Goal: Information Seeking & Learning: Learn about a topic

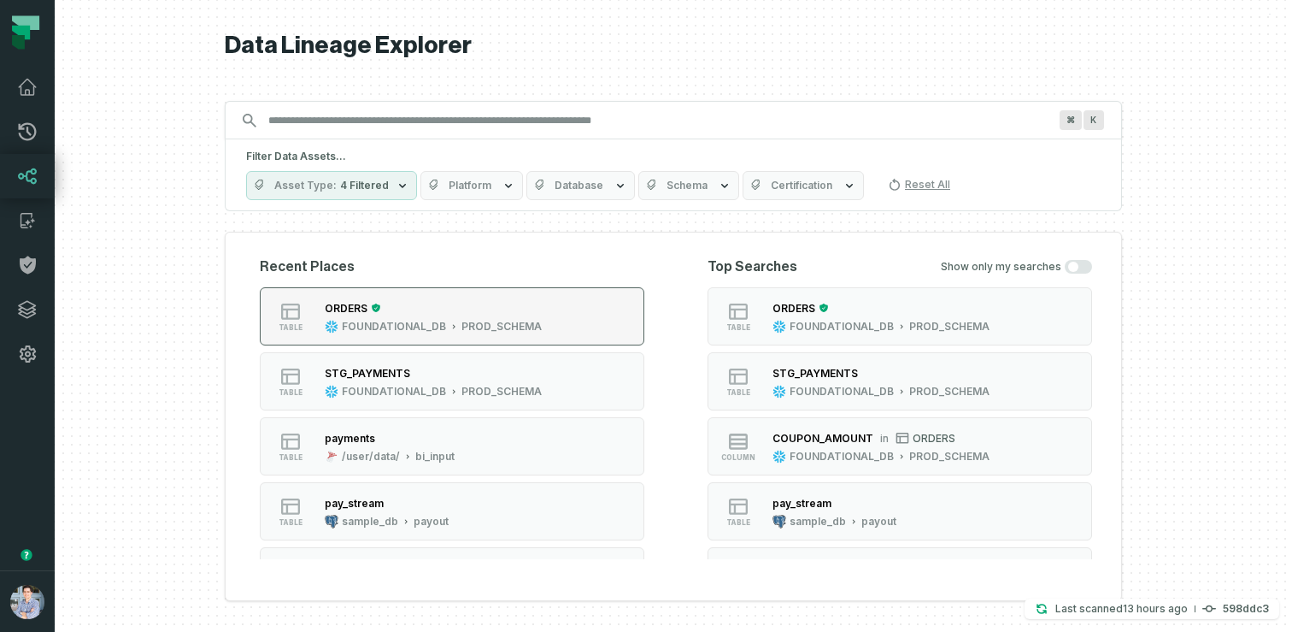
click at [468, 320] on div "PROD_SCHEMA" at bounding box center [502, 327] width 80 height 14
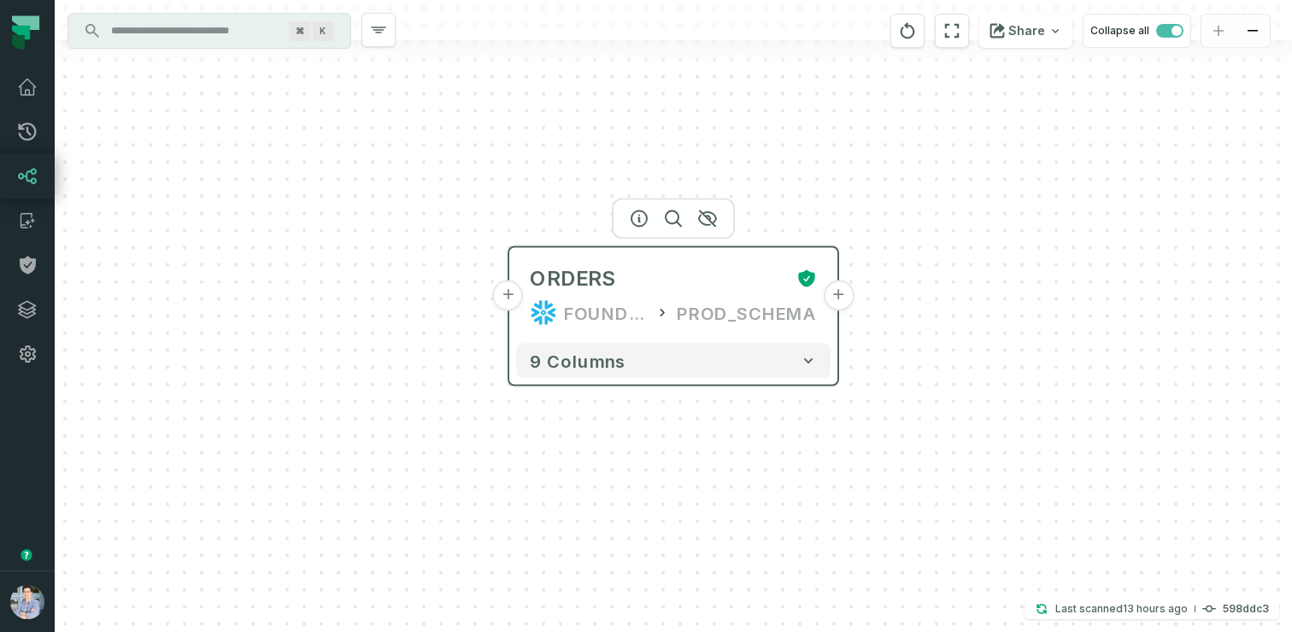
click at [607, 299] on div "FOUNDATIONAL_DB" at bounding box center [606, 312] width 84 height 27
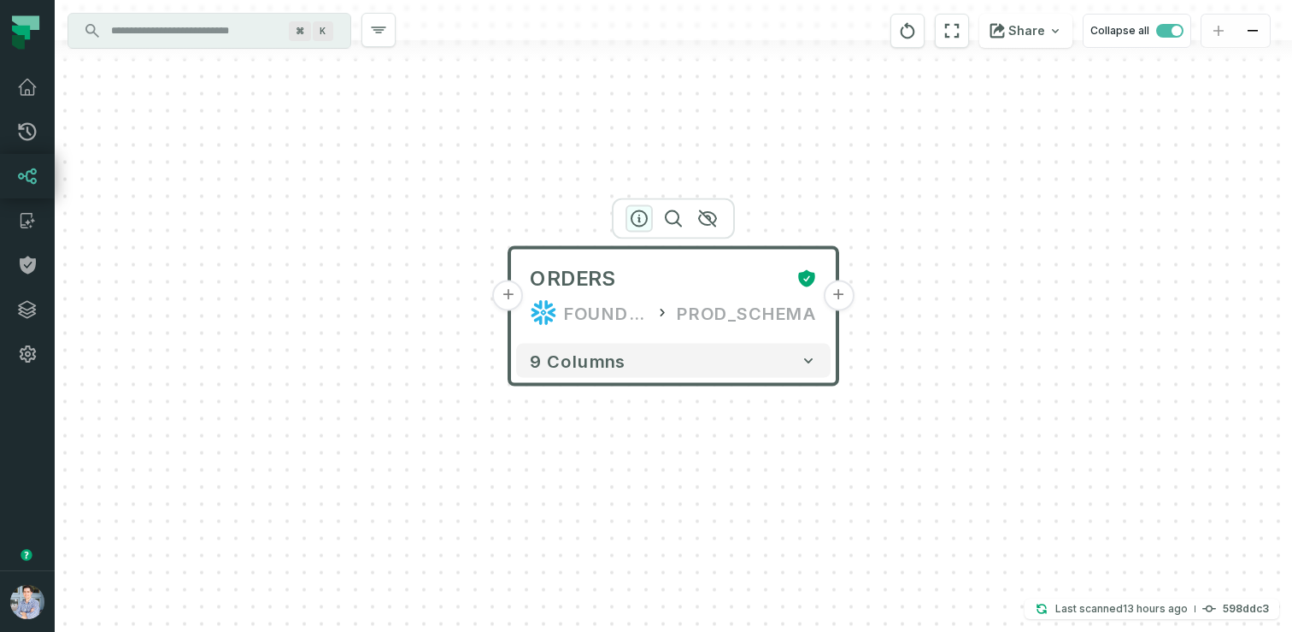
click at [642, 221] on icon "button" at bounding box center [639, 219] width 21 height 21
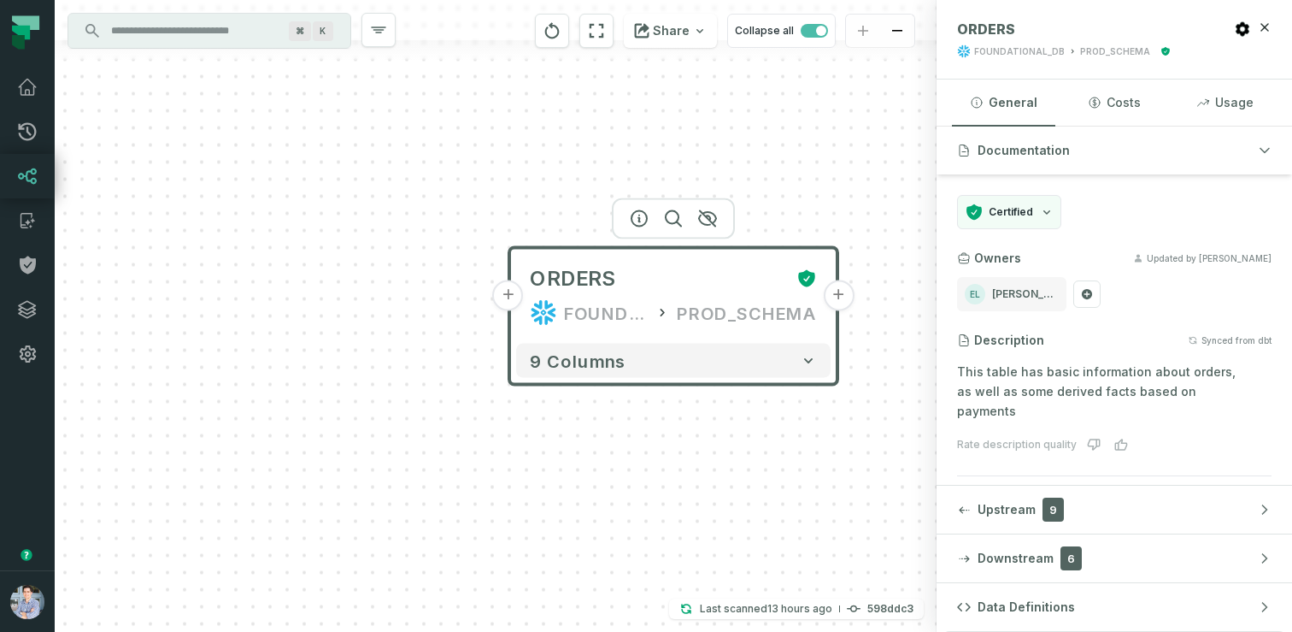
click at [509, 296] on button "+" at bounding box center [508, 295] width 31 height 31
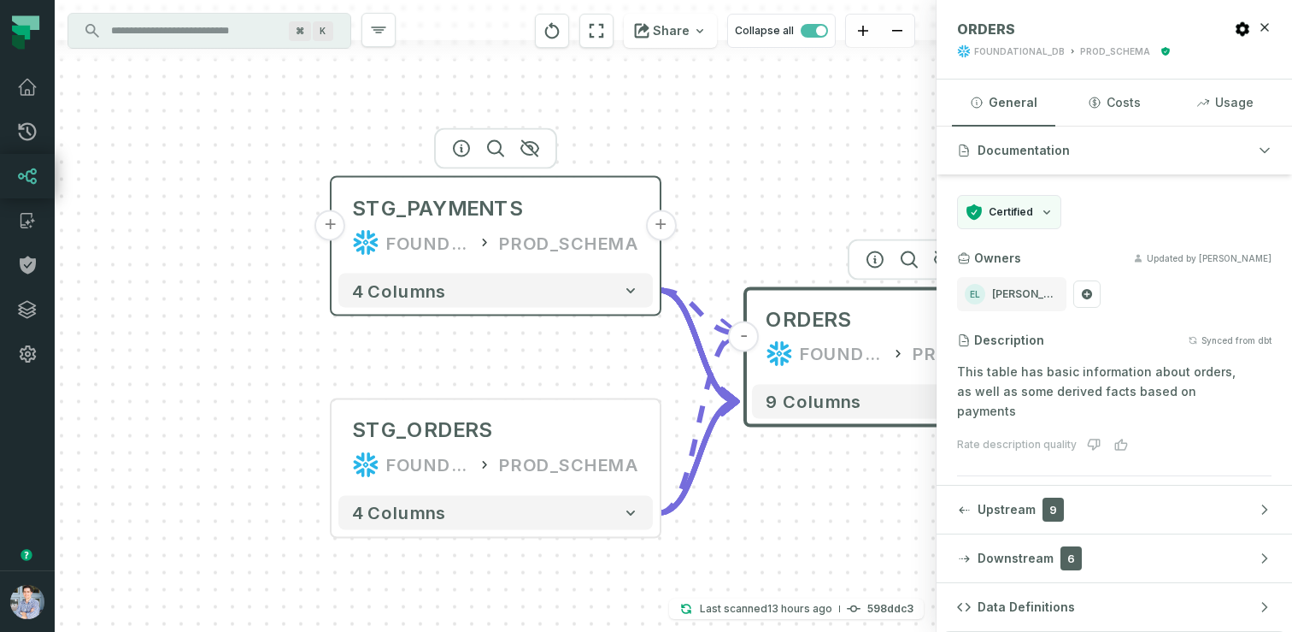
click at [490, 232] on div "FOUNDATIONAL_DB PROD_SCHEMA" at bounding box center [495, 242] width 287 height 27
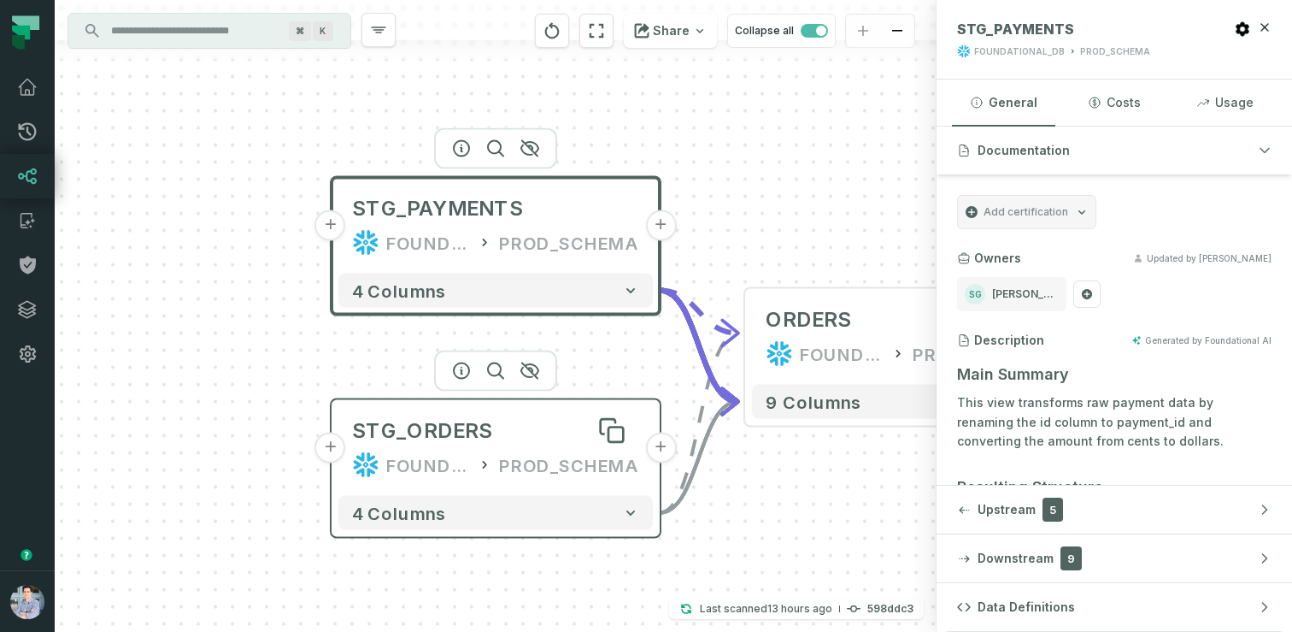
click at [461, 424] on div "STG_ORDERS" at bounding box center [422, 430] width 140 height 27
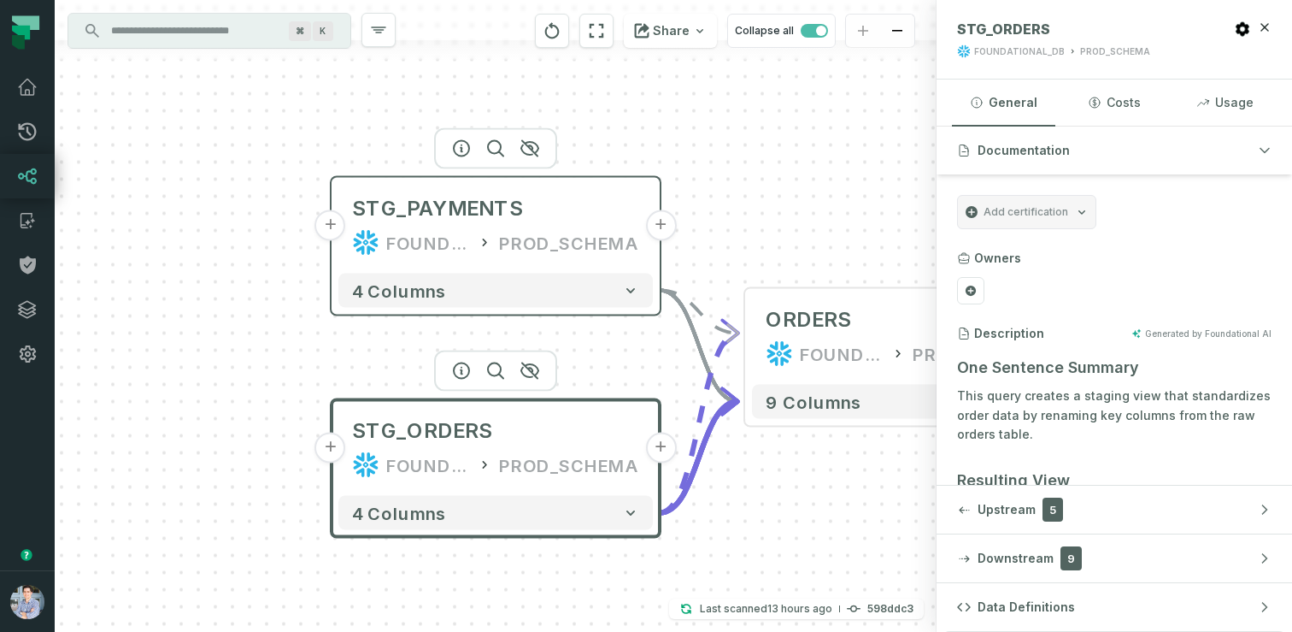
click at [338, 229] on button "+" at bounding box center [330, 225] width 31 height 31
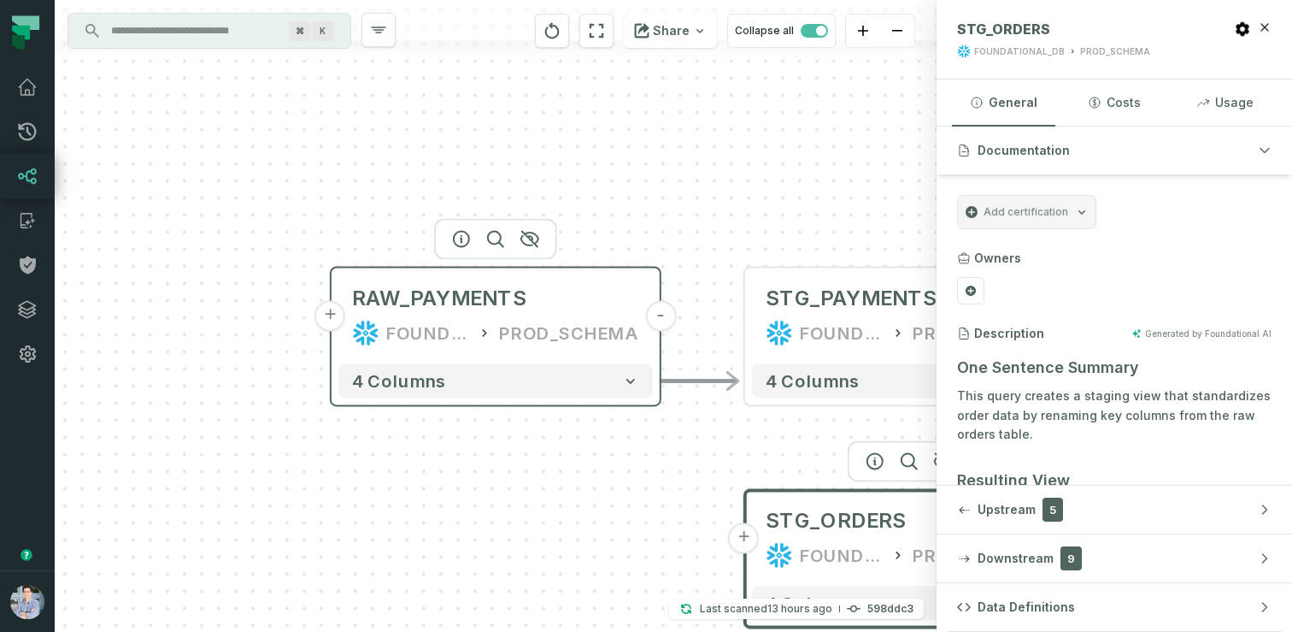
click at [470, 338] on div "FOUNDATIONAL_DB" at bounding box center [428, 332] width 84 height 27
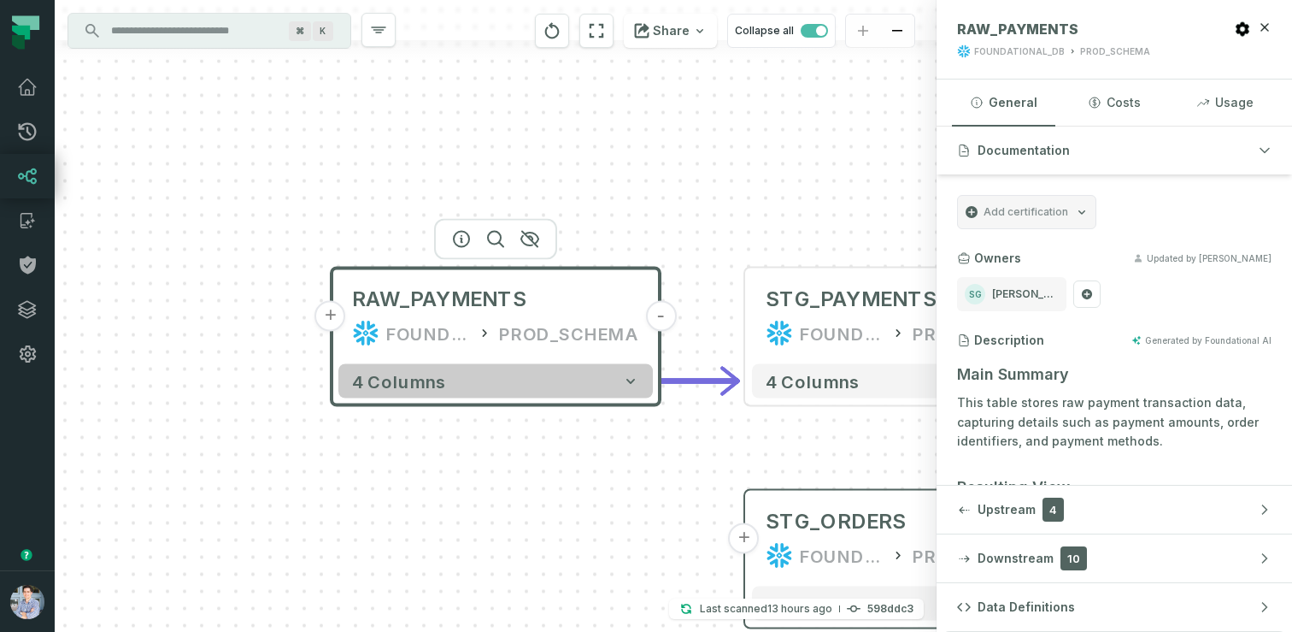
click at [473, 379] on button "4 columns" at bounding box center [495, 381] width 315 height 34
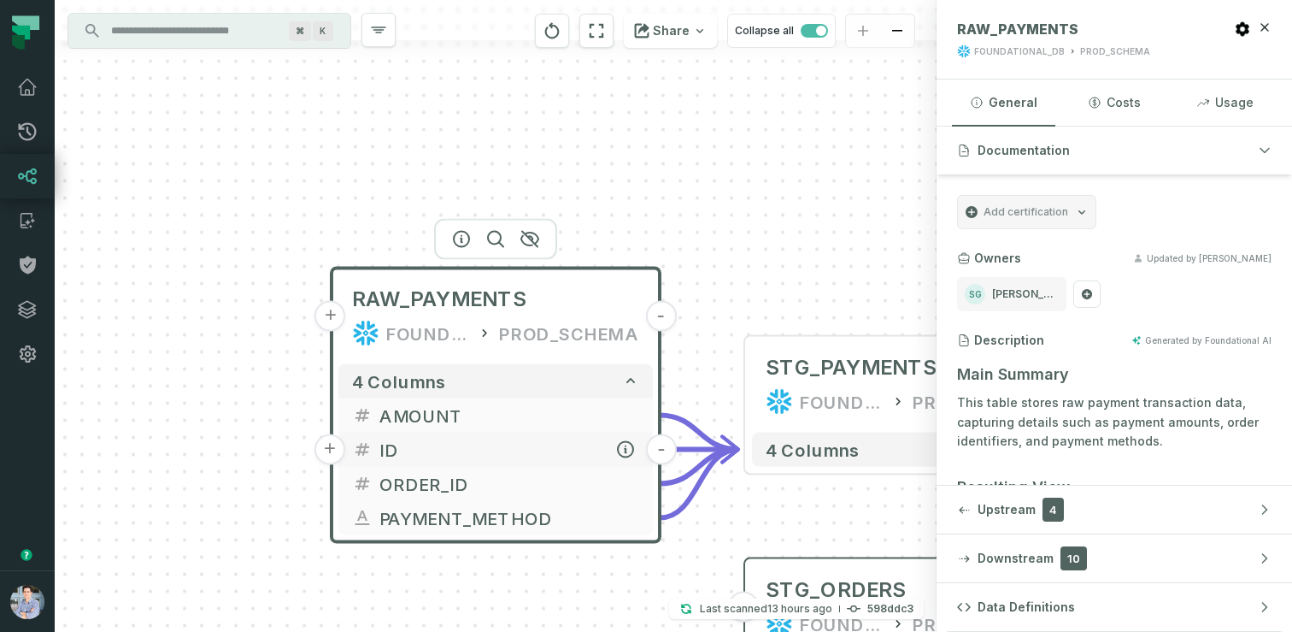
click at [450, 446] on span "ID" at bounding box center [509, 450] width 260 height 26
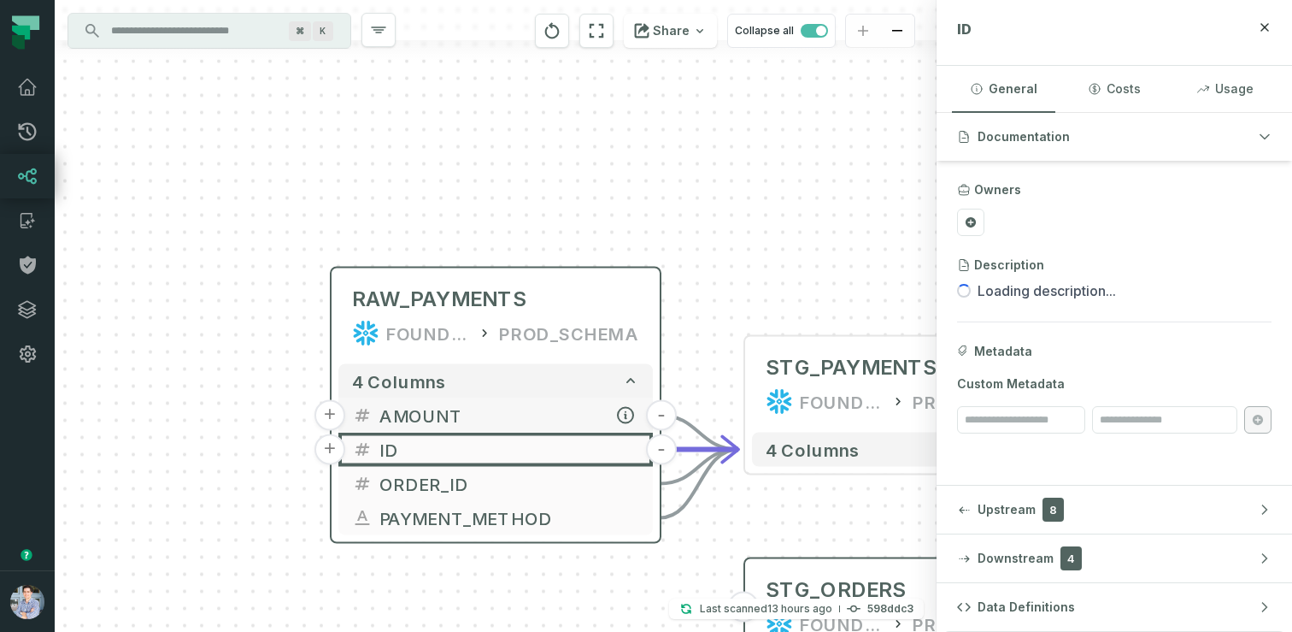
click at [504, 409] on span "AMOUNT" at bounding box center [509, 416] width 260 height 26
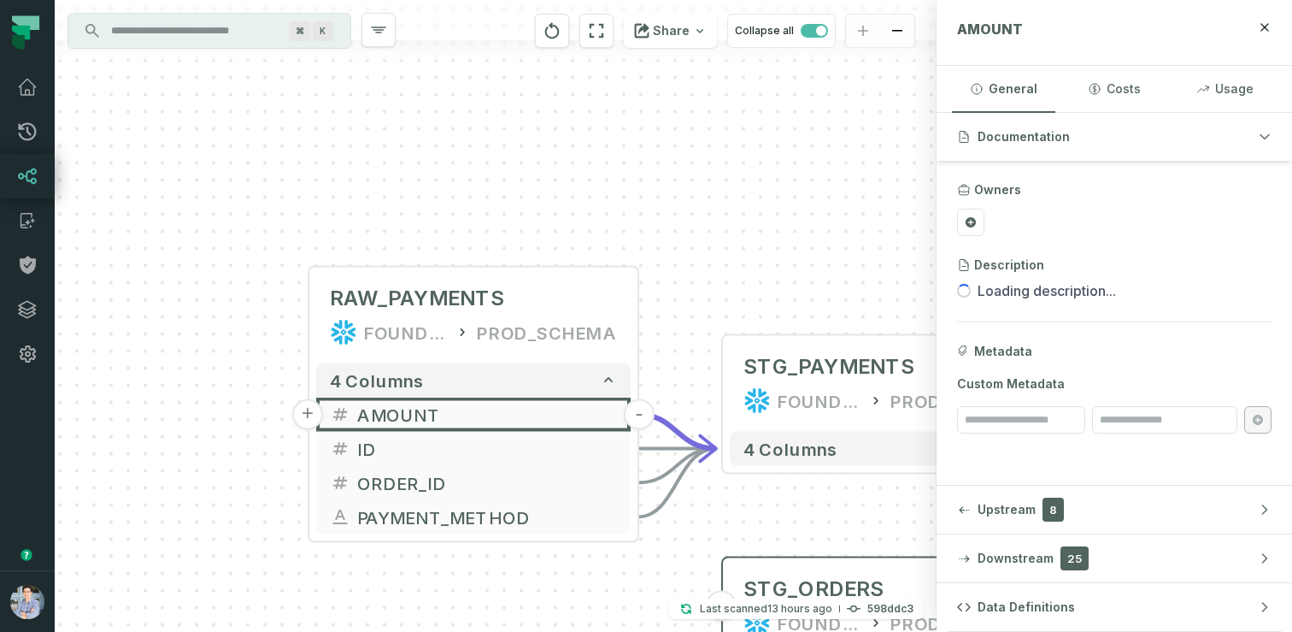
drag, startPoint x: 798, startPoint y: 294, endPoint x: 544, endPoint y: 224, distance: 264.2
click at [546, 224] on div "+ RAW_PAYMENTS FOUNDATIONAL_DB PROD_SCHEMA - 4 columns + AMOUNT - + ID - + ORDE…" at bounding box center [496, 316] width 882 height 632
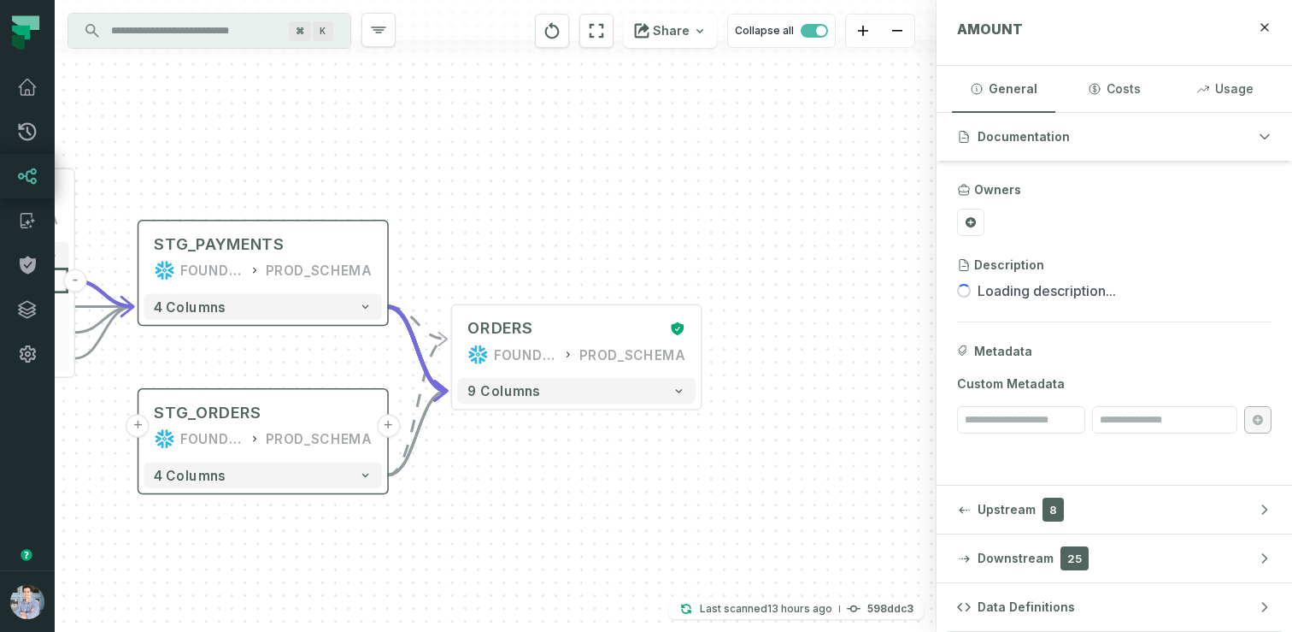
drag, startPoint x: 656, startPoint y: 326, endPoint x: 275, endPoint y: 293, distance: 382.6
click at [275, 293] on div "4 columns" at bounding box center [262, 306] width 249 height 36
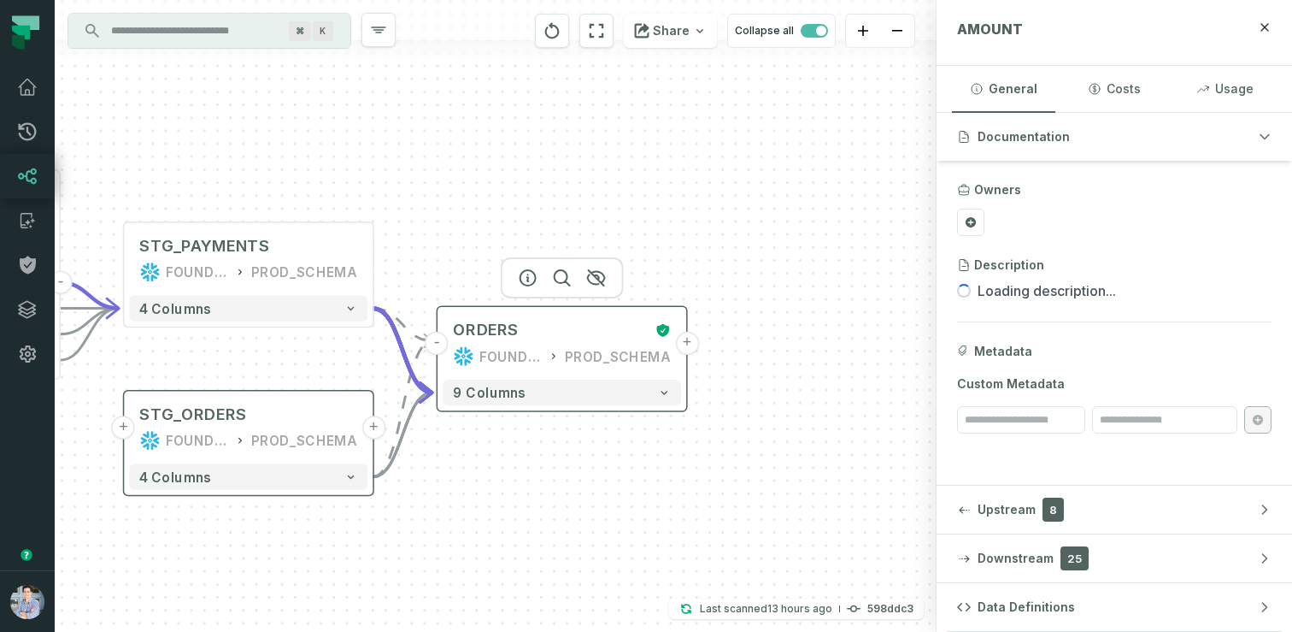
click at [684, 343] on button "+" at bounding box center [686, 343] width 23 height 23
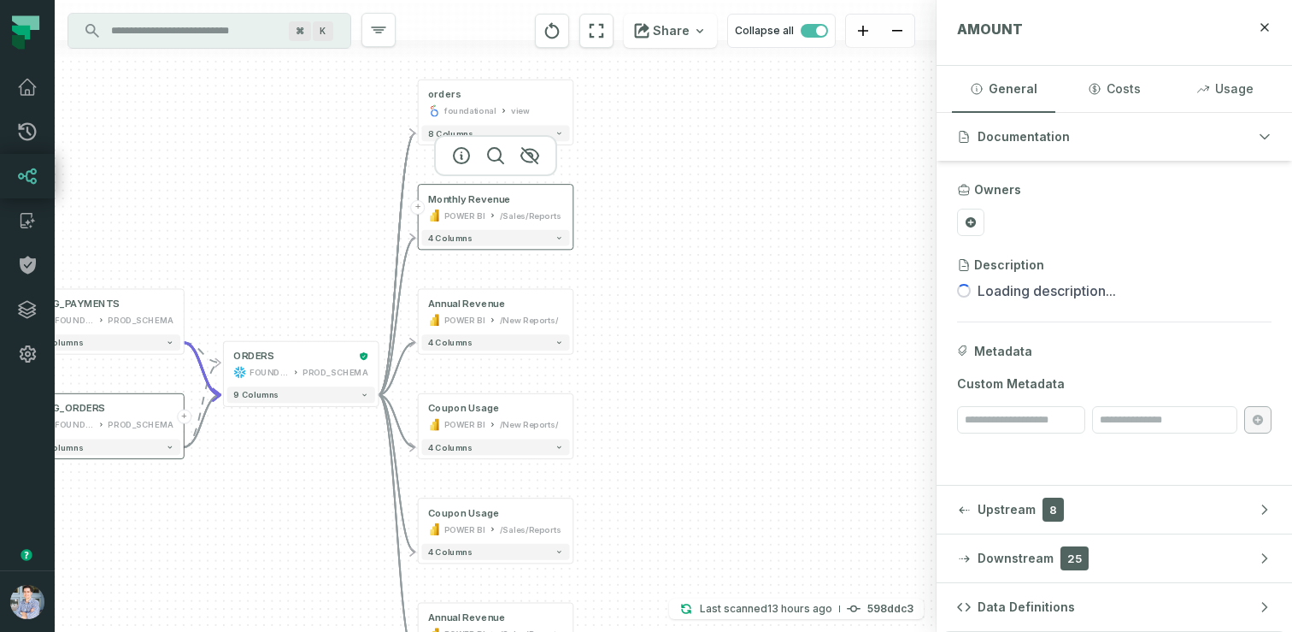
click at [536, 212] on div "/Sales/Reports" at bounding box center [531, 215] width 62 height 13
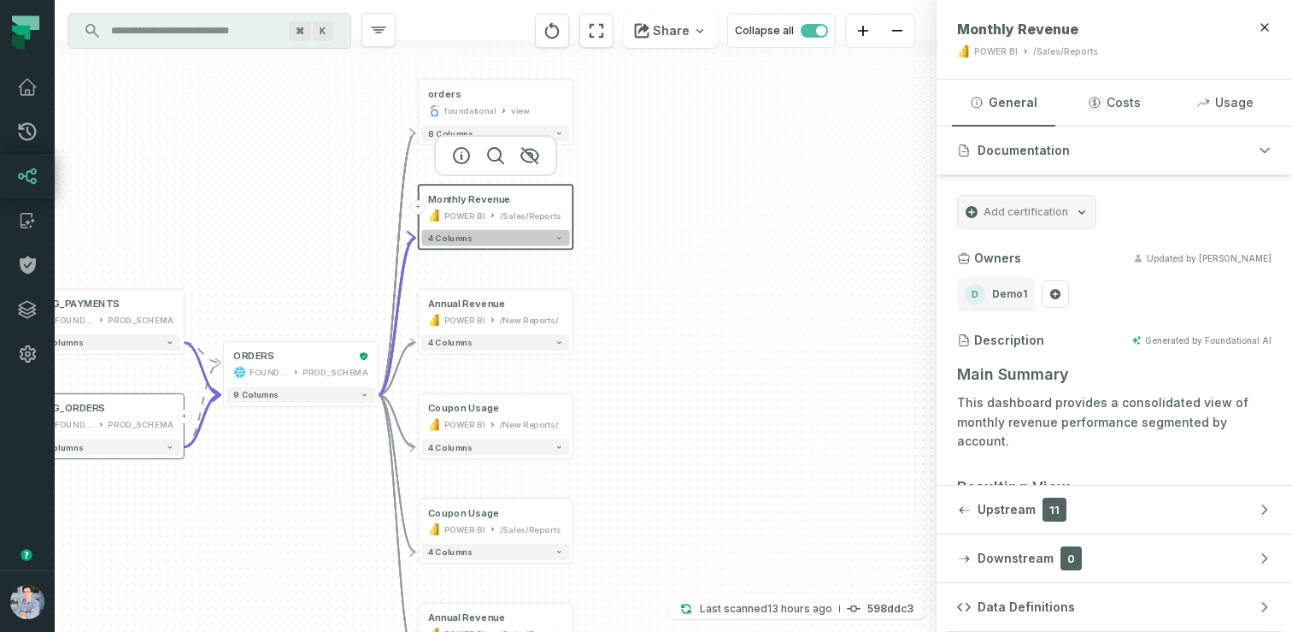
click at [522, 238] on button "4 columns" at bounding box center [495, 238] width 148 height 16
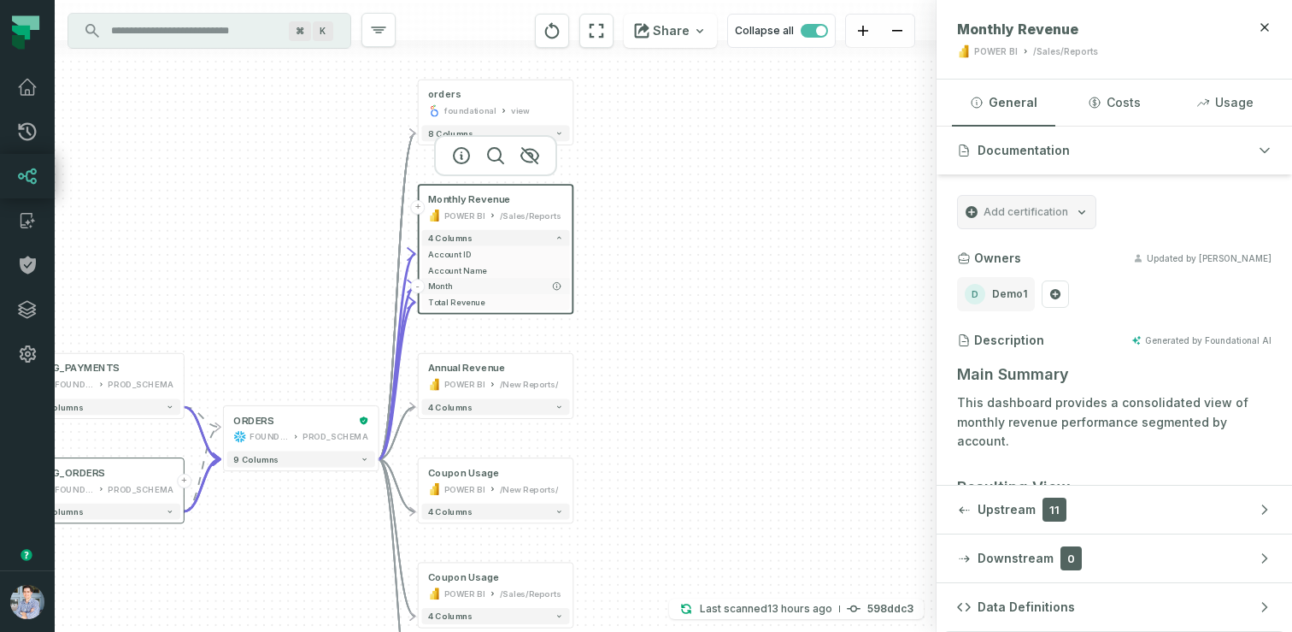
click at [503, 278] on button "Month" at bounding box center [495, 286] width 148 height 16
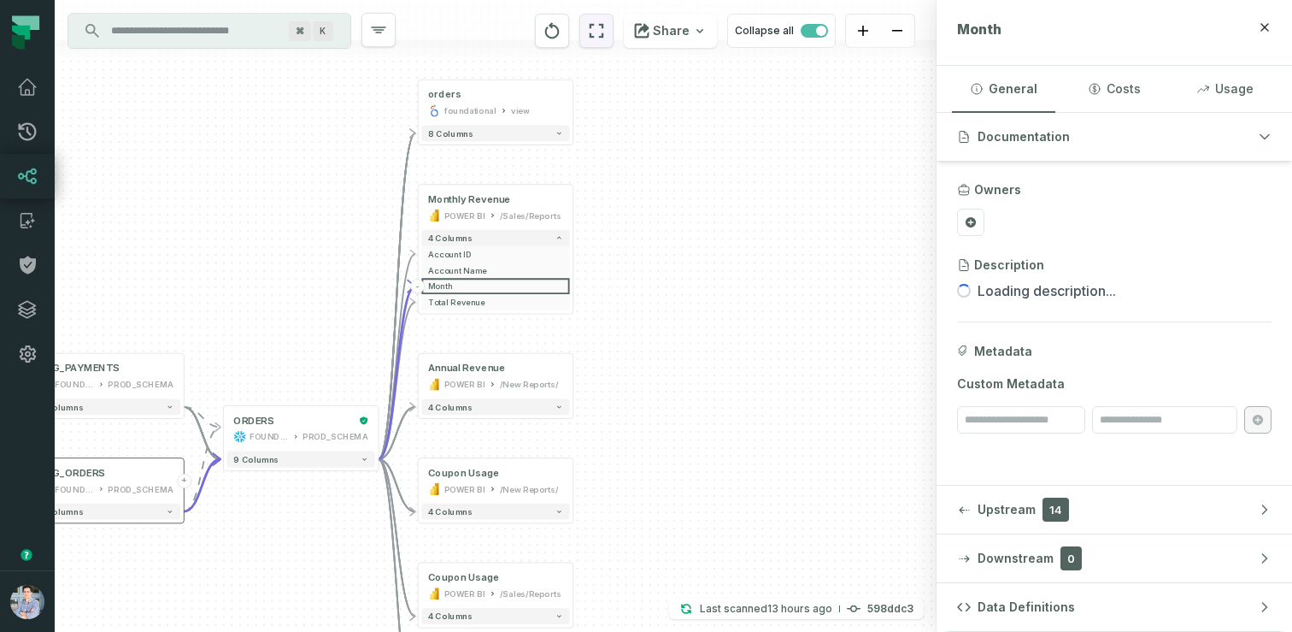
click at [603, 30] on icon "reset" at bounding box center [596, 31] width 19 height 21
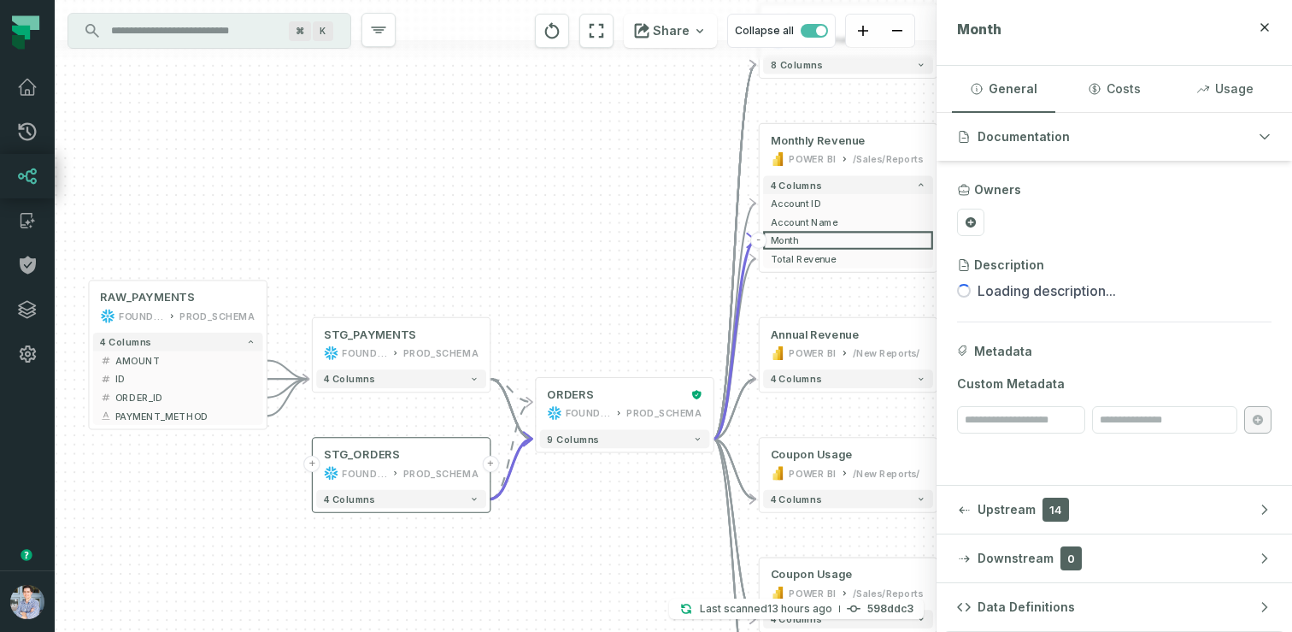
drag, startPoint x: 415, startPoint y: 245, endPoint x: 480, endPoint y: 253, distance: 66.3
click at [480, 253] on div "+ orders foundational view + 8 columns + Monthly Revenue POWER BI /Sales/Report…" at bounding box center [496, 316] width 882 height 632
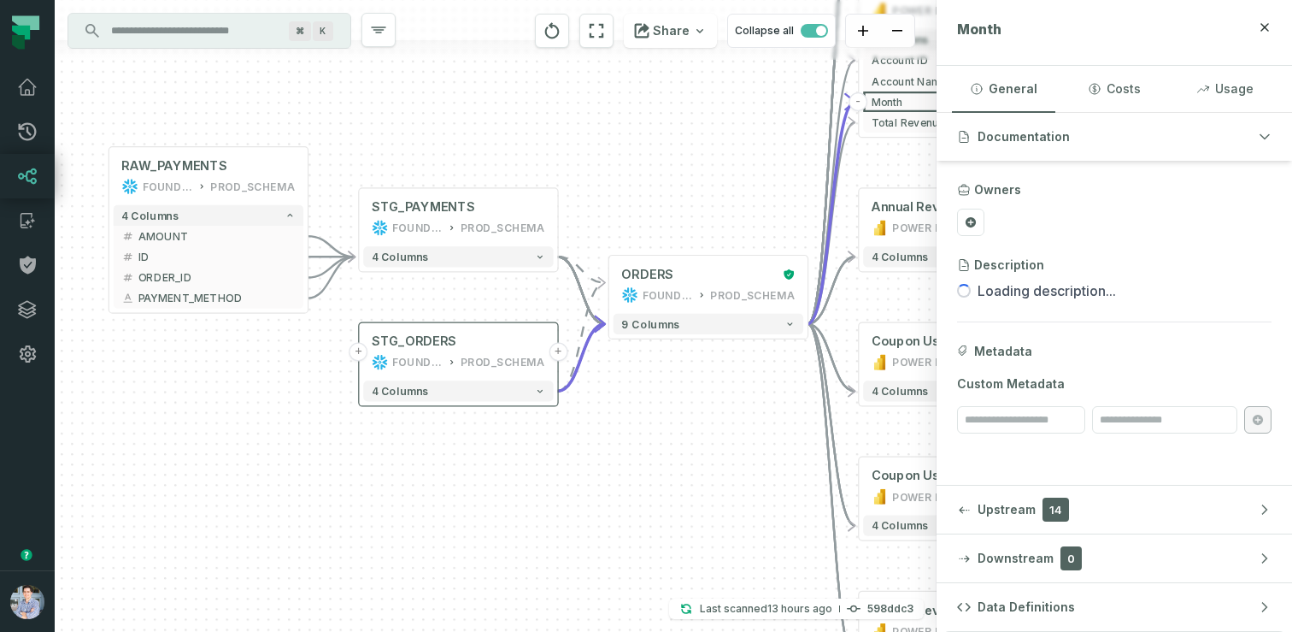
drag, startPoint x: 270, startPoint y: 490, endPoint x: 306, endPoint y: 347, distance: 147.2
click at [306, 347] on div "+ orders foundational view + 8 columns + Monthly Revenue POWER BI /Sales/Report…" at bounding box center [496, 316] width 882 height 632
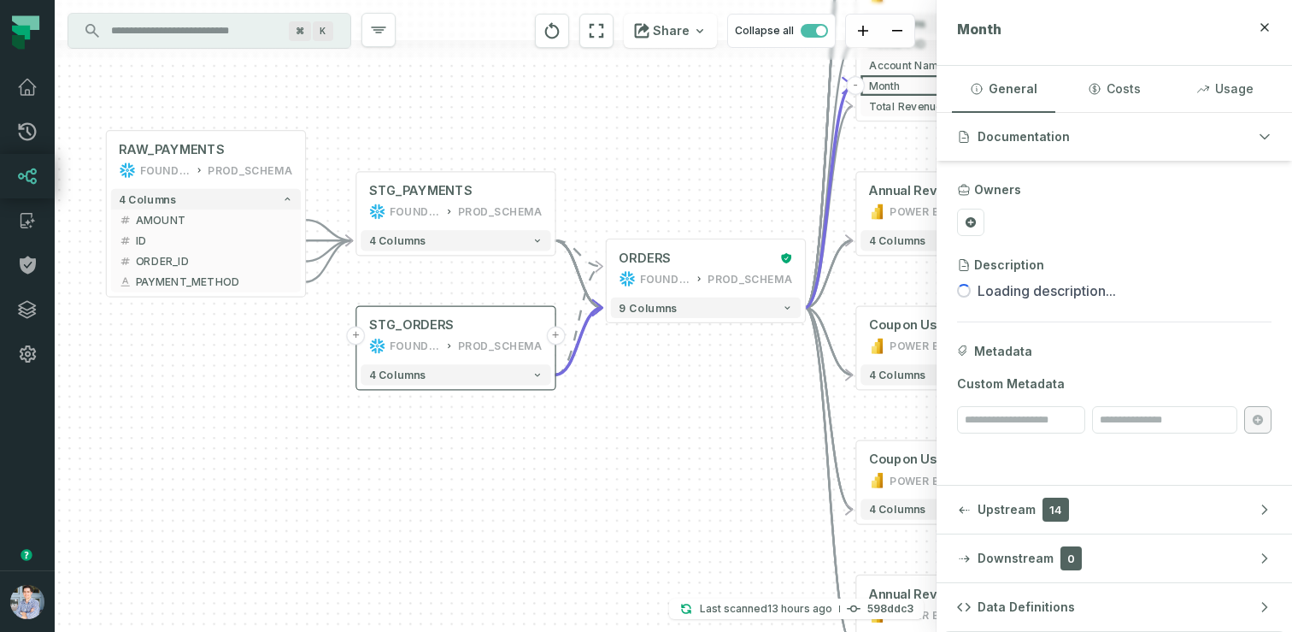
drag, startPoint x: 296, startPoint y: 391, endPoint x: 293, endPoint y: 375, distance: 16.4
click at [293, 375] on div "+ orders foundational view + 8 columns + Monthly Revenue POWER BI /Sales/Report…" at bounding box center [496, 316] width 882 height 632
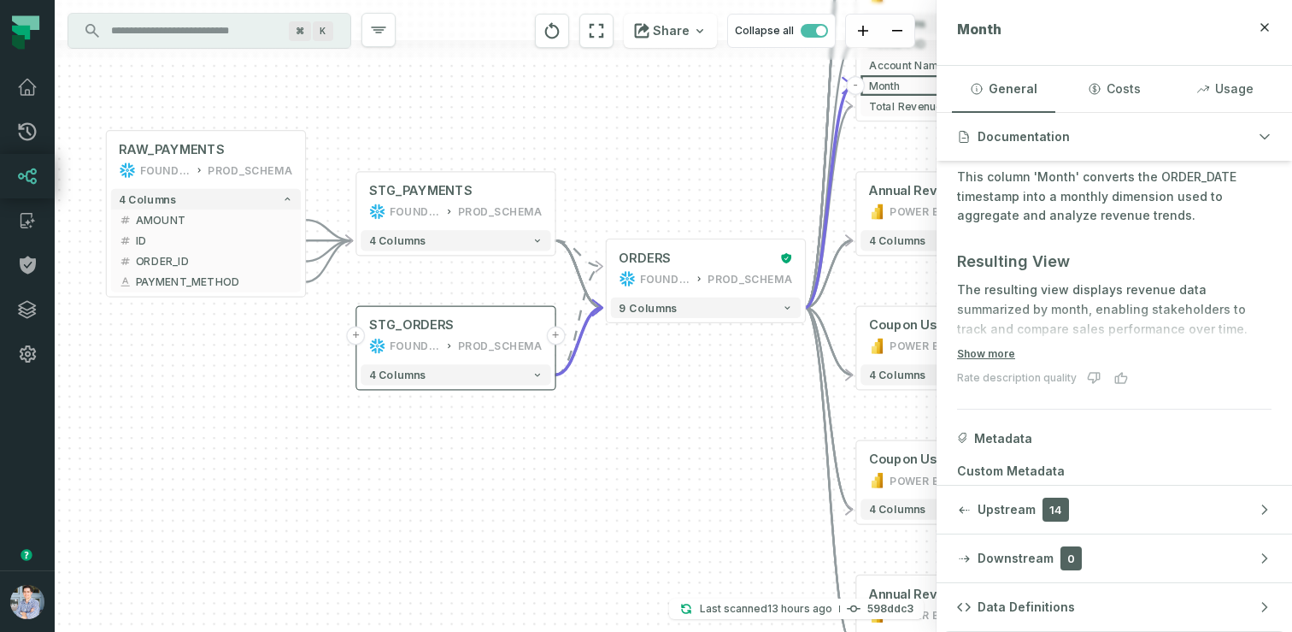
scroll to position [207, 0]
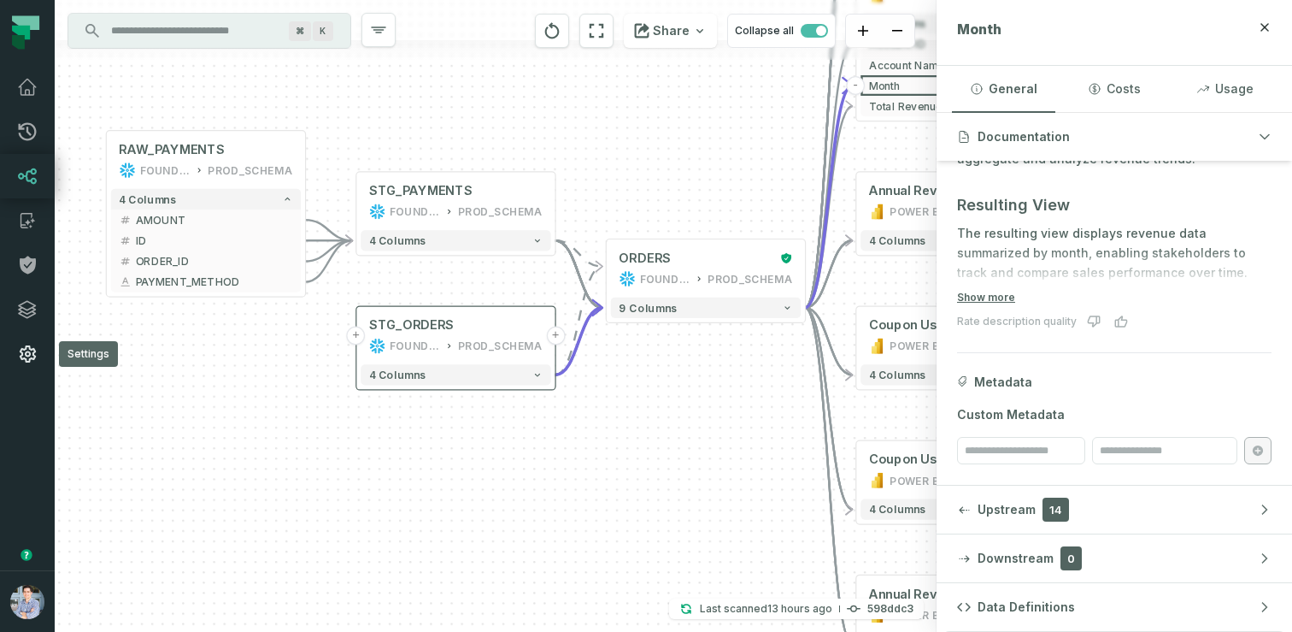
click at [29, 361] on icon at bounding box center [28, 353] width 16 height 17
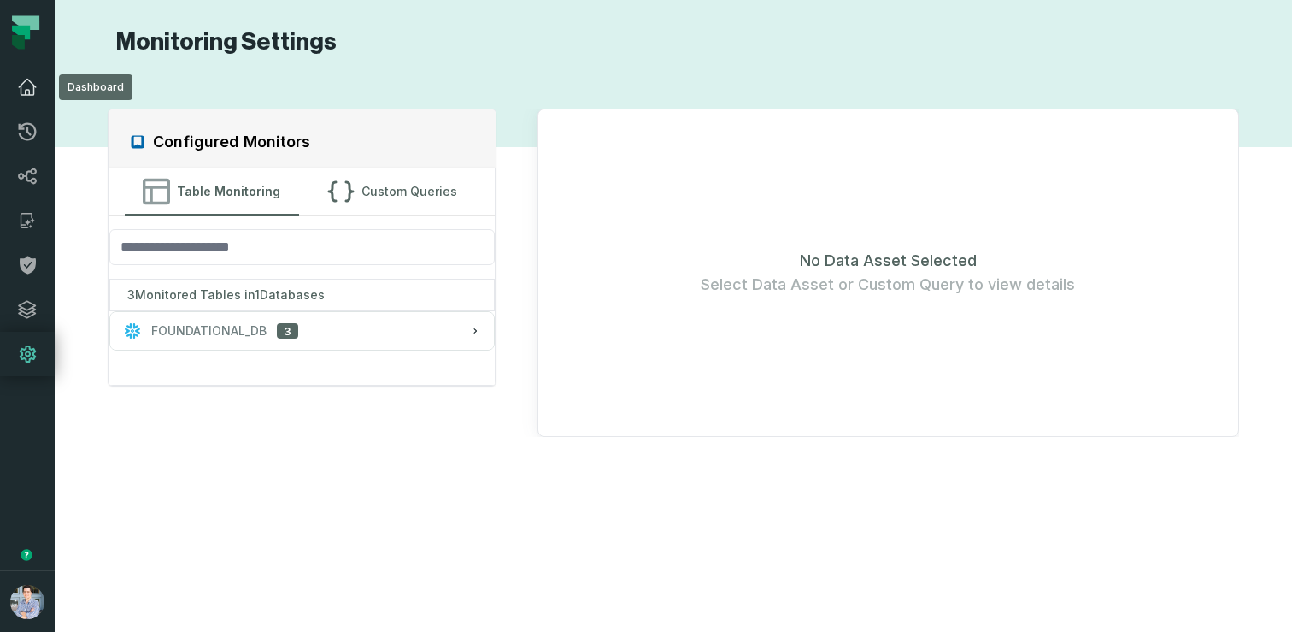
click at [38, 78] on link "Dashboard" at bounding box center [27, 87] width 55 height 44
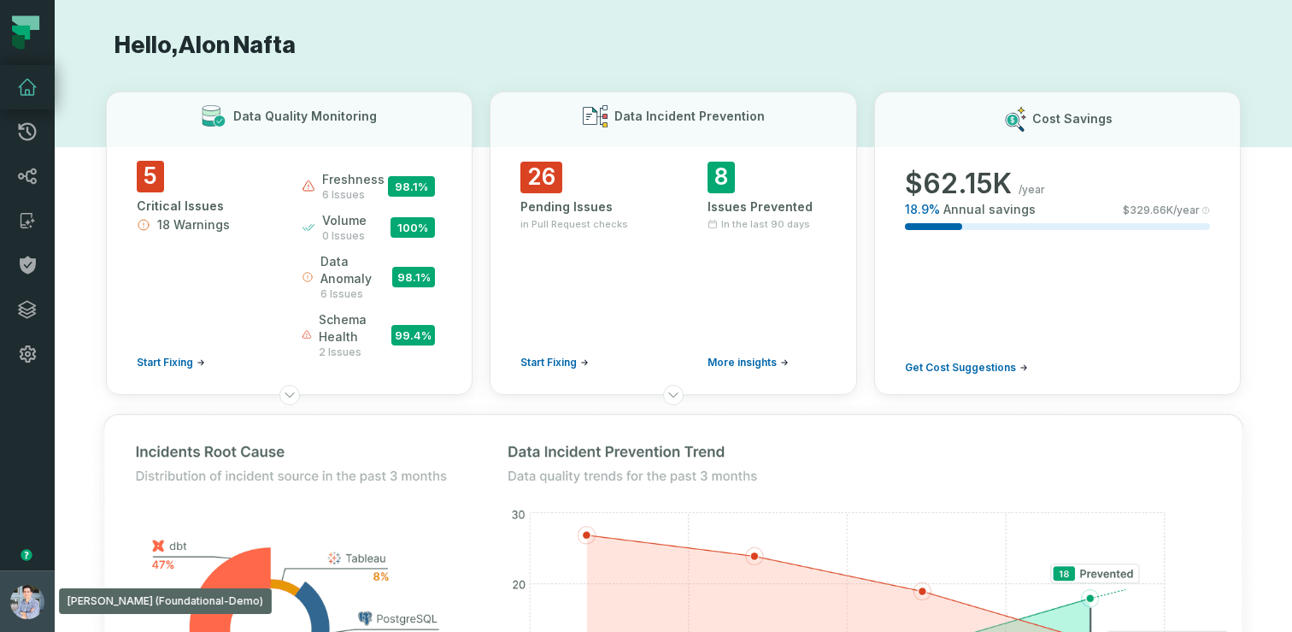
click at [11, 572] on button "Alon Nafta (Foundational-Demo) alon@foundational.io" at bounding box center [27, 601] width 55 height 62
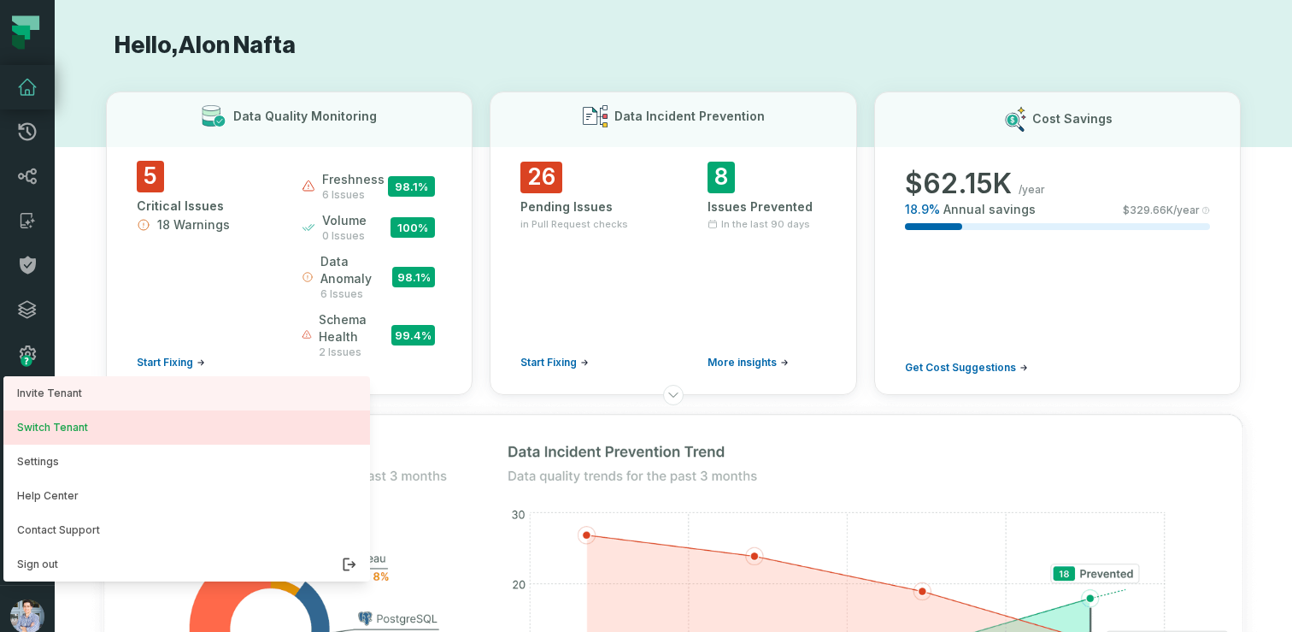
click at [56, 420] on button "Switch Tenant" at bounding box center [186, 427] width 367 height 34
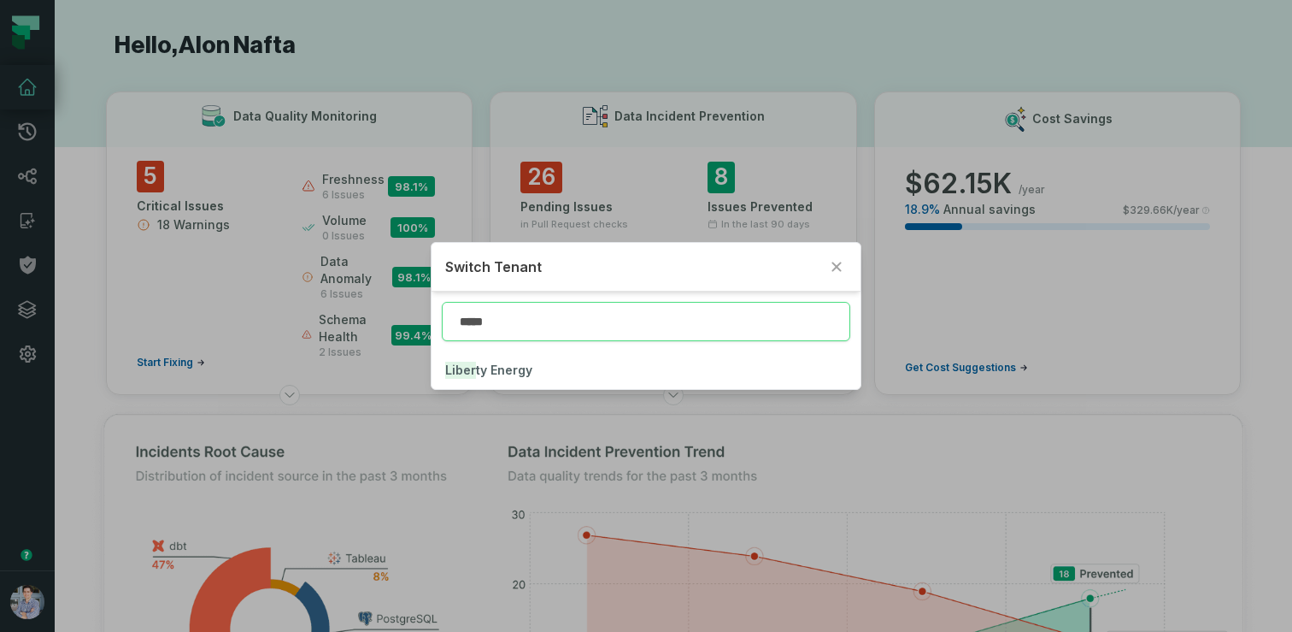
type input "******"
click at [503, 367] on span "[PERSON_NAME] y Energy" at bounding box center [520, 369] width 151 height 15
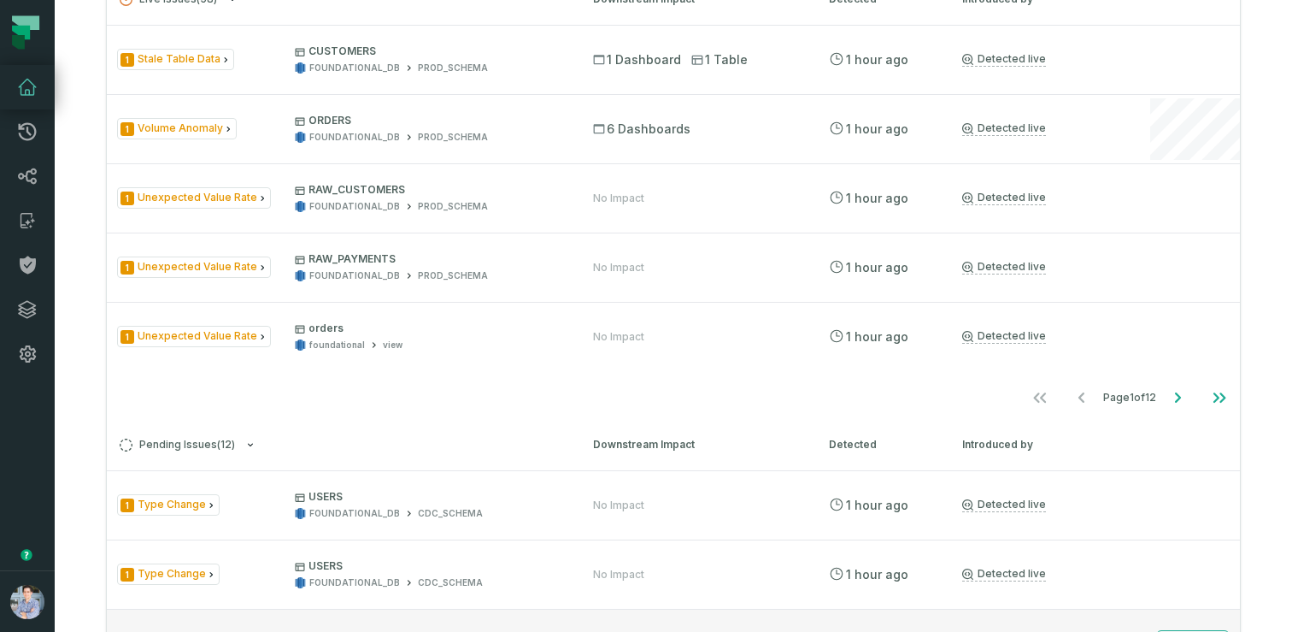
scroll to position [307, 0]
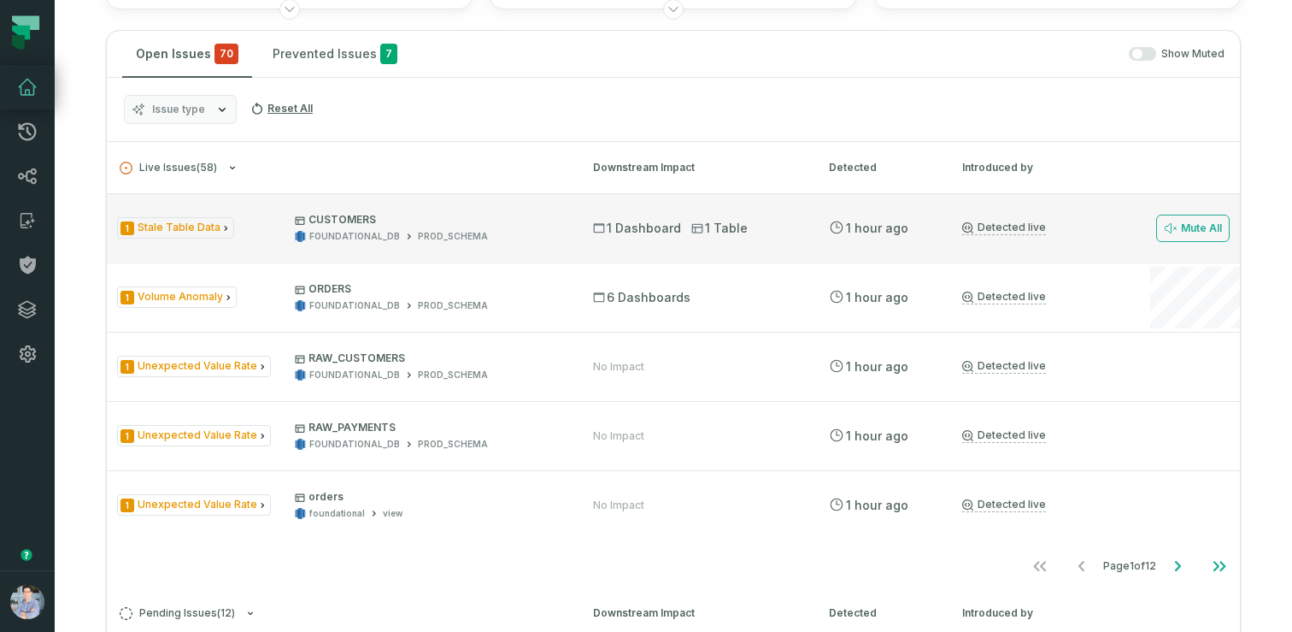
click at [1004, 226] on link "Detected live" at bounding box center [1004, 228] width 84 height 15
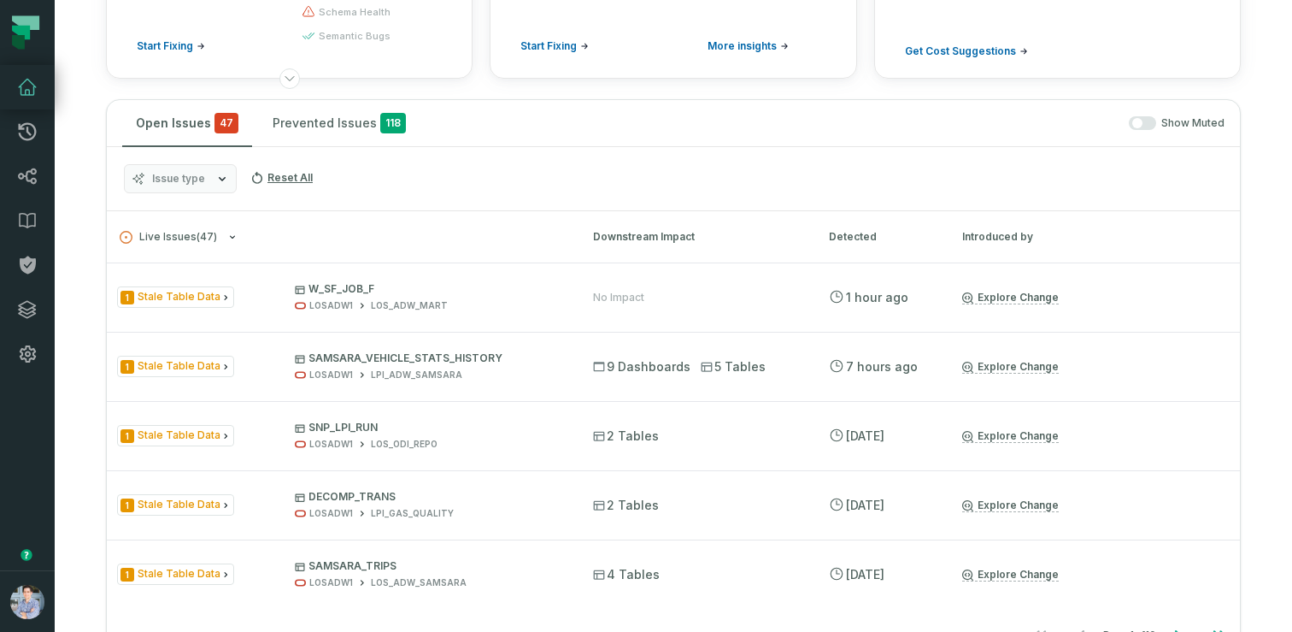
scroll to position [240, 0]
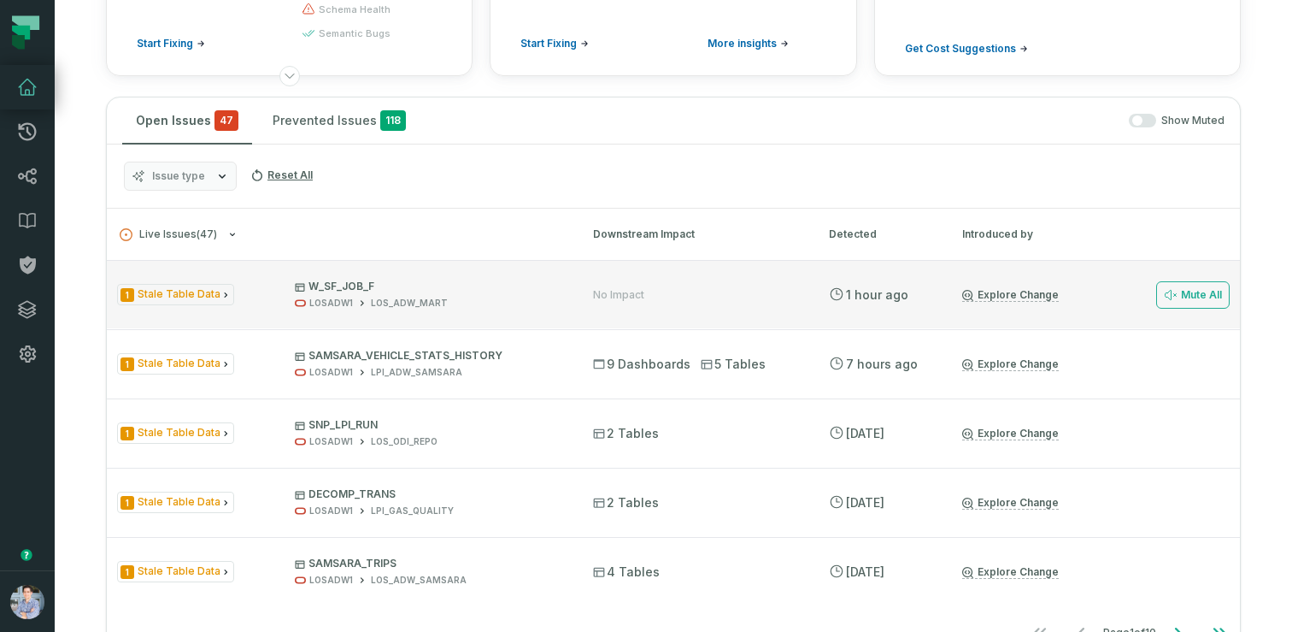
click at [1015, 297] on link "Explore Change" at bounding box center [1010, 295] width 97 height 14
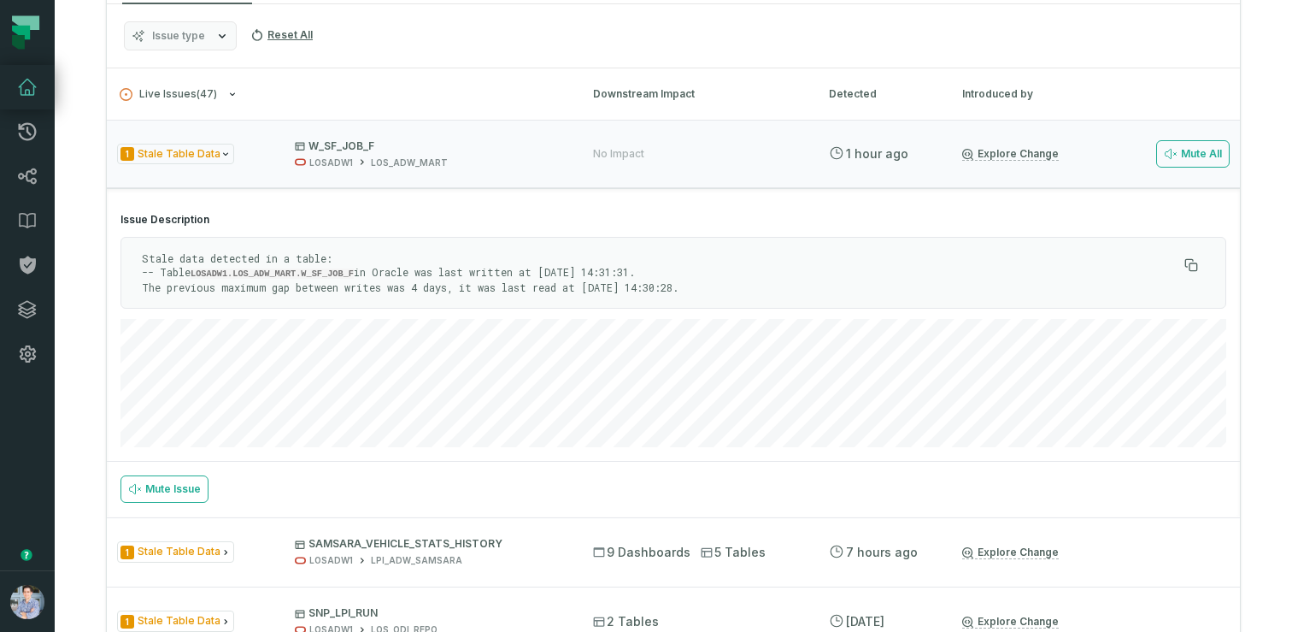
scroll to position [381, 0]
click at [711, 137] on div "1 Stale Table Data W_SF_JOB_F LOSADW1 LOS_ADW_MART No Impact [DATE] 8:36:34 AM …" at bounding box center [673, 153] width 1133 height 68
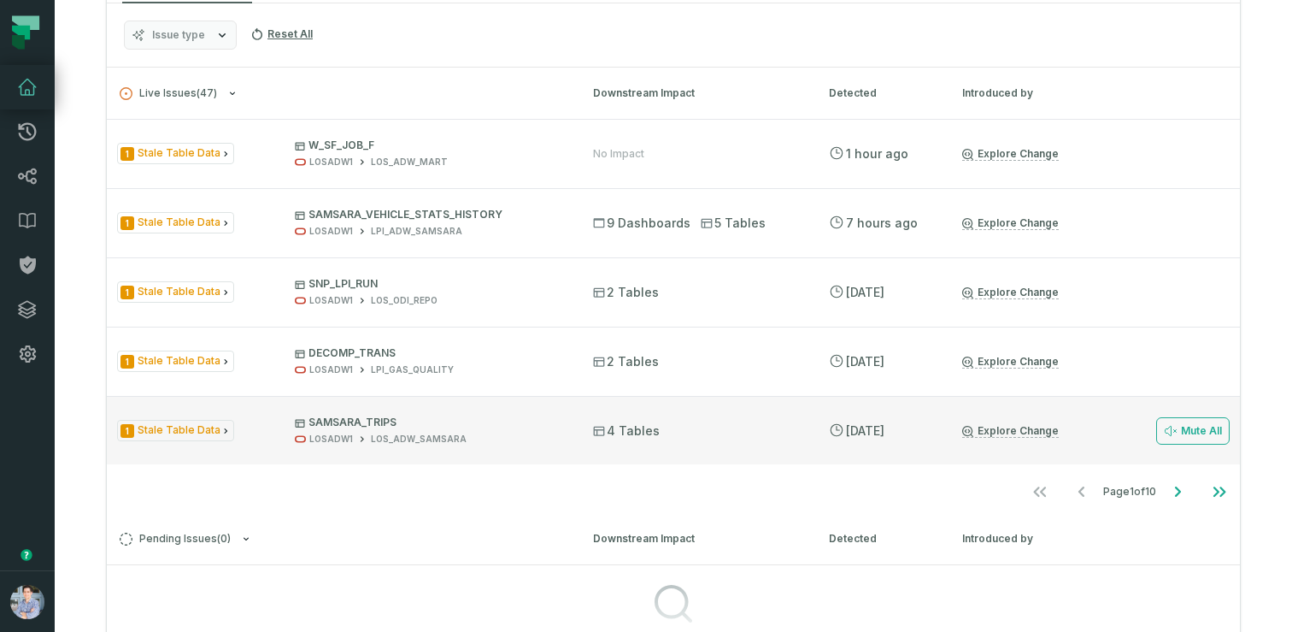
click at [1020, 427] on link "Explore Change" at bounding box center [1010, 431] width 97 height 14
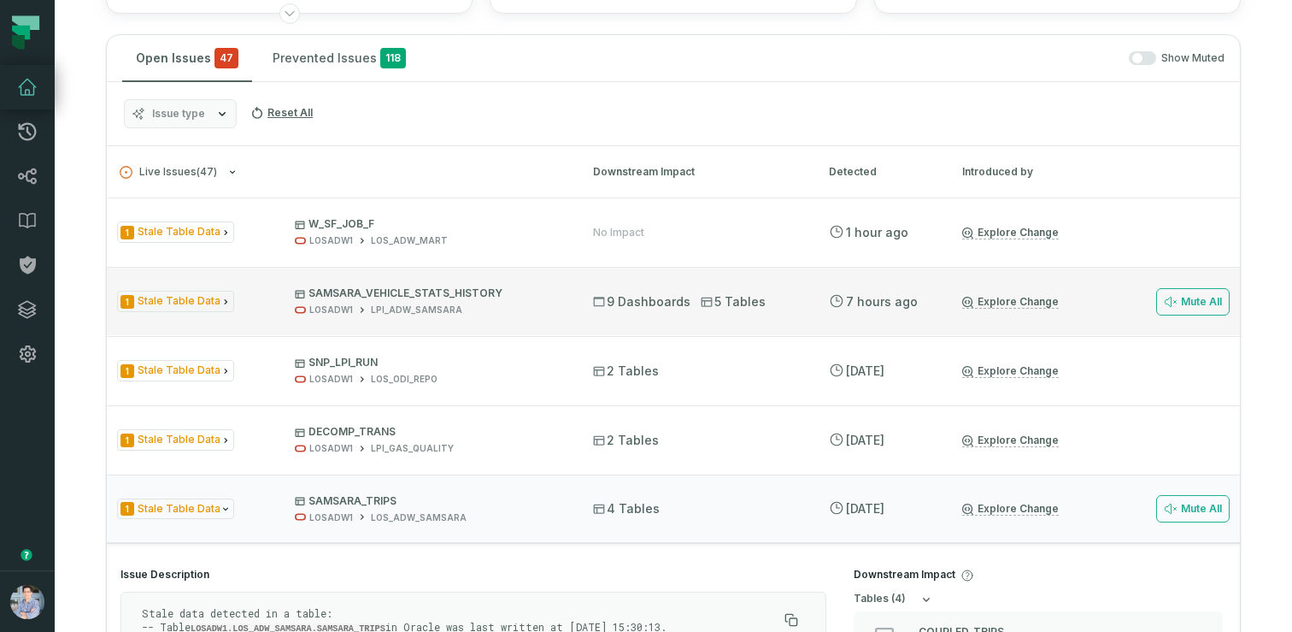
scroll to position [306, 0]
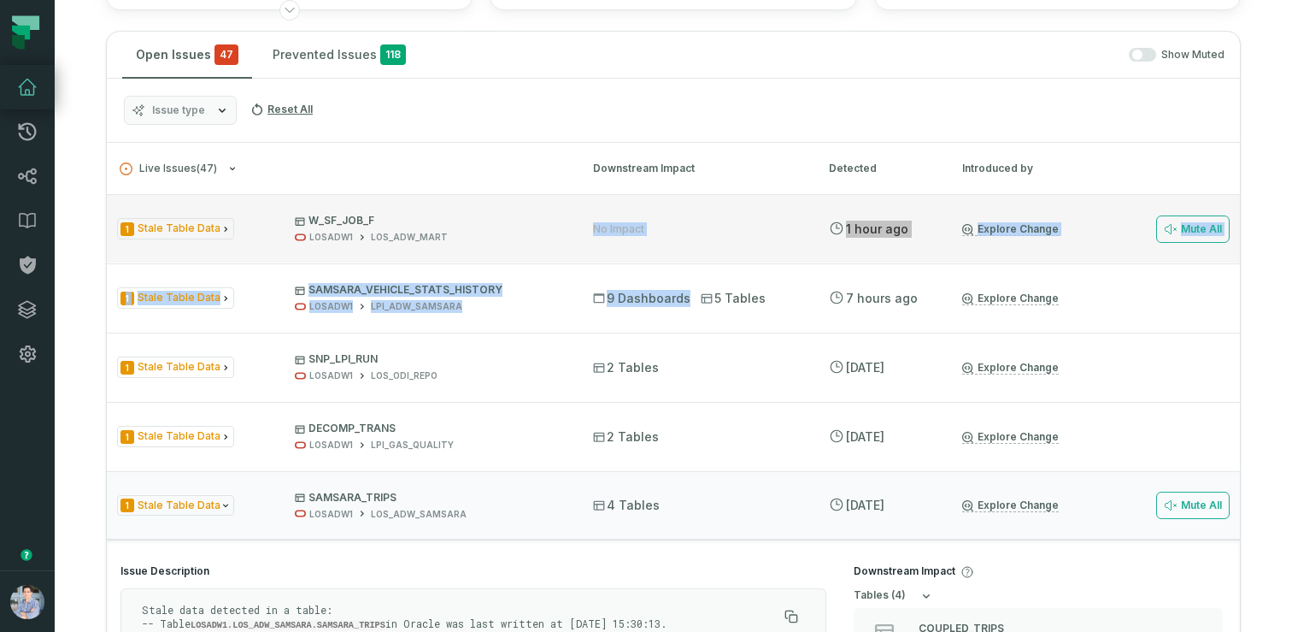
click at [408, 247] on ul "1 Stale Table Data W_SF_JOB_F LOSADW1 LOS_ADW_MART No Impact [DATE] 8:36:34 AM …" at bounding box center [673, 574] width 1133 height 760
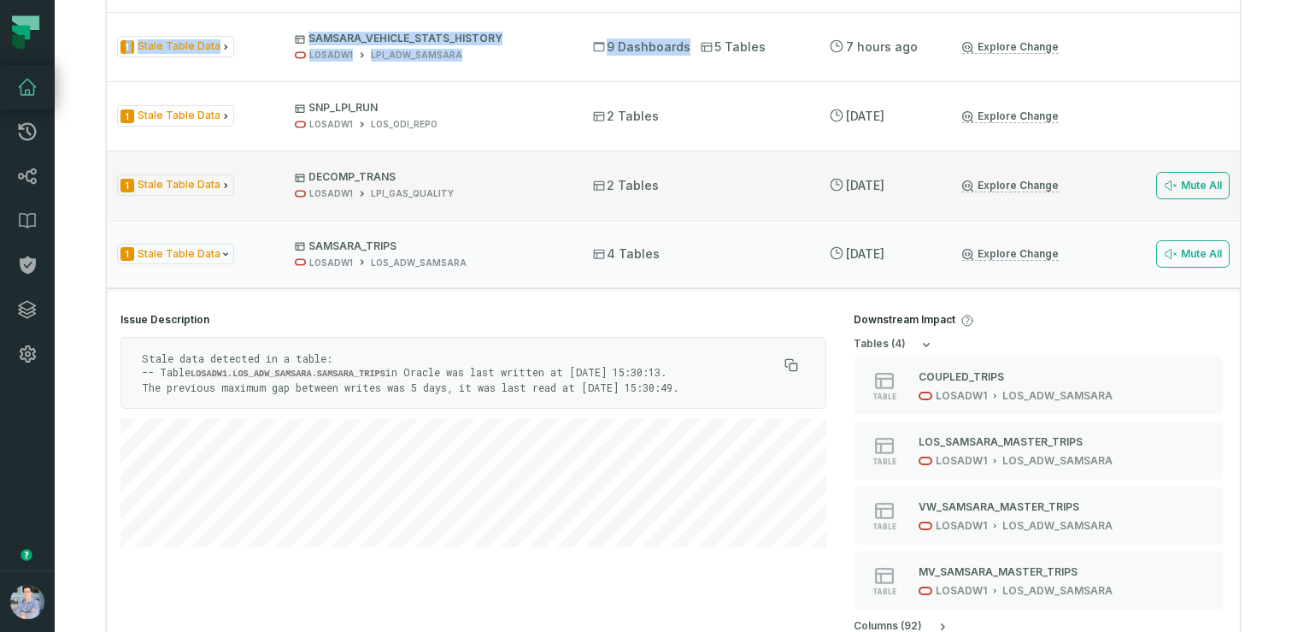
scroll to position [588, 0]
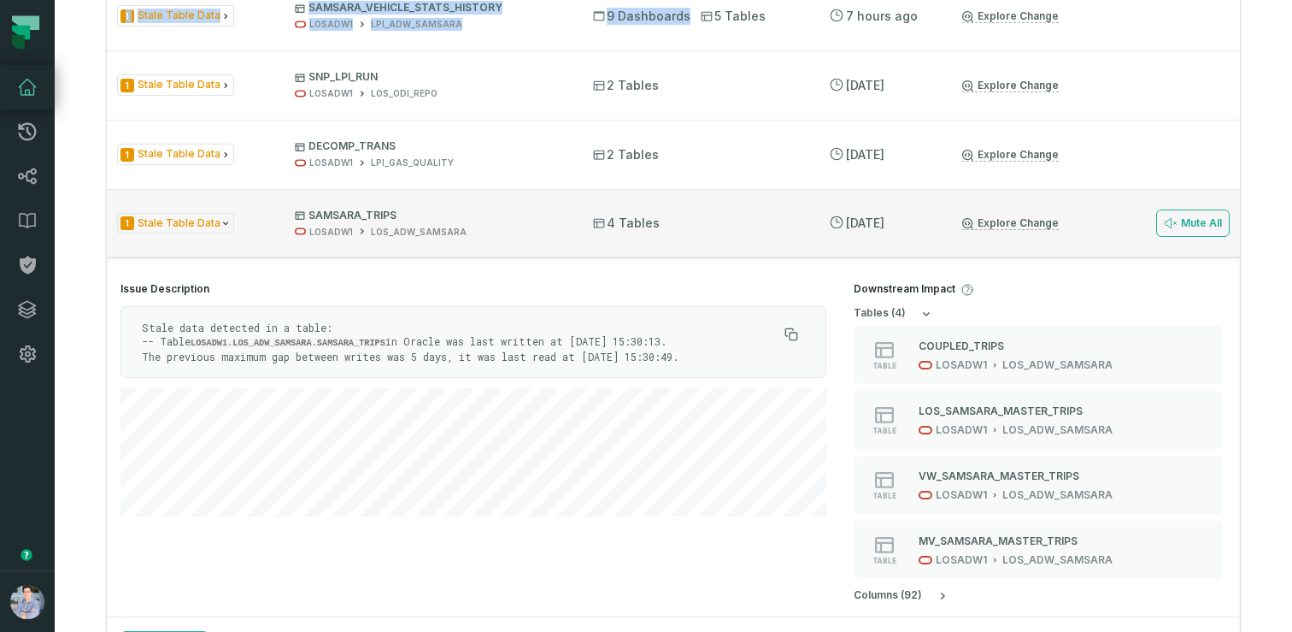
click at [771, 232] on div "1 Stale Table Data SAMSARA_TRIPS LOSADW1 LOS_ADW_SAMSARA 4 Tables [DATE] 2:35:4…" at bounding box center [673, 223] width 1133 height 68
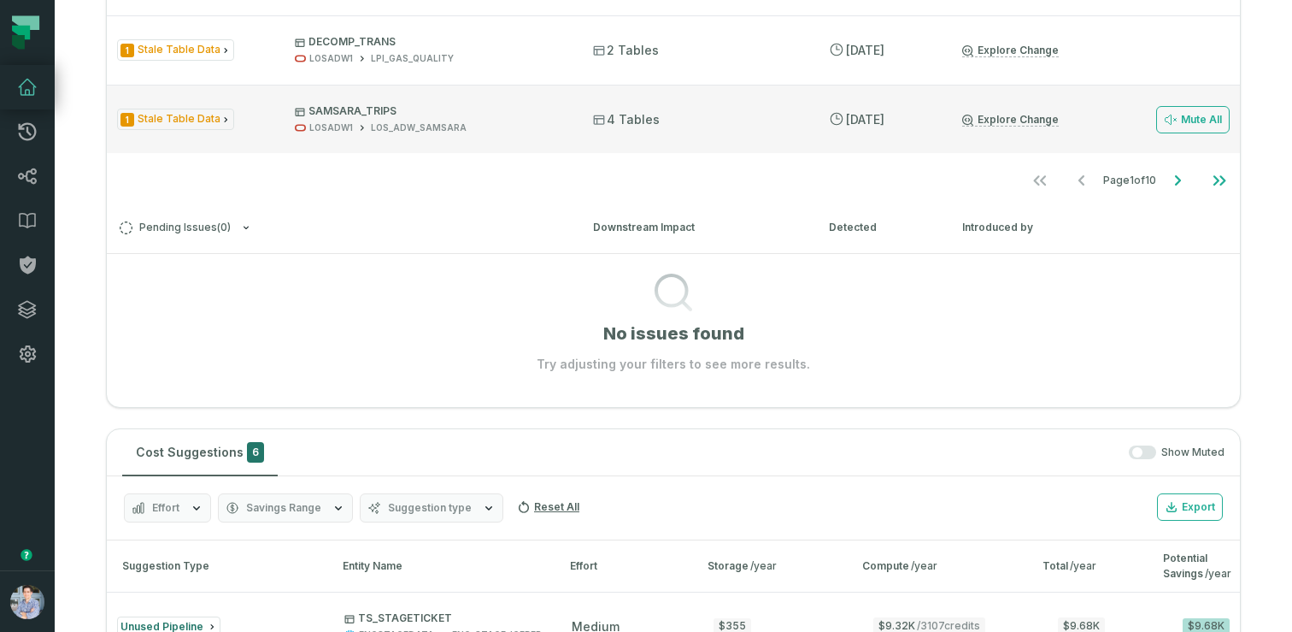
scroll to position [694, 0]
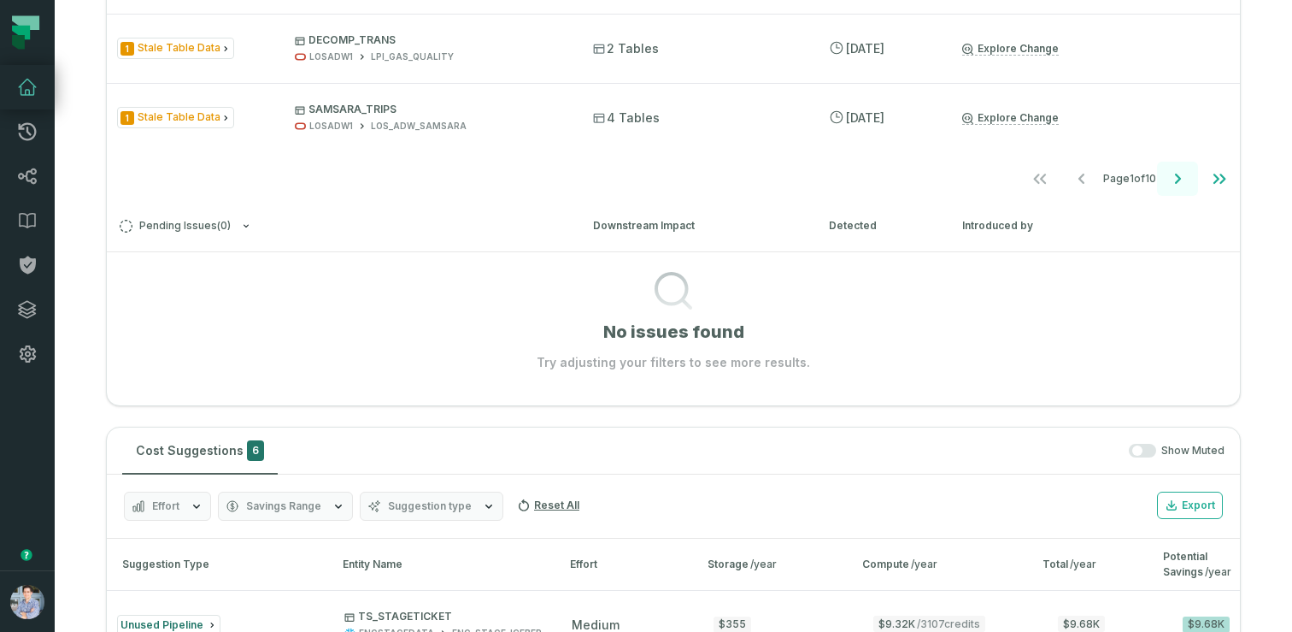
click at [1178, 173] on icon "Go to next page" at bounding box center [1177, 178] width 21 height 21
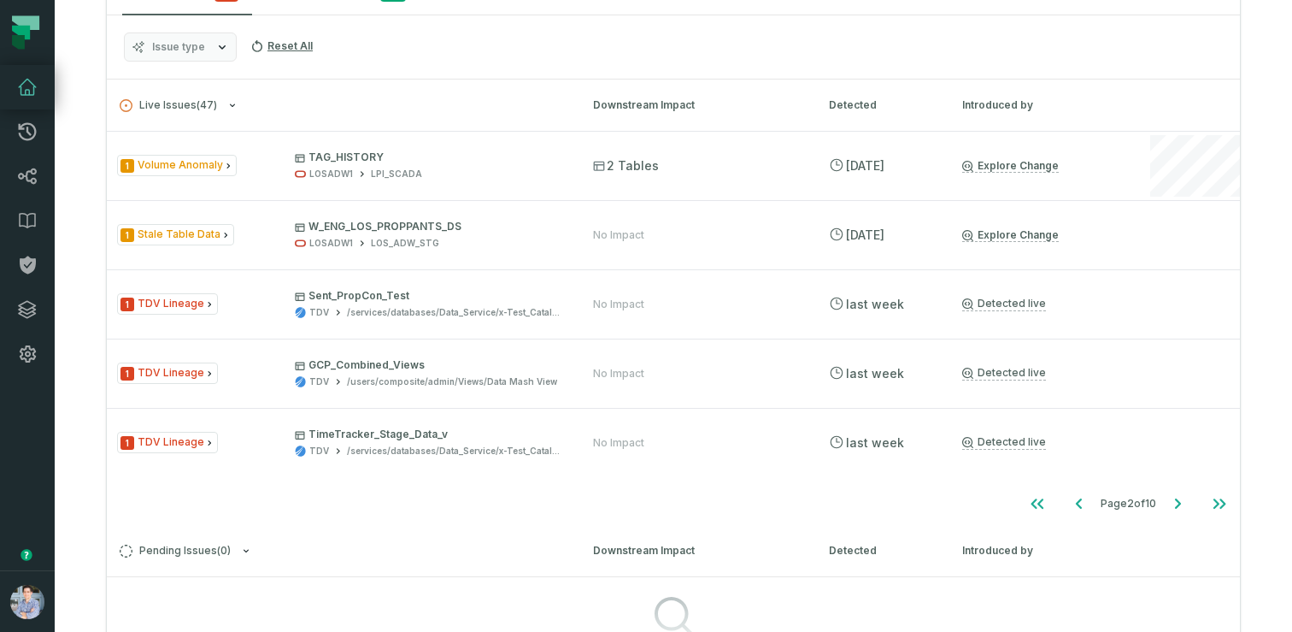
scroll to position [356, 0]
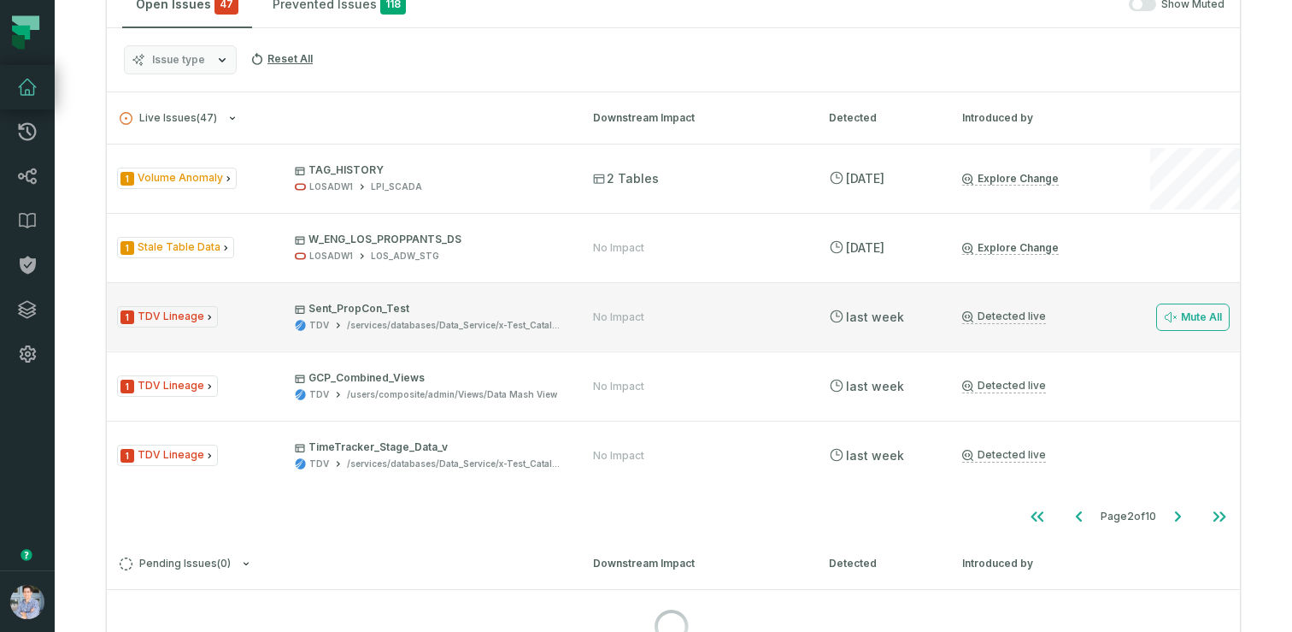
click at [1028, 318] on link "Detected live" at bounding box center [1004, 316] width 84 height 15
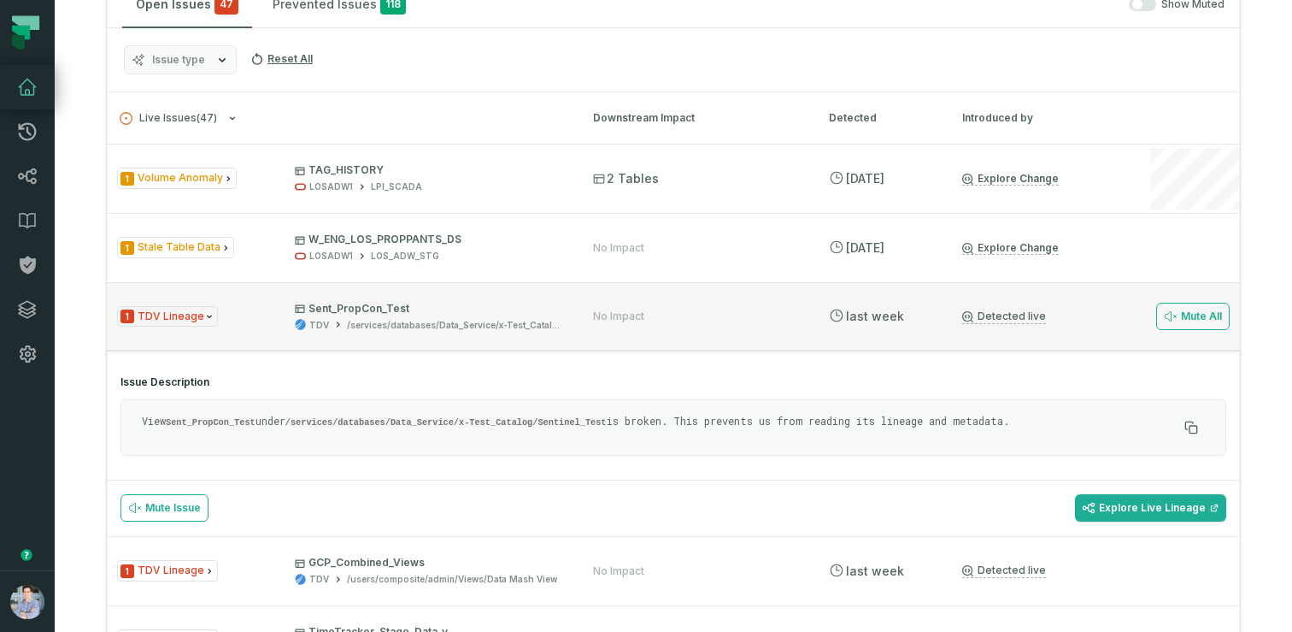
click at [483, 313] on p "Sent_PropCon_Test" at bounding box center [428, 309] width 267 height 14
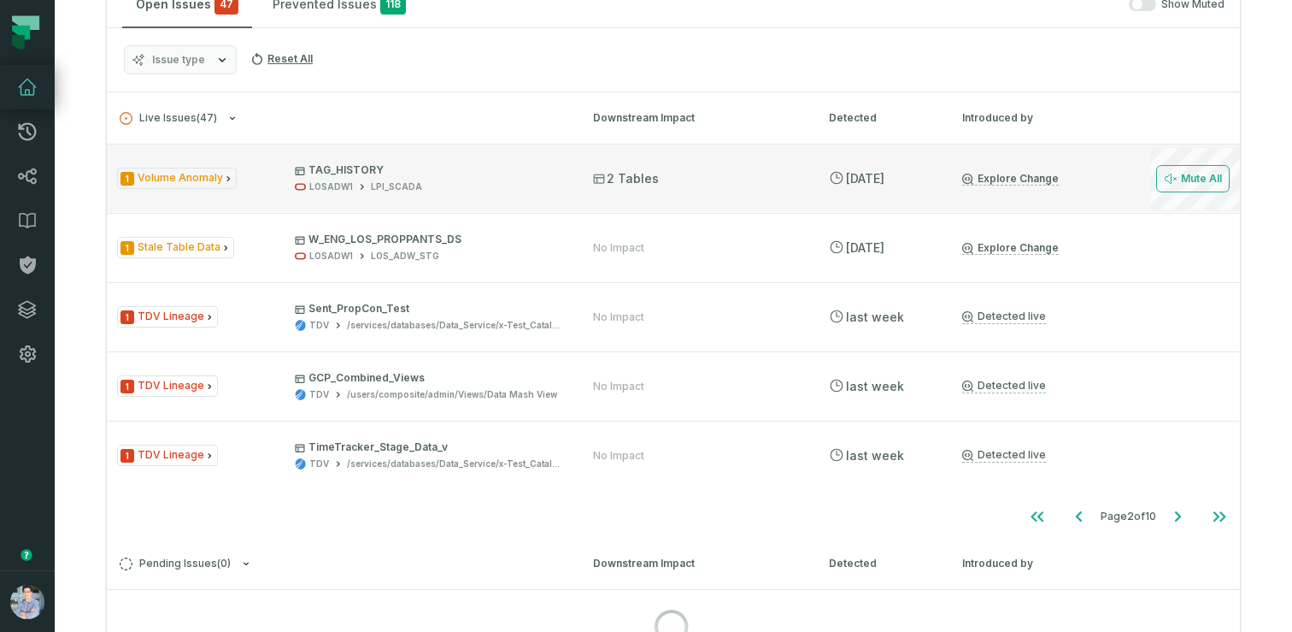
click at [986, 179] on link "Explore Change" at bounding box center [1010, 179] width 97 height 14
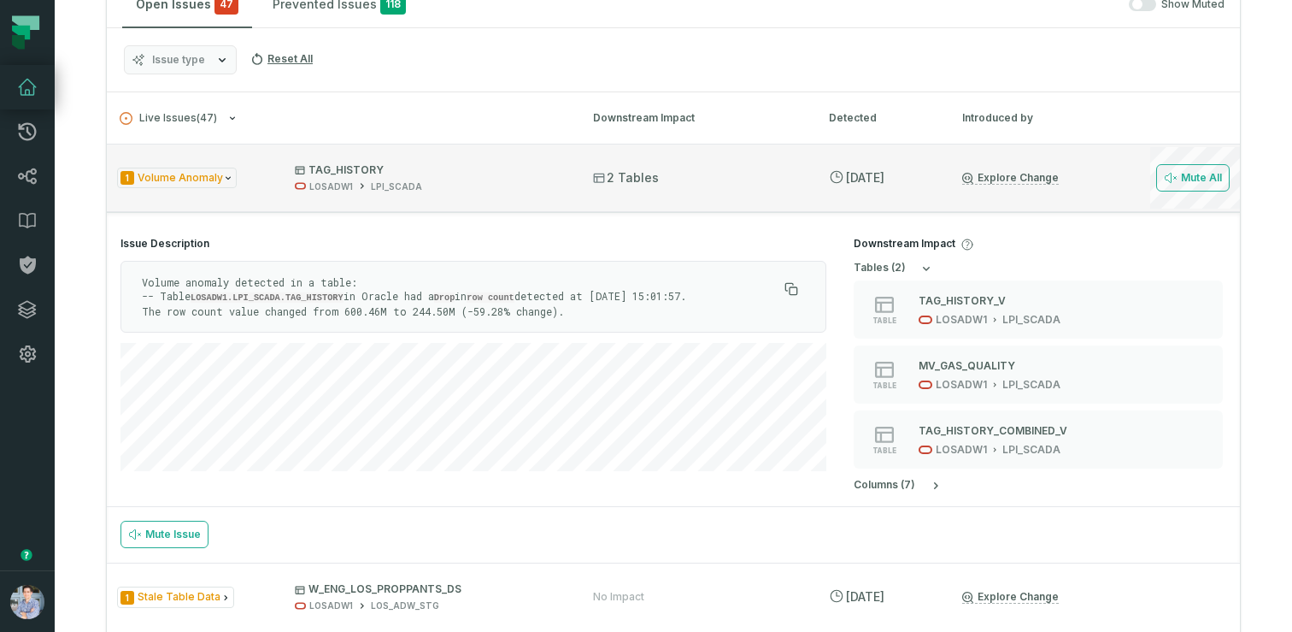
click at [775, 168] on div "1 Volume Anomaly TAG_HISTORY LOSADW1 LPI_SCADA 2 Tables 10/3/2025, 10:34:02 AM …" at bounding box center [673, 178] width 1133 height 68
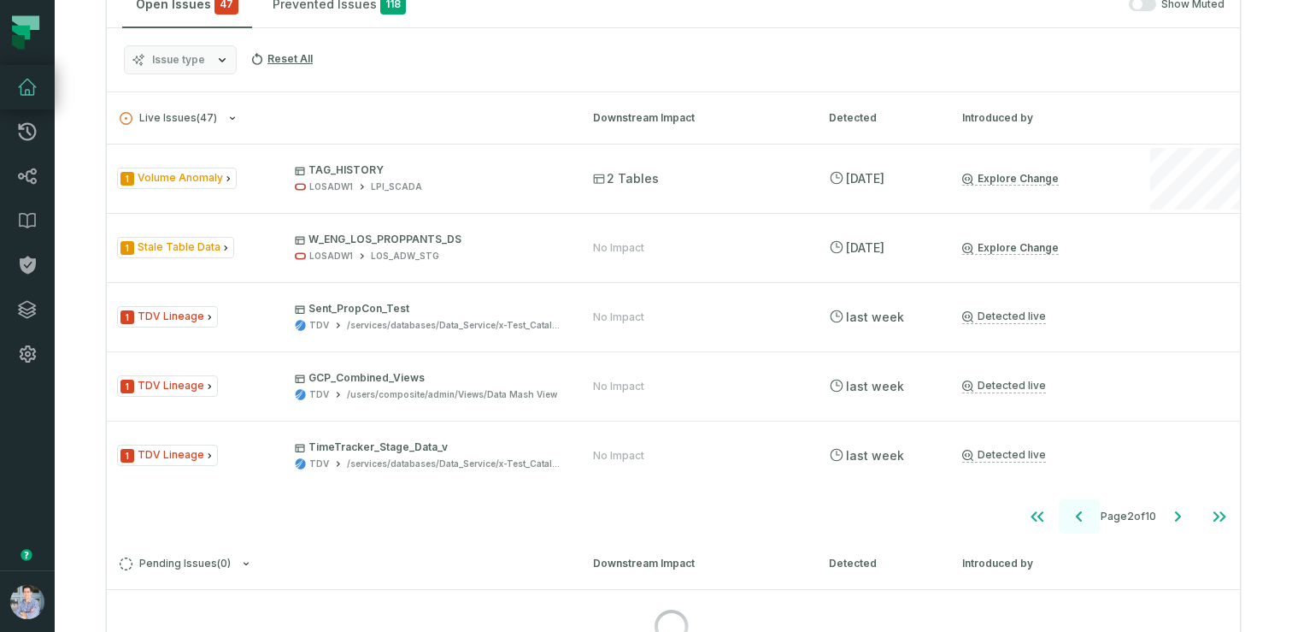
click at [1087, 515] on button "Go to previous page" at bounding box center [1079, 516] width 41 height 34
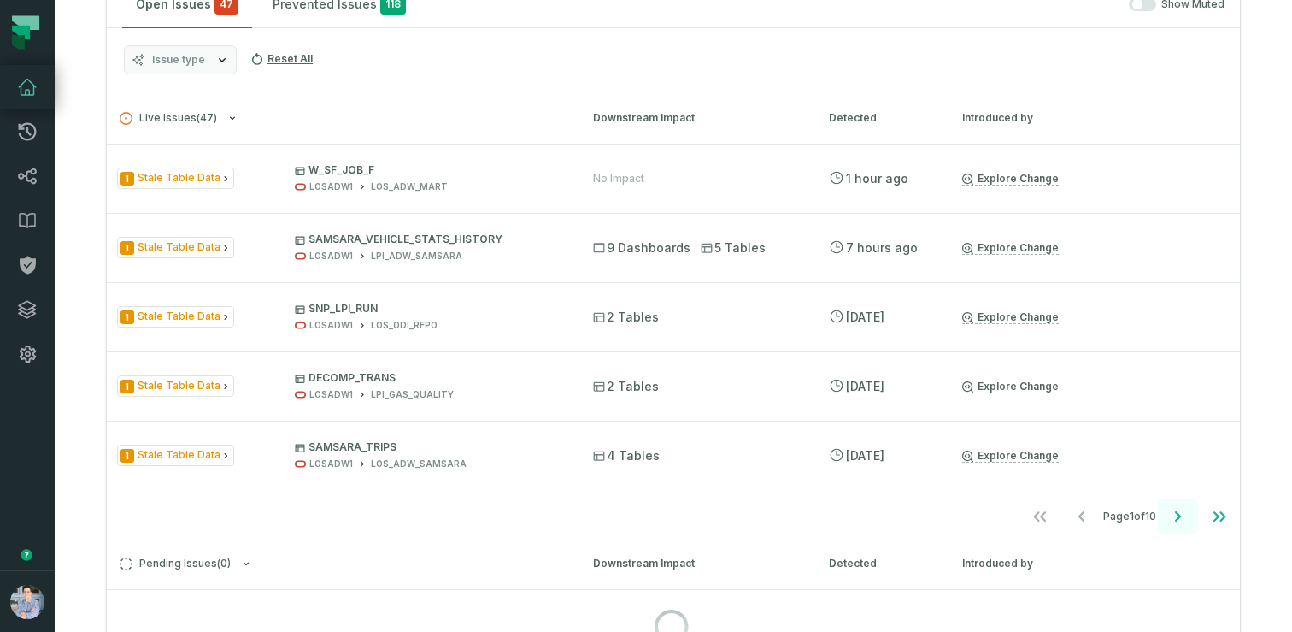
click at [1181, 515] on icon "Go to next page" at bounding box center [1177, 516] width 21 height 21
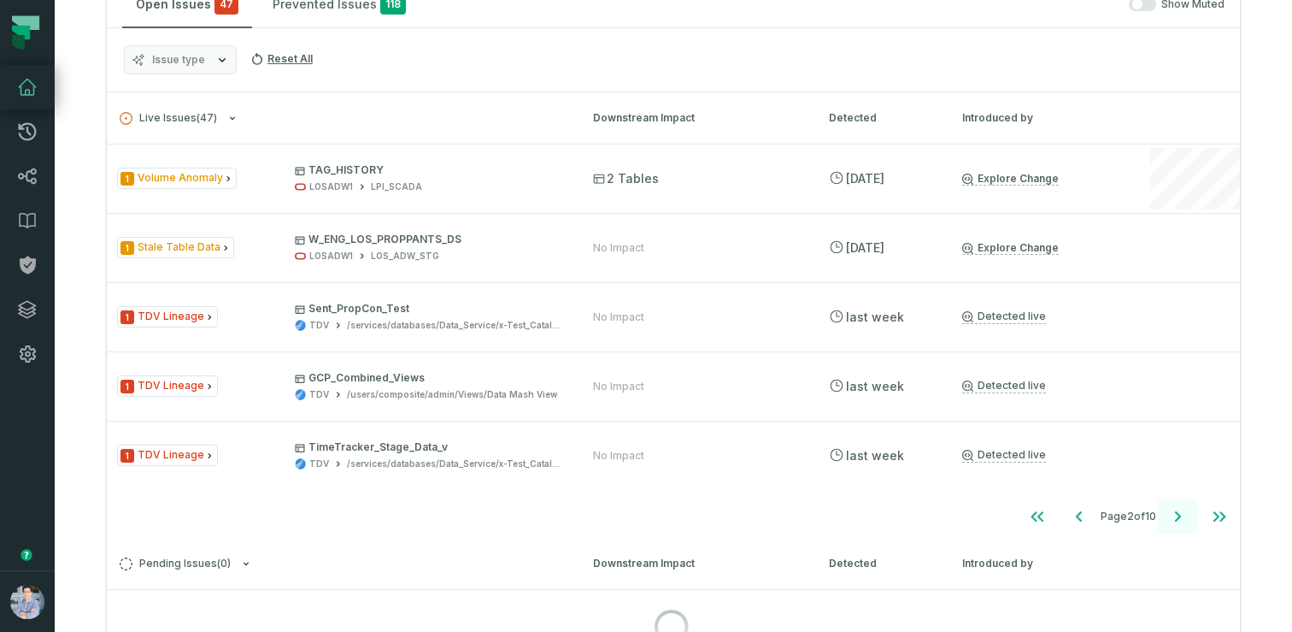
click at [1181, 515] on icon "Go to next page" at bounding box center [1177, 516] width 21 height 21
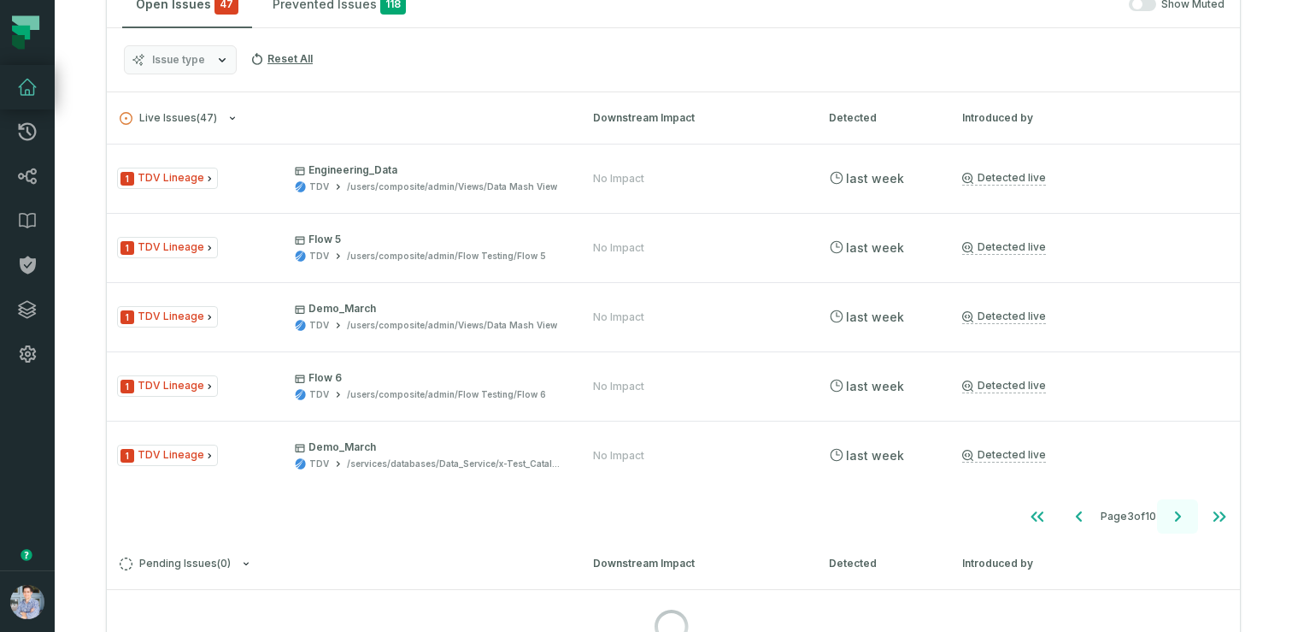
click at [1181, 515] on icon "Go to next page" at bounding box center [1177, 516] width 21 height 21
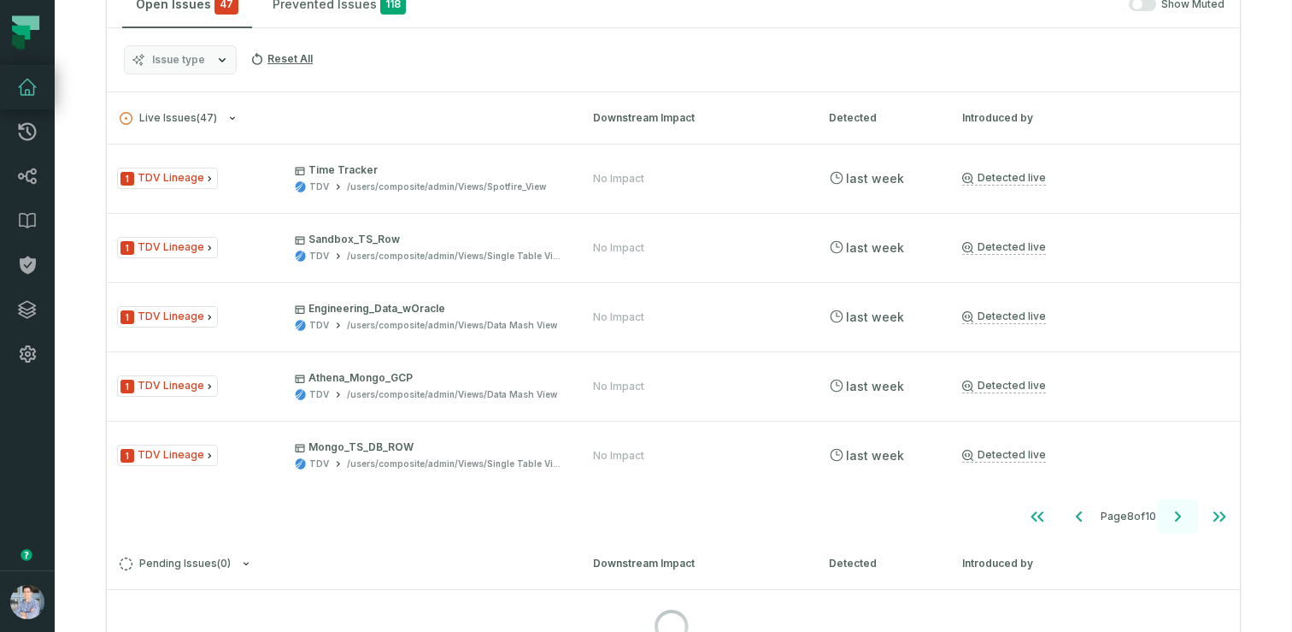
click at [1181, 515] on icon "Go to next page" at bounding box center [1177, 516] width 21 height 21
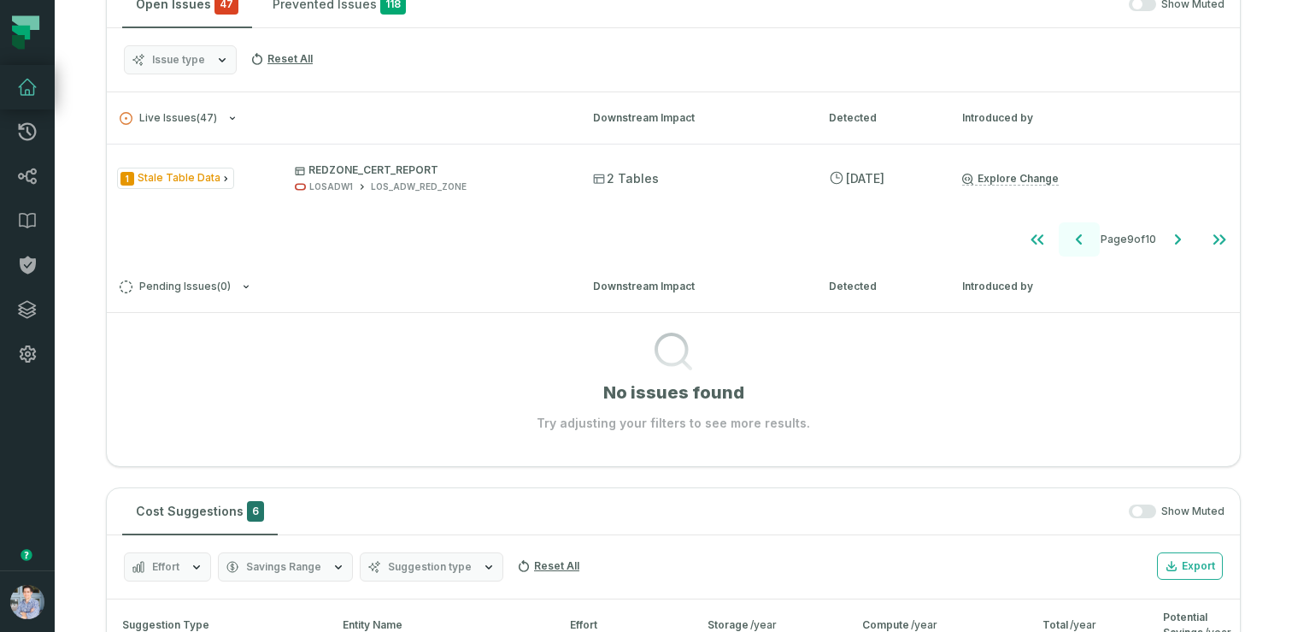
click at [1063, 230] on button "Go to previous page" at bounding box center [1079, 239] width 41 height 34
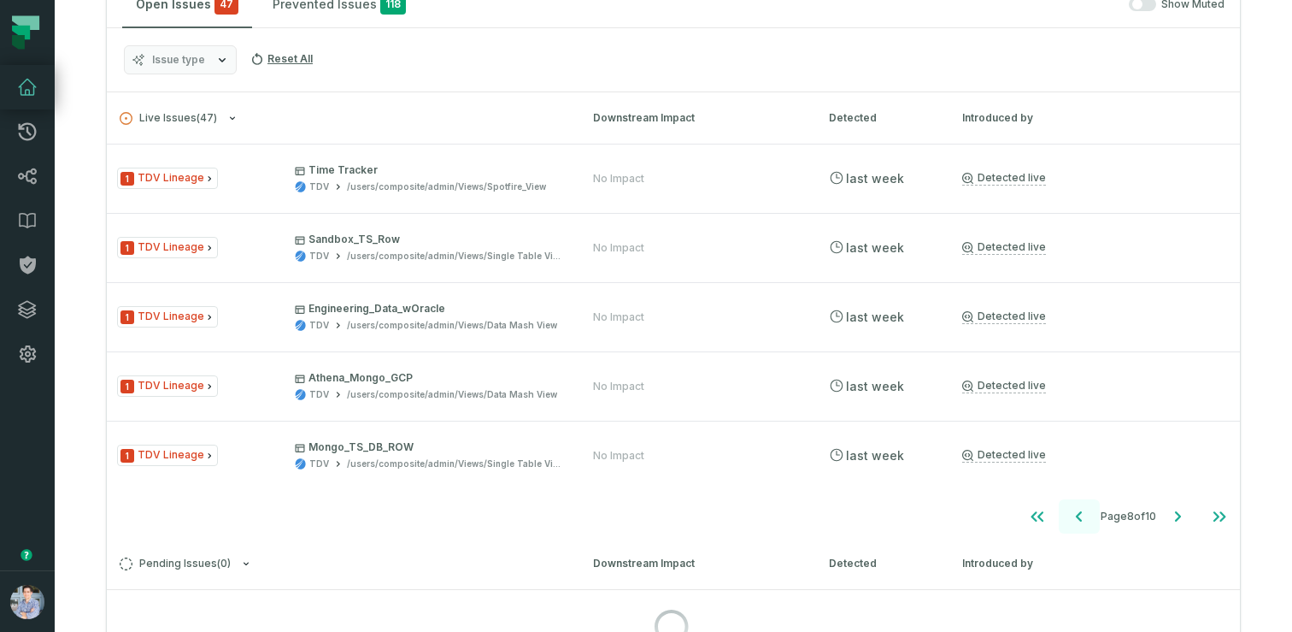
click at [1063, 230] on div "1 TDV Lineage Sandbox_TS_Row TDV /users/composite/admin/Views/Single Table View…" at bounding box center [673, 247] width 1133 height 68
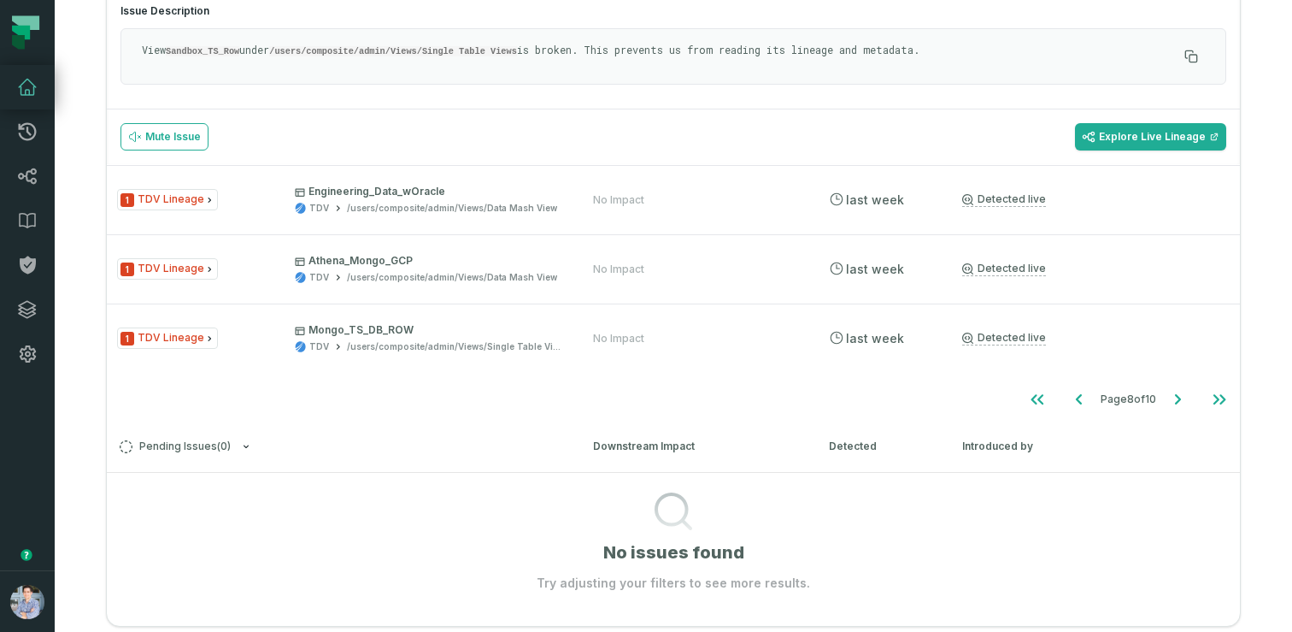
scroll to position [651, 0]
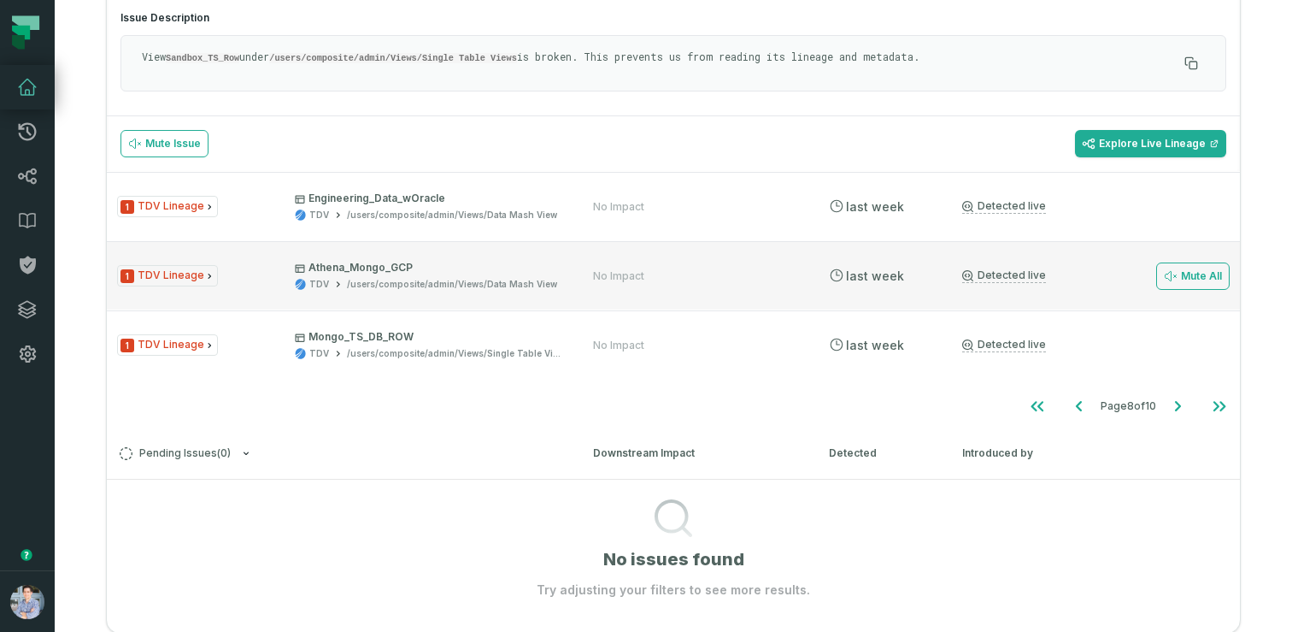
click at [1009, 269] on link "Detected live" at bounding box center [1004, 275] width 84 height 15
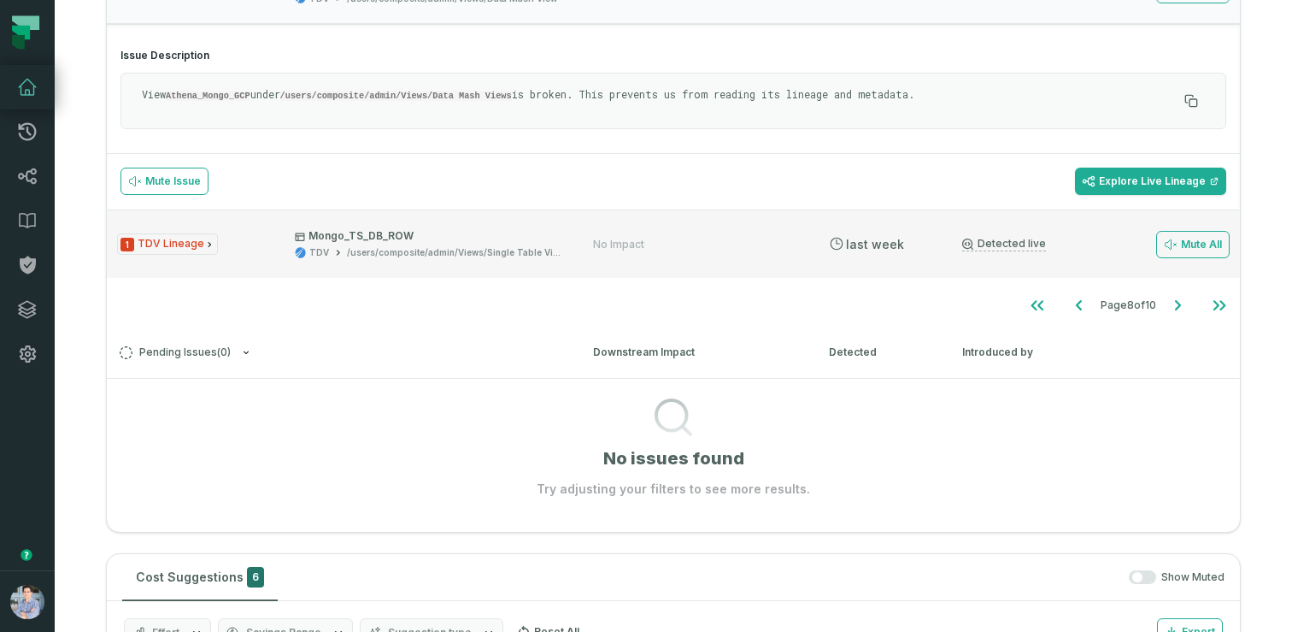
scroll to position [750, 0]
click at [666, 214] on div "1 TDV Lineage Mongo_TS_DB_ROW TDV /users/composite/admin/Views/Single Table Vie…" at bounding box center [673, 245] width 1133 height 68
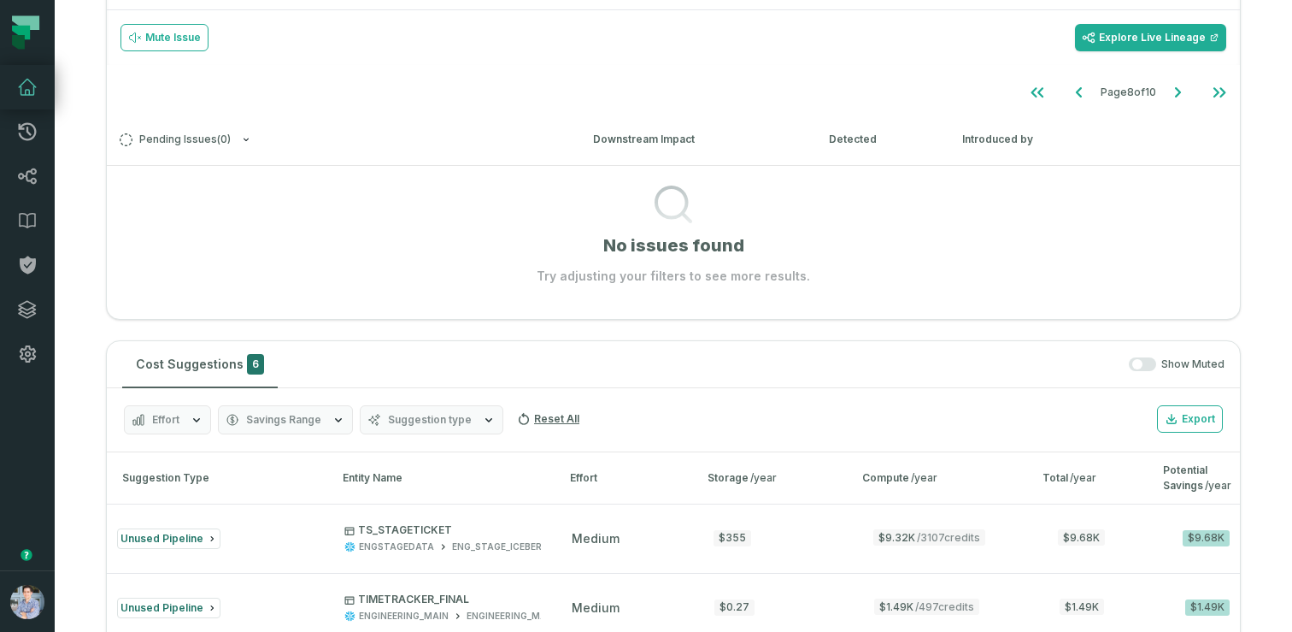
scroll to position [967, 0]
click at [1079, 95] on icon "Go to previous page" at bounding box center [1079, 90] width 21 height 21
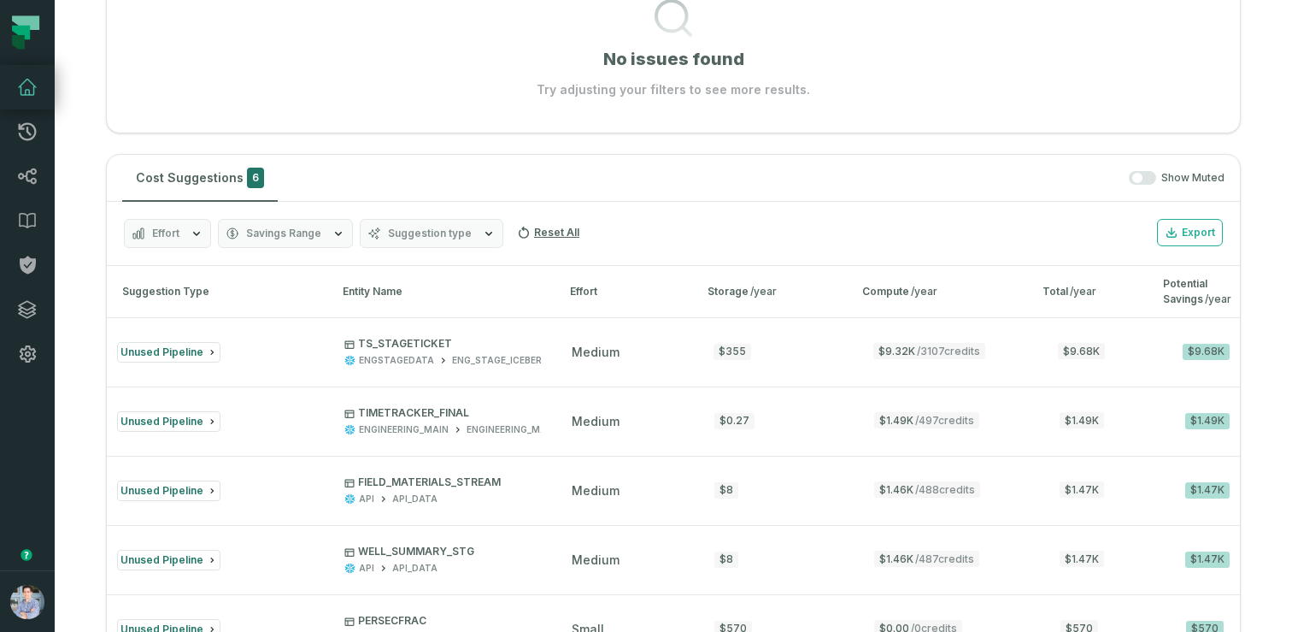
click at [1079, 95] on section "No issues found Try adjusting your filters to see more results." at bounding box center [673, 39] width 1133 height 120
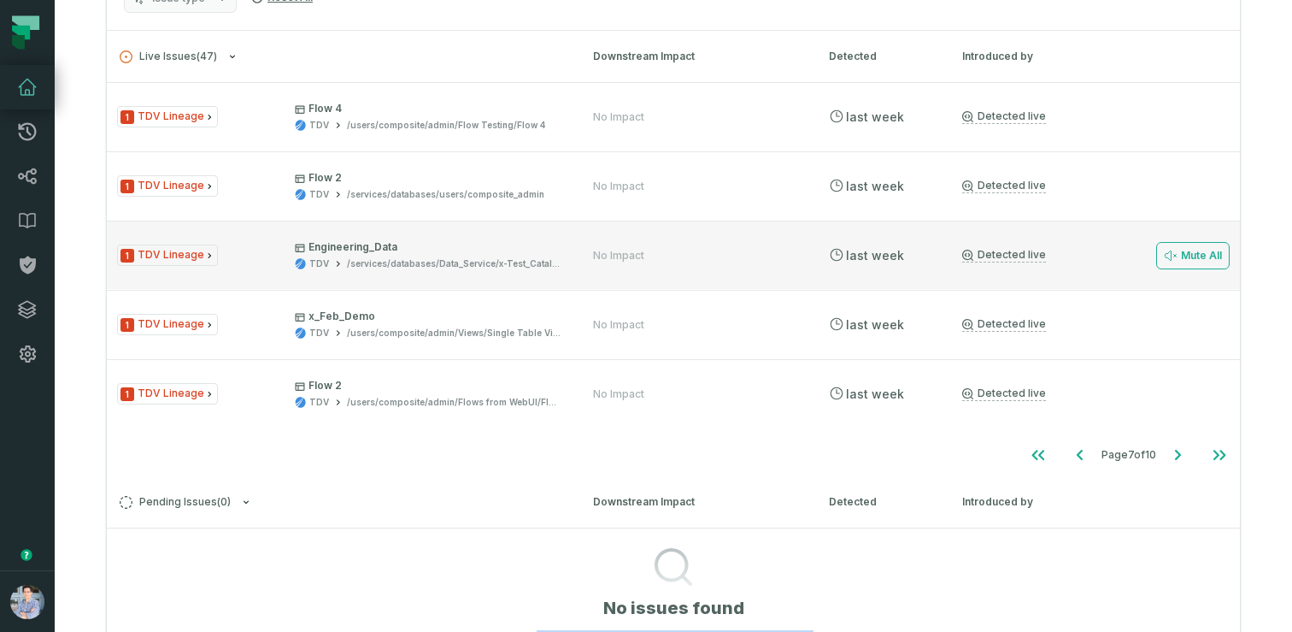
scroll to position [430, 0]
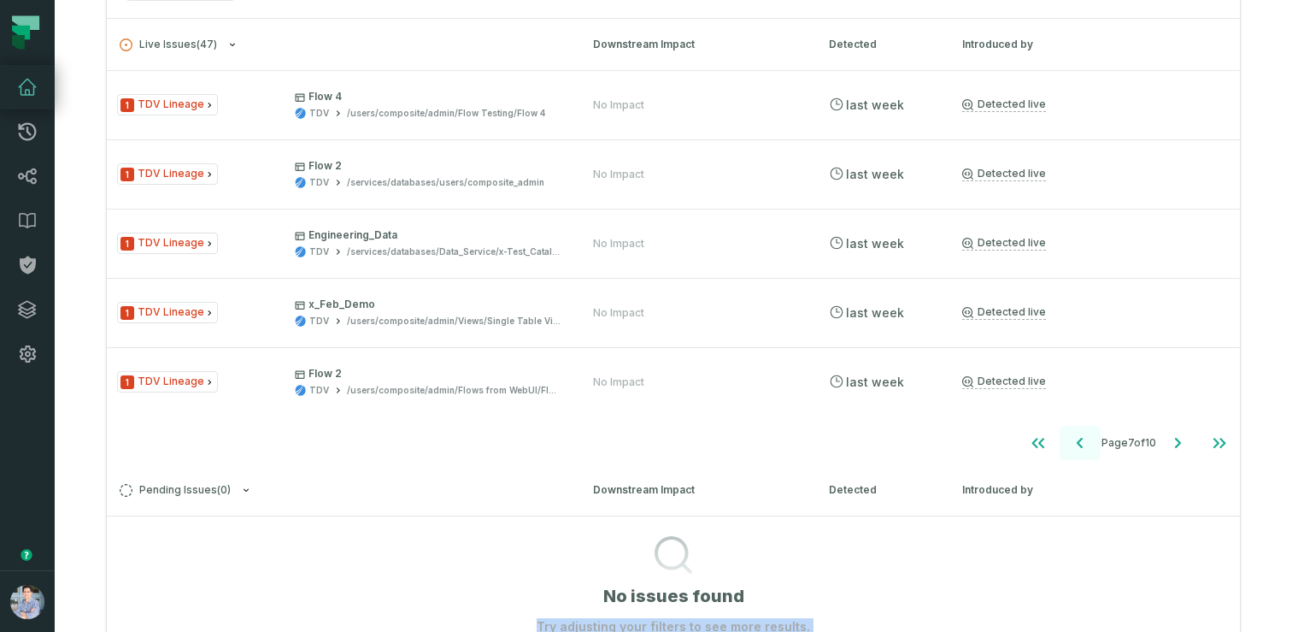
click at [1073, 439] on icon "Go to previous page" at bounding box center [1080, 442] width 21 height 21
click at [1039, 441] on icon "Go to first page" at bounding box center [1037, 442] width 21 height 21
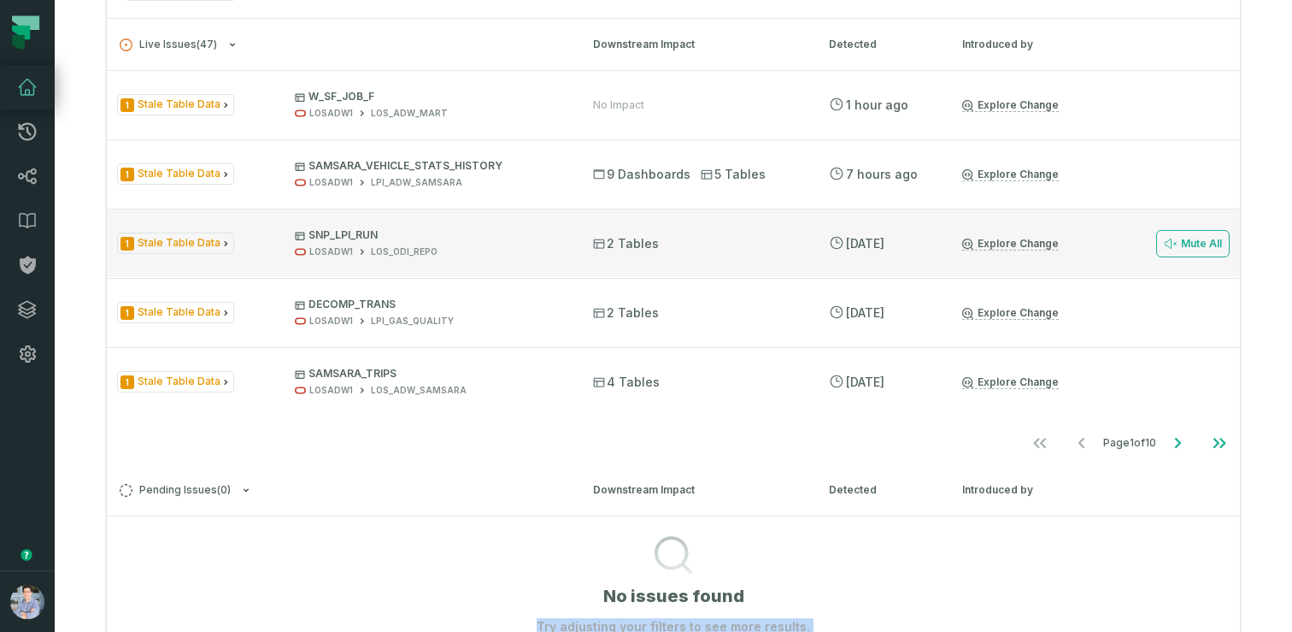
click at [981, 244] on link "Explore Change" at bounding box center [1010, 244] width 97 height 14
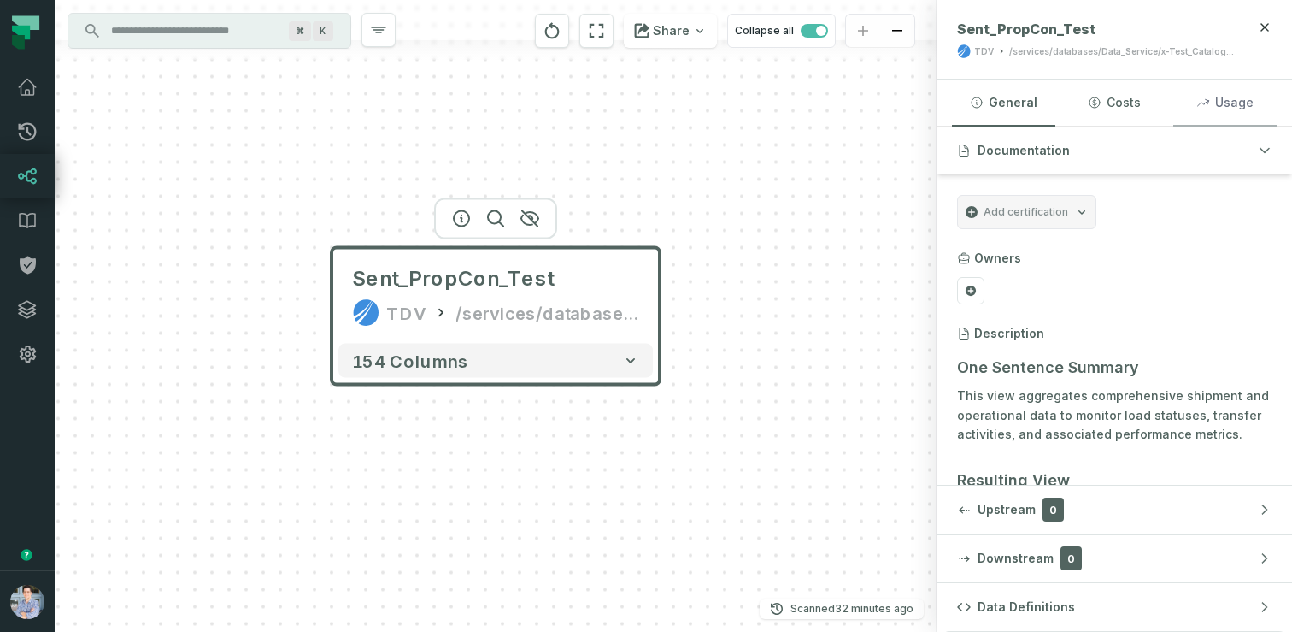
click at [1238, 88] on button "Usage" at bounding box center [1224, 102] width 103 height 46
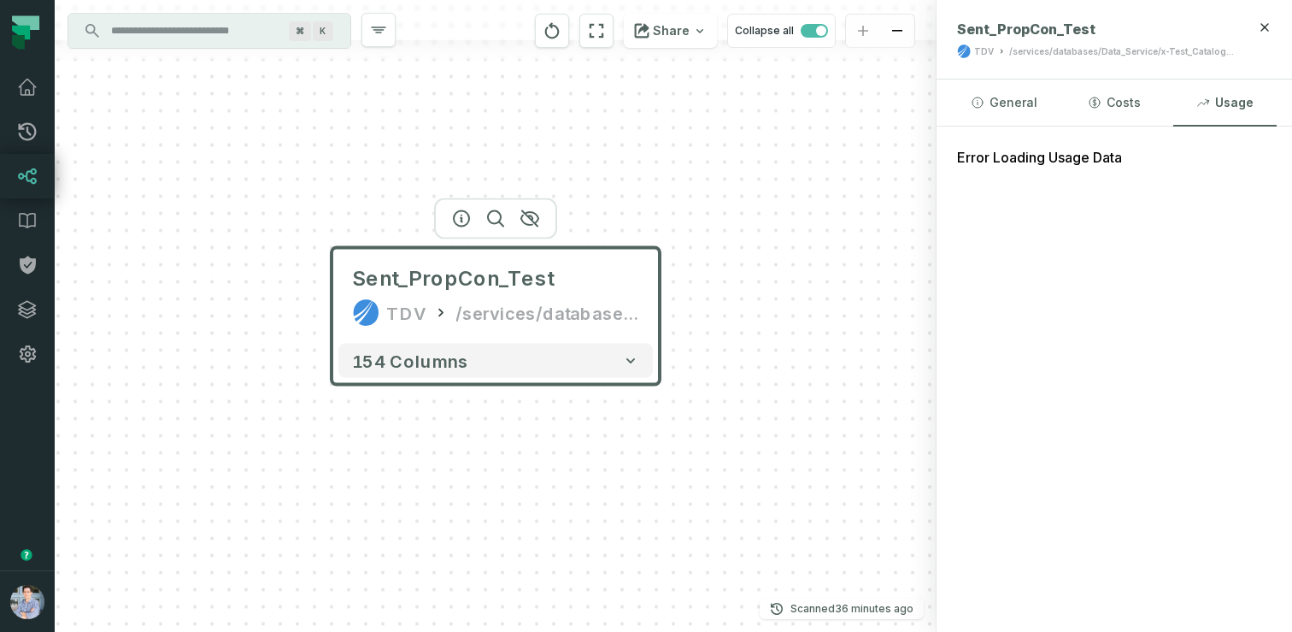
click at [244, 224] on div "Sent_PropCon_Test TDV /services/databases/Data_Service/x-Test_Catalog/Sentinel_…" at bounding box center [496, 316] width 882 height 632
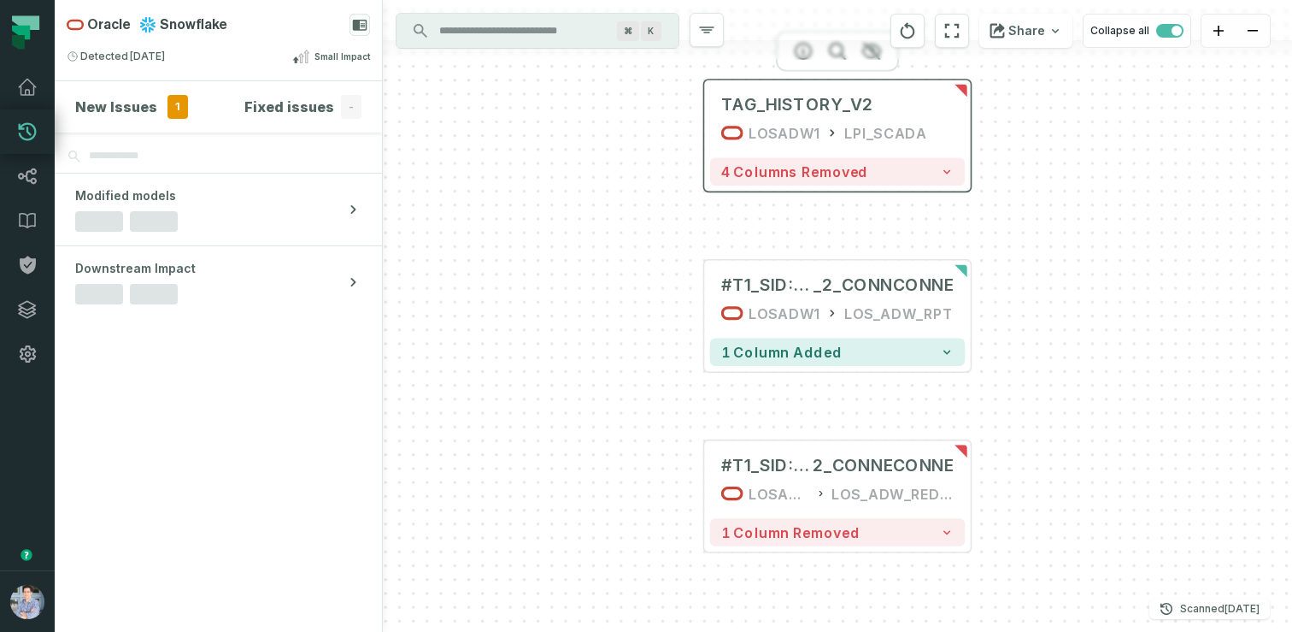
click at [797, 126] on div "LOSADW1" at bounding box center [784, 132] width 71 height 22
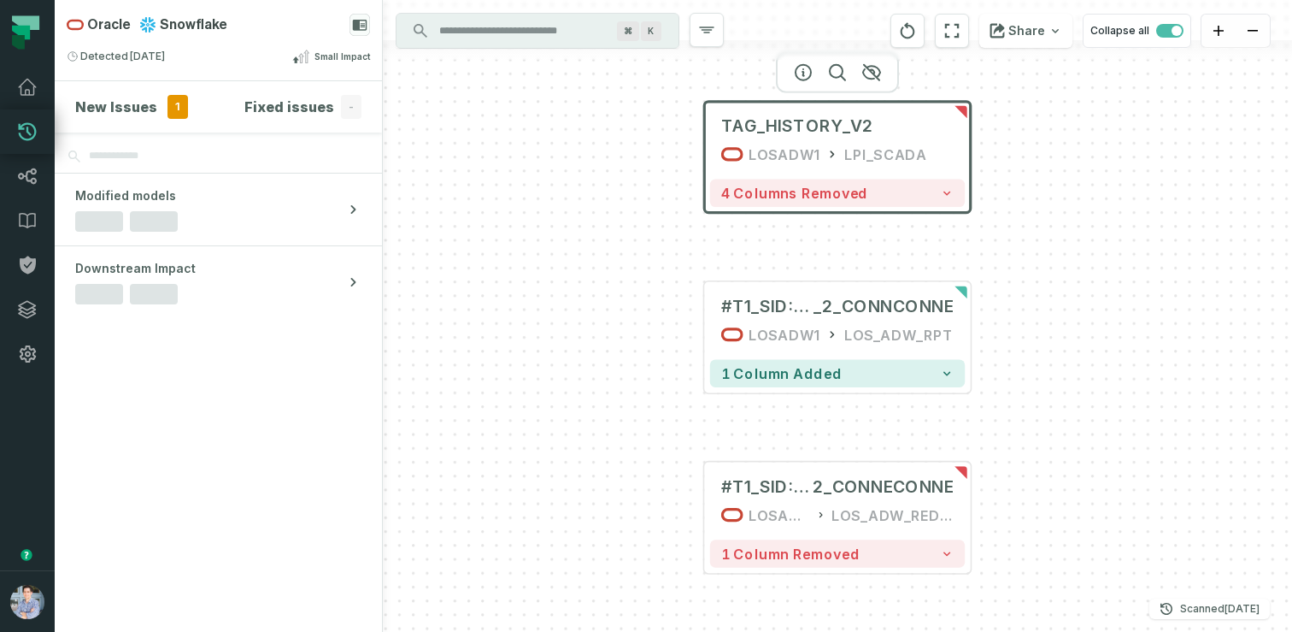
drag, startPoint x: 1026, startPoint y: 255, endPoint x: 1014, endPoint y: 310, distance: 57.0
click at [1014, 315] on div "TAG_HISTORY_V2 LOSADW1 LPI_SCADA 4 columns removed #T1_SID:1077708349 _2_CONNCO…" at bounding box center [837, 316] width 909 height 632
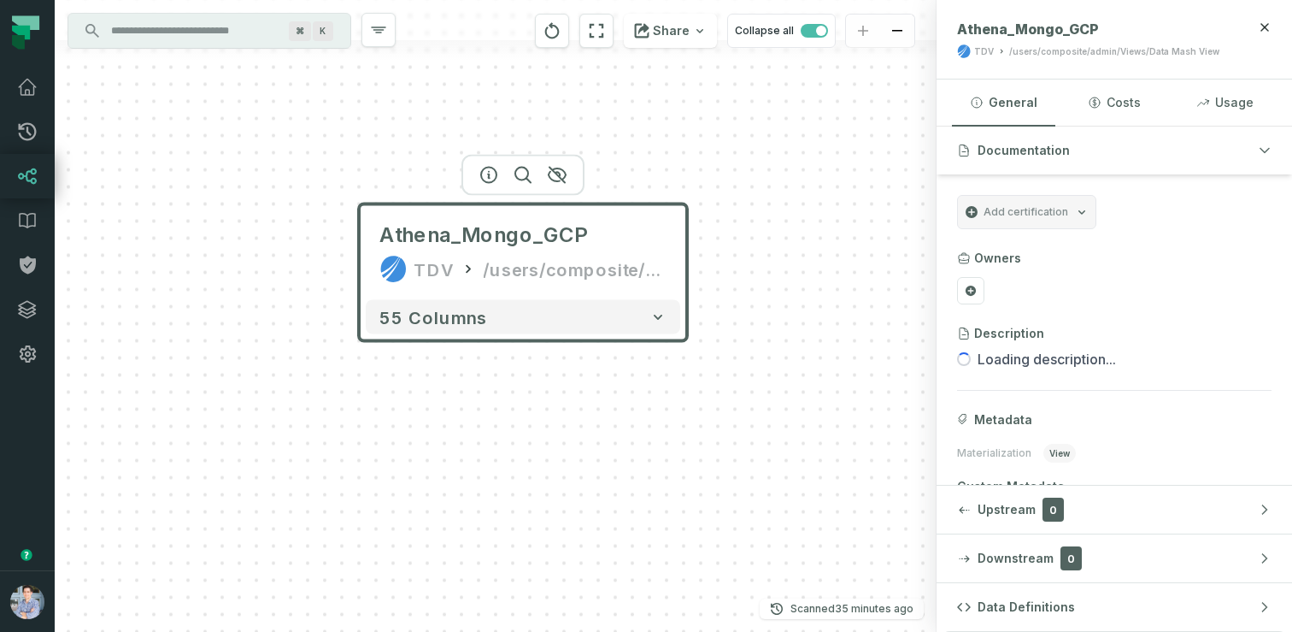
drag, startPoint x: 760, startPoint y: 394, endPoint x: 806, endPoint y: 359, distance: 57.9
click at [806, 359] on div "Athena_Mongo_GCP TDV /users/composite/admin/Views/Data Mash View 55 columns" at bounding box center [496, 316] width 882 height 632
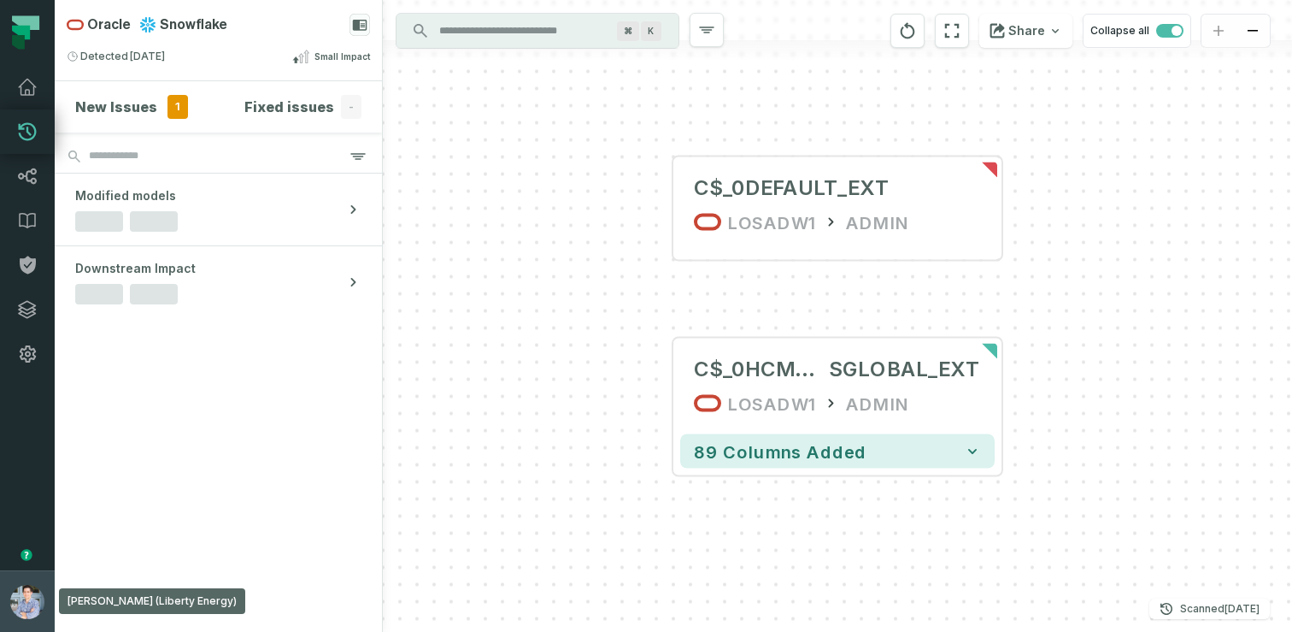
click at [11, 586] on button "[PERSON_NAME] (Liberty Energy) [EMAIL_ADDRESS][DOMAIN_NAME]" at bounding box center [27, 601] width 55 height 62
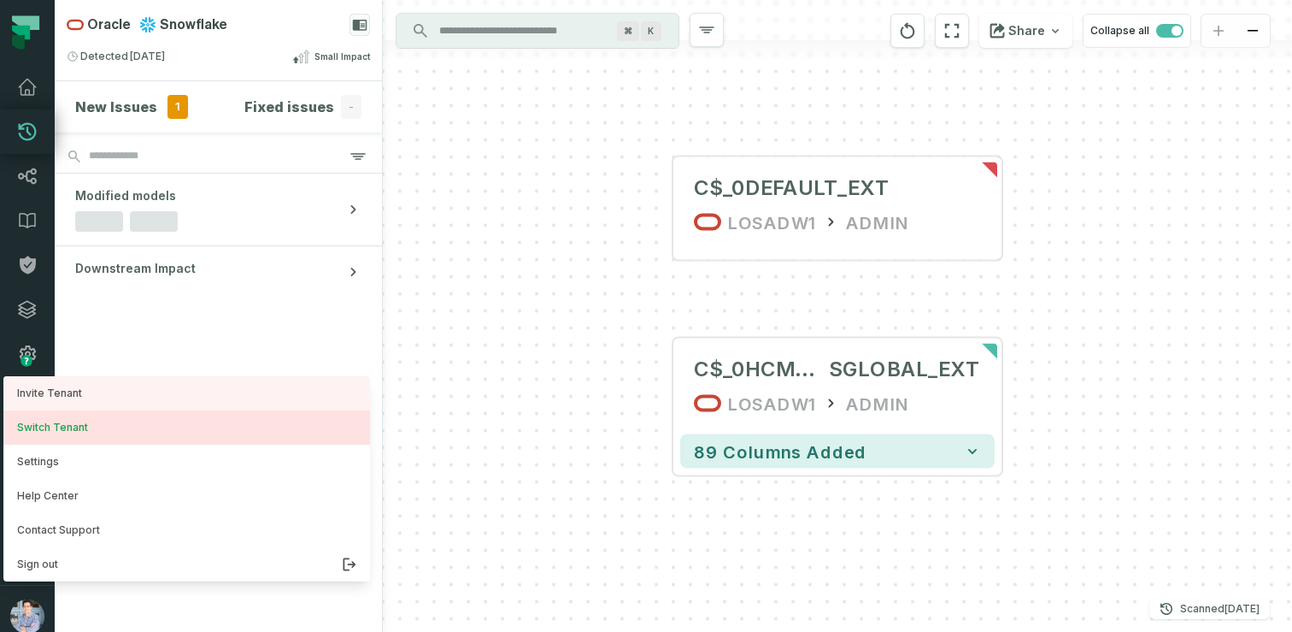
click at [84, 440] on button "Switch Tenant" at bounding box center [186, 427] width 367 height 34
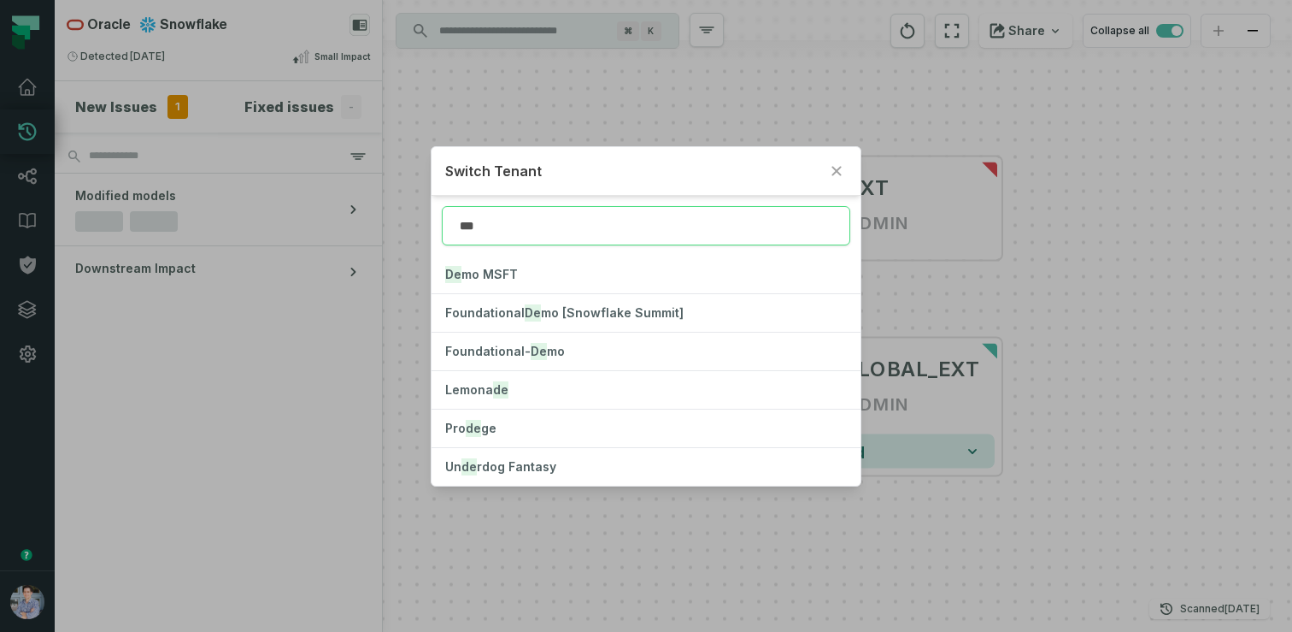
type input "****"
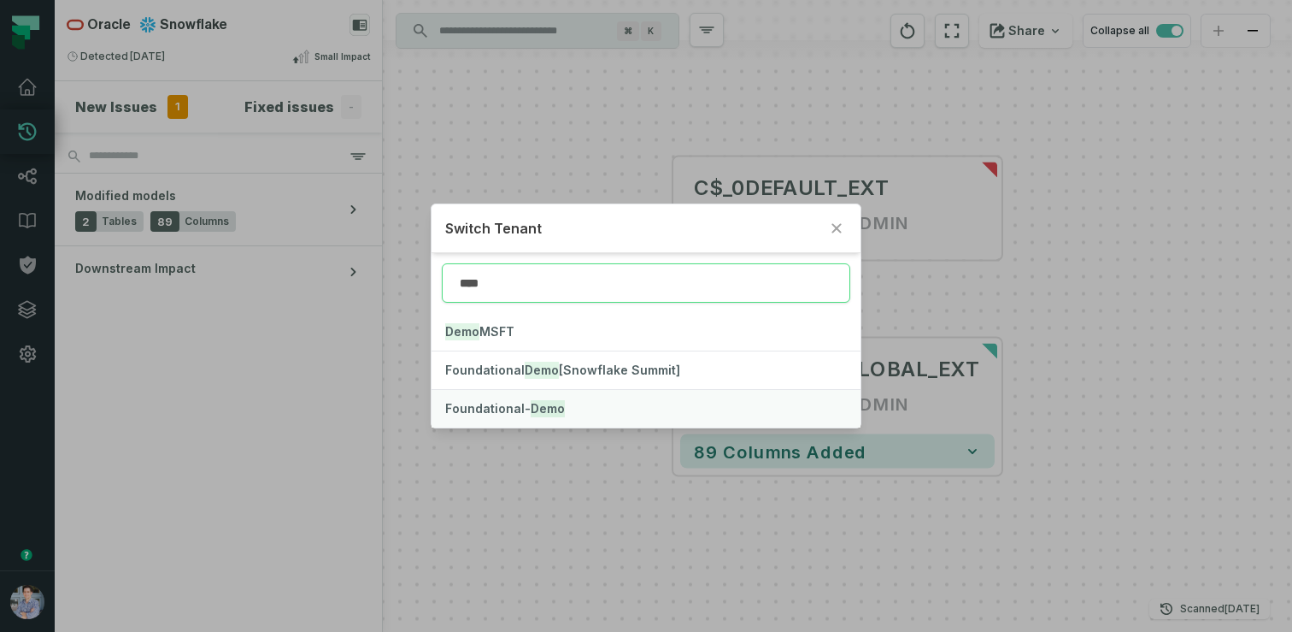
click at [482, 409] on span "Foundational- Demo" at bounding box center [505, 408] width 120 height 15
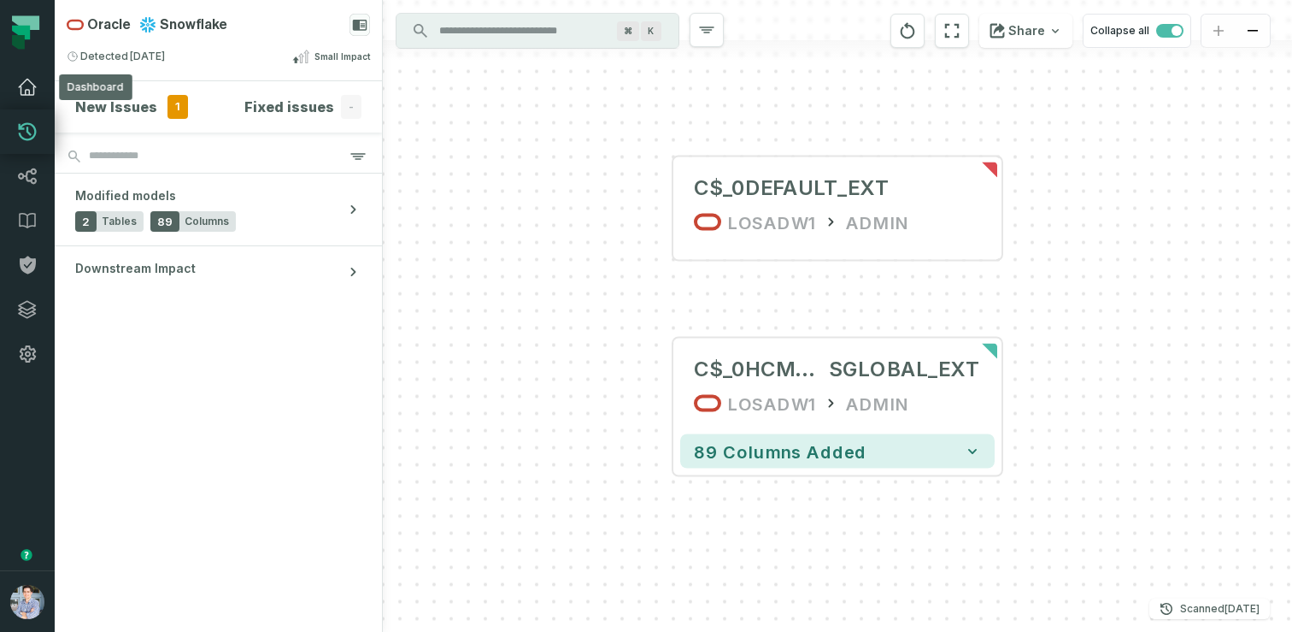
click at [20, 87] on icon at bounding box center [27, 87] width 21 height 21
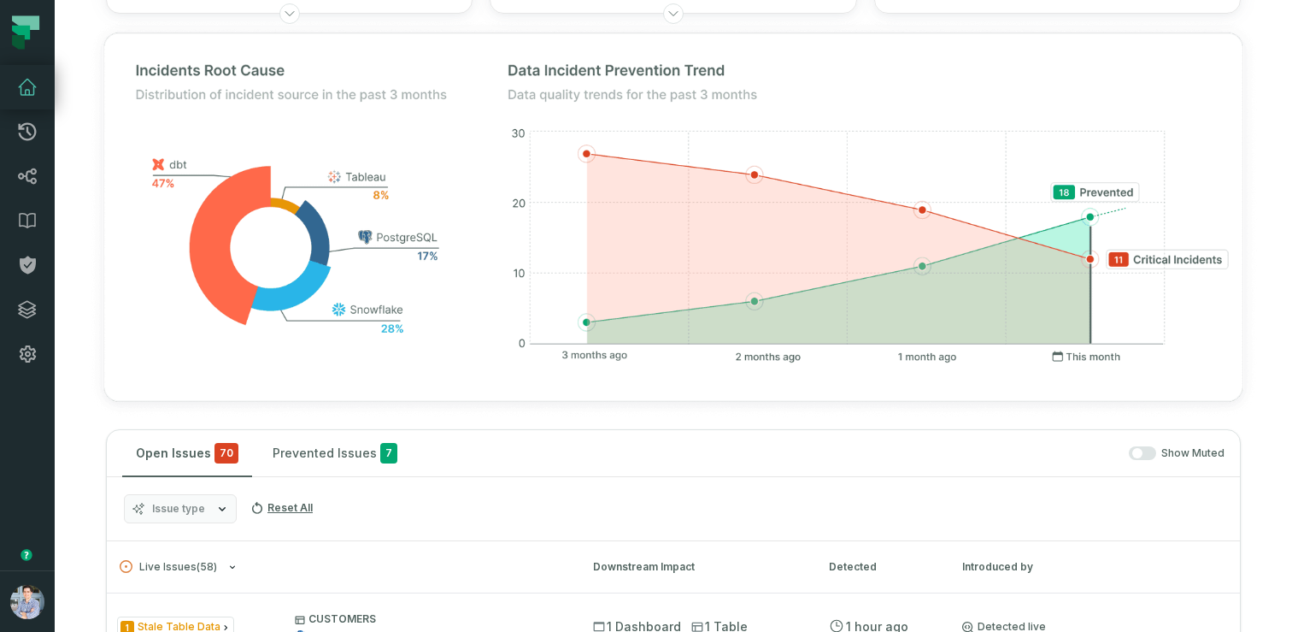
scroll to position [386, 0]
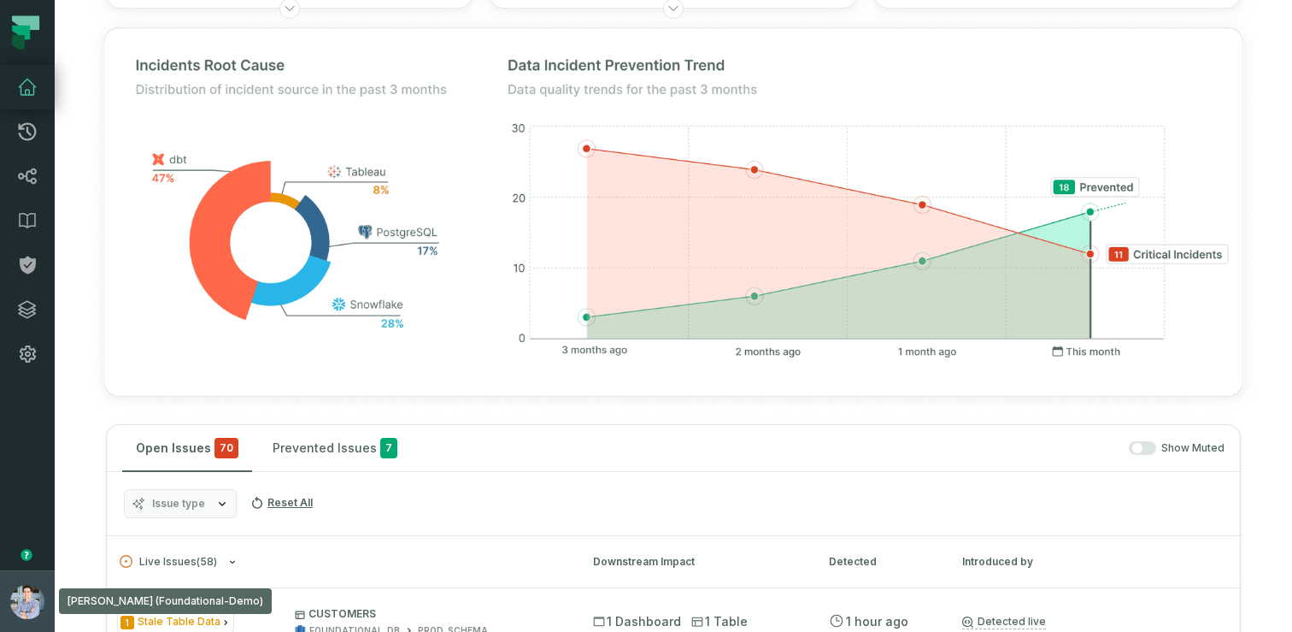
click at [9, 584] on button "Alon Nafta (Foundational-Demo) alon@foundational.io" at bounding box center [27, 601] width 55 height 62
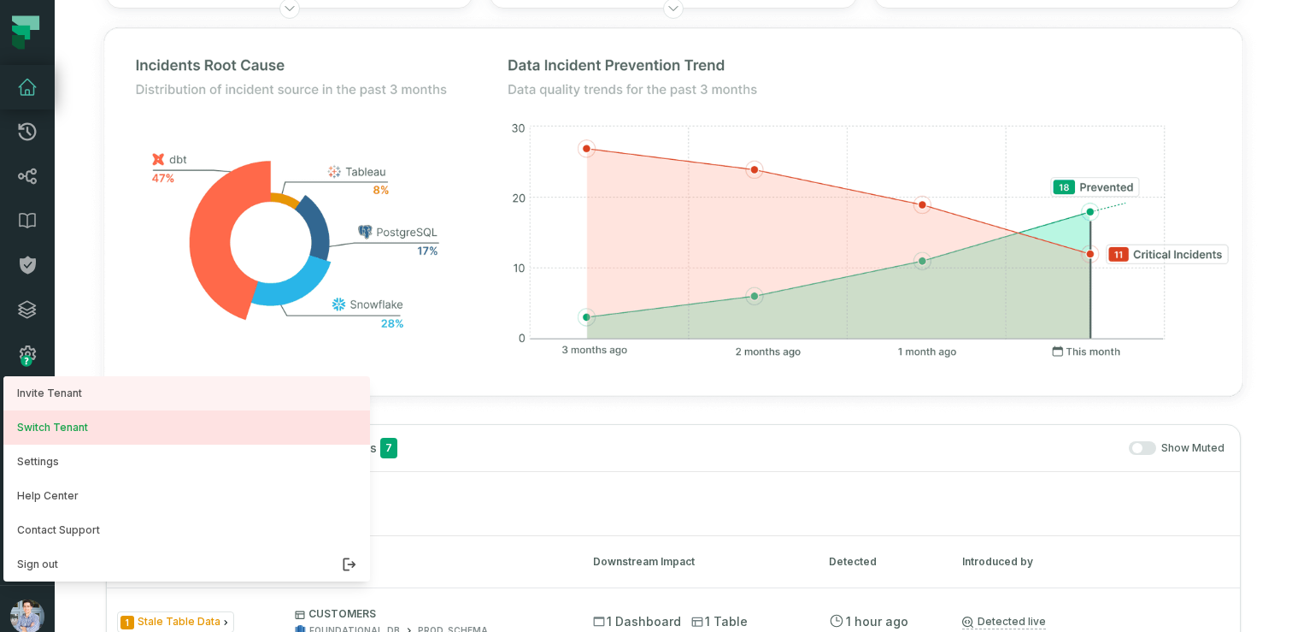
click at [67, 438] on button "Switch Tenant" at bounding box center [186, 427] width 367 height 34
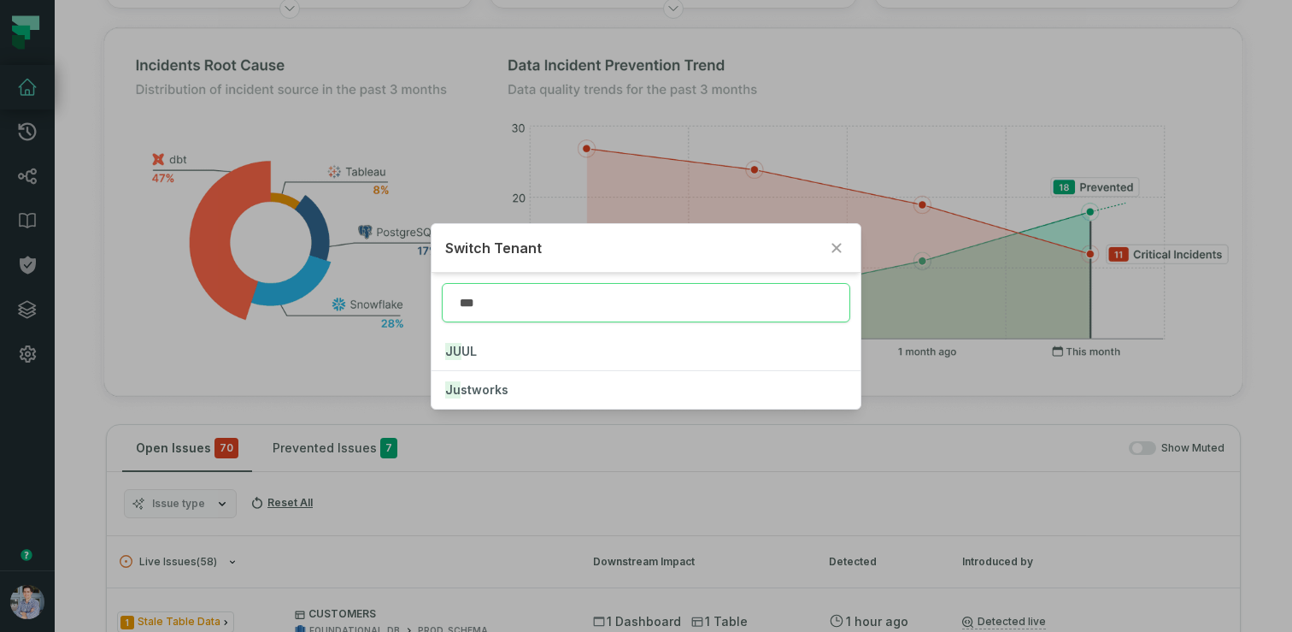
type input "****"
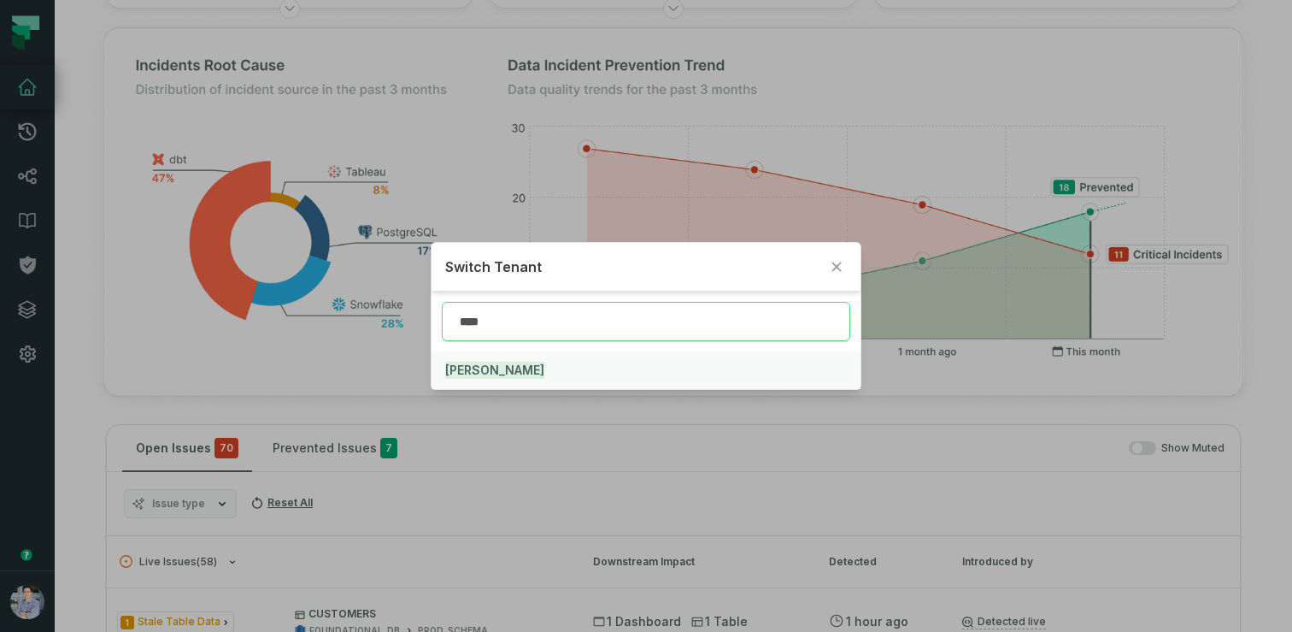
click at [478, 373] on button "JUUL" at bounding box center [646, 370] width 429 height 38
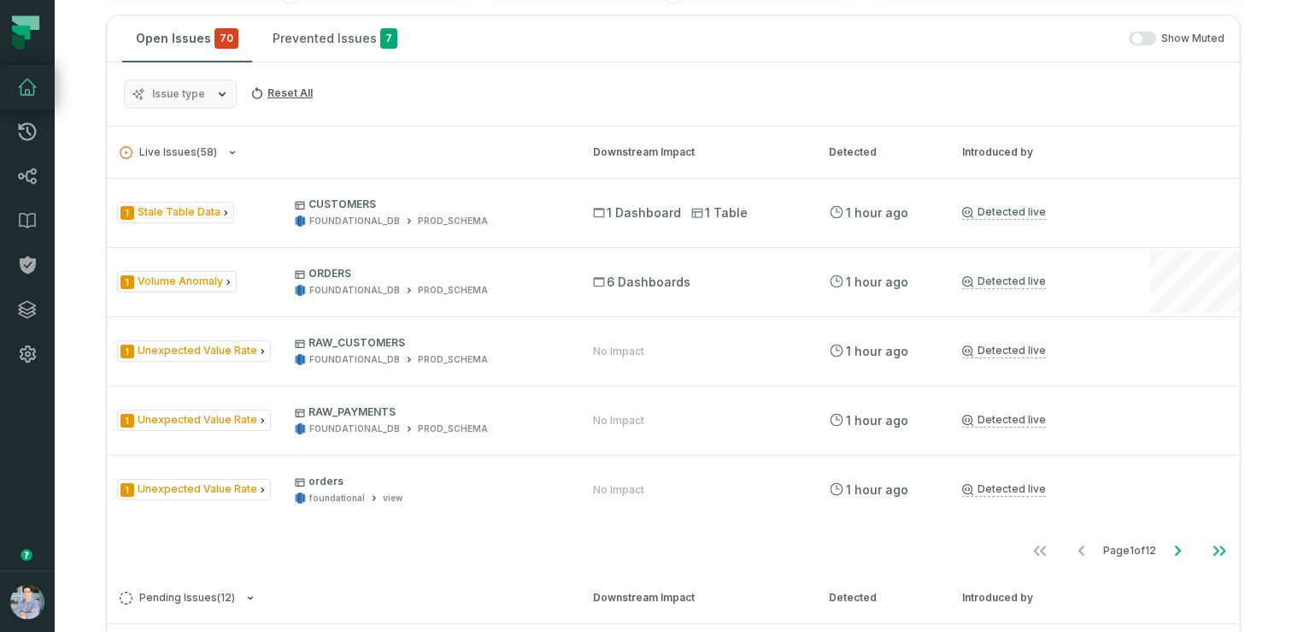
scroll to position [332, 0]
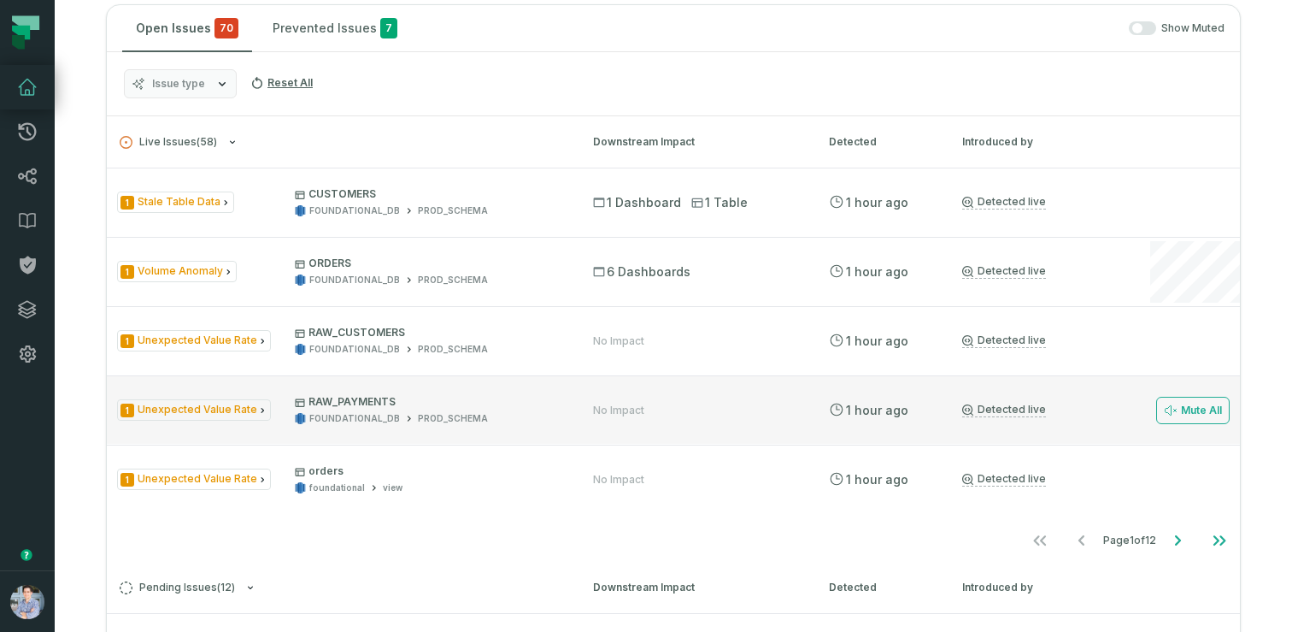
click at [1035, 405] on link "Detected live" at bounding box center [1004, 410] width 84 height 15
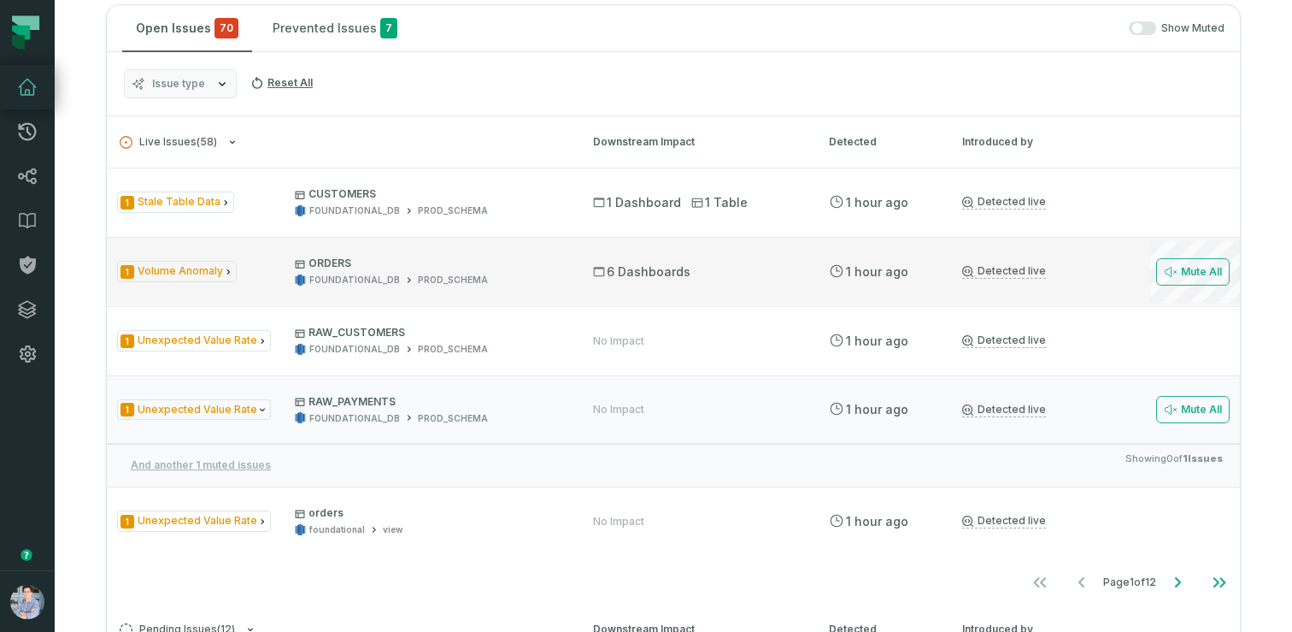
scroll to position [354, 0]
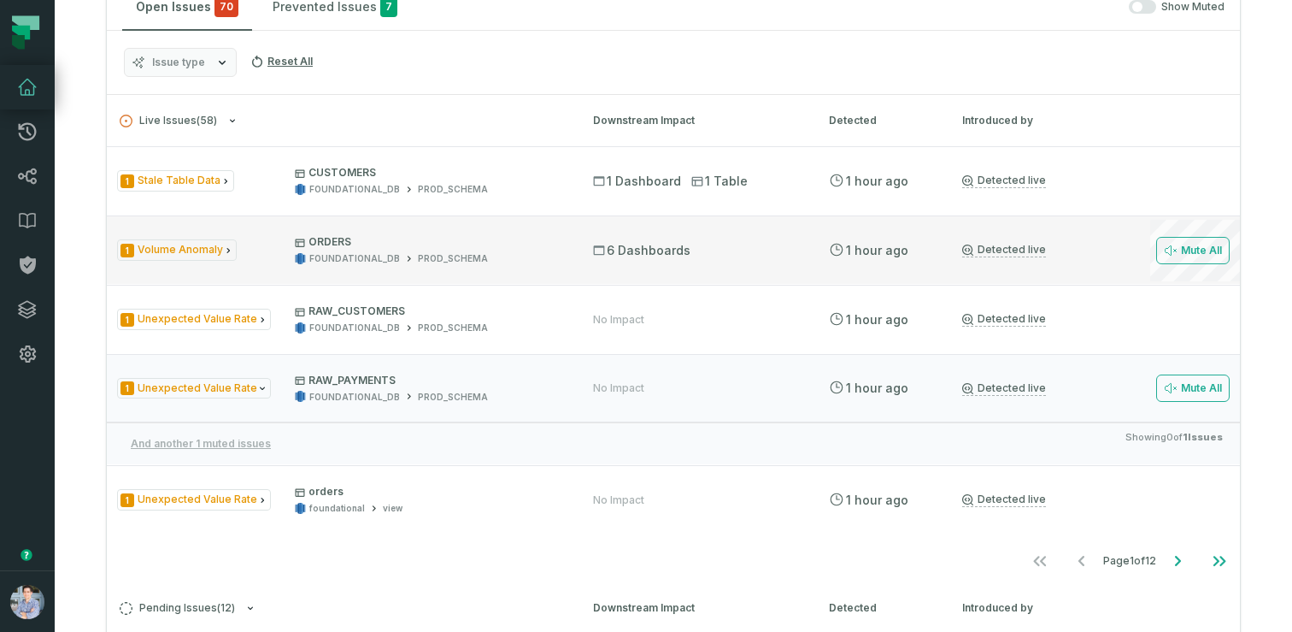
click at [1020, 255] on link "Detected live" at bounding box center [1004, 250] width 84 height 15
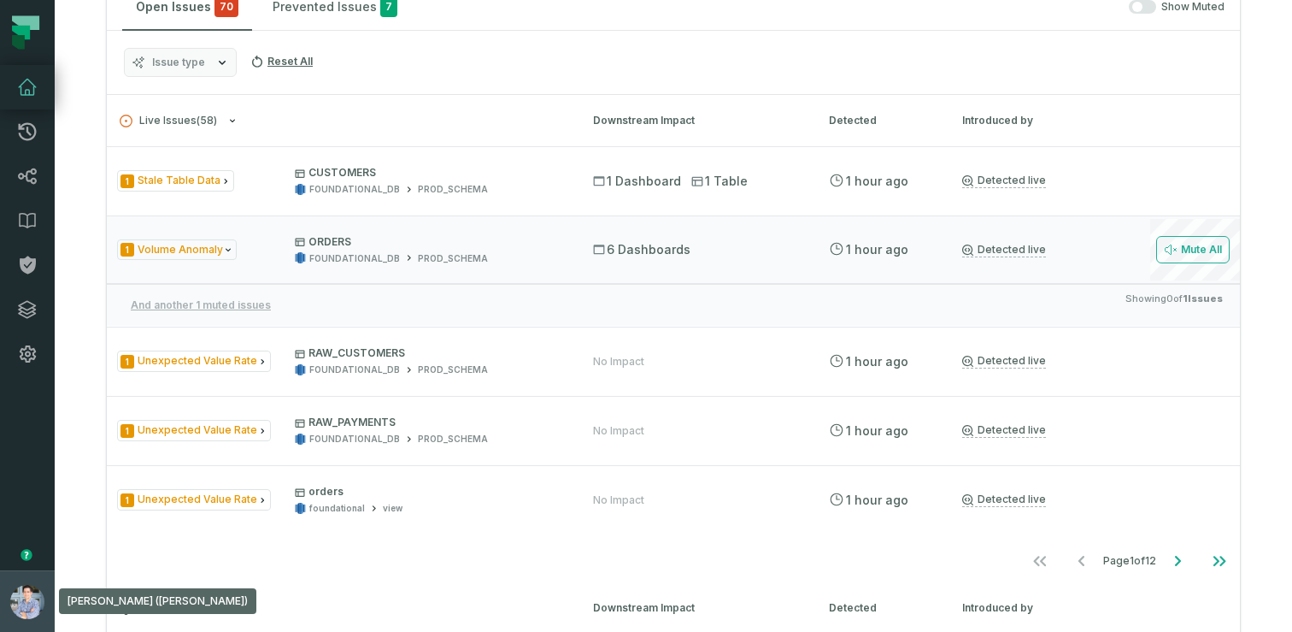
click at [9, 588] on button "Alon Nafta (JUUL) alon@foundational.io" at bounding box center [27, 601] width 55 height 62
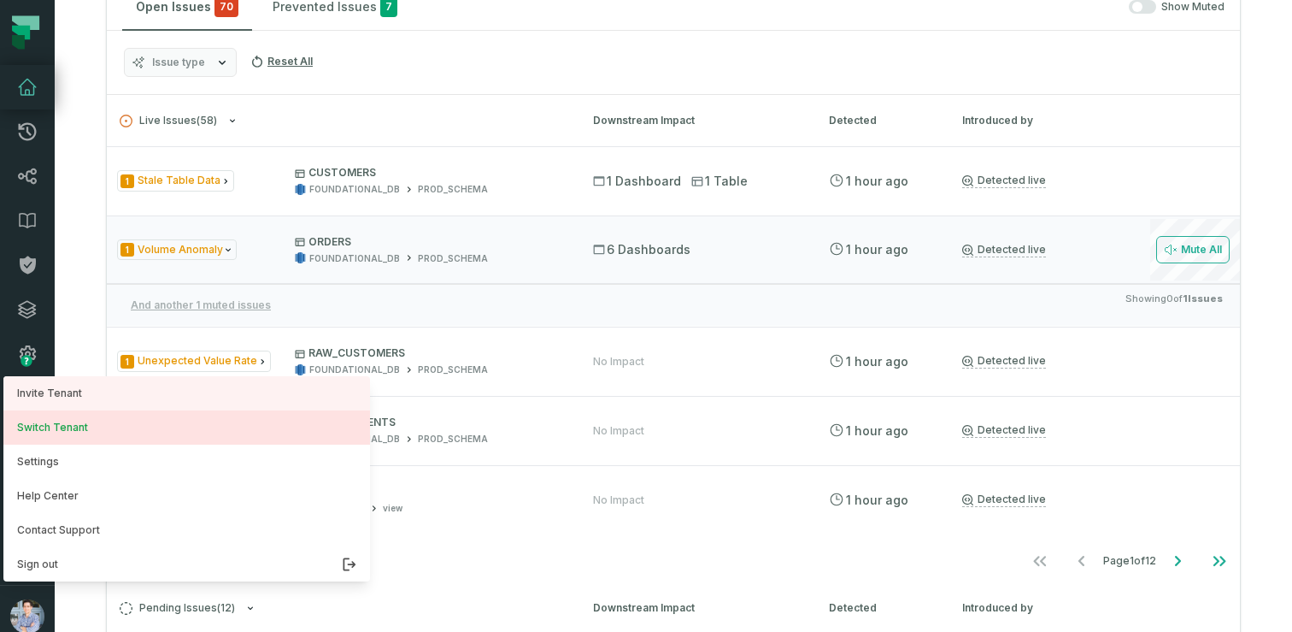
click at [100, 442] on button "Switch Tenant" at bounding box center [186, 427] width 367 height 34
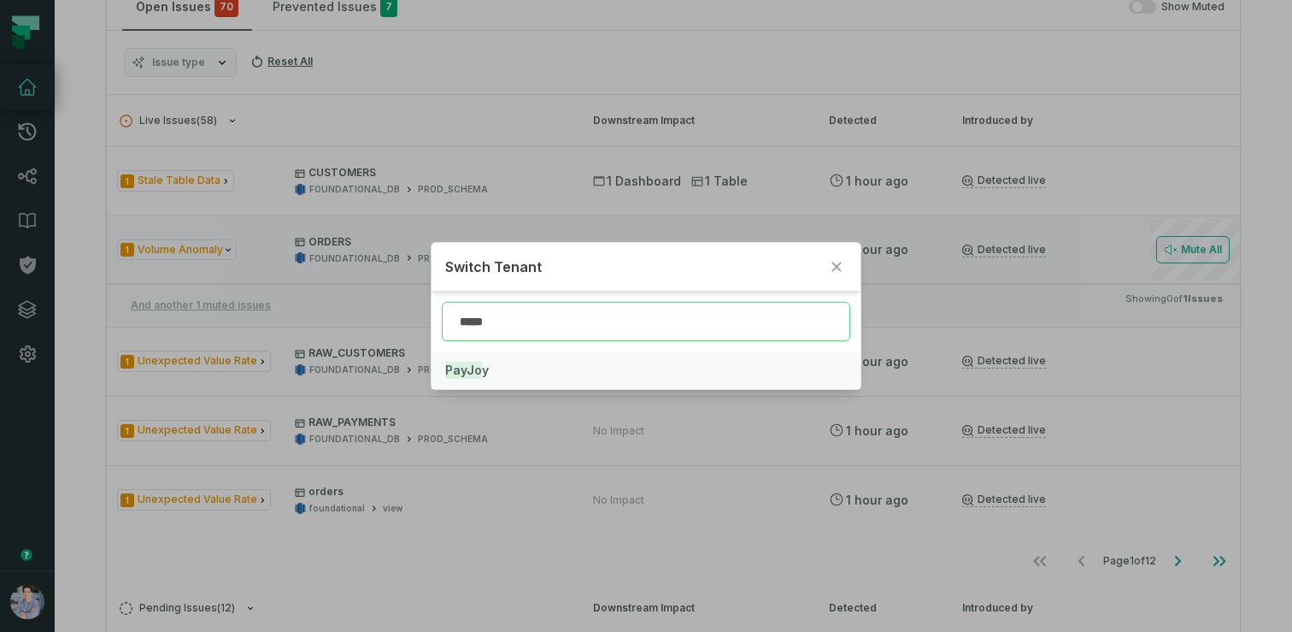
type input "*****"
click at [473, 366] on mark "PayJo" at bounding box center [463, 370] width 37 height 17
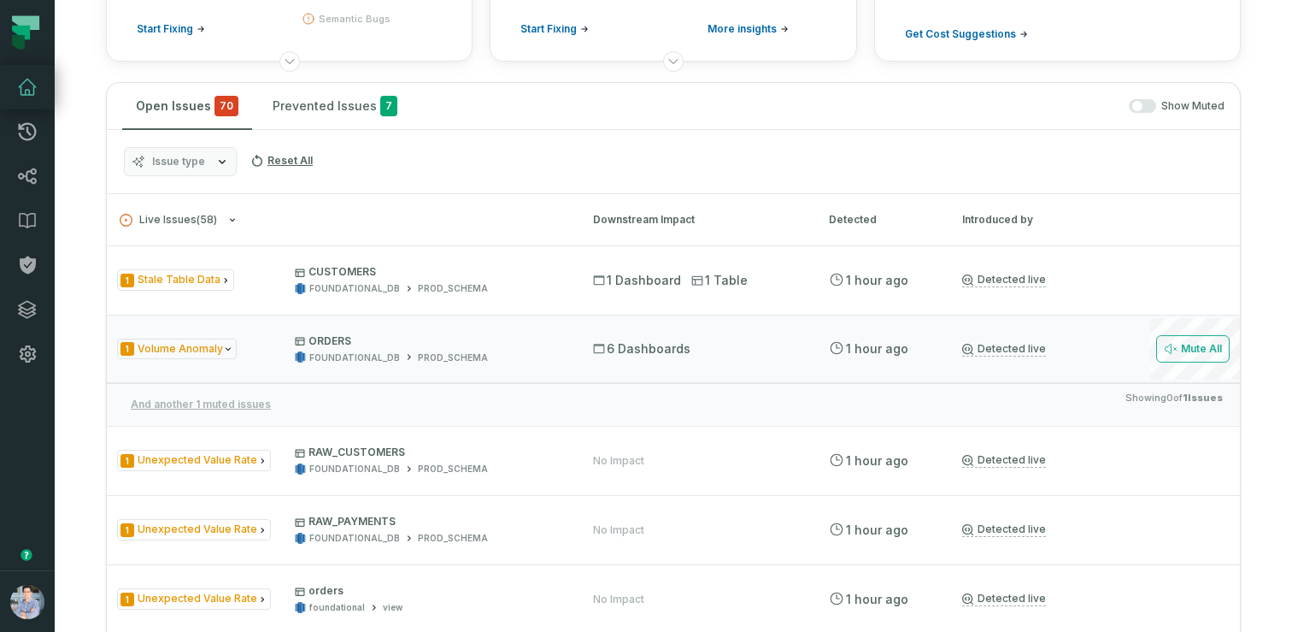
scroll to position [240, 0]
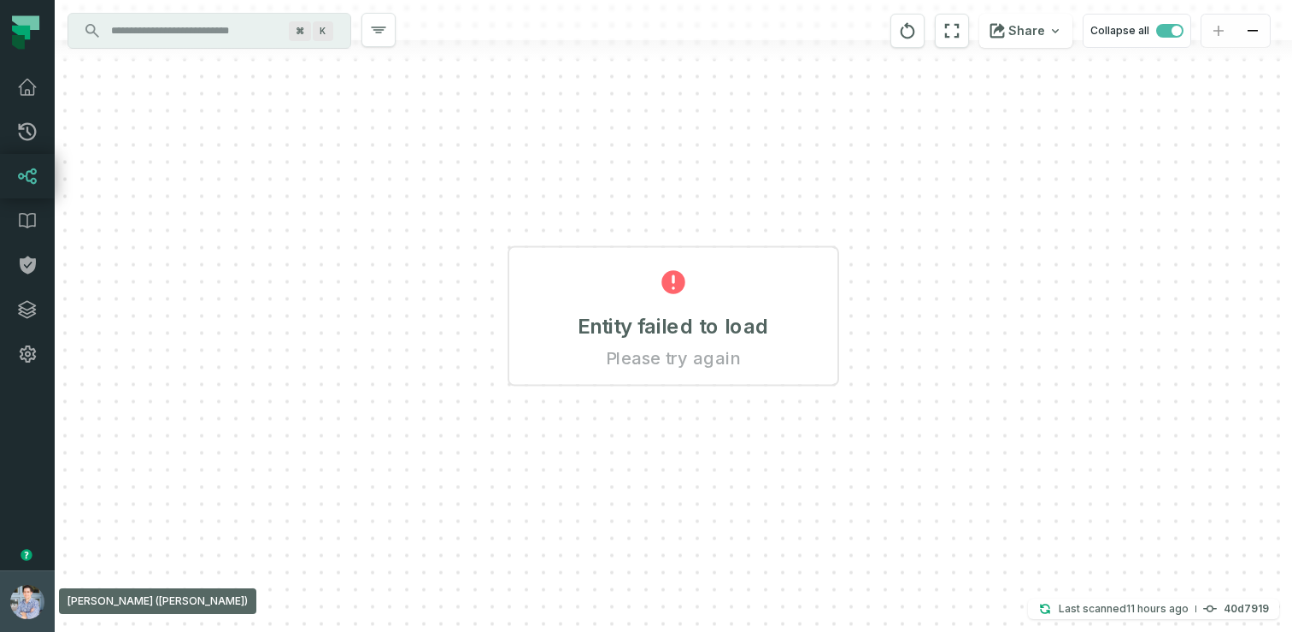
click at [6, 583] on button "[PERSON_NAME] ([PERSON_NAME]) [EMAIL_ADDRESS][DOMAIN_NAME]" at bounding box center [27, 601] width 55 height 62
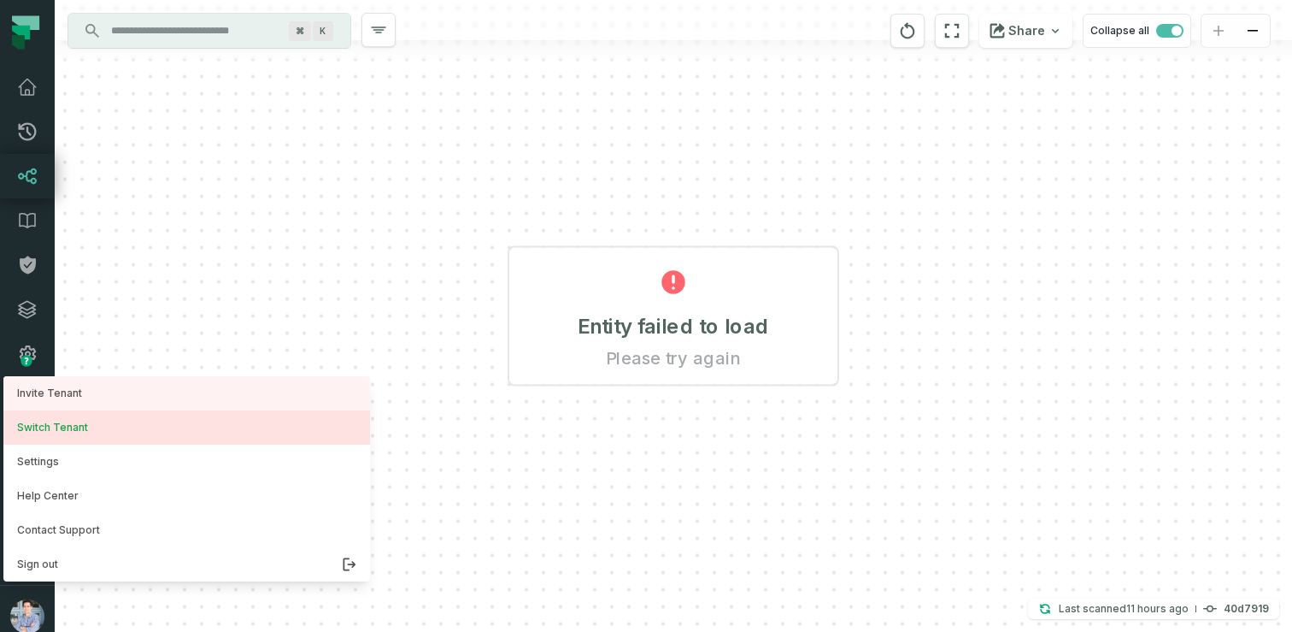
click at [92, 425] on button "Switch Tenant" at bounding box center [186, 427] width 367 height 34
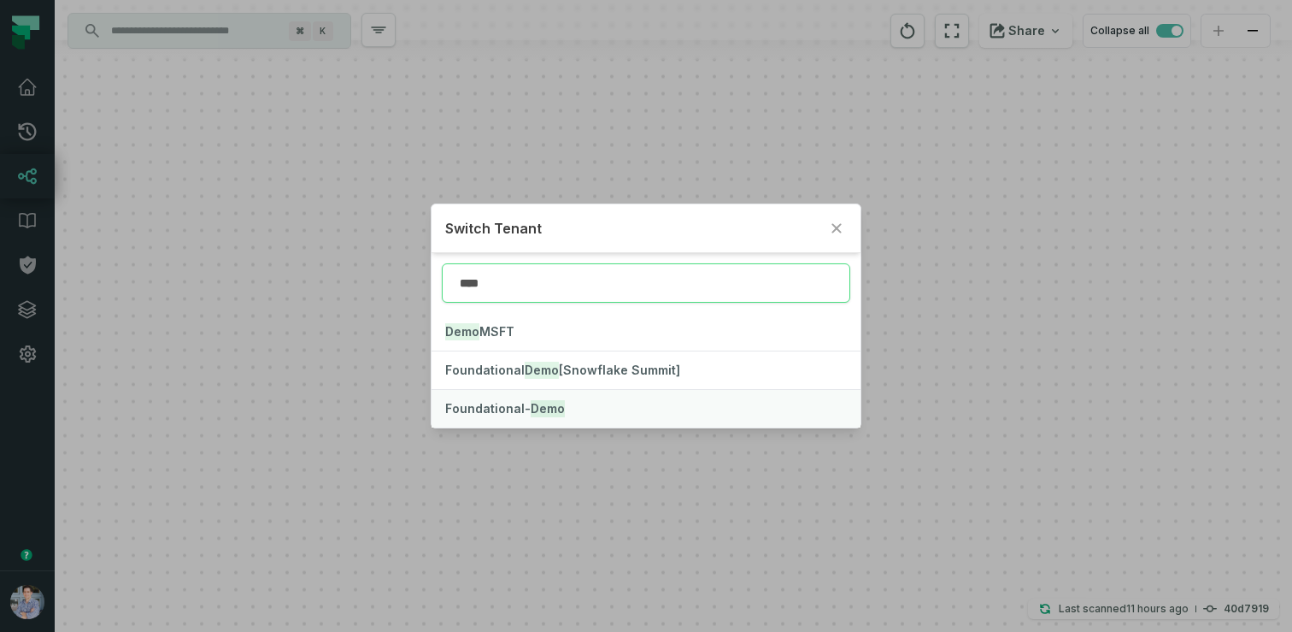
type input "****"
click at [546, 409] on mark "Demo" at bounding box center [548, 408] width 34 height 17
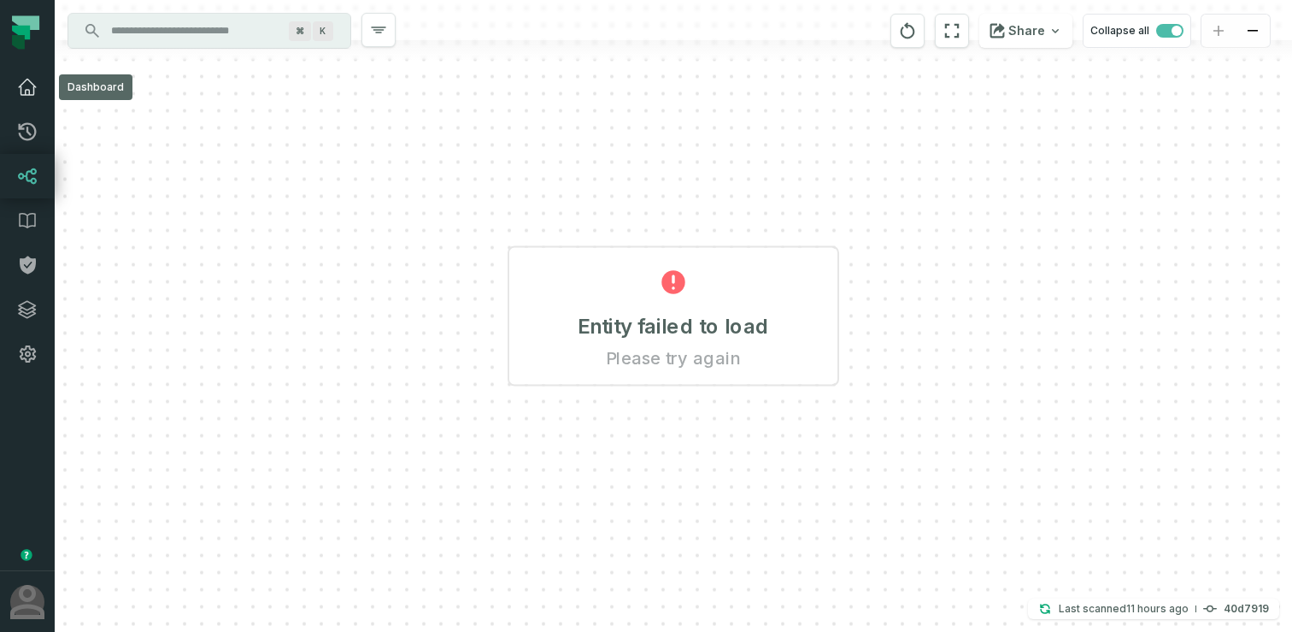
click at [28, 80] on icon at bounding box center [27, 86] width 17 height 15
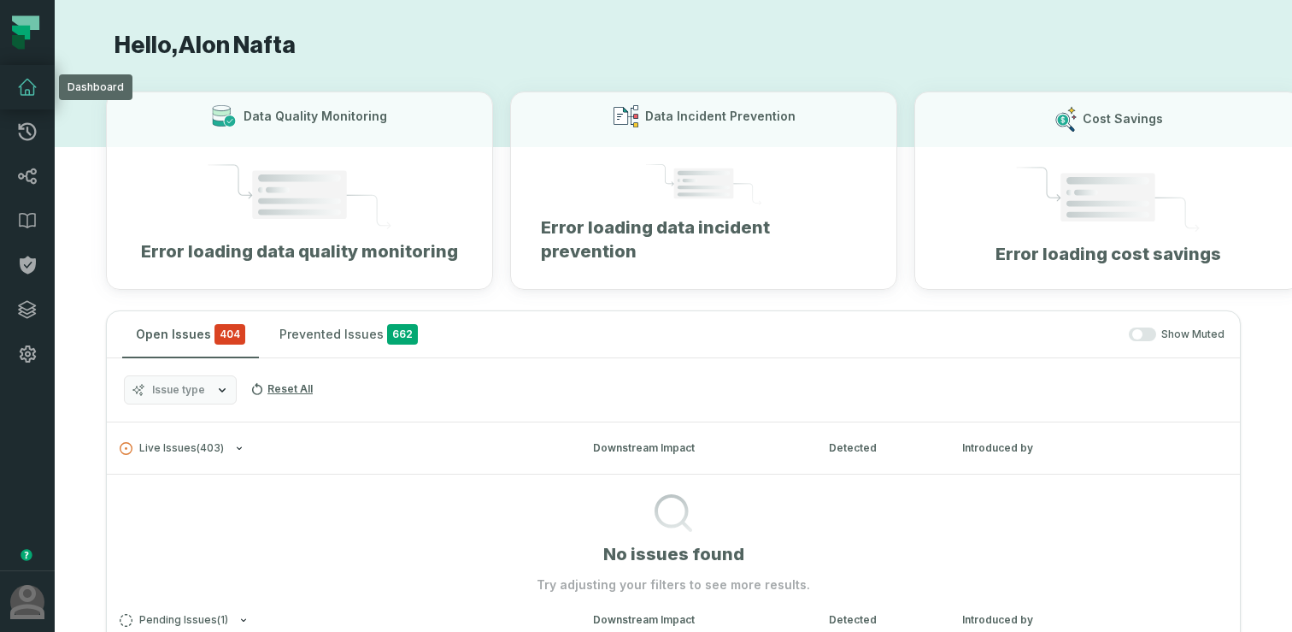
click at [28, 91] on icon at bounding box center [27, 87] width 21 height 21
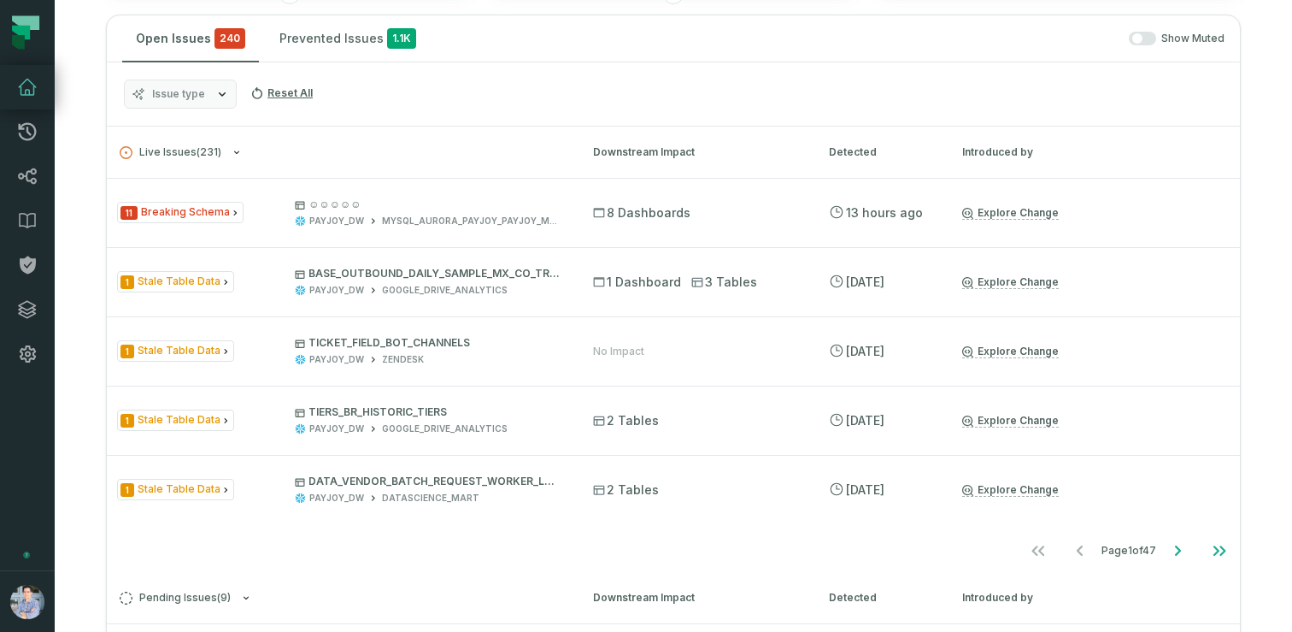
scroll to position [332, 0]
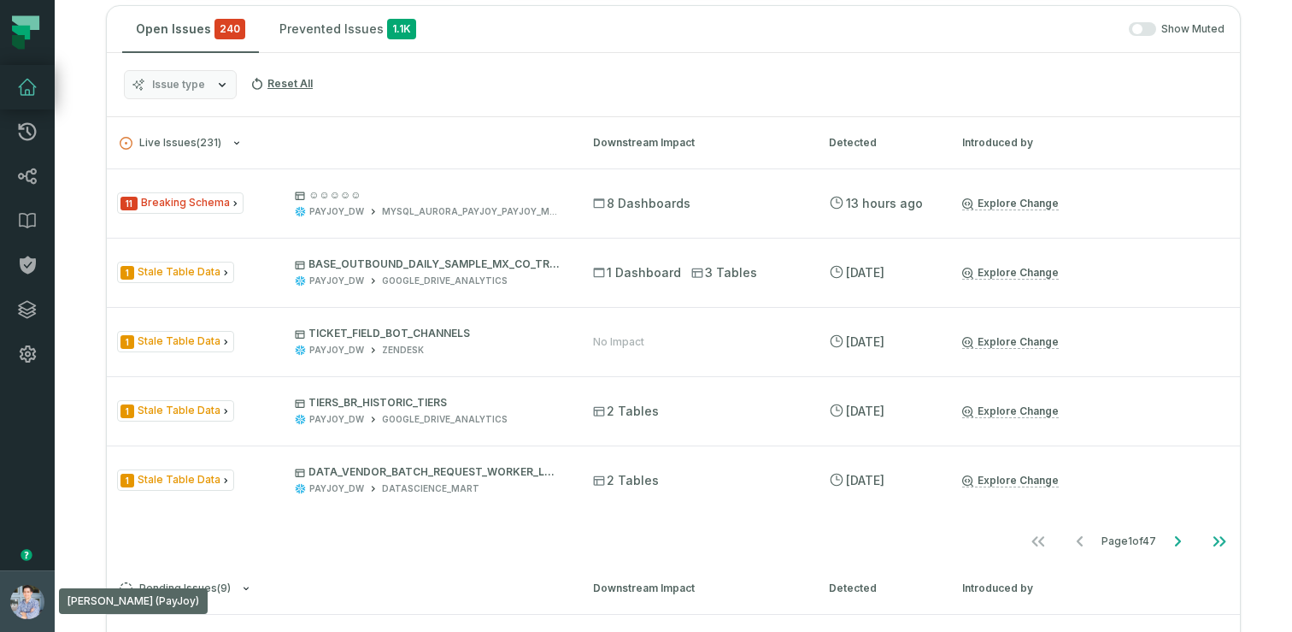
click at [3, 585] on button "Alon Nafta (PayJoy) alon@foundational.io" at bounding box center [27, 601] width 55 height 62
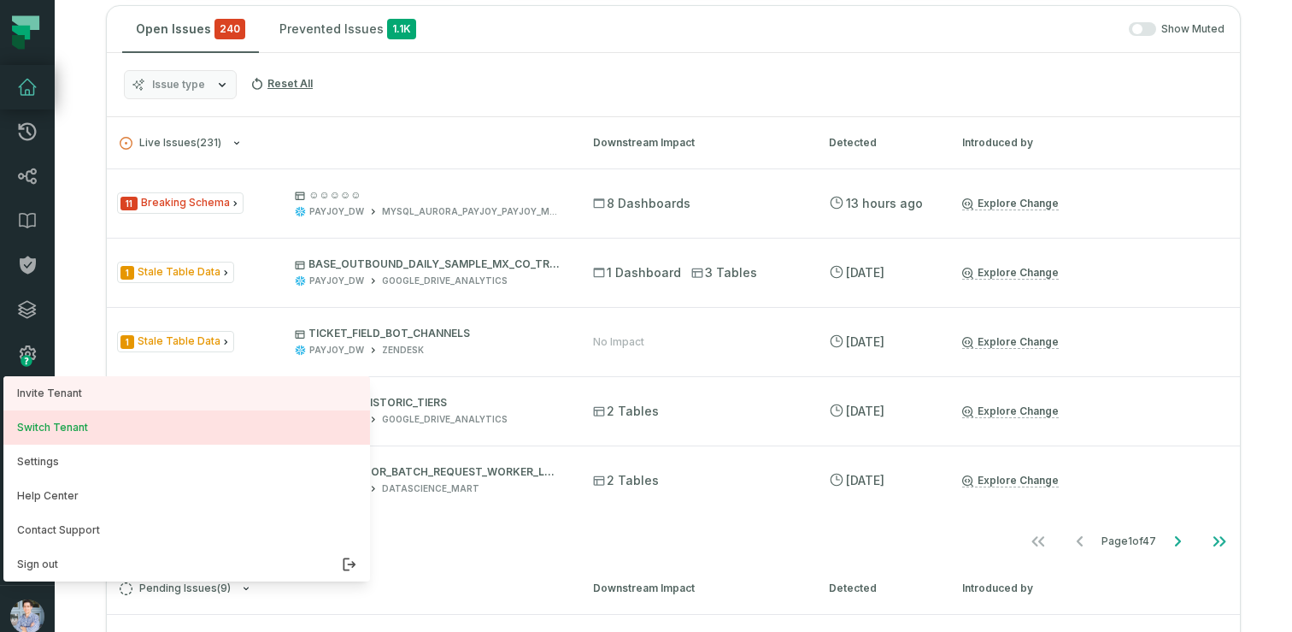
click at [61, 432] on button "Switch Tenant" at bounding box center [186, 427] width 367 height 34
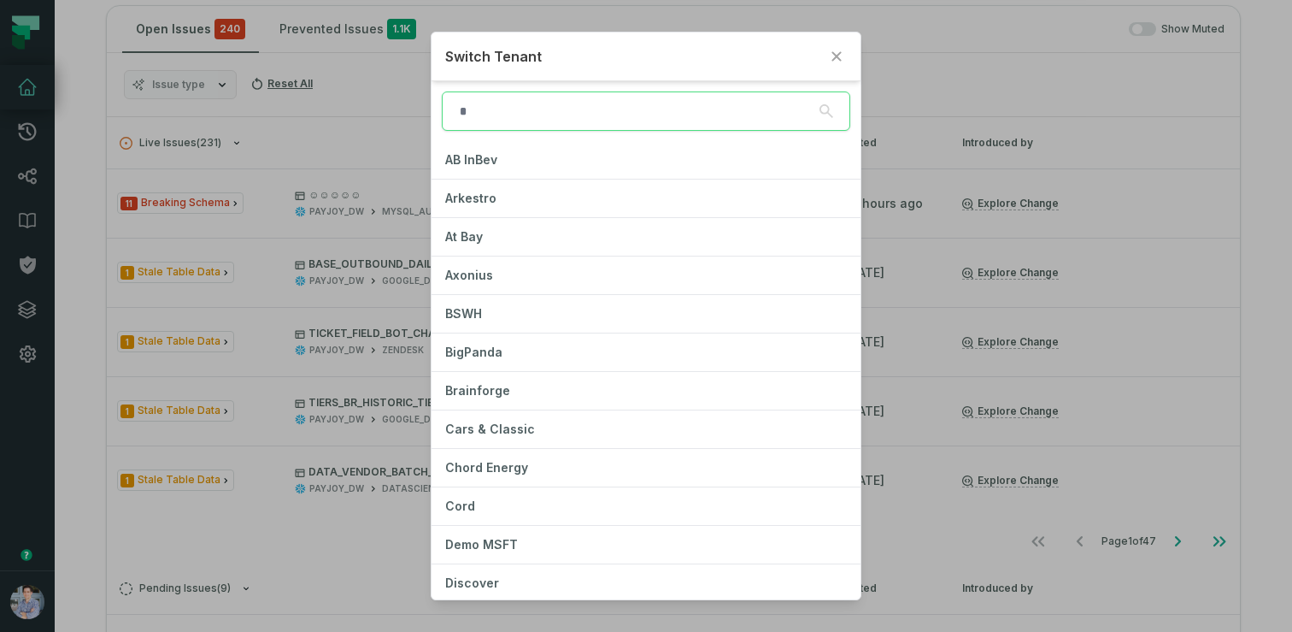
click at [501, 124] on input "search" at bounding box center [646, 110] width 409 height 39
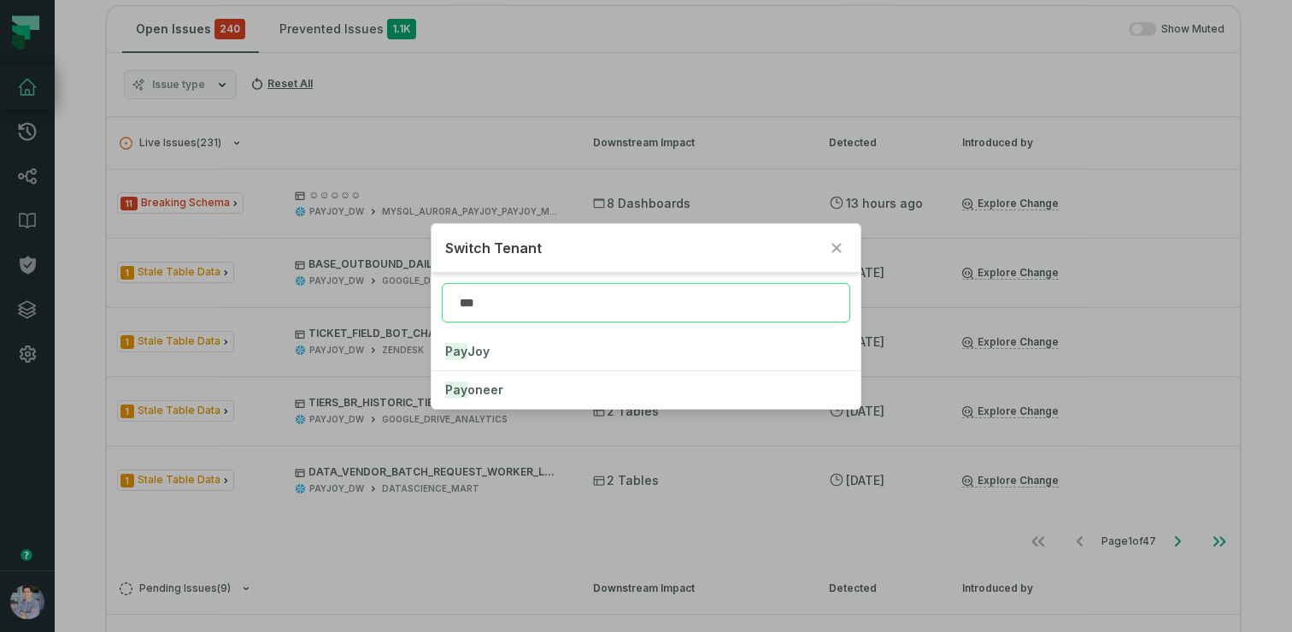
type input "****"
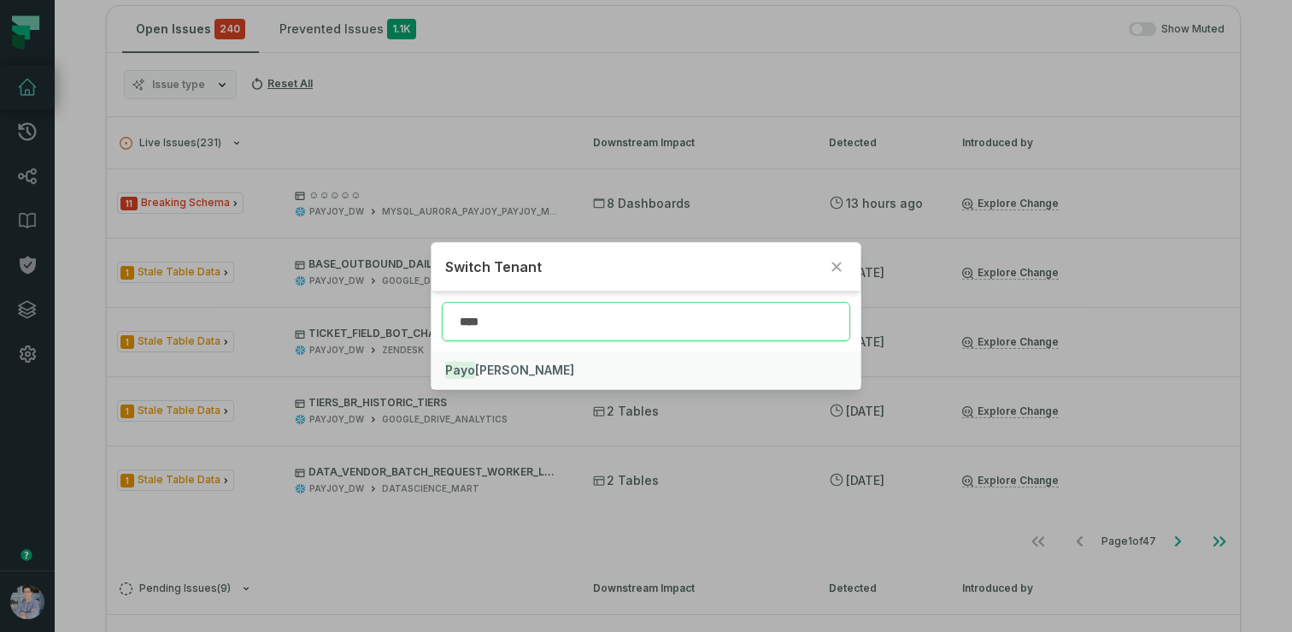
click at [484, 364] on span "Payo neer" at bounding box center [509, 369] width 129 height 15
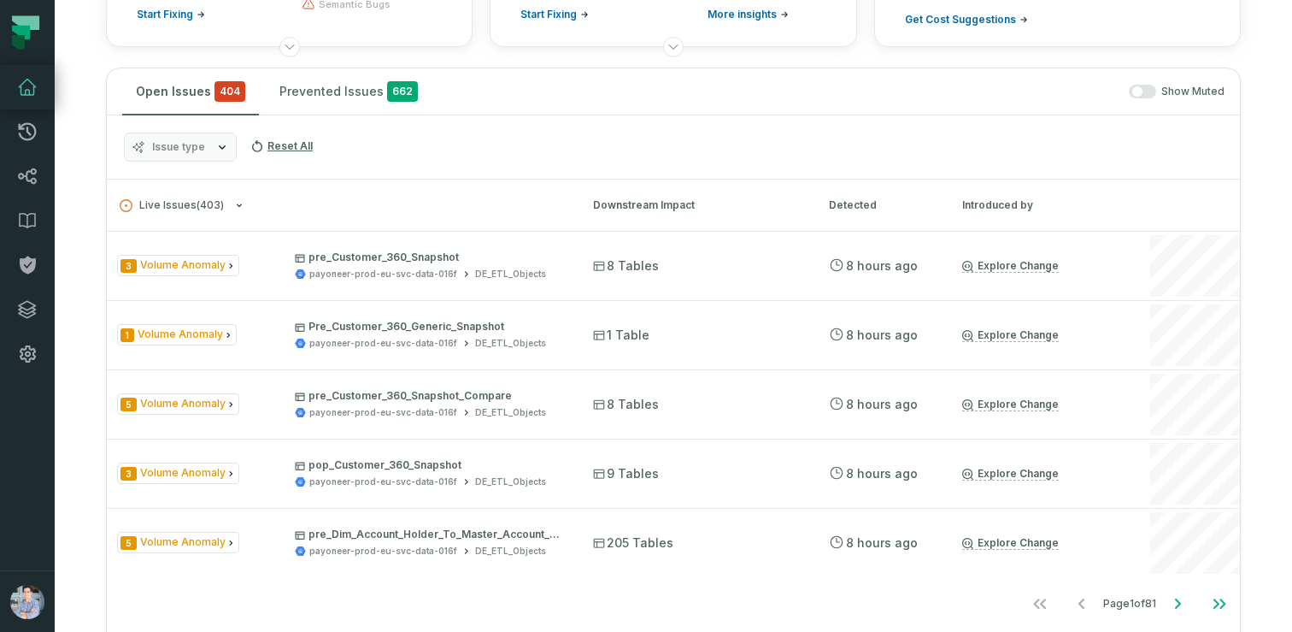
scroll to position [293, 0]
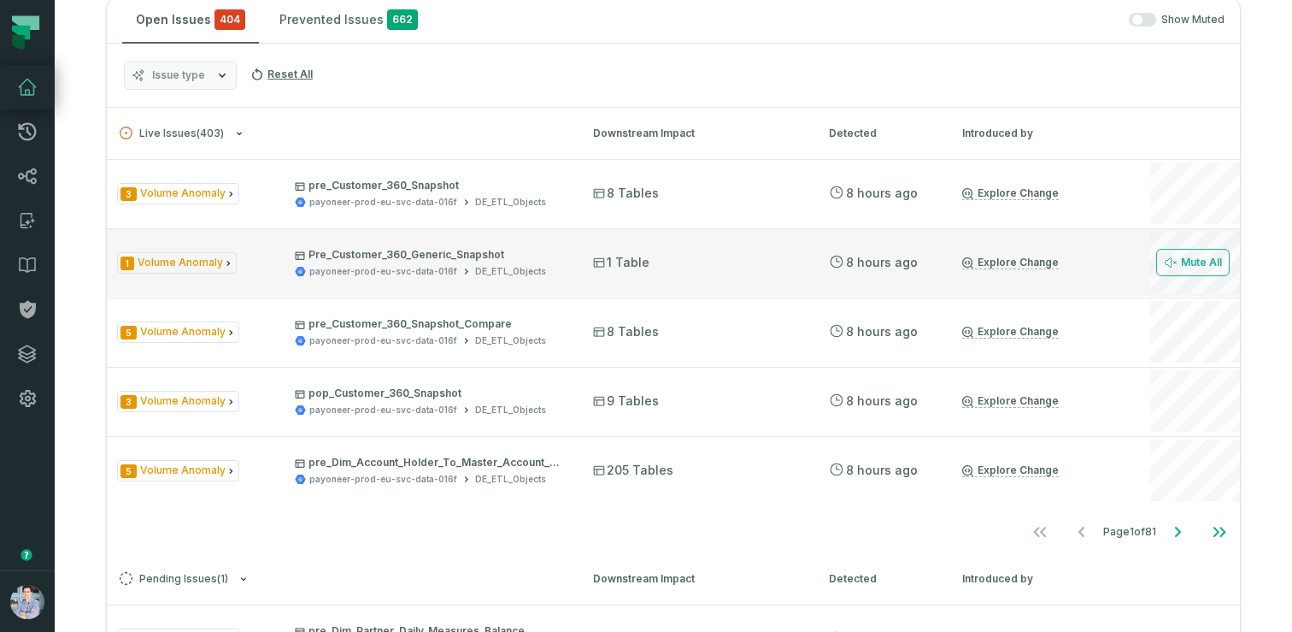
scroll to position [792, 0]
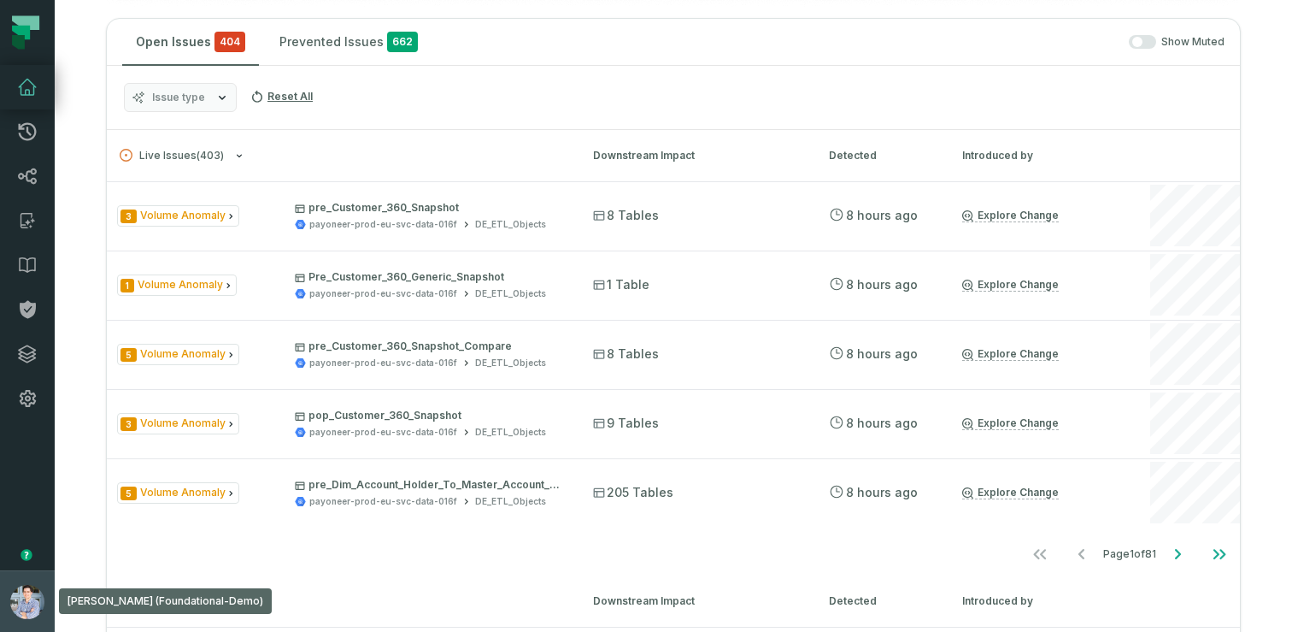
click at [9, 580] on button "[PERSON_NAME] (Foundational-Demo) [EMAIL_ADDRESS][DOMAIN_NAME]" at bounding box center [27, 601] width 55 height 62
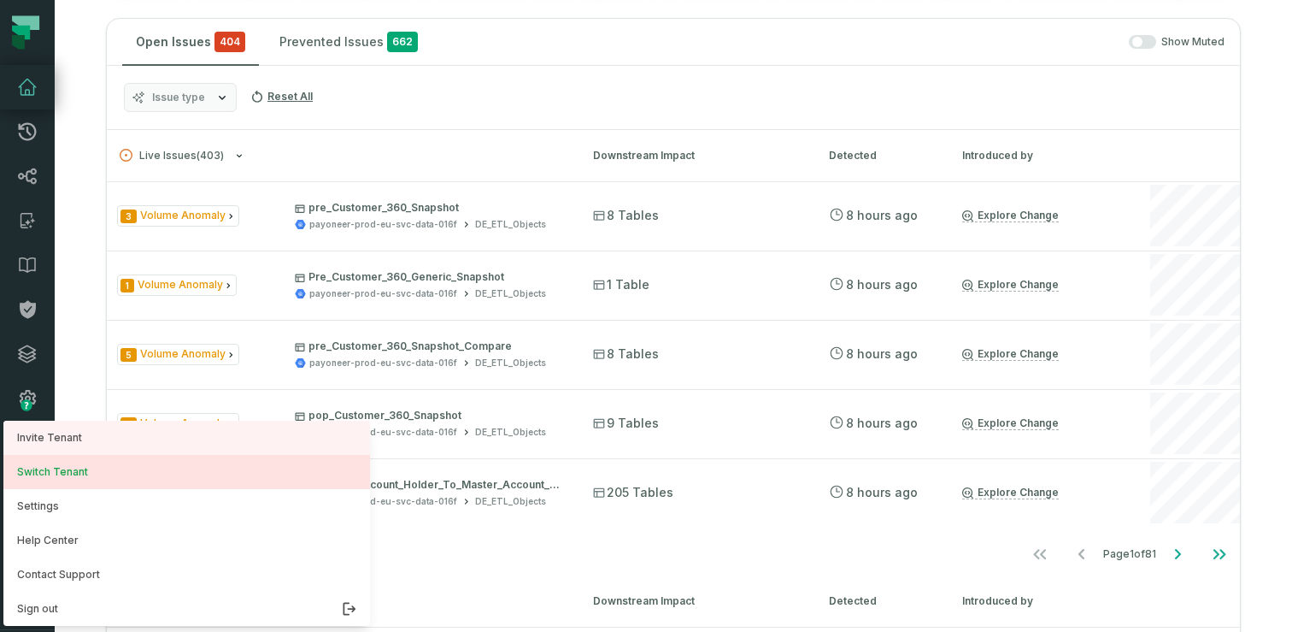
click at [56, 480] on button "Switch Tenant" at bounding box center [186, 472] width 367 height 34
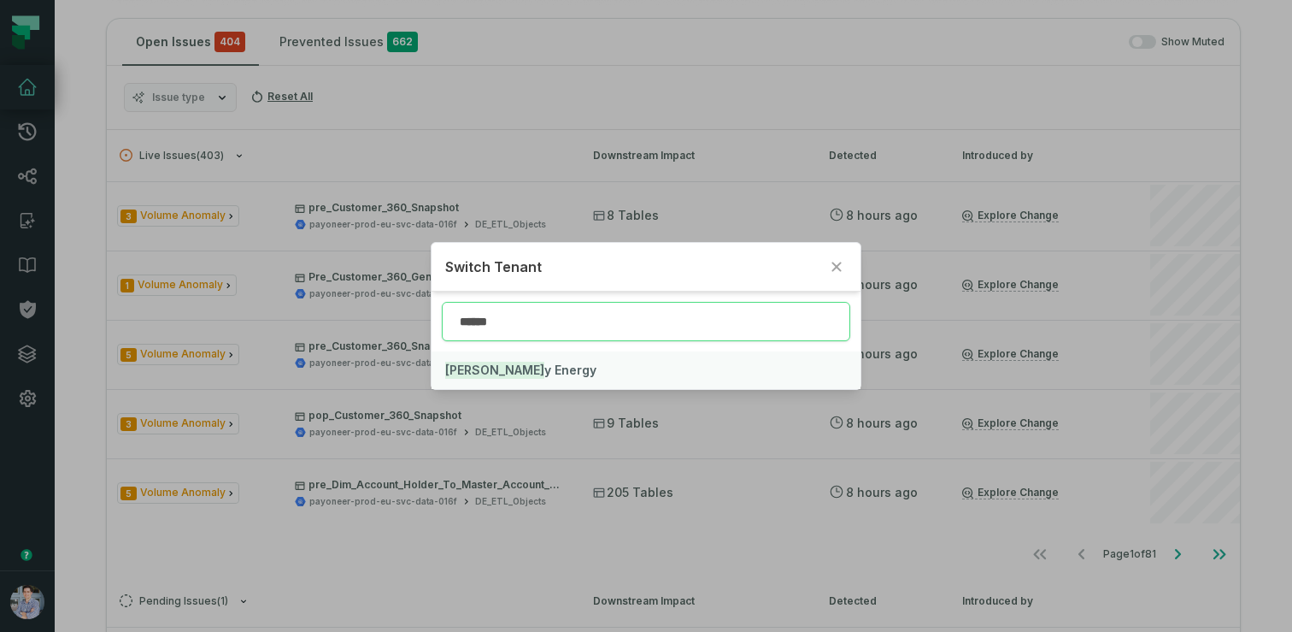
type input "******"
click at [481, 374] on span "[PERSON_NAME] y Energy" at bounding box center [520, 369] width 151 height 15
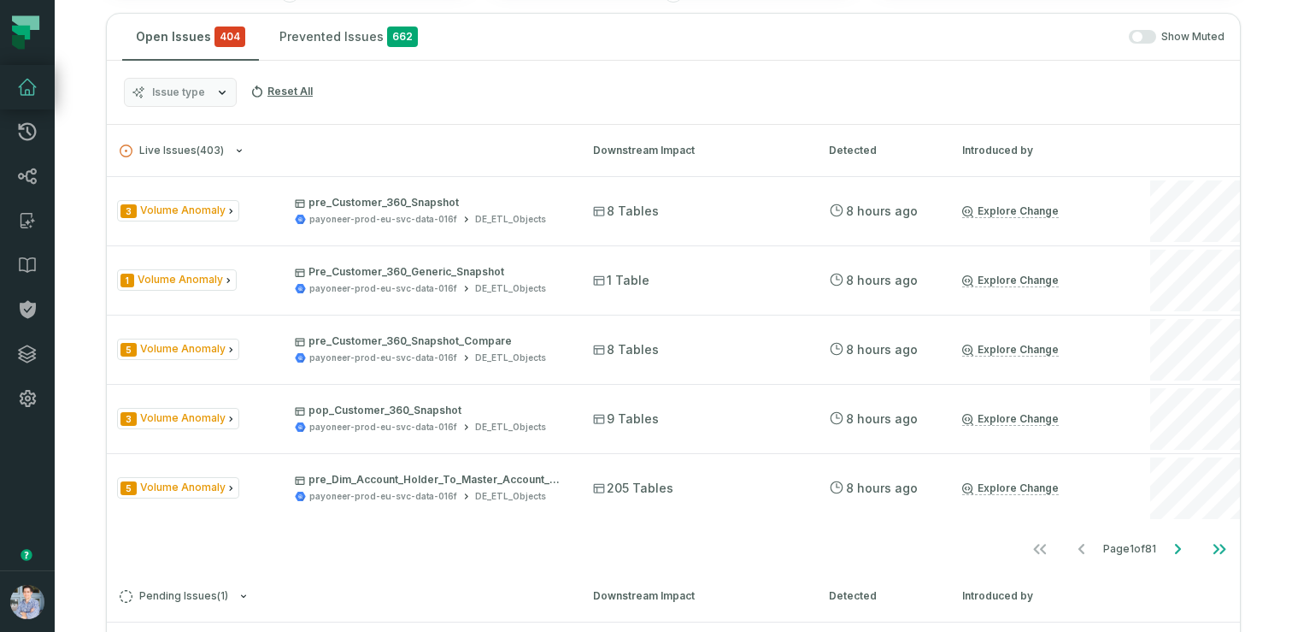
scroll to position [325, 0]
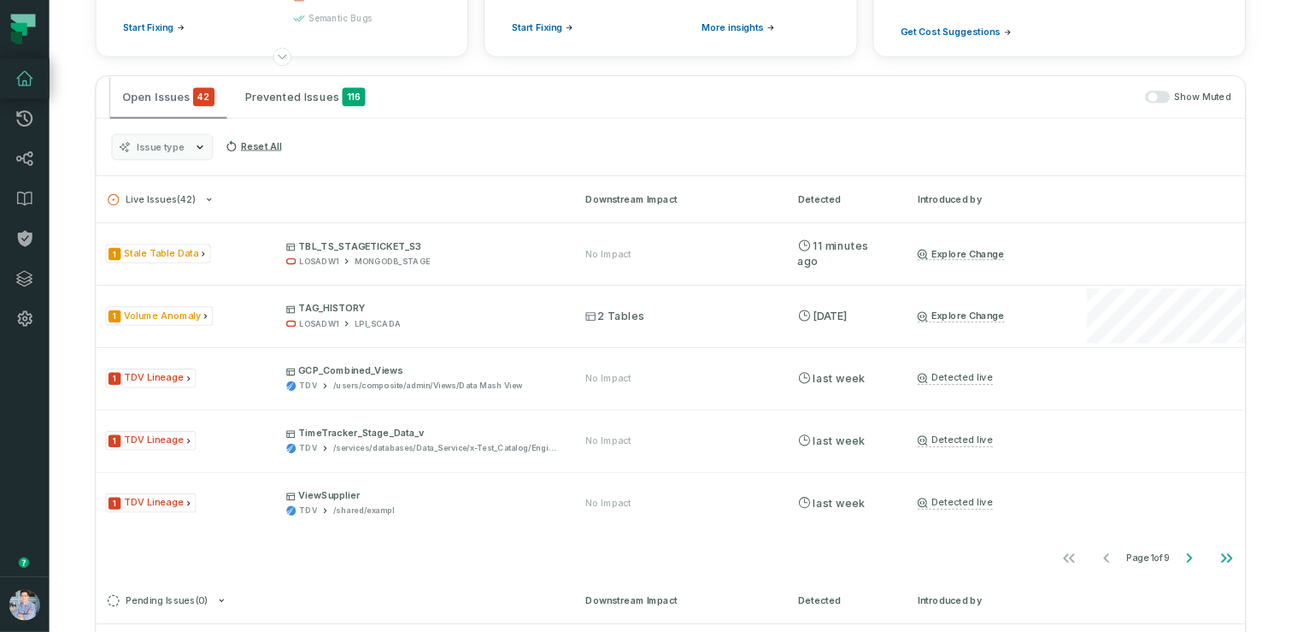
scroll to position [253, 0]
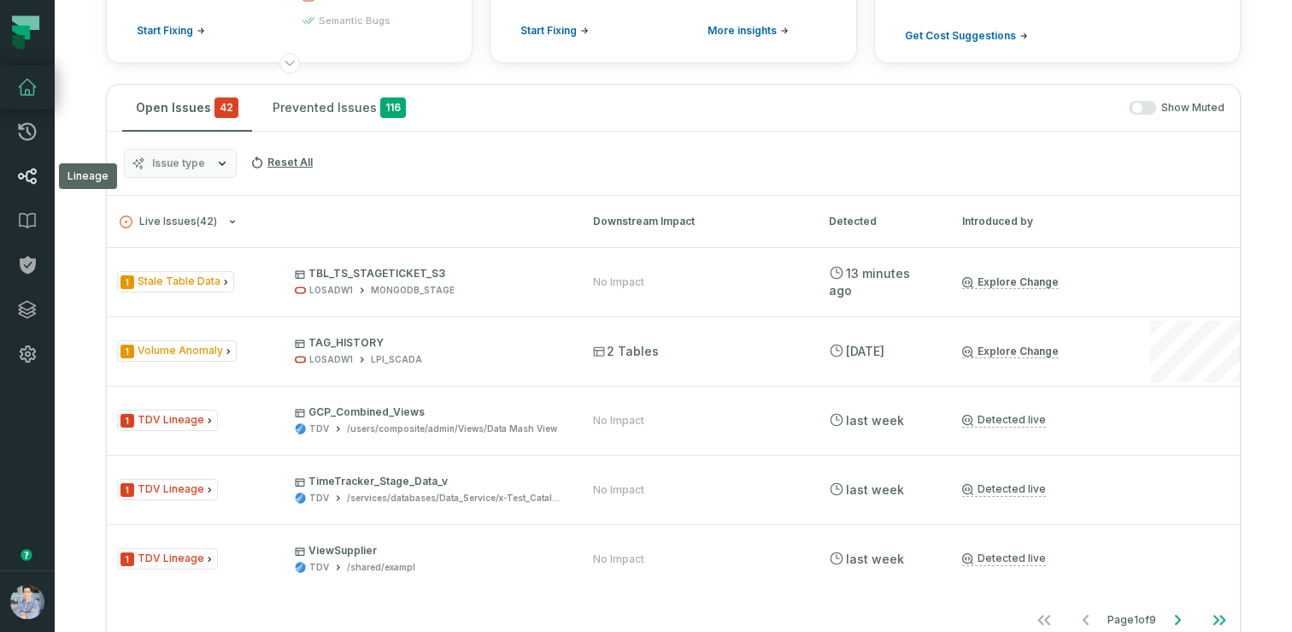
click at [38, 174] on link "Lineage" at bounding box center [27, 176] width 55 height 44
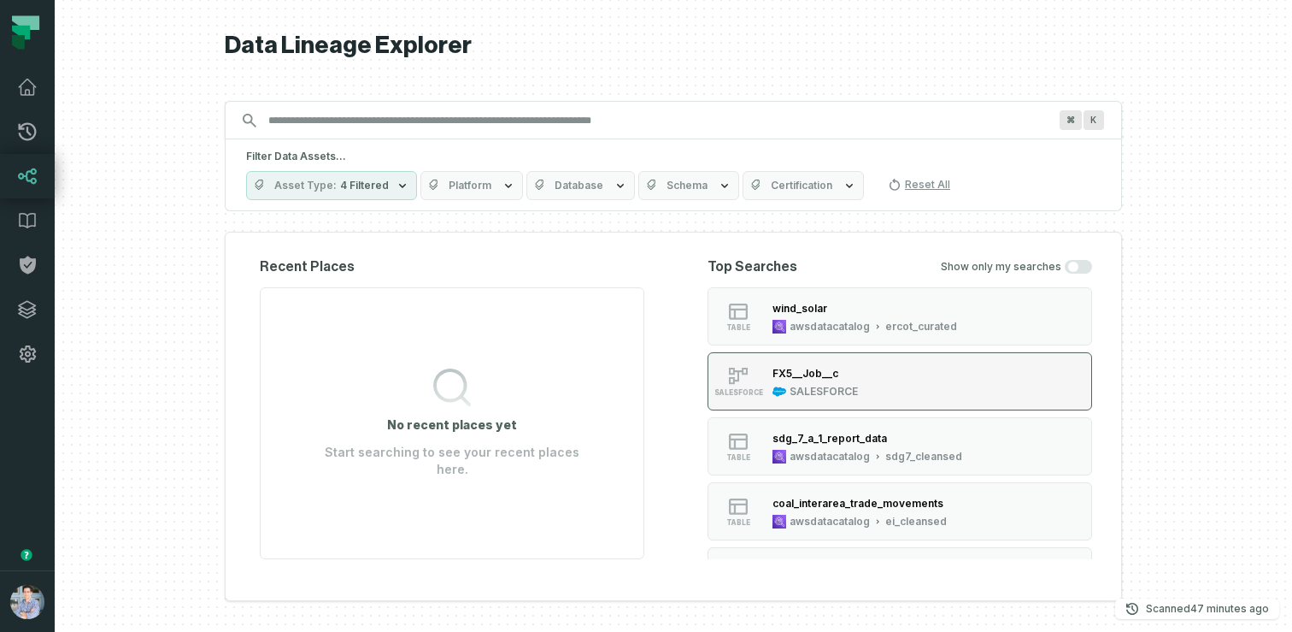
click at [715, 383] on div "SALESFORCE" at bounding box center [738, 381] width 55 height 31
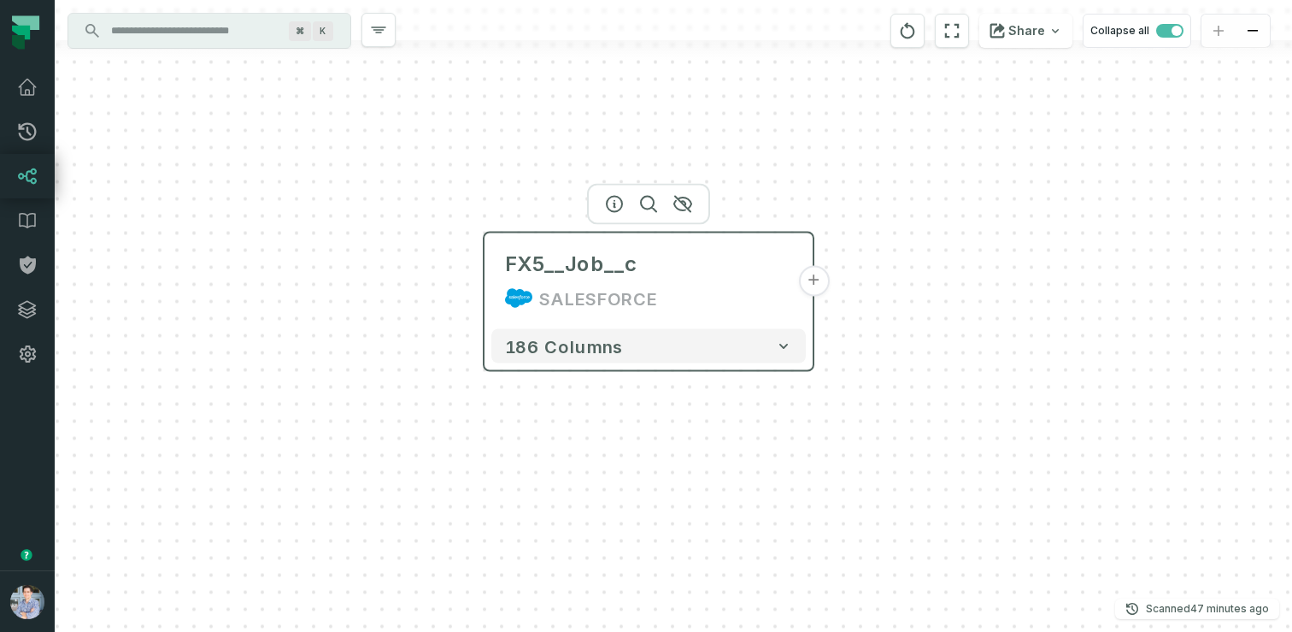
drag, startPoint x: 808, startPoint y: 198, endPoint x: 728, endPoint y: 156, distance: 89.8
click at [728, 233] on header "FX5__Job__c SALESFORCE +" at bounding box center [649, 277] width 328 height 89
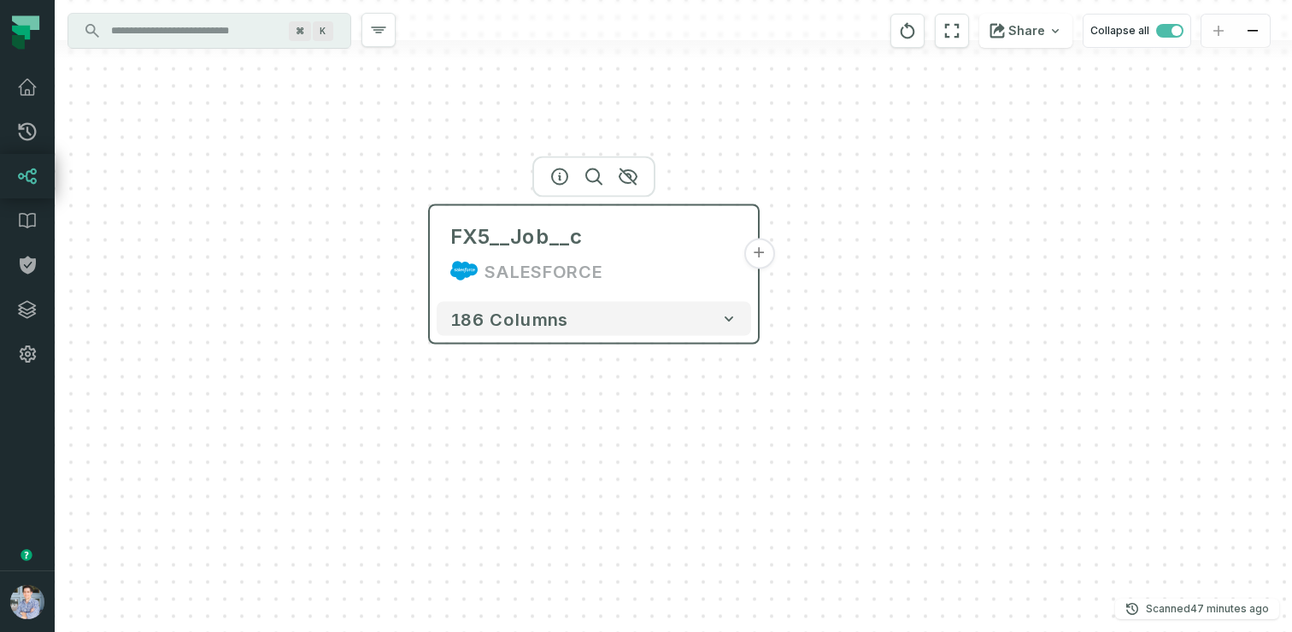
click at [762, 251] on button "+" at bounding box center [759, 253] width 31 height 31
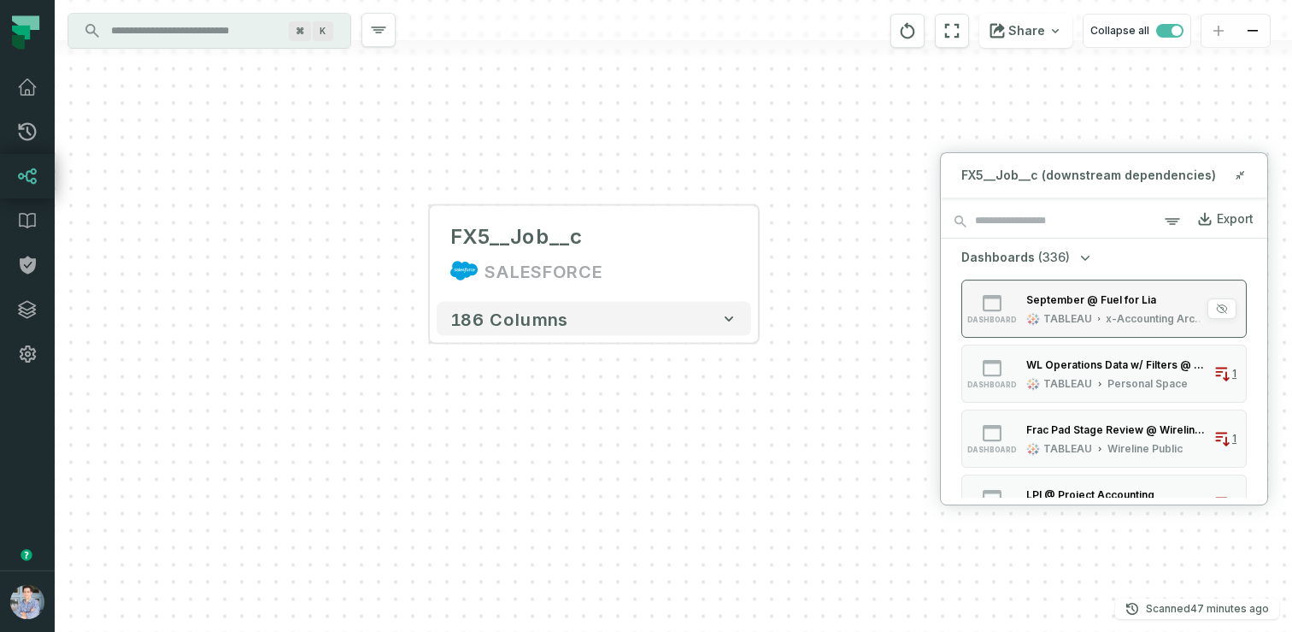
click at [1061, 295] on div "September @ Fuel for Lia" at bounding box center [1091, 299] width 130 height 13
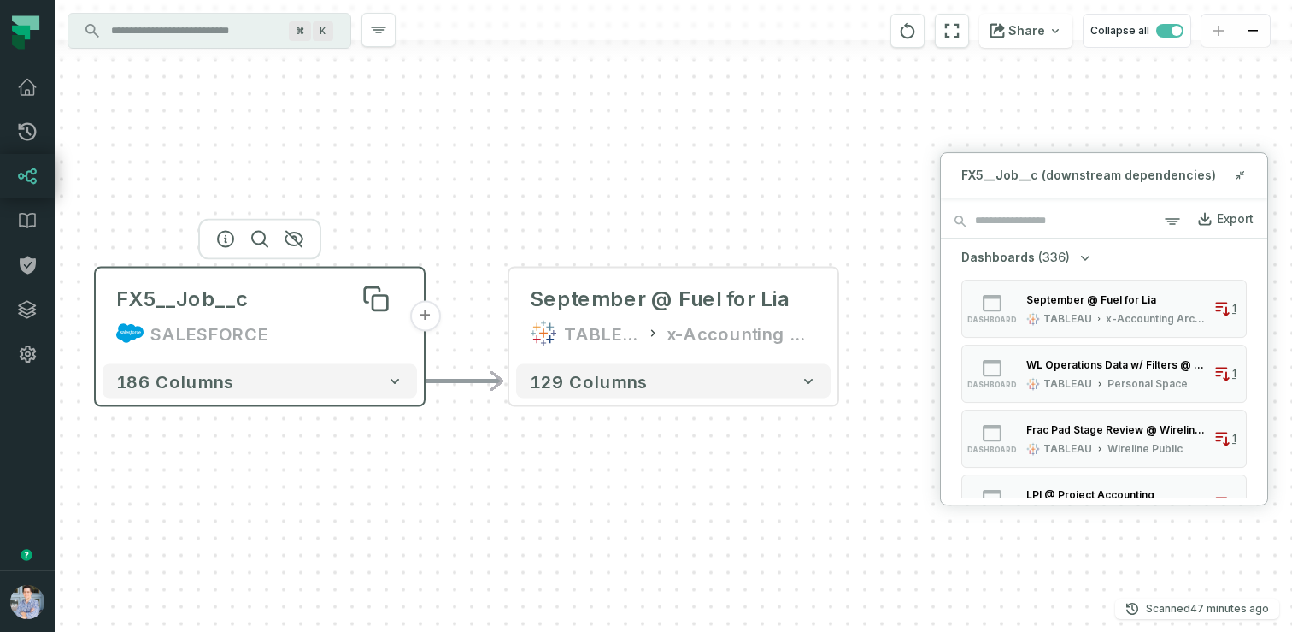
click at [307, 296] on div "FX5__Job__c" at bounding box center [259, 298] width 287 height 27
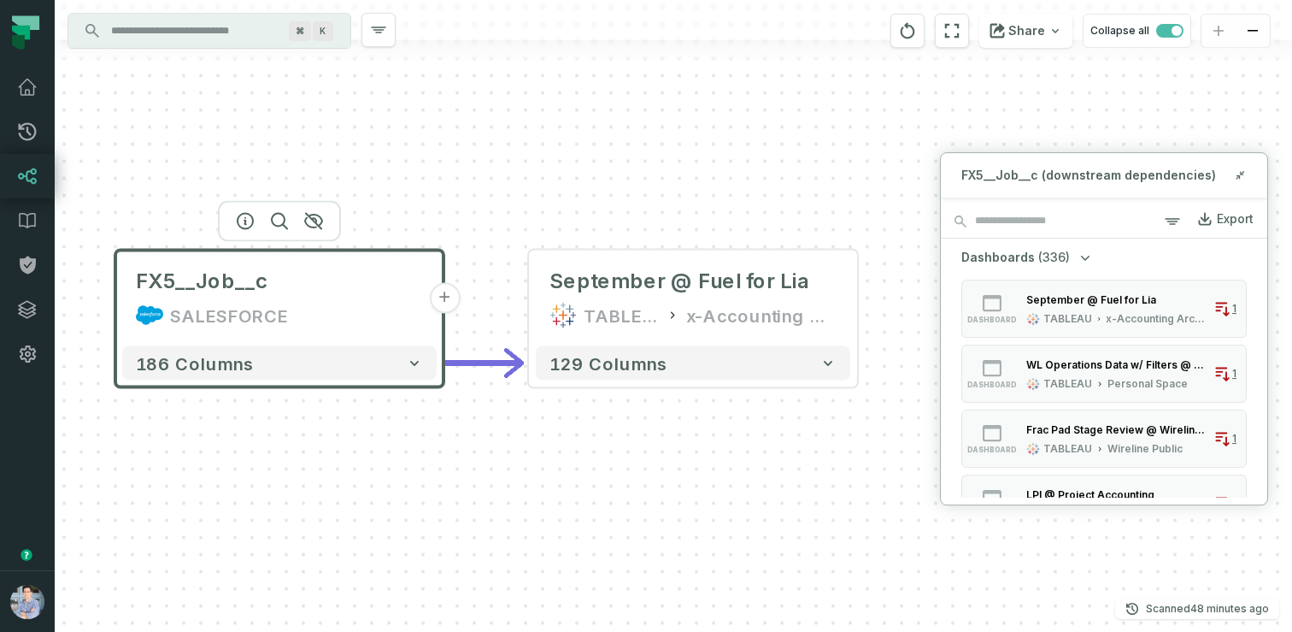
drag, startPoint x: 322, startPoint y: 436, endPoint x: 352, endPoint y: 414, distance: 37.3
click at [352, 414] on div "FX5__Job__c SALESFORCE + 186 columns + September @ Fuel for Lia TABLEAU x-Accou…" at bounding box center [674, 316] width 1238 height 632
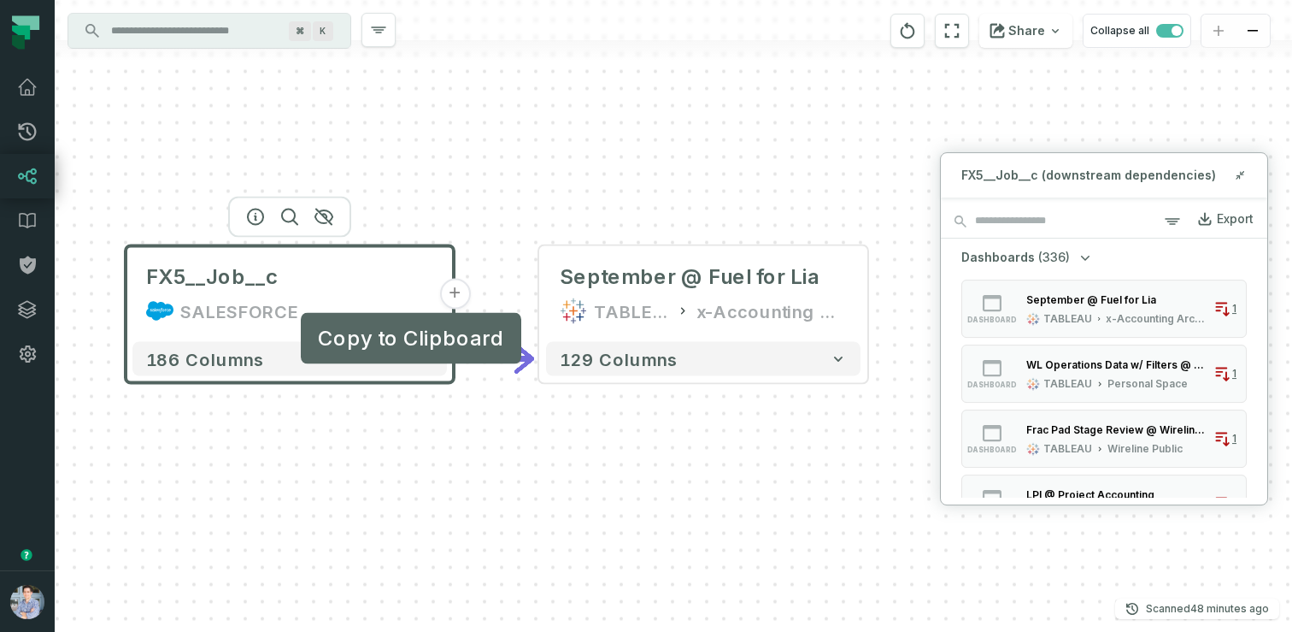
click at [457, 295] on button "+" at bounding box center [454, 294] width 31 height 31
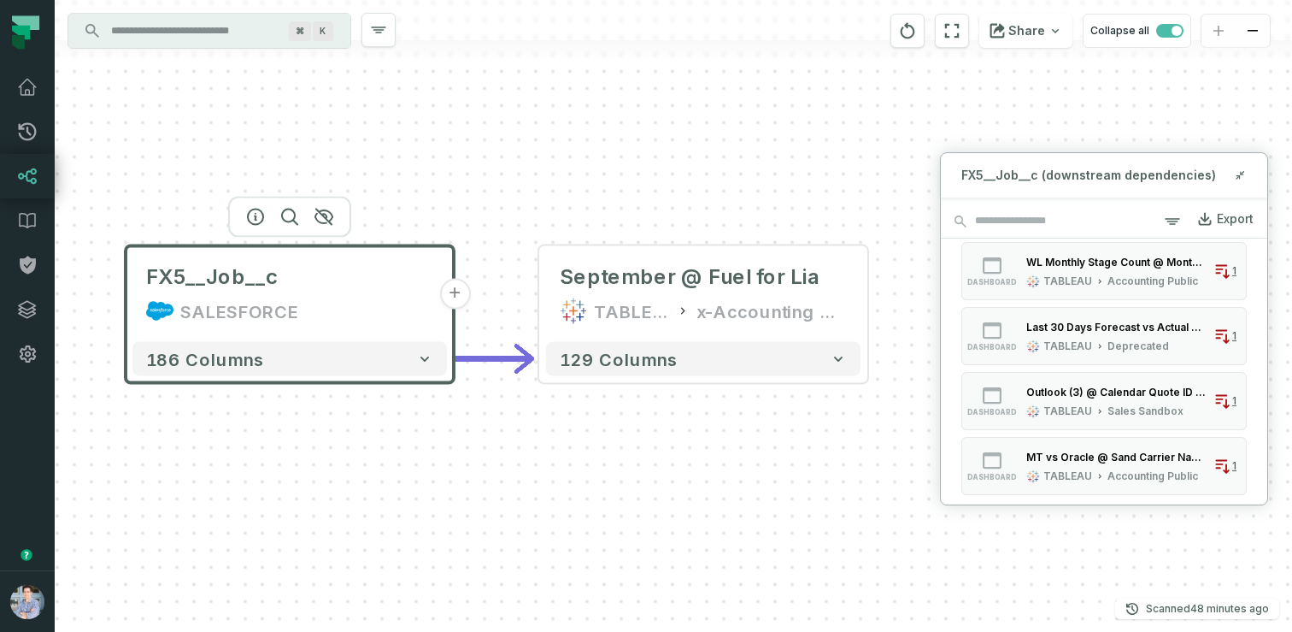
scroll to position [442, 0]
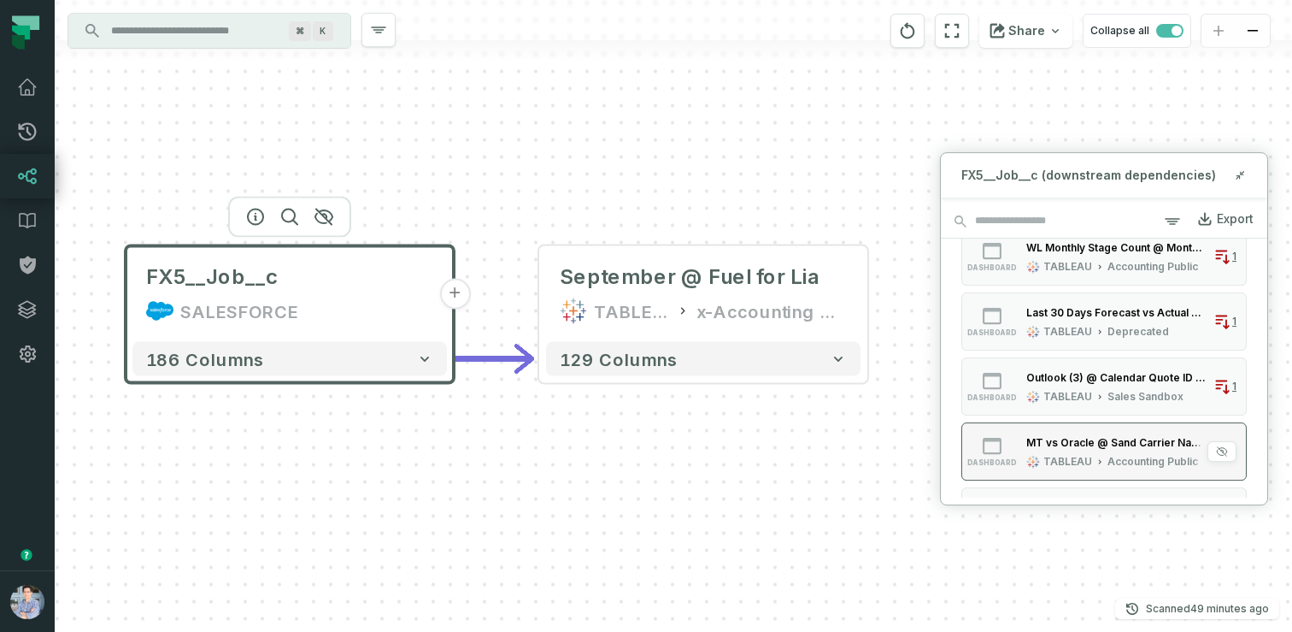
click at [1091, 438] on div "MT vs Oracle @ Sand Carrier Name 2" at bounding box center [1116, 442] width 180 height 13
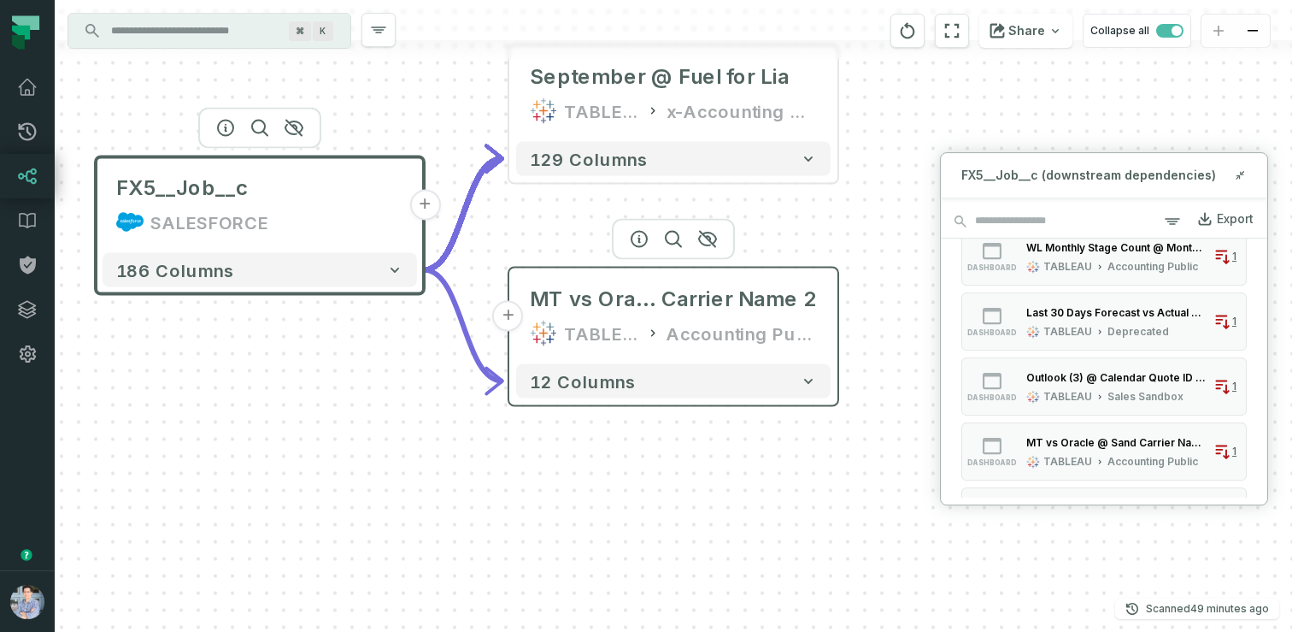
click at [510, 313] on button "+" at bounding box center [508, 316] width 31 height 31
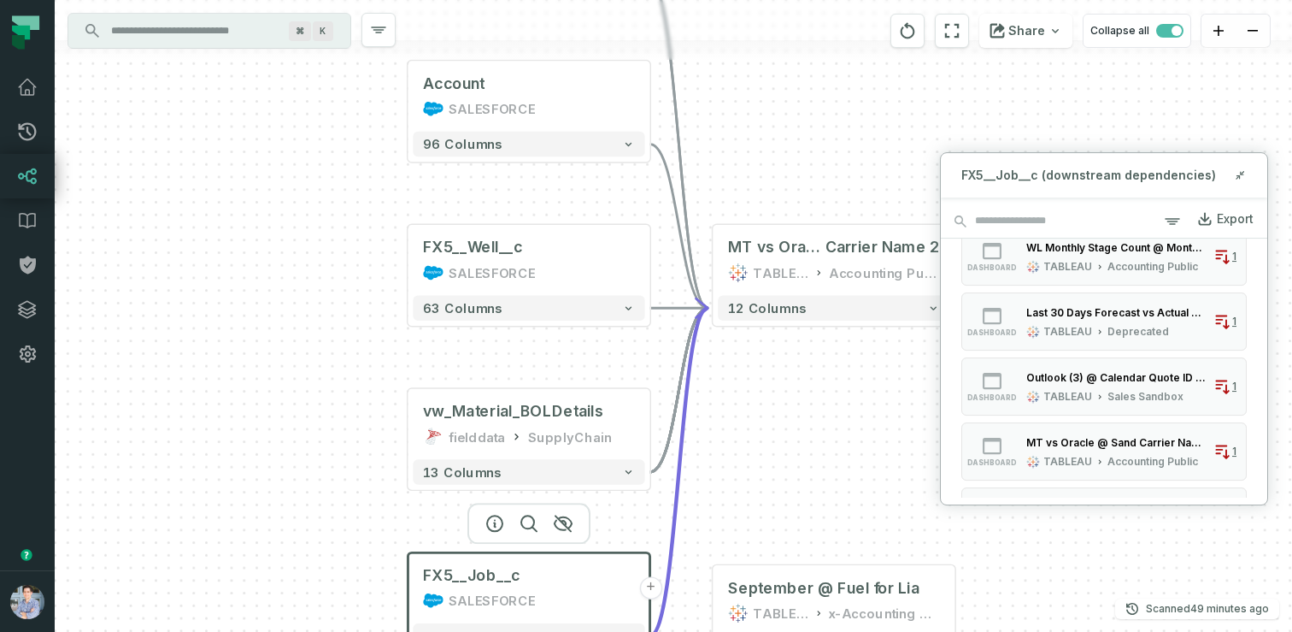
drag, startPoint x: 416, startPoint y: 350, endPoint x: 270, endPoint y: 255, distance: 174.2
click at [270, 255] on div "vw_Material_BOLDetails fielddata SupplyChain + 13 columns FX5__Well__c SALESFOR…" at bounding box center [674, 316] width 1238 height 632
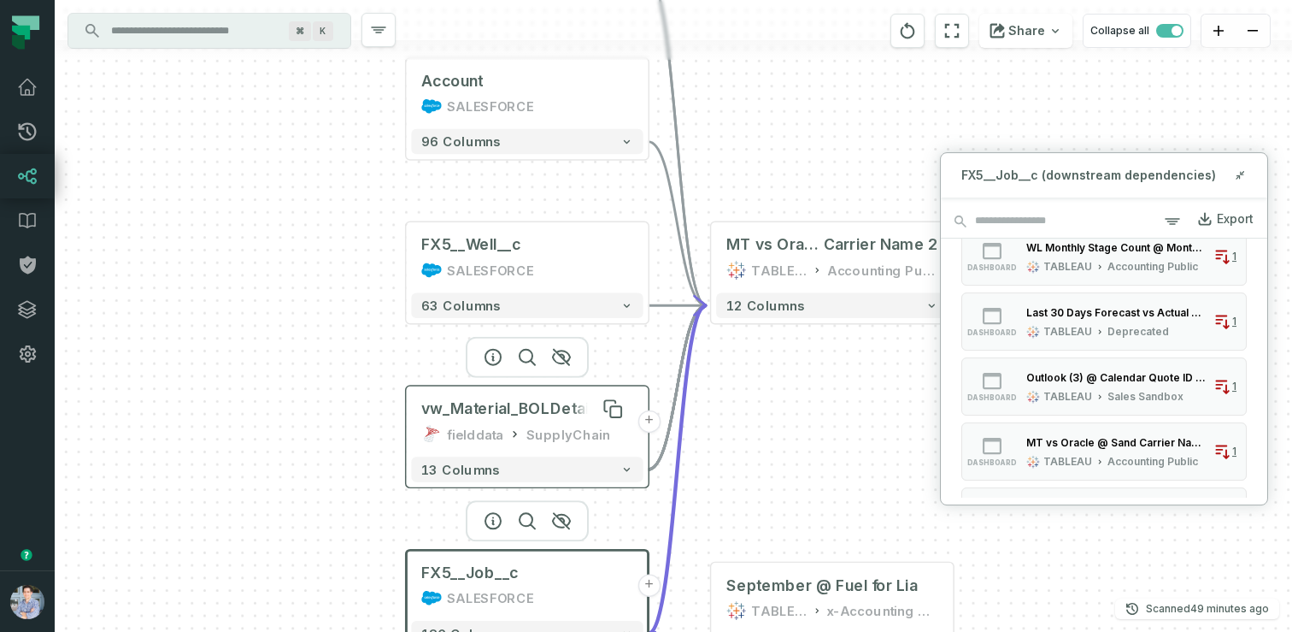
click at [559, 410] on div "vw_Material_BOLDetails" at bounding box center [511, 408] width 180 height 21
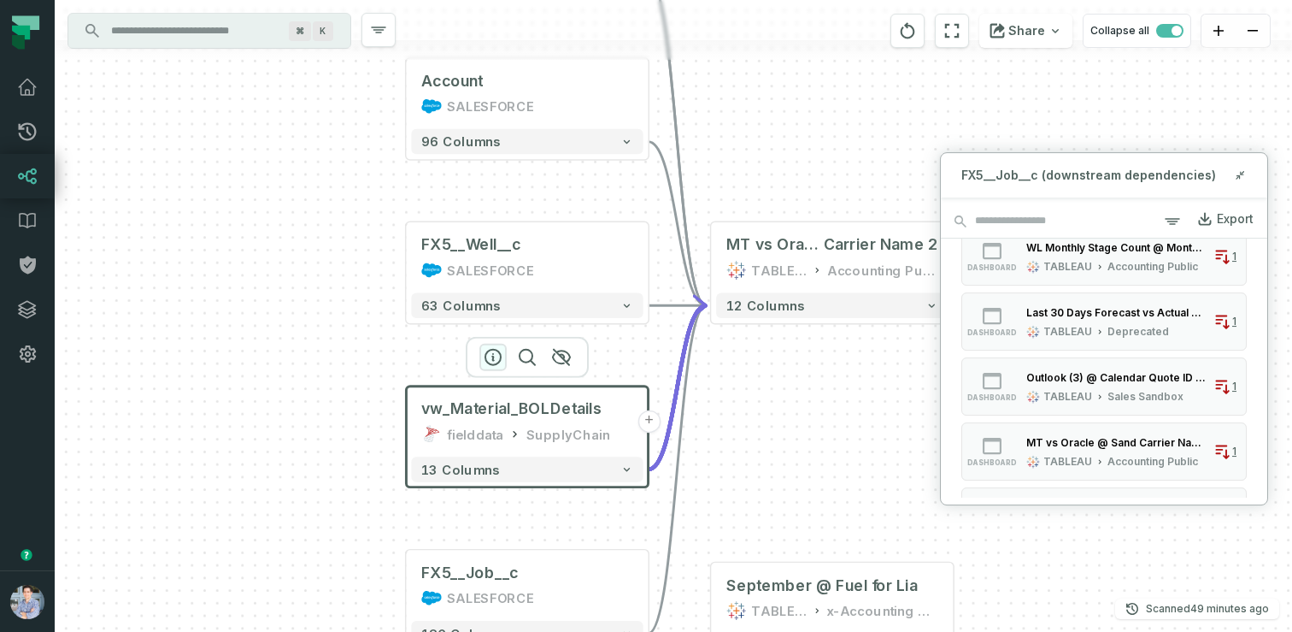
click at [496, 350] on icon "button" at bounding box center [492, 357] width 15 height 15
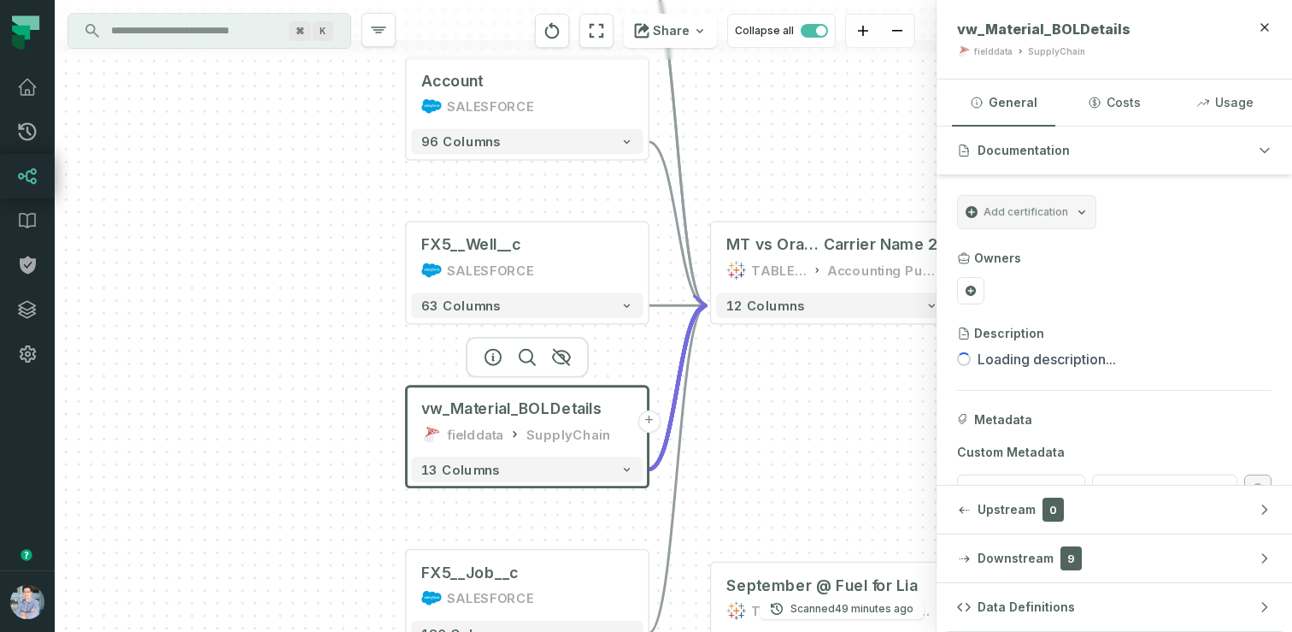
scroll to position [38, 0]
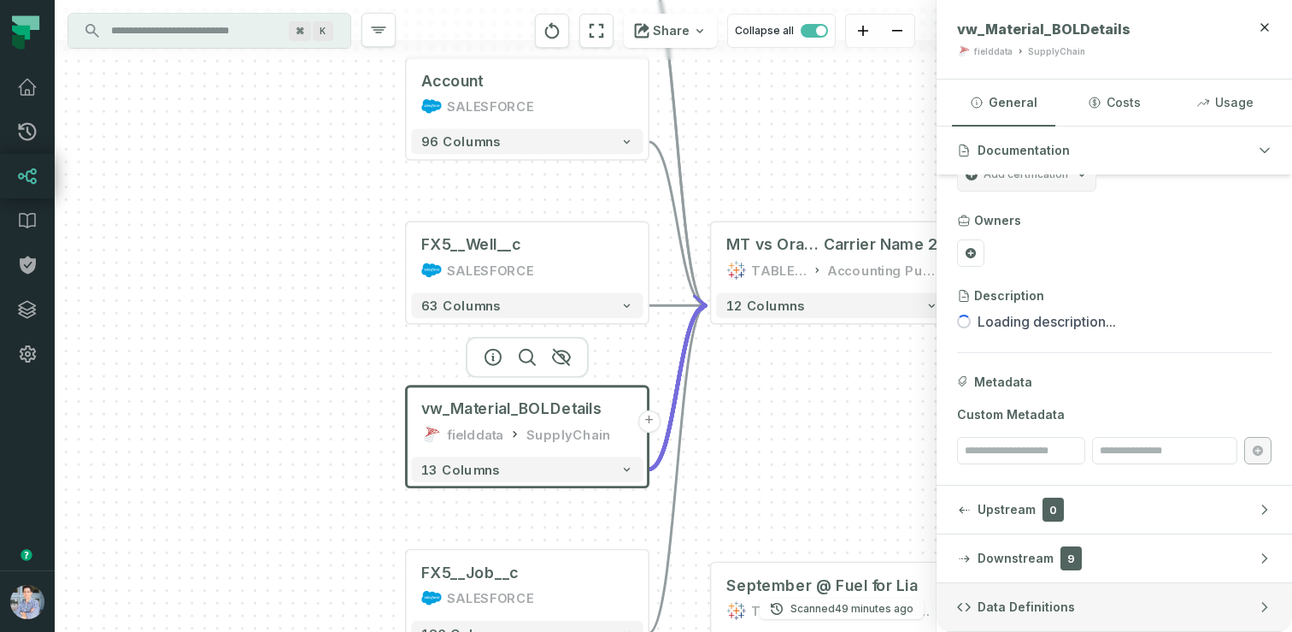
click at [1049, 599] on span "Data Definitions" at bounding box center [1026, 606] width 97 height 17
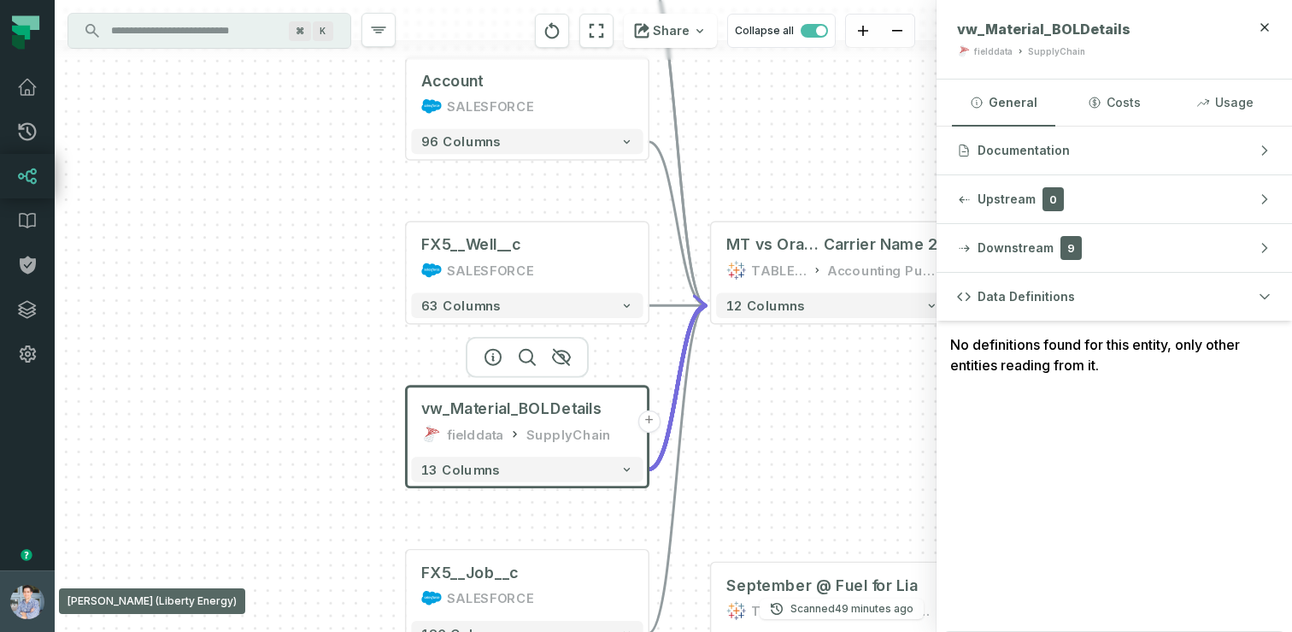
click at [12, 579] on button "Alon Nafta (Liberty Energy) alon@foundational.io" at bounding box center [27, 601] width 55 height 62
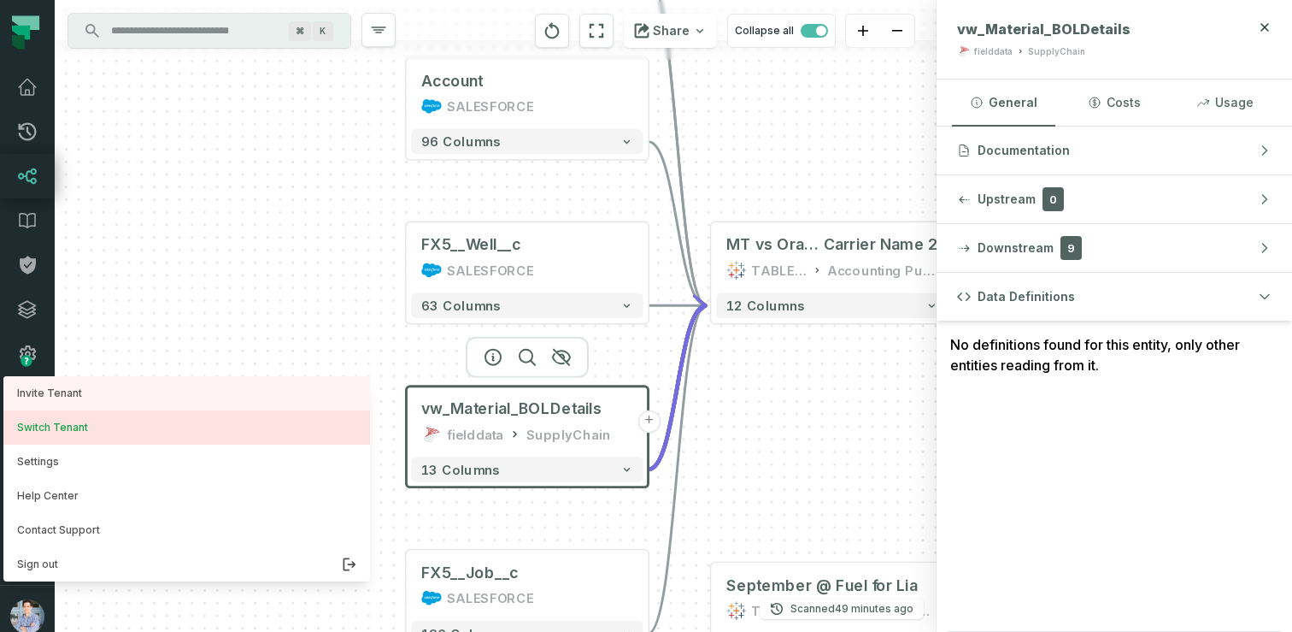
click at [38, 424] on button "Switch Tenant" at bounding box center [186, 427] width 367 height 34
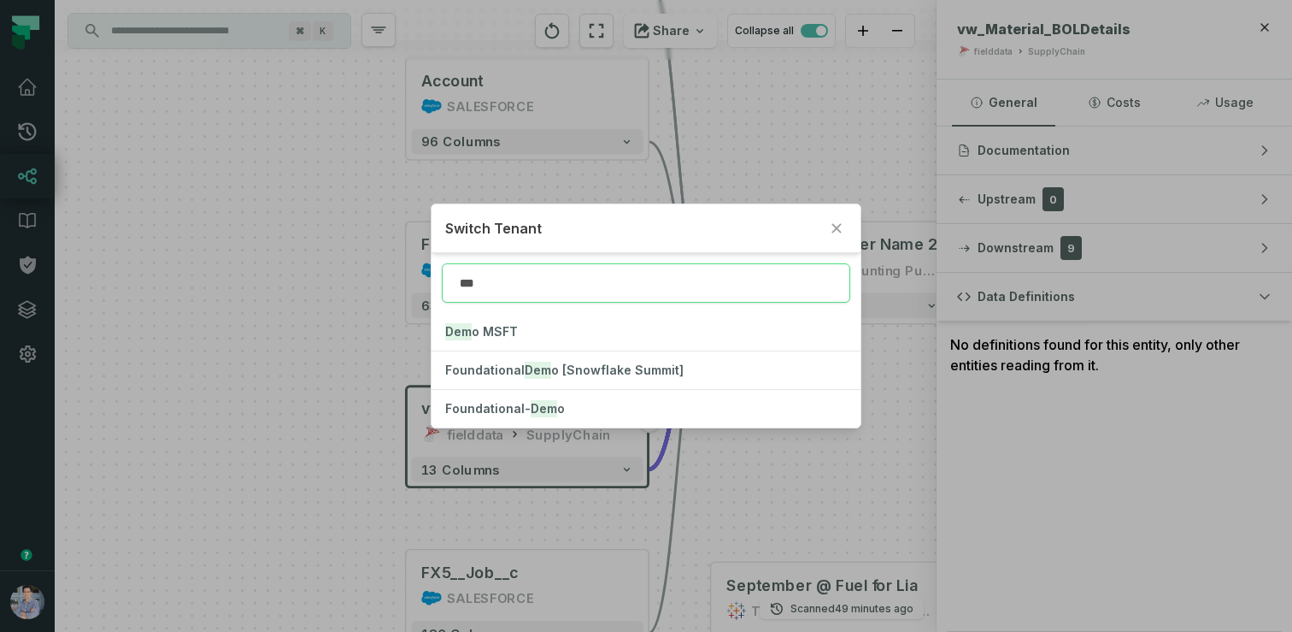
type input "****"
click at [561, 405] on button "Foundational- Demo" at bounding box center [646, 409] width 429 height 38
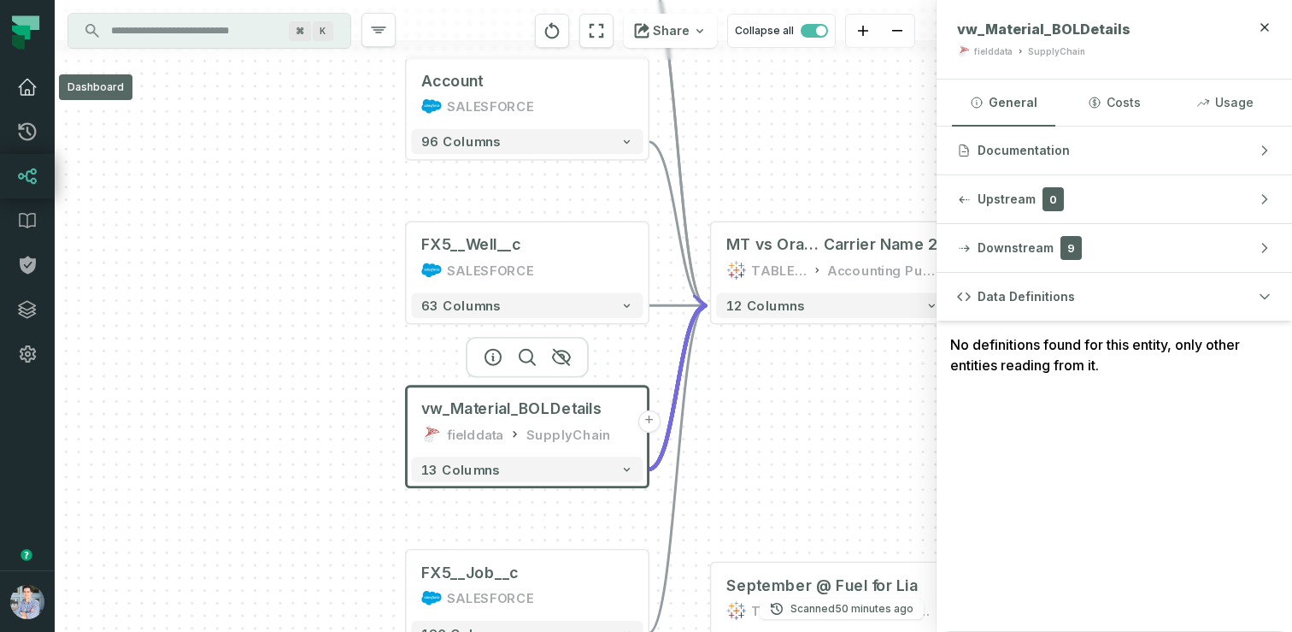
click at [21, 75] on link "Dashboard" at bounding box center [27, 87] width 55 height 44
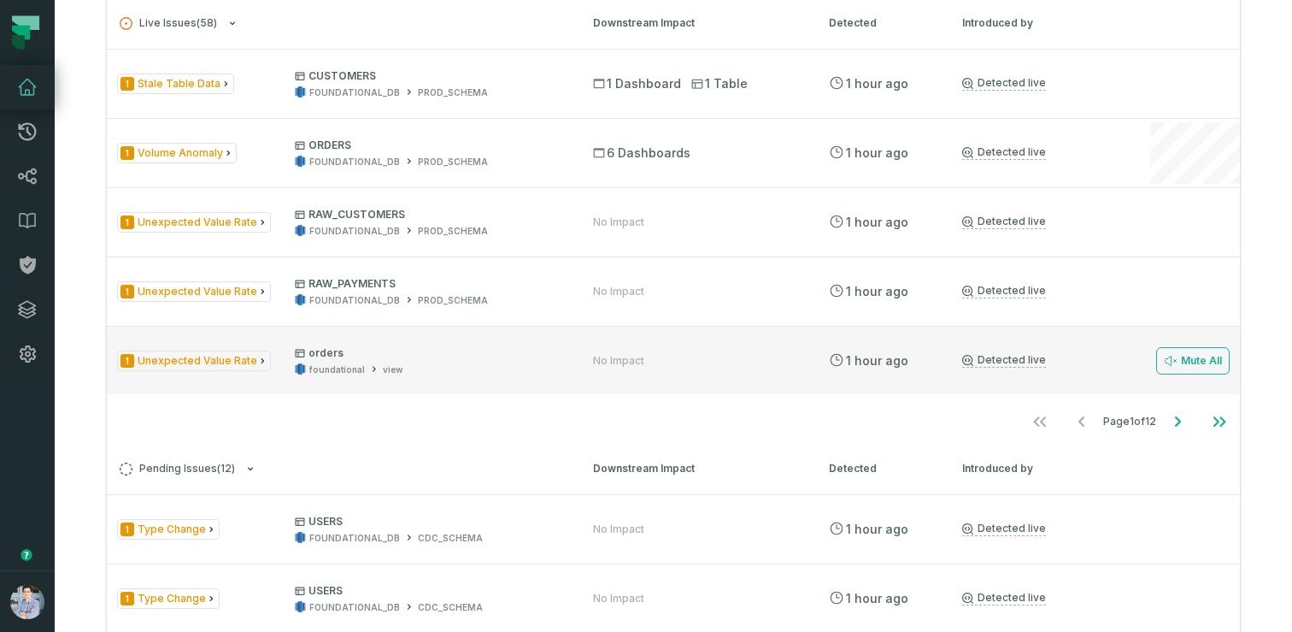
scroll to position [882, 0]
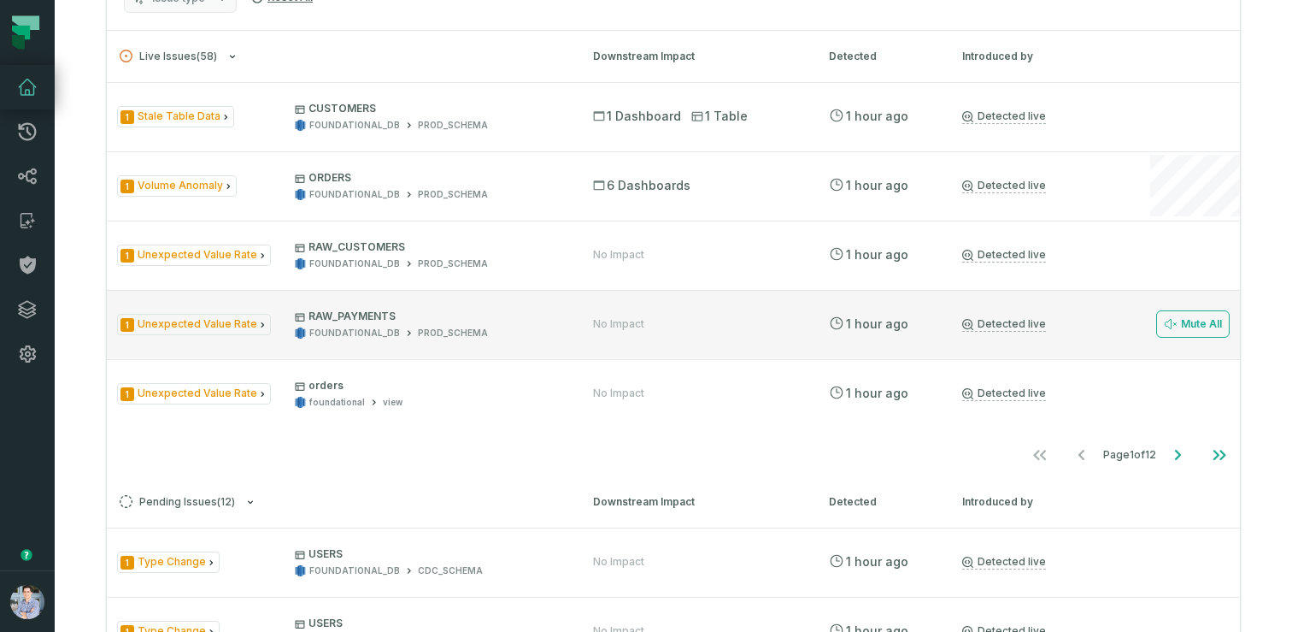
scroll to position [885, 0]
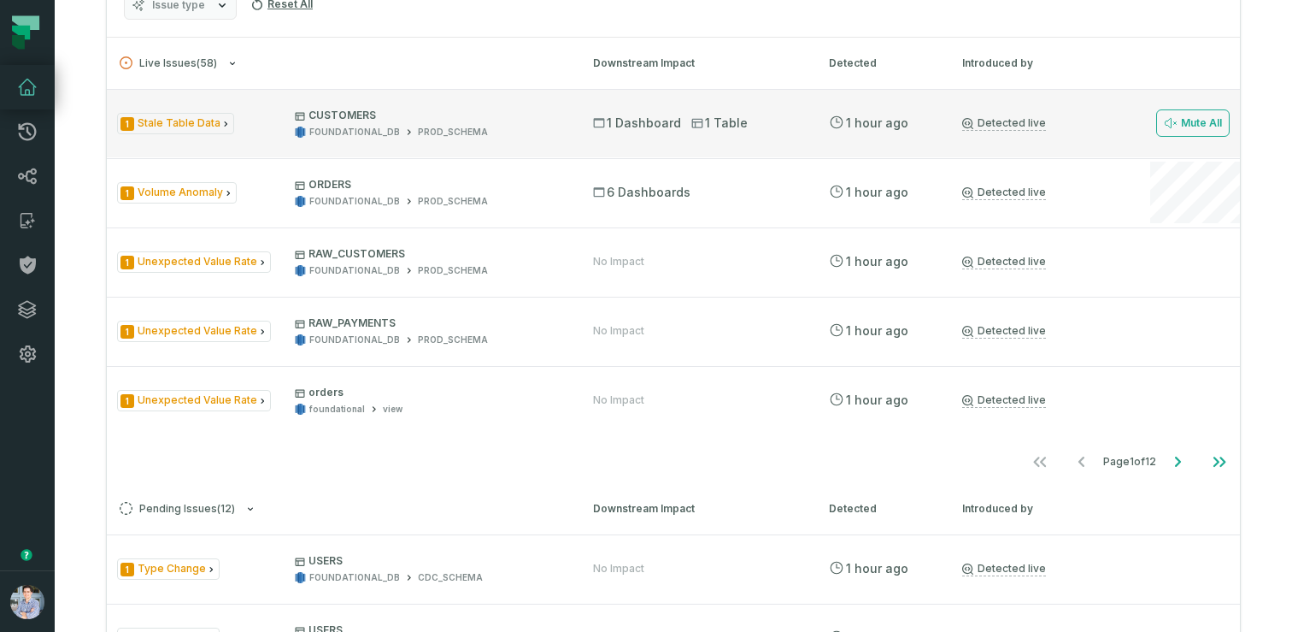
click at [1003, 124] on link "Detected live" at bounding box center [1004, 123] width 84 height 15
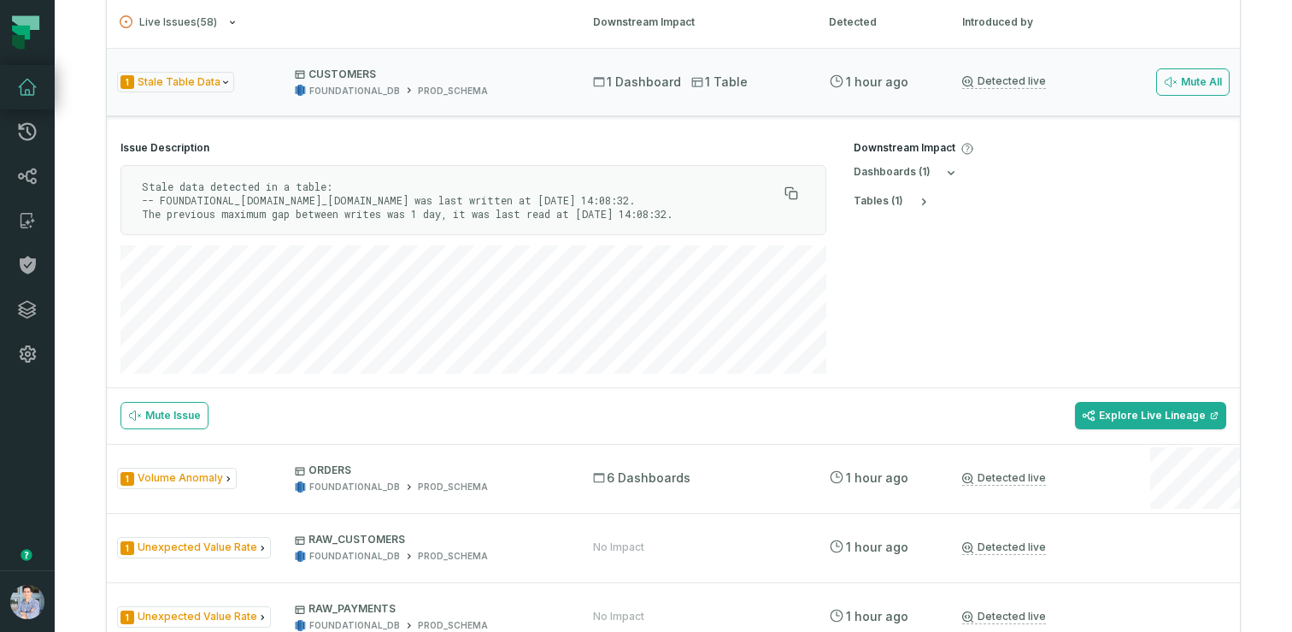
scroll to position [916, 0]
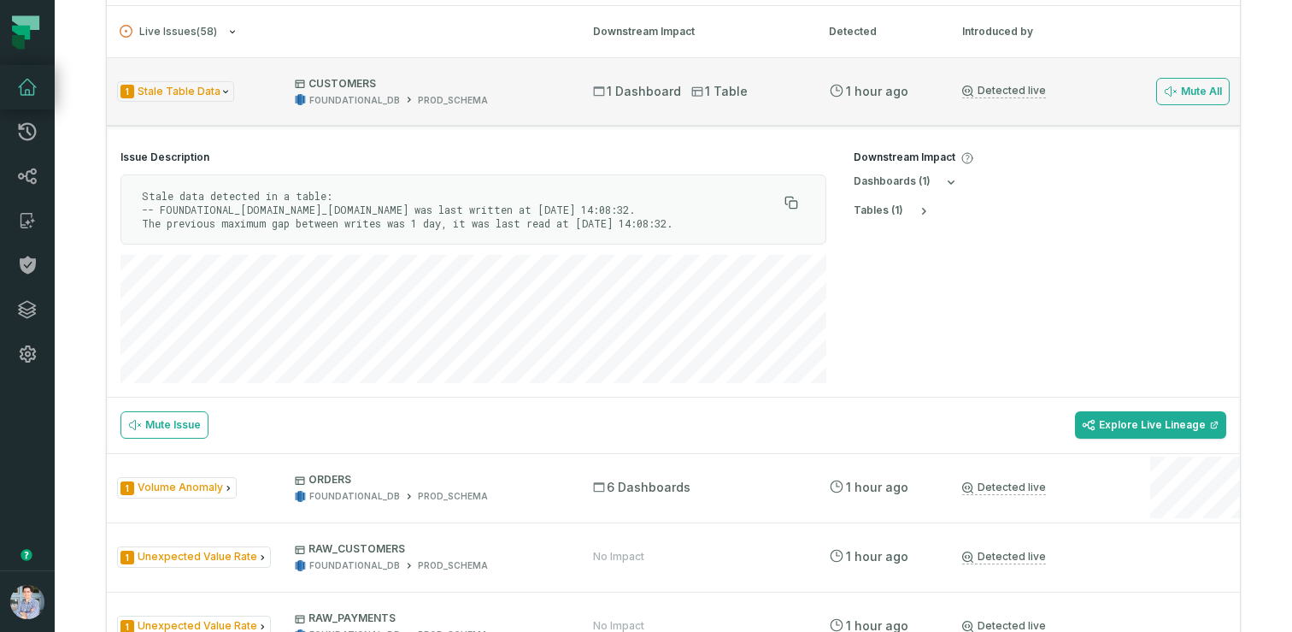
click at [268, 90] on div "1 Stale Table Data CUSTOMERS FOUNDATIONAL_DB PROD_SCHEMA" at bounding box center [339, 92] width 445 height 30
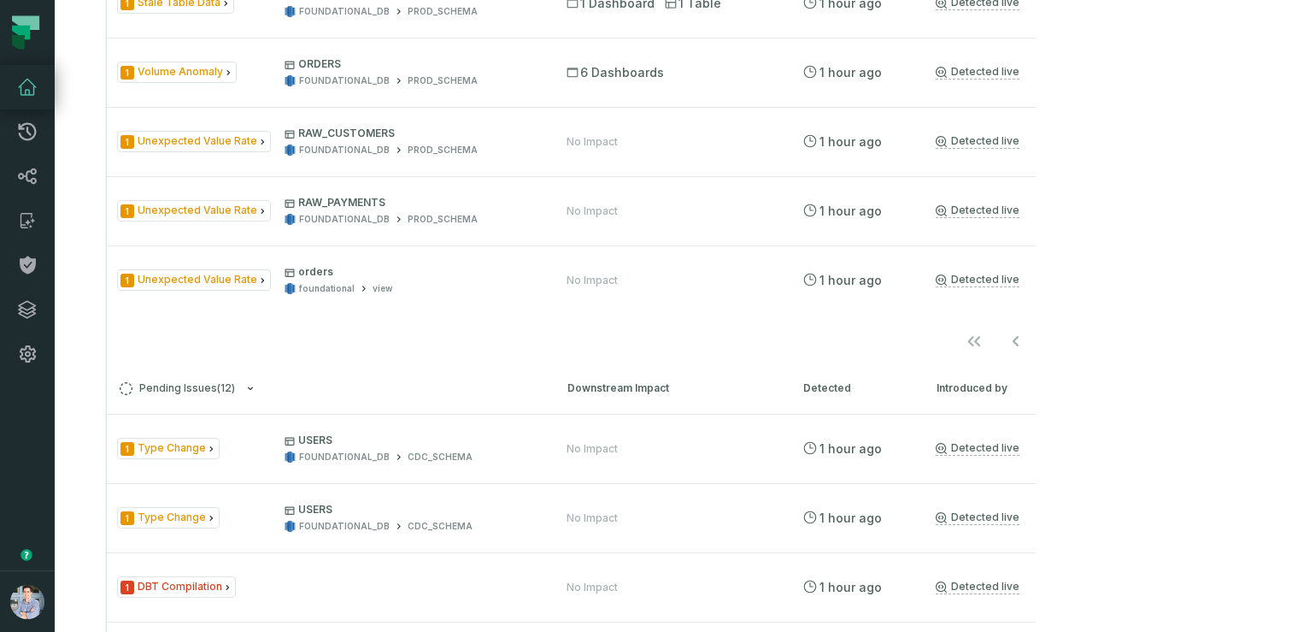
click at [45, 597] on button "Alon Nafta (Foundational-Demo) alon@foundational.io" at bounding box center [27, 601] width 55 height 62
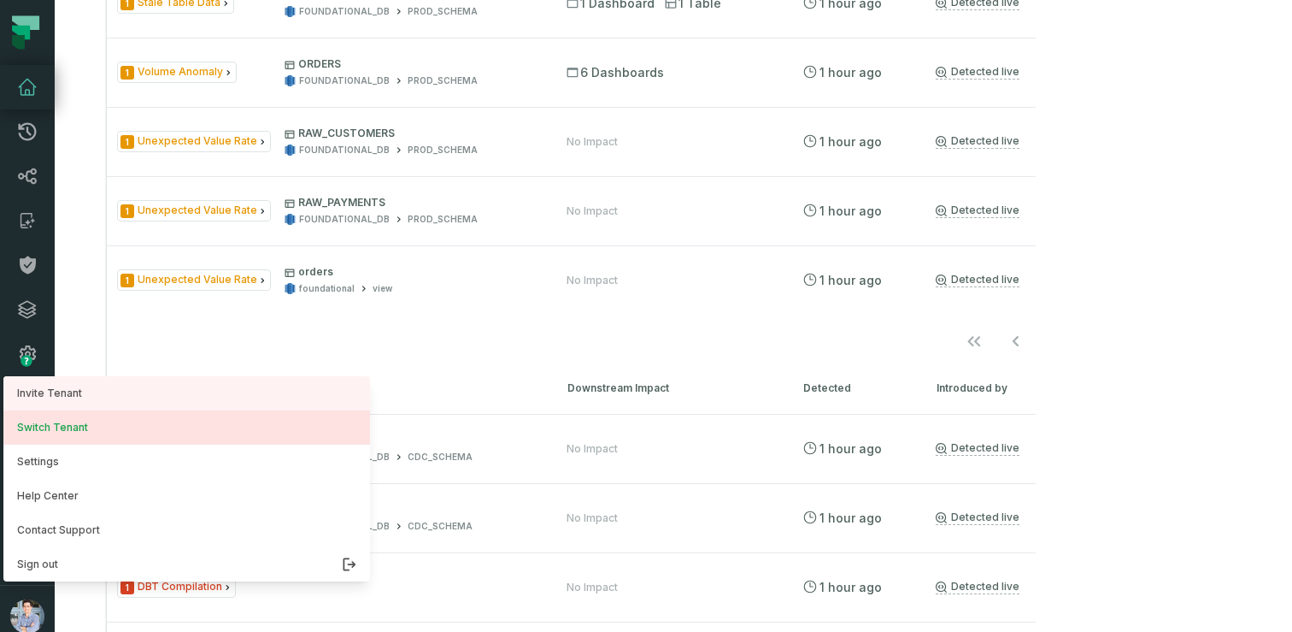
click at [68, 418] on button "Switch Tenant" at bounding box center [186, 427] width 367 height 34
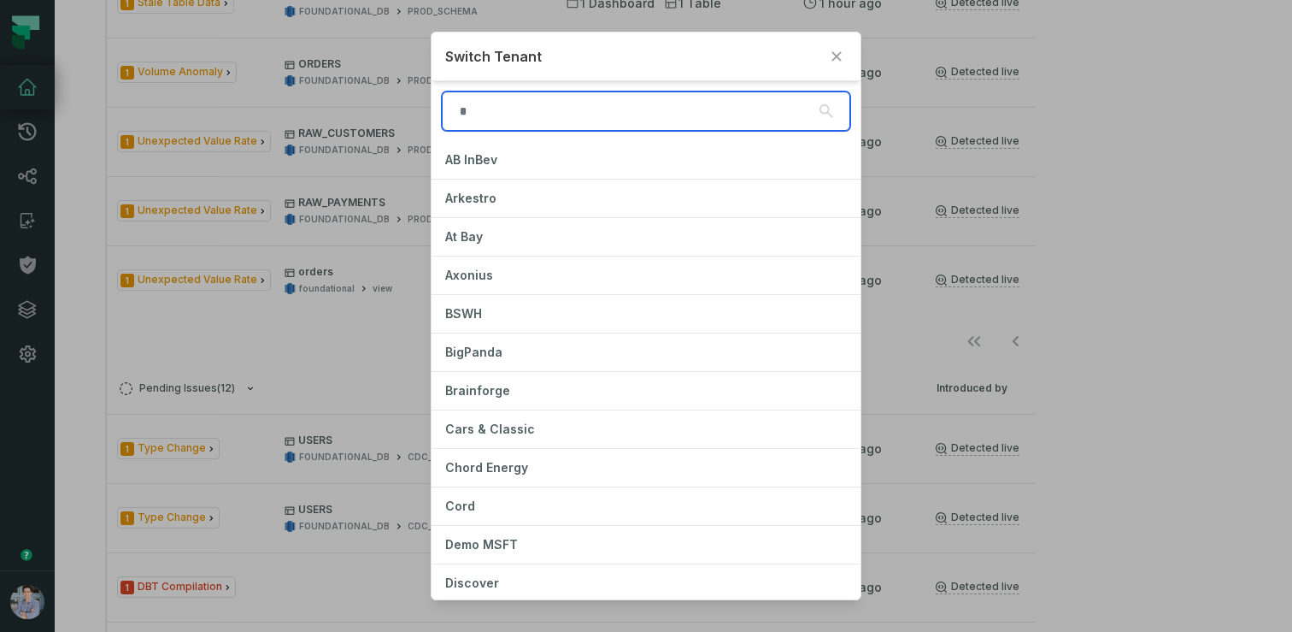
click at [499, 115] on input "search" at bounding box center [646, 110] width 409 height 39
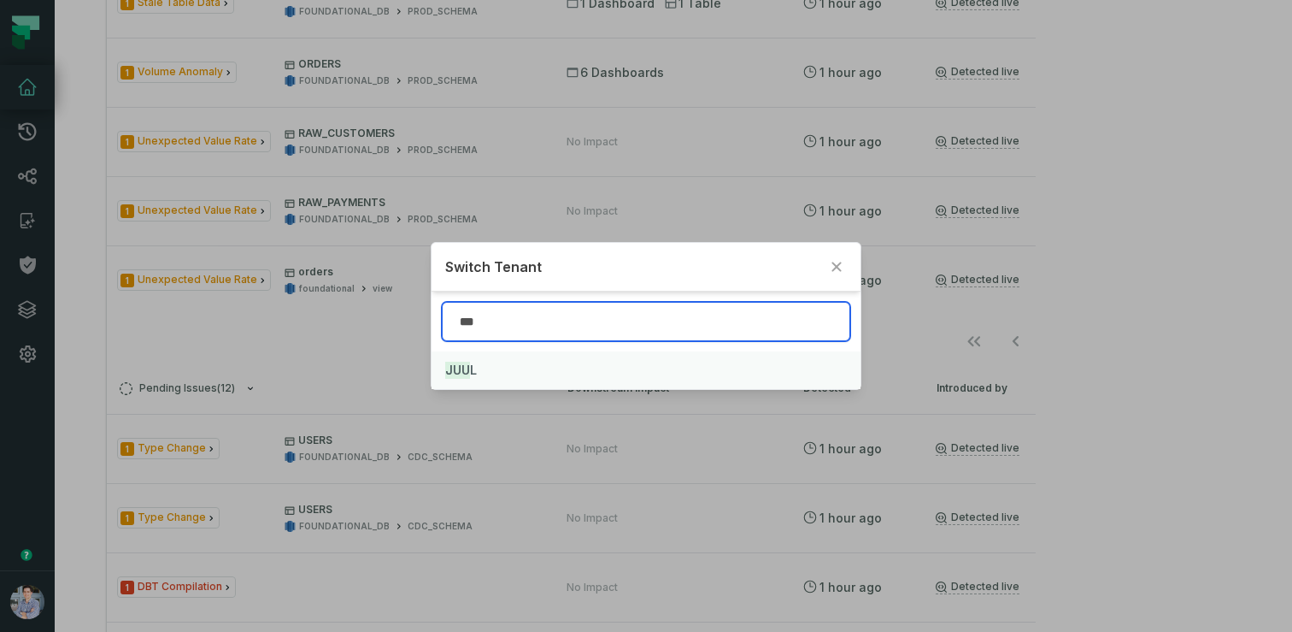
type input "***"
click at [487, 366] on button "JUU L" at bounding box center [646, 370] width 429 height 38
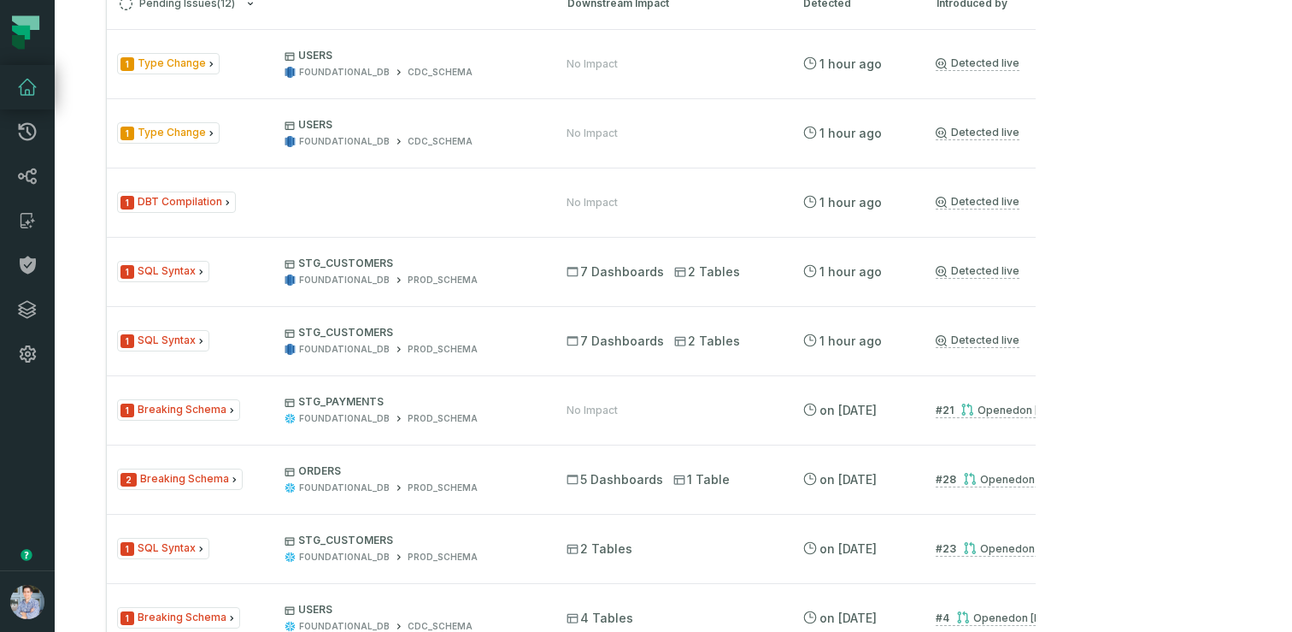
scroll to position [443, 0]
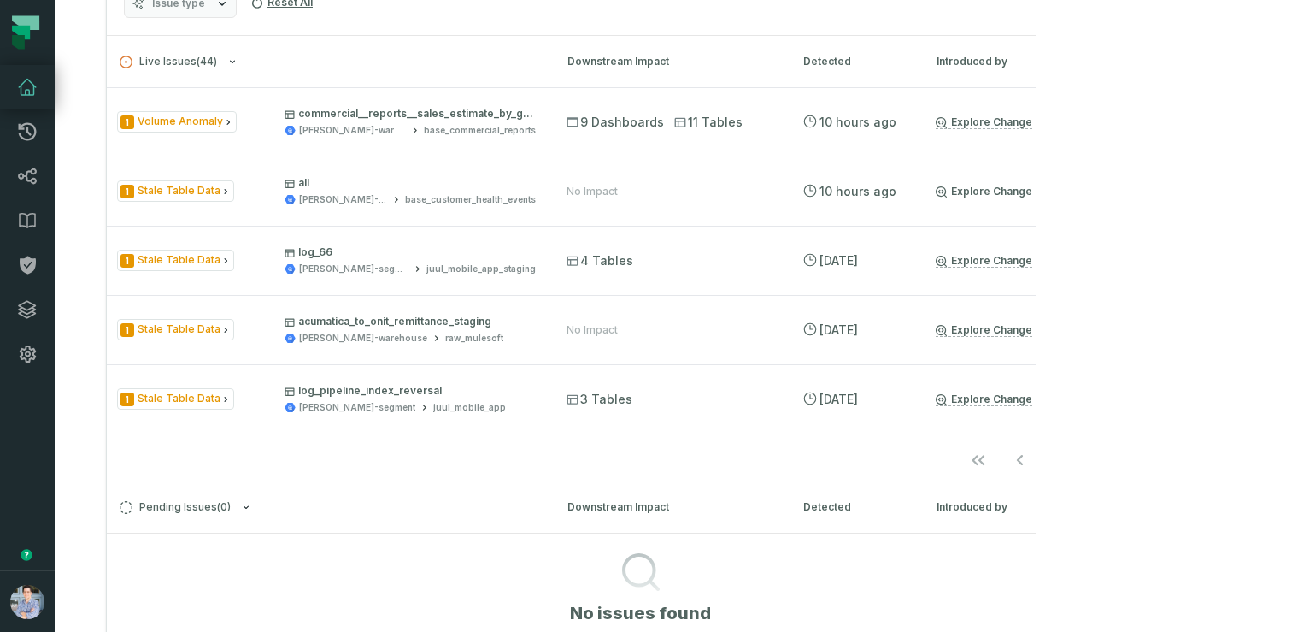
scroll to position [418, 0]
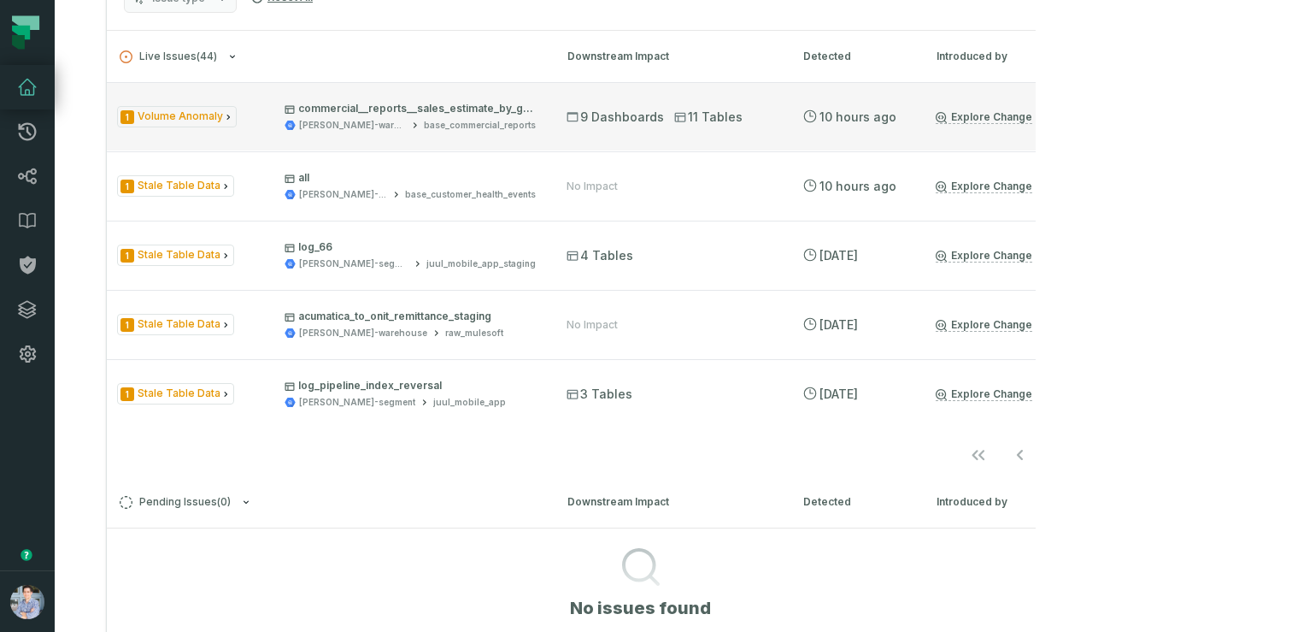
click at [269, 127] on div "1 Volume Anomaly commercial__reports__sales_estimate_by_geography_and_product__…" at bounding box center [326, 117] width 419 height 30
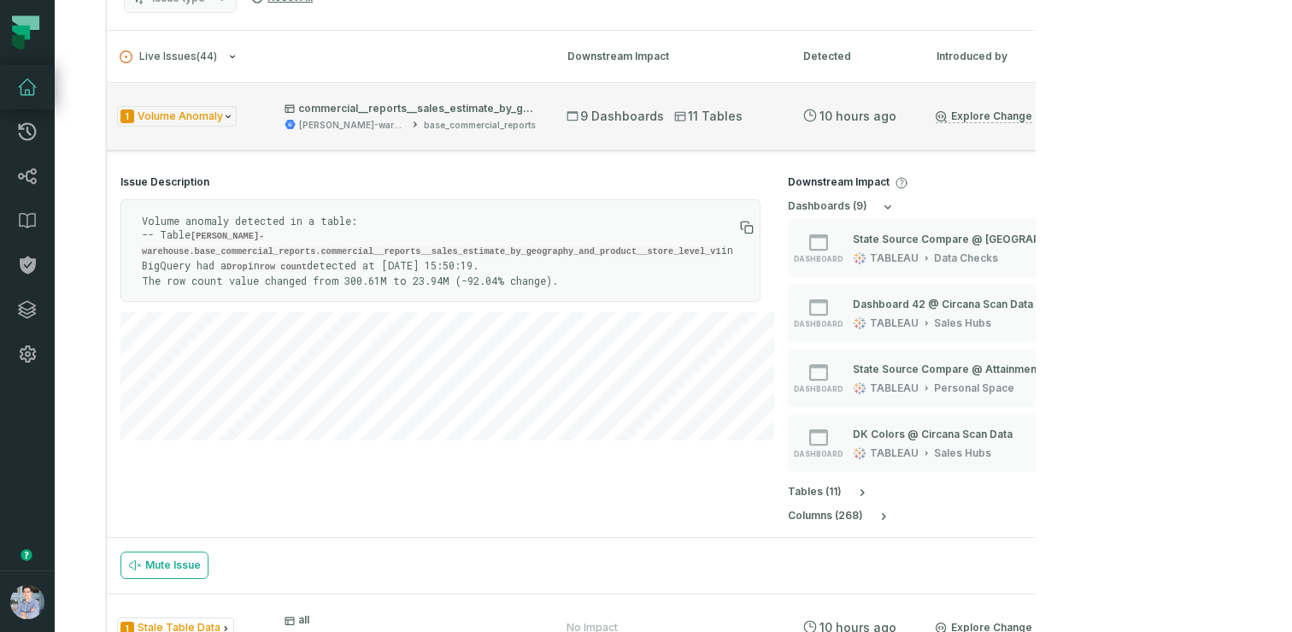
click at [283, 129] on div "1 Volume Anomaly commercial__reports__sales_estimate_by_geography_and_product__…" at bounding box center [326, 117] width 419 height 30
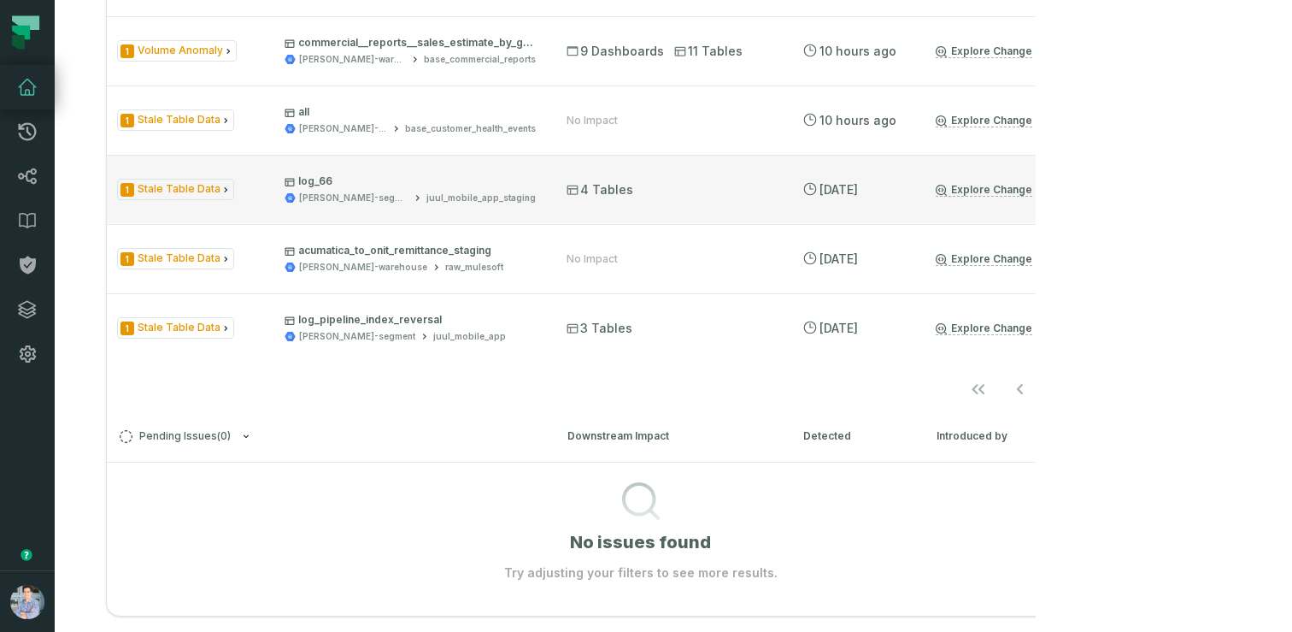
scroll to position [502, 0]
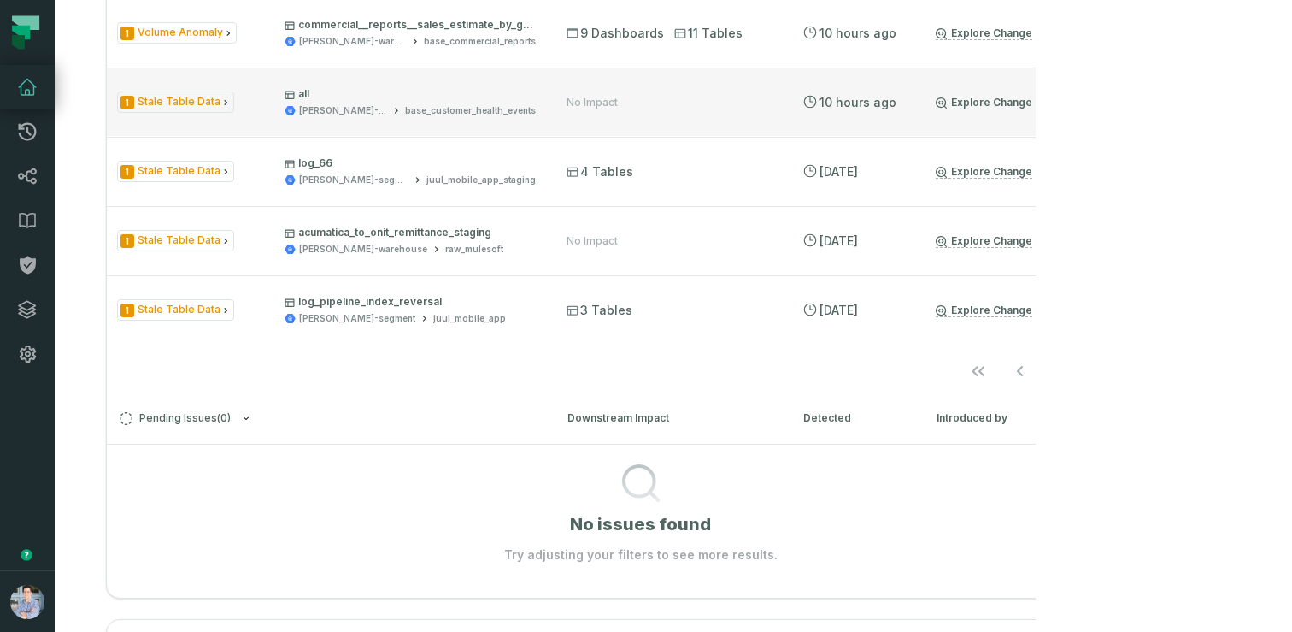
click at [997, 106] on link "Explore Change" at bounding box center [984, 103] width 97 height 14
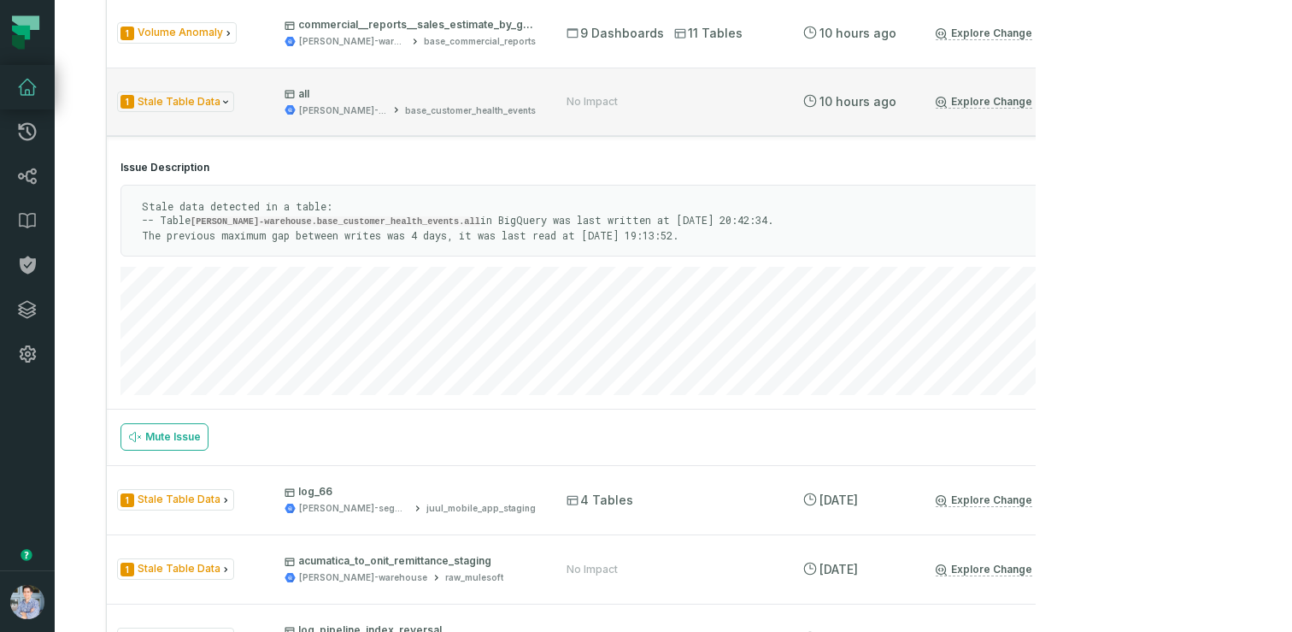
click at [253, 105] on div "1 Stale Table Data all juul-warehouse base_customer_health_events" at bounding box center [326, 102] width 419 height 30
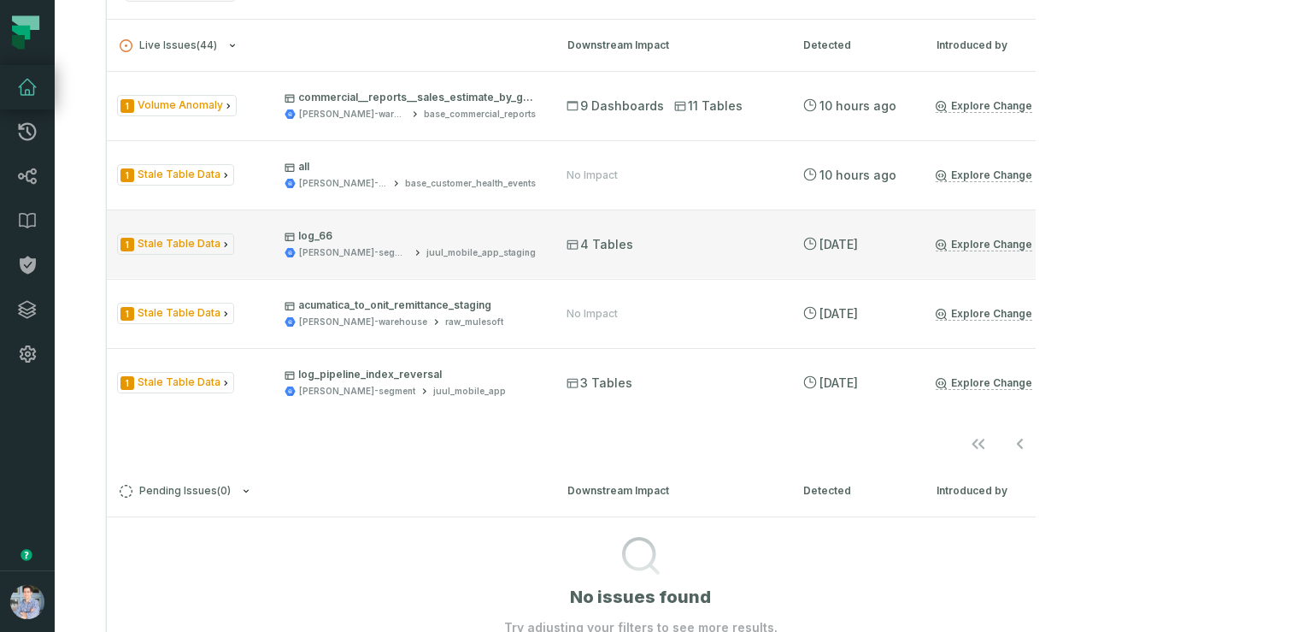
scroll to position [428, 0]
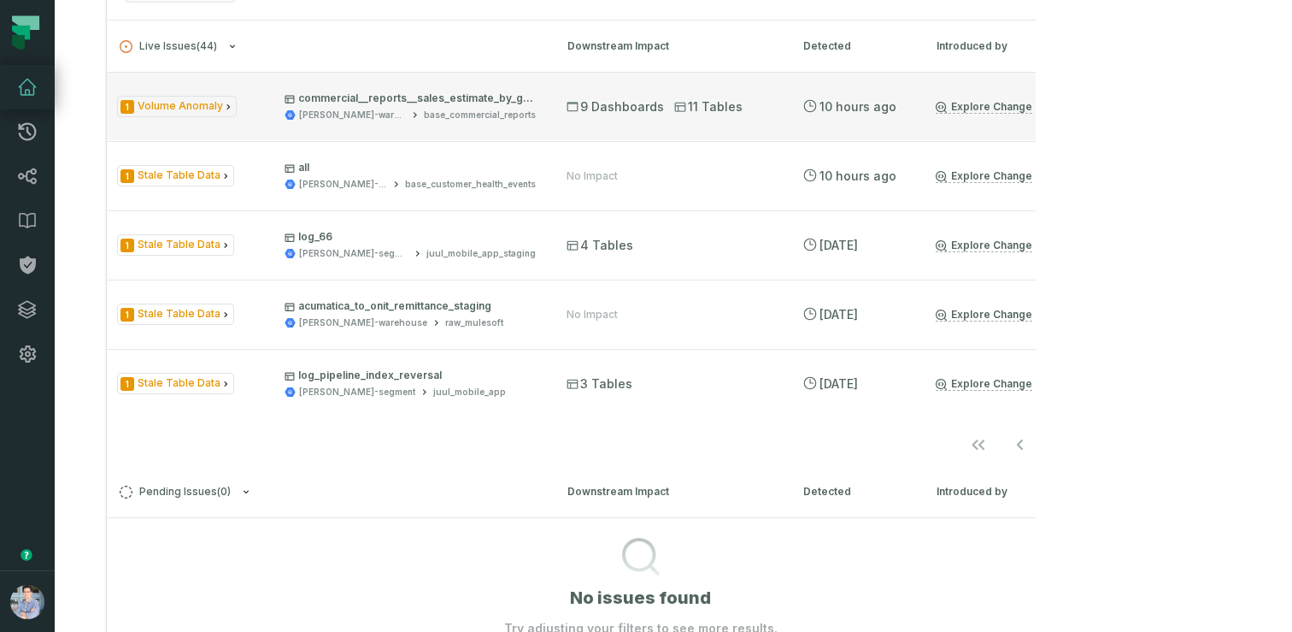
click at [1006, 106] on link "Explore Change" at bounding box center [984, 107] width 97 height 14
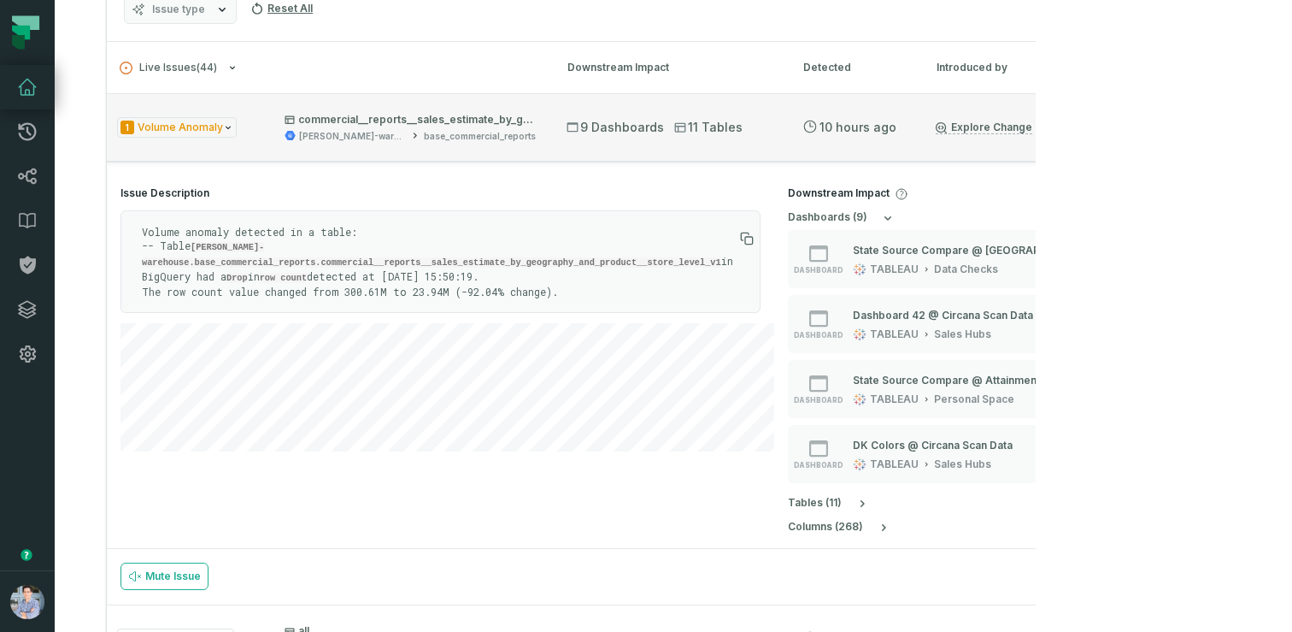
scroll to position [398, 0]
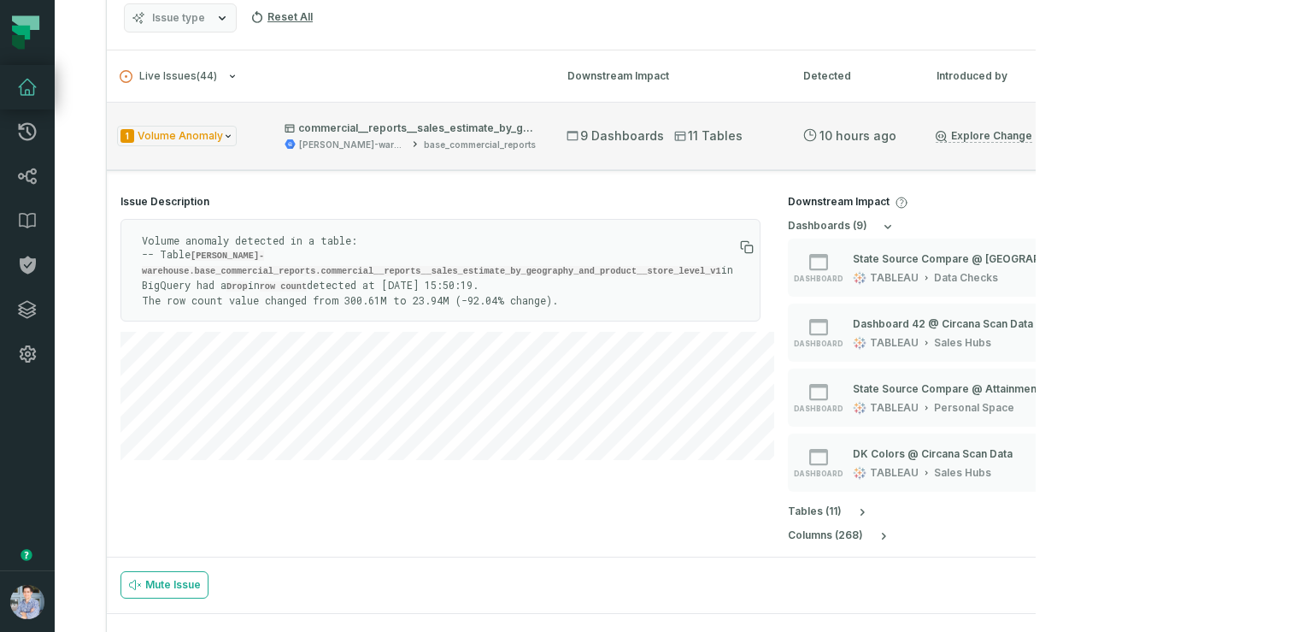
click at [772, 128] on div "9 Dashboards 11 Tables" at bounding box center [669, 135] width 205 height 17
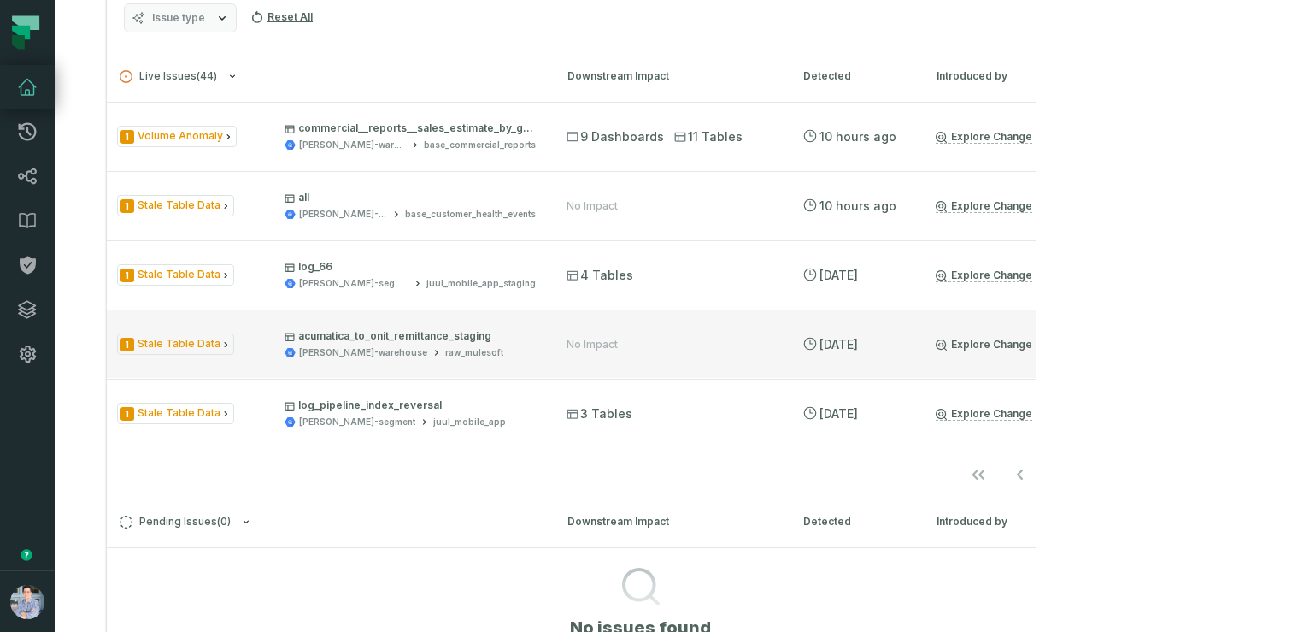
click at [1008, 341] on link "Explore Change" at bounding box center [984, 345] width 97 height 14
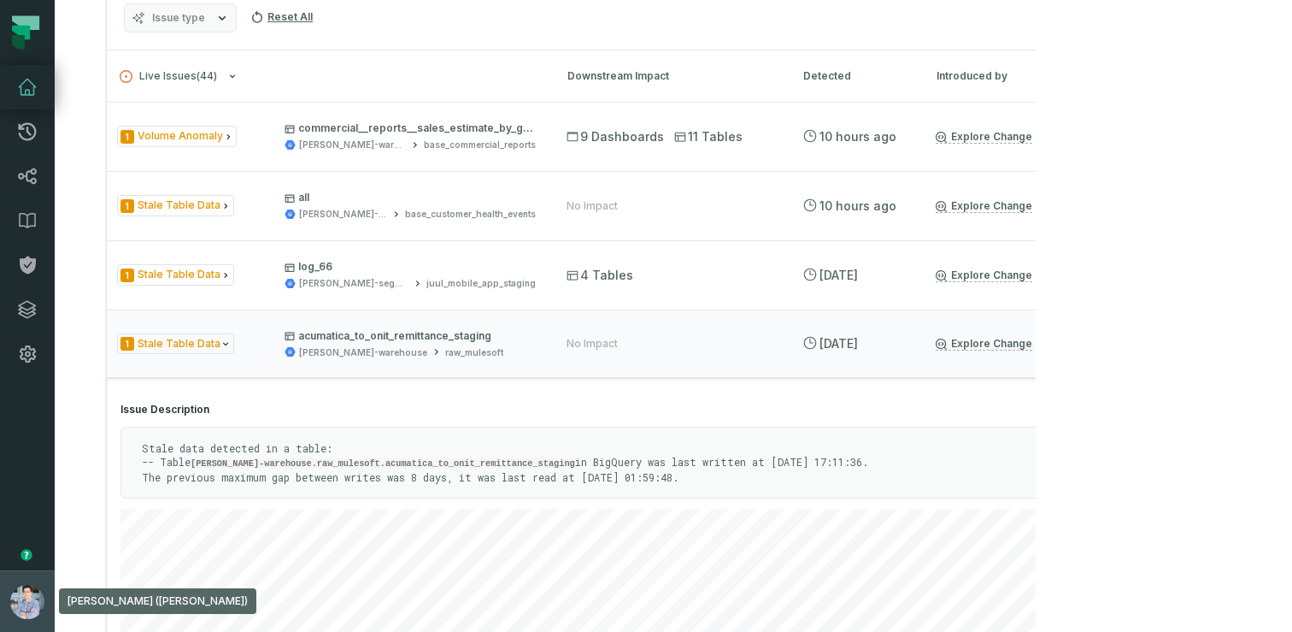
click at [13, 574] on button "Alon Nafta (JUUL) alon@foundational.io" at bounding box center [27, 601] width 55 height 62
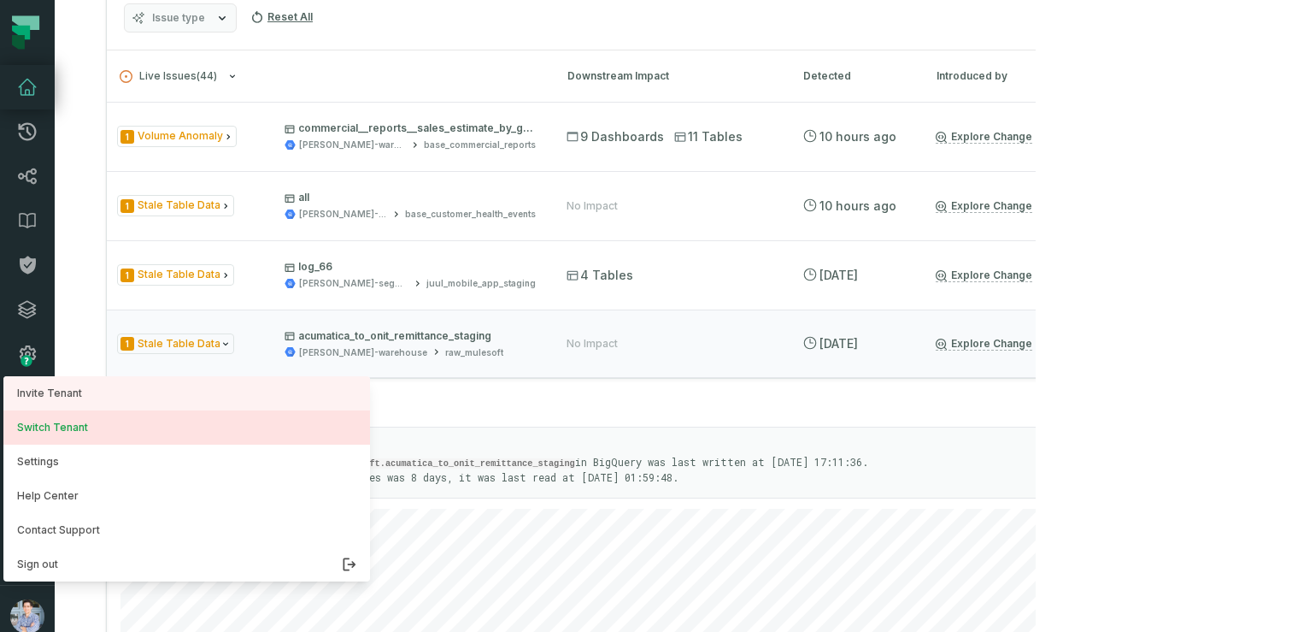
click at [69, 439] on button "Switch Tenant" at bounding box center [186, 427] width 367 height 34
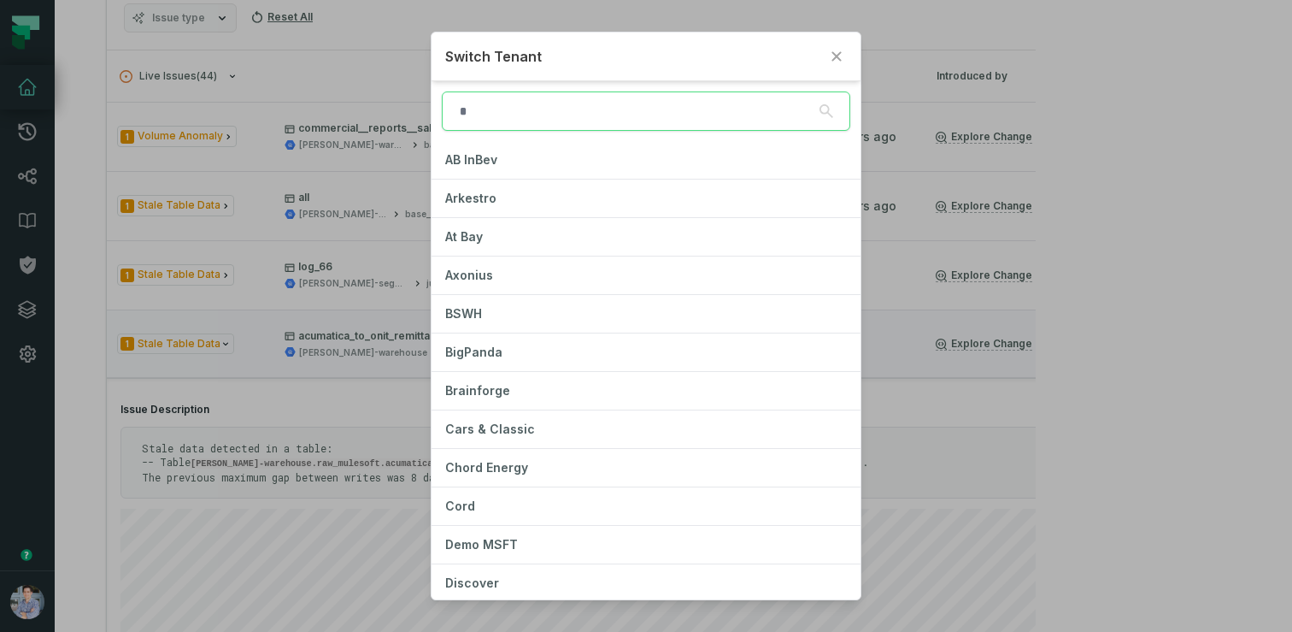
click at [517, 111] on input "search" at bounding box center [646, 110] width 409 height 39
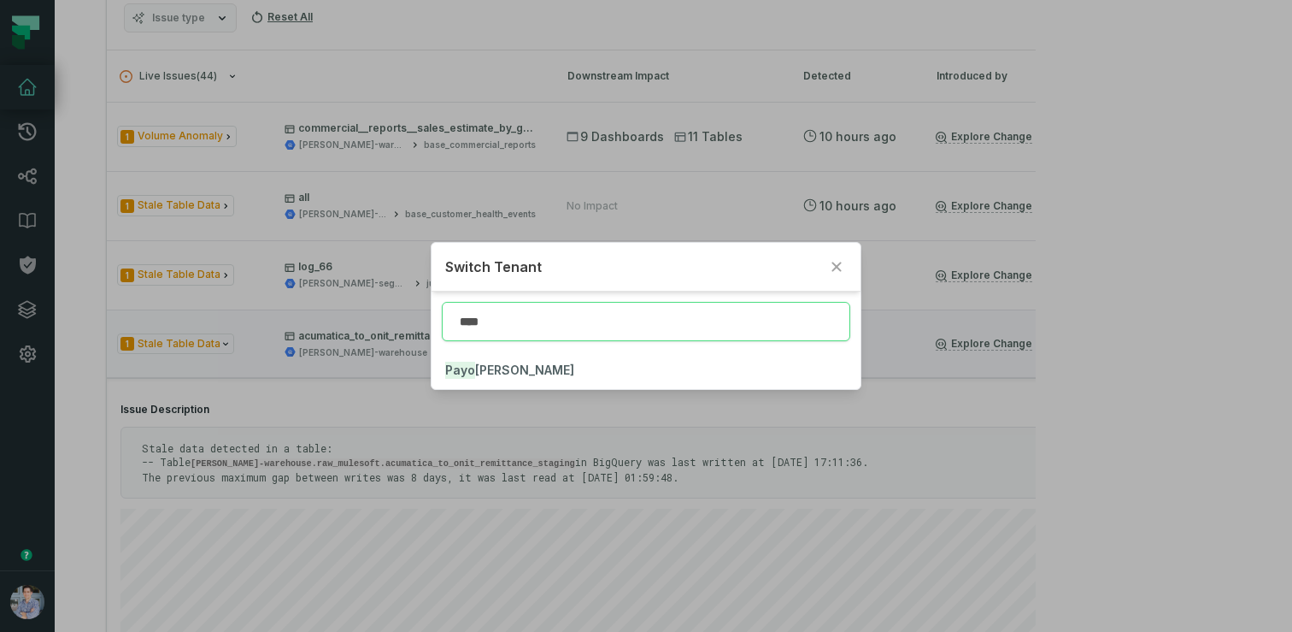
type input "****"
click button "Payo neer" at bounding box center [646, 370] width 429 height 38
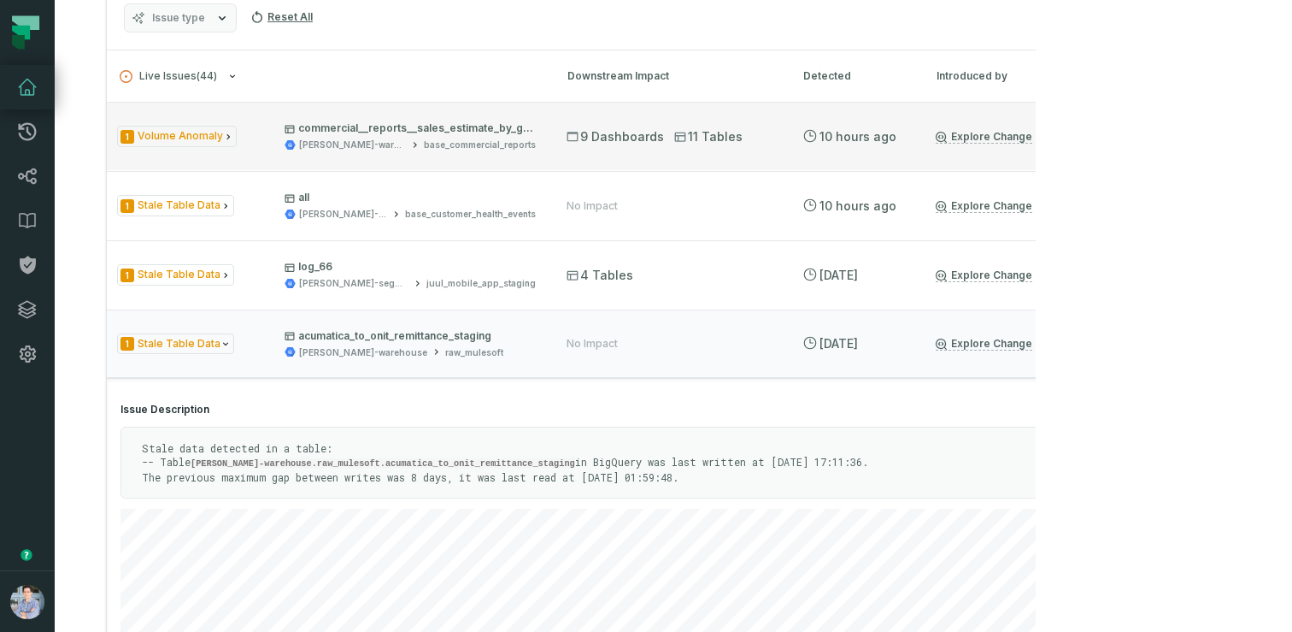
click at [993, 132] on link "Explore Change" at bounding box center [984, 137] width 97 height 14
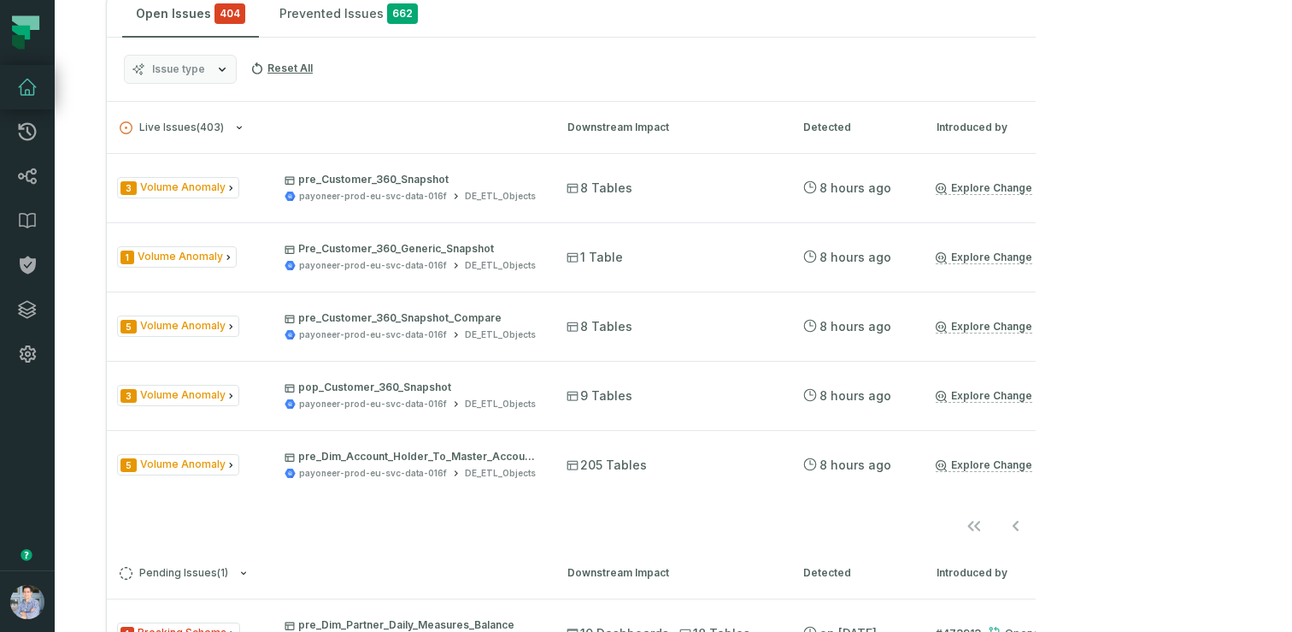
scroll to position [286, 0]
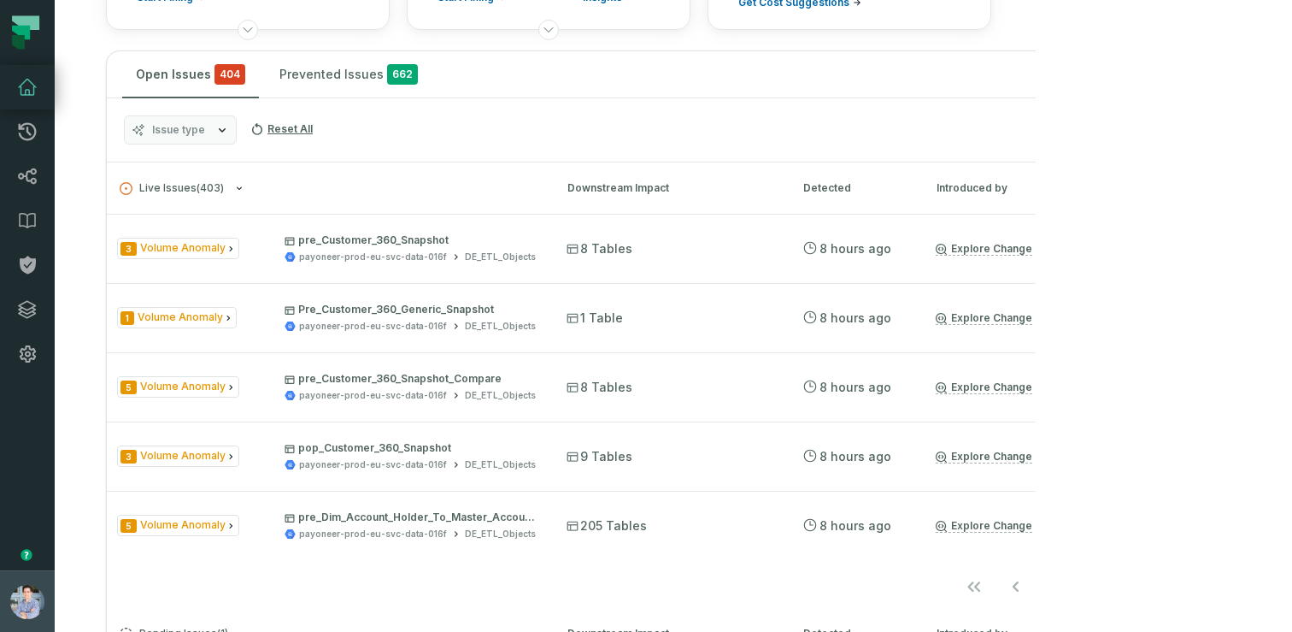
click at [38, 594] on img "button" at bounding box center [27, 602] width 34 height 34
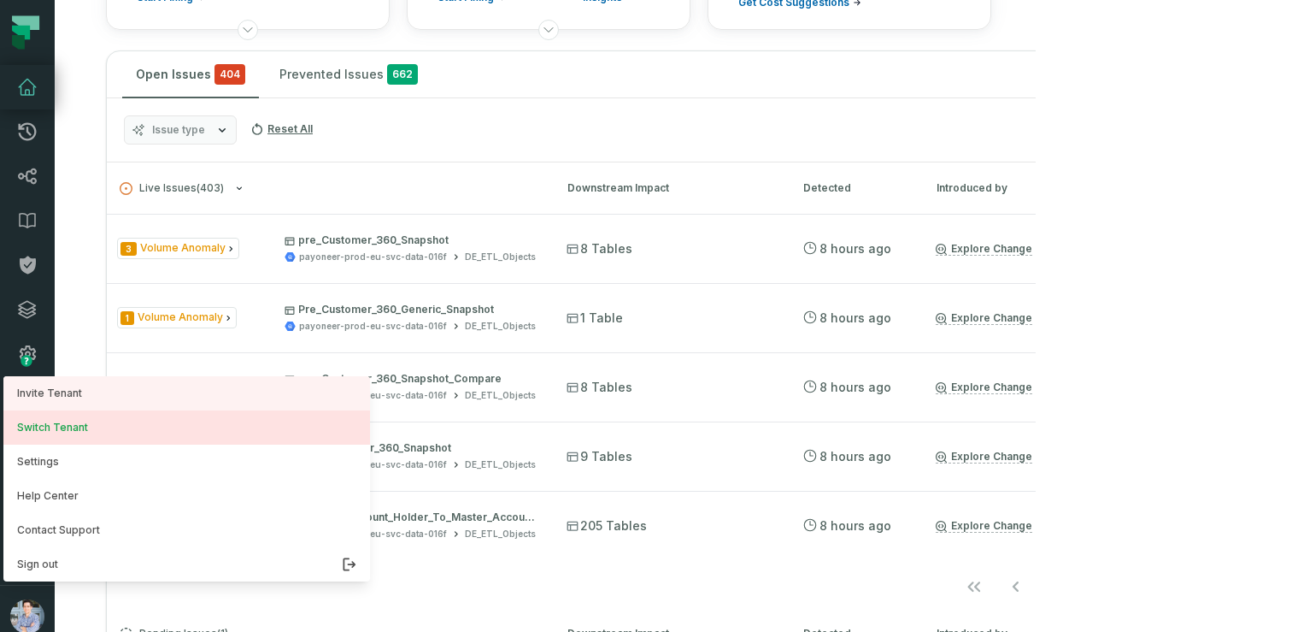
click at [49, 425] on button "Switch Tenant" at bounding box center [186, 427] width 367 height 34
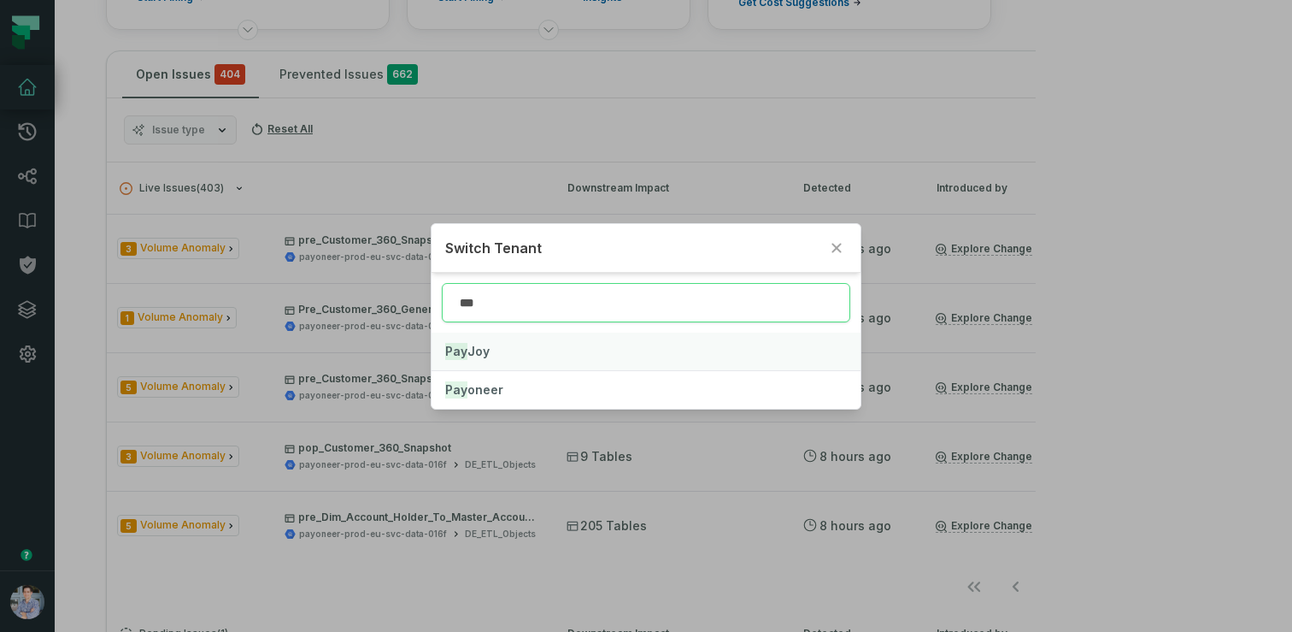
type input "***"
click at [466, 344] on span "Pay Joy" at bounding box center [467, 351] width 44 height 15
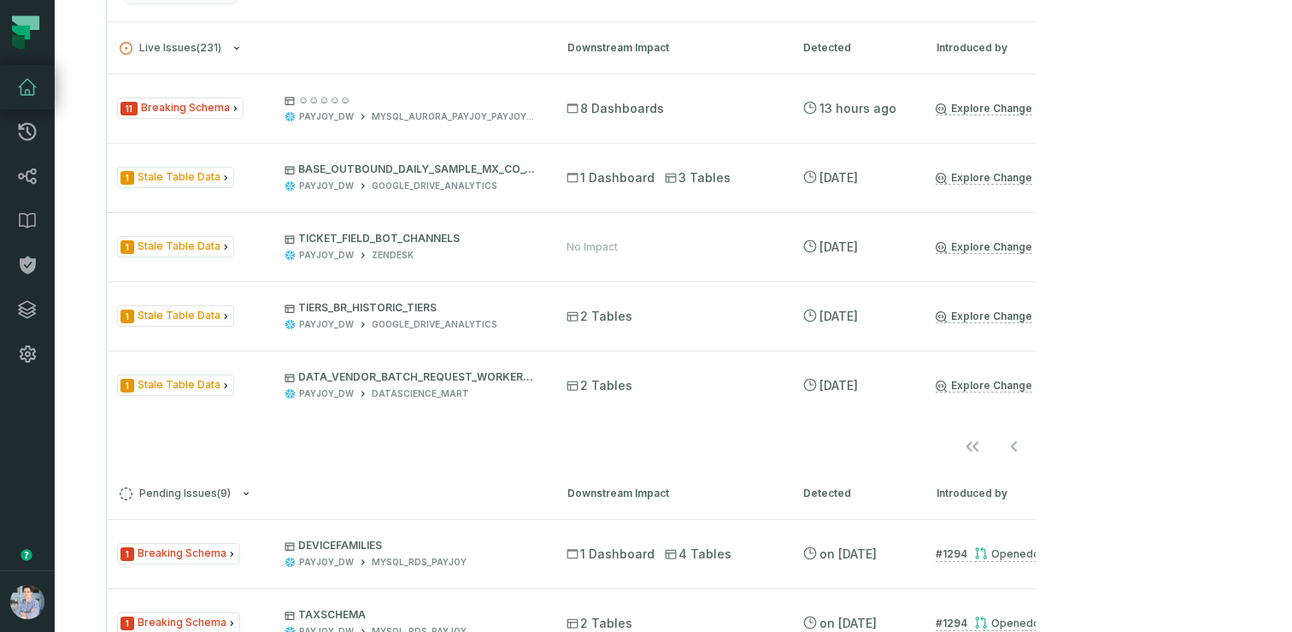
scroll to position [418, 0]
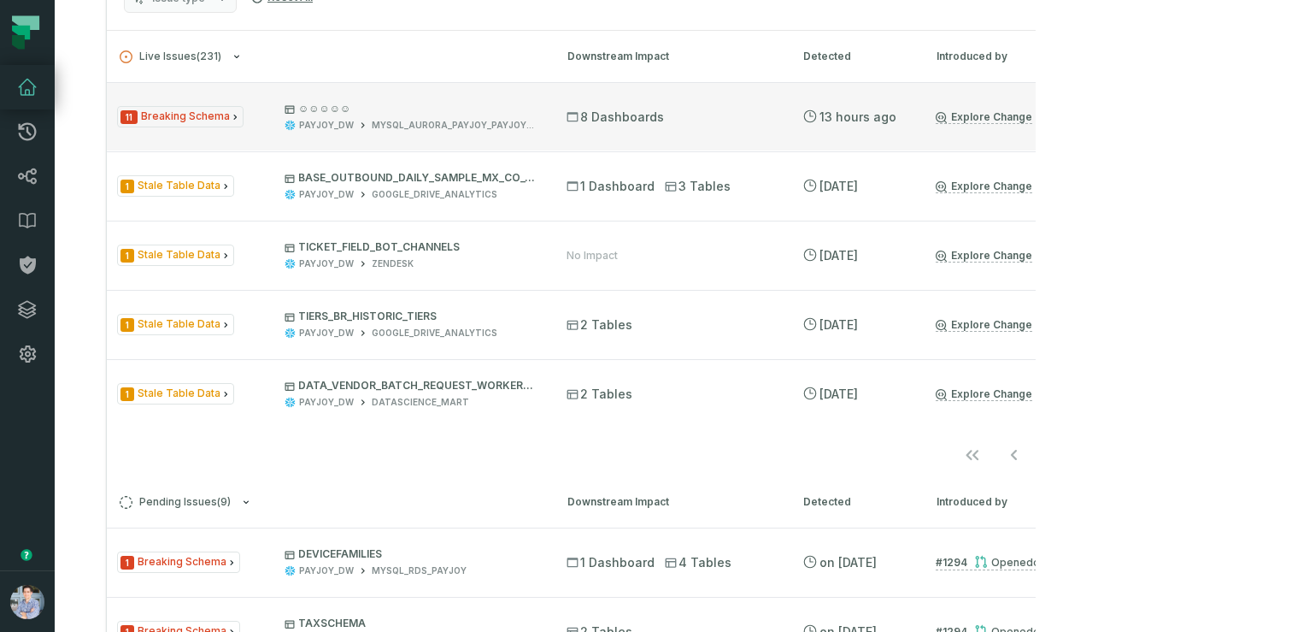
click at [1032, 115] on link "Explore Change" at bounding box center [984, 117] width 97 height 14
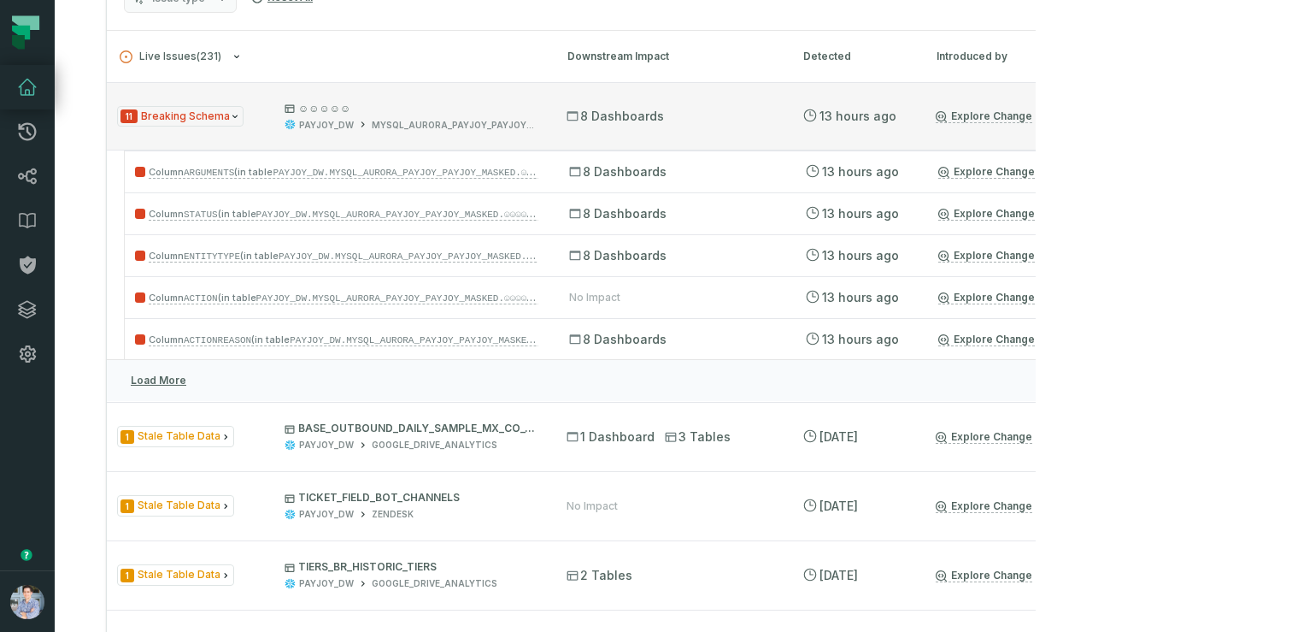
click at [272, 128] on div "11 Breaking Schema ☺☺☺☺☺ PAYJOY_DW MYSQL_AURORA_PAYJOY_PAYJOY_MASKED" at bounding box center [326, 117] width 419 height 30
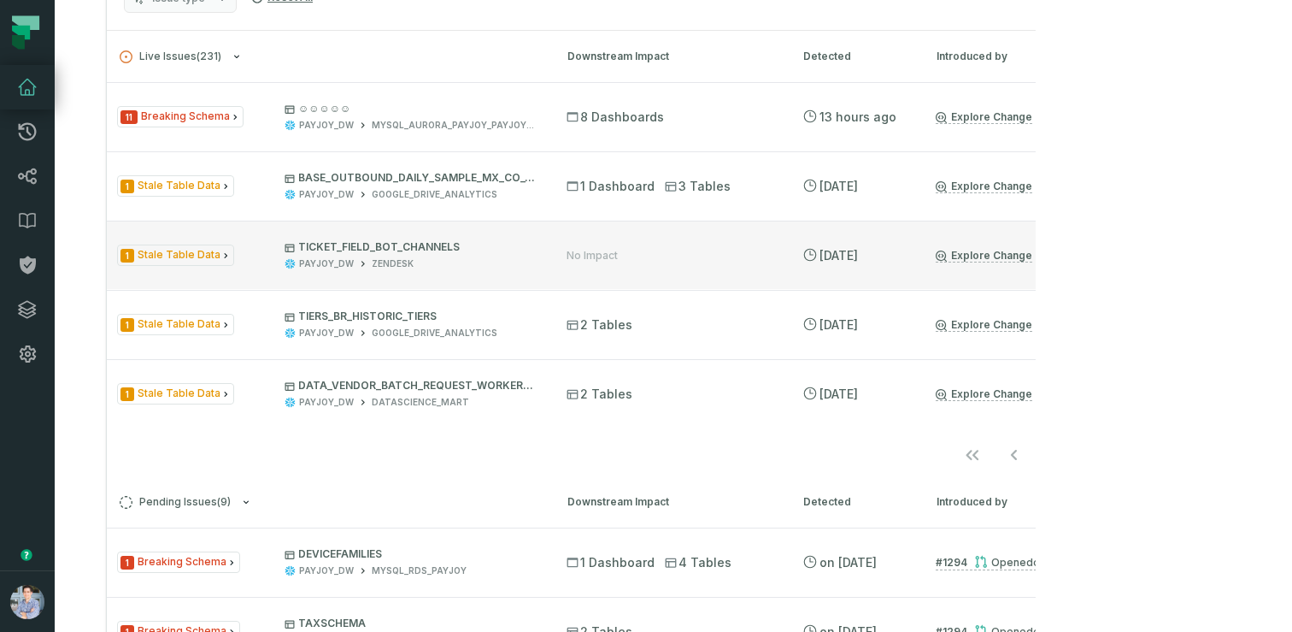
click at [1011, 256] on link "Explore Change" at bounding box center [984, 256] width 97 height 14
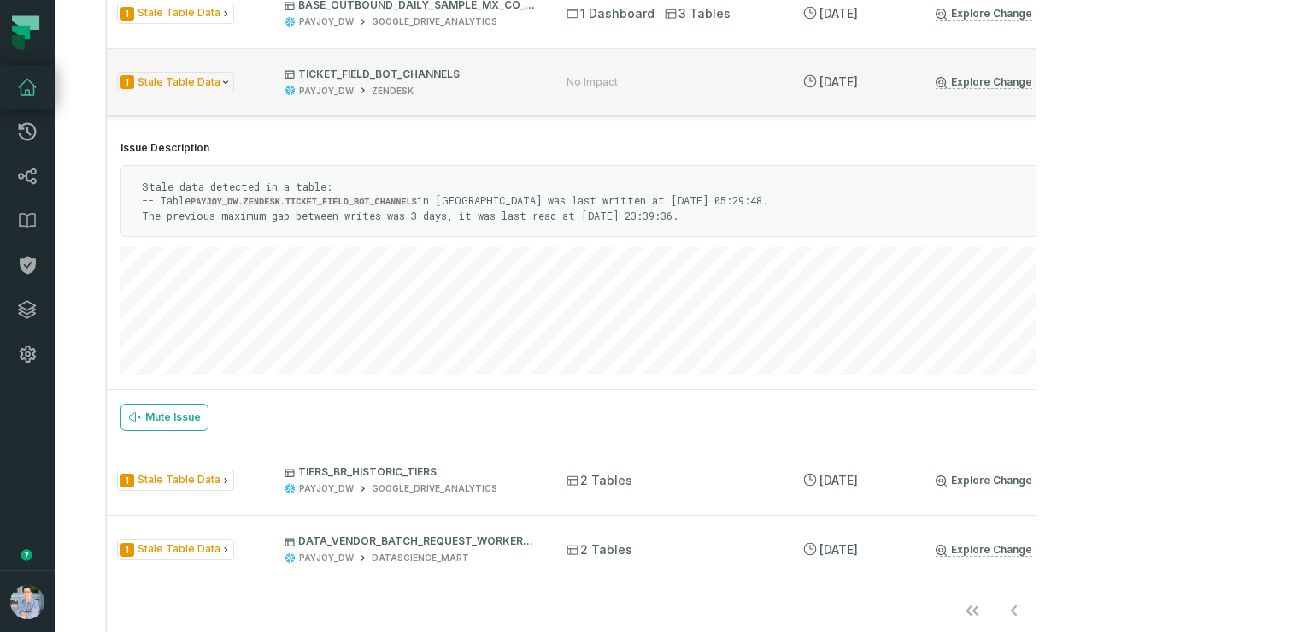
scroll to position [592, 0]
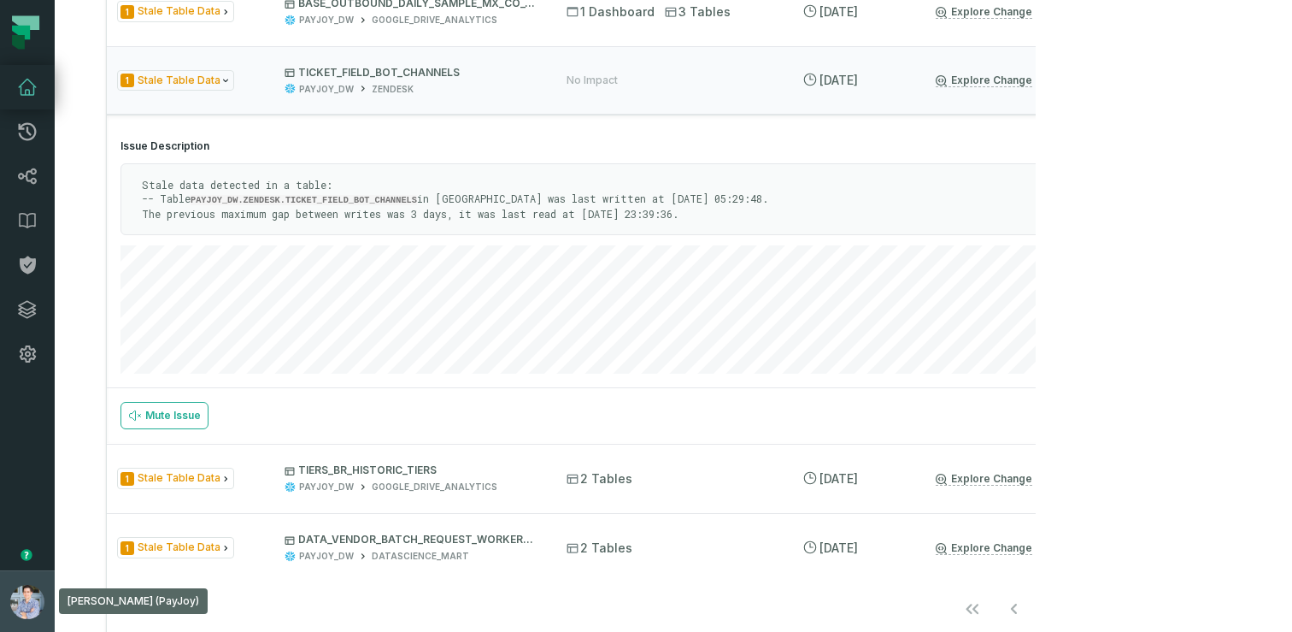
click at [10, 578] on button "Alon Nafta (PayJoy) alon@foundational.io" at bounding box center [27, 601] width 55 height 62
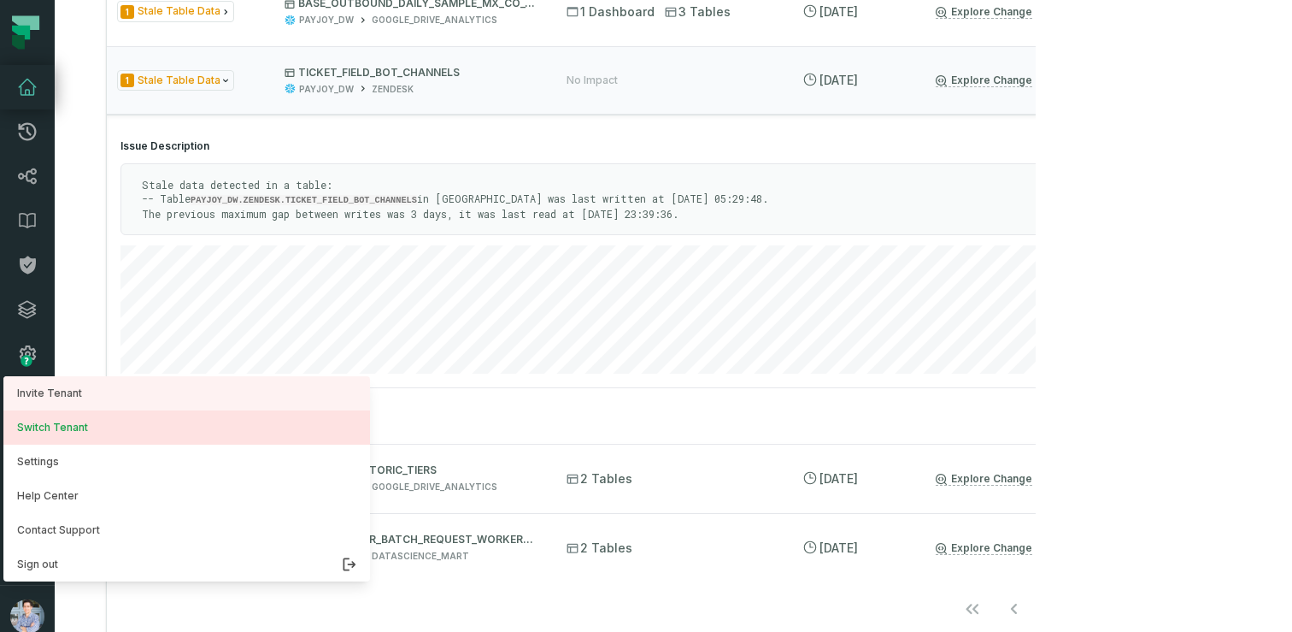
click at [75, 426] on button "Switch Tenant" at bounding box center [186, 427] width 367 height 34
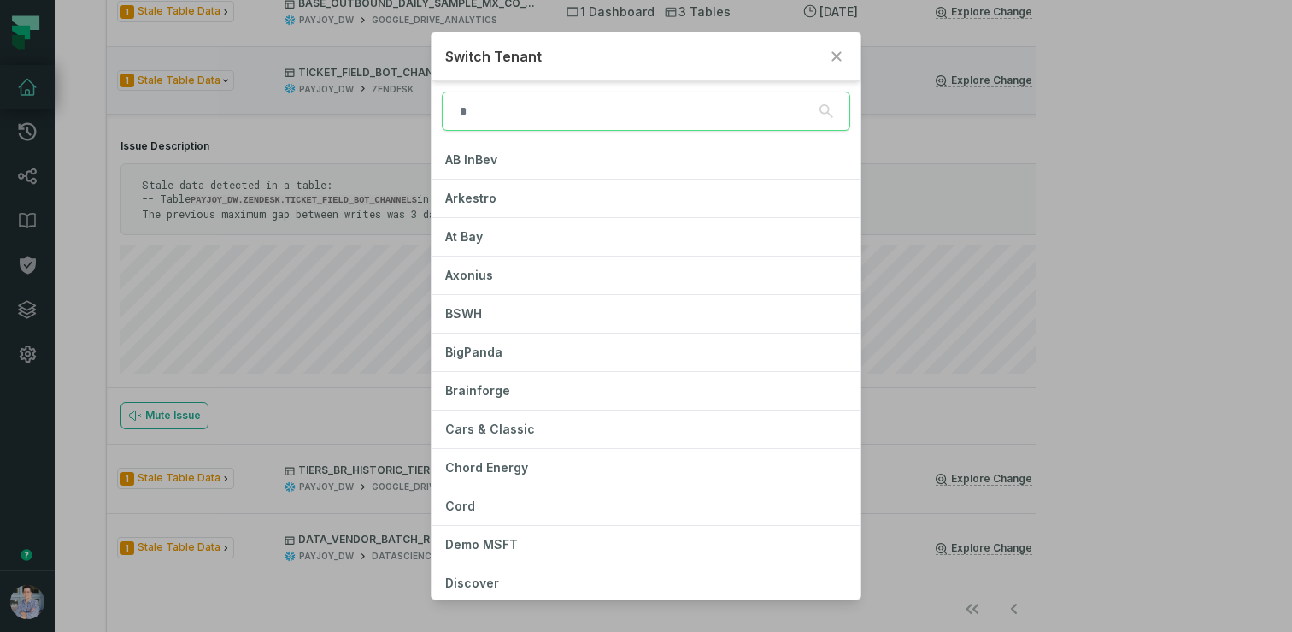
click at [605, 109] on input "search" at bounding box center [646, 110] width 409 height 39
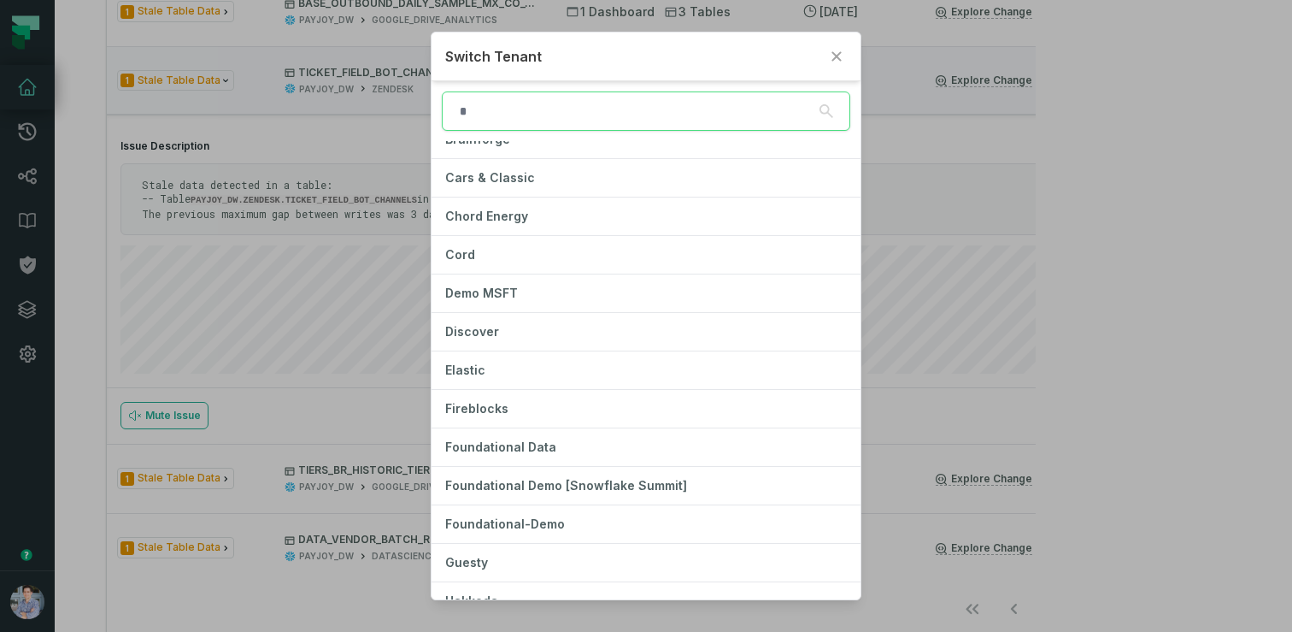
scroll to position [277, 0]
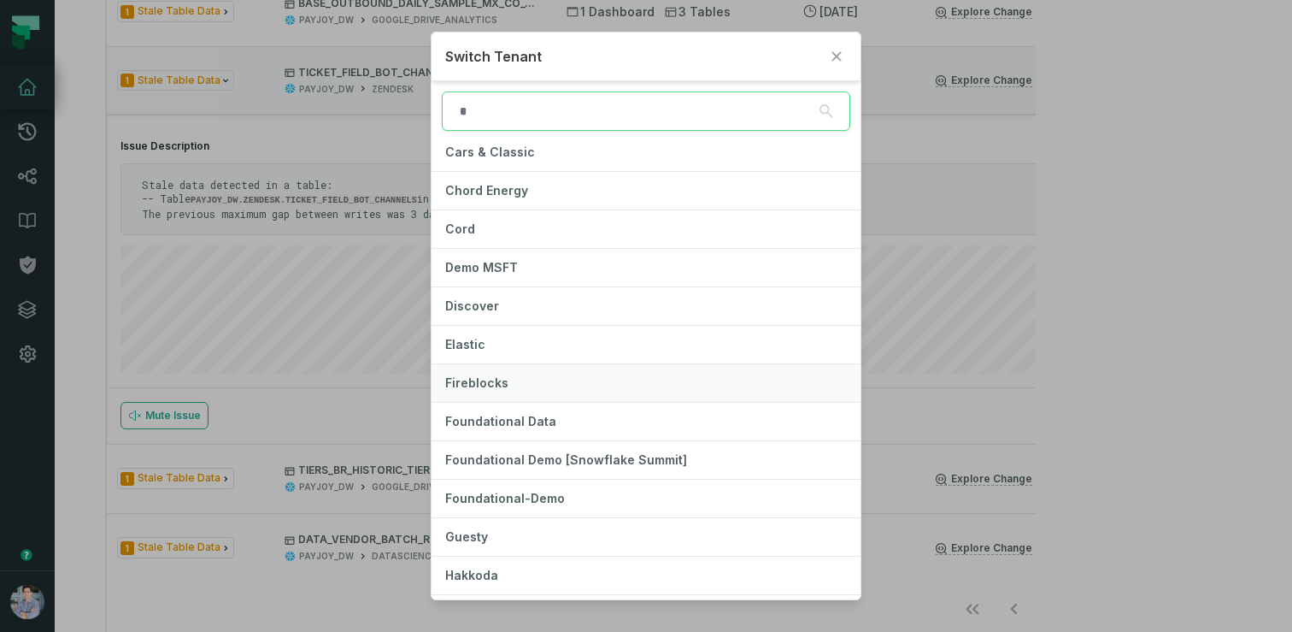
click at [486, 385] on span "Fireblocks" at bounding box center [476, 382] width 63 height 15
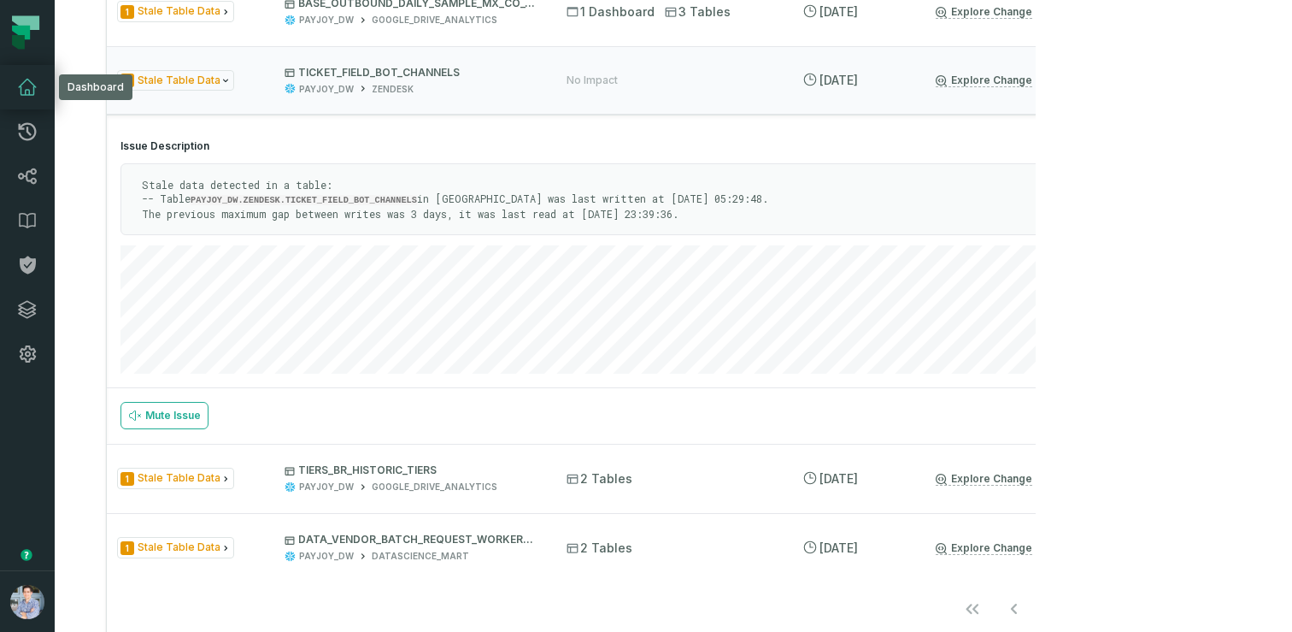
click at [30, 74] on link "Dashboard" at bounding box center [27, 87] width 55 height 44
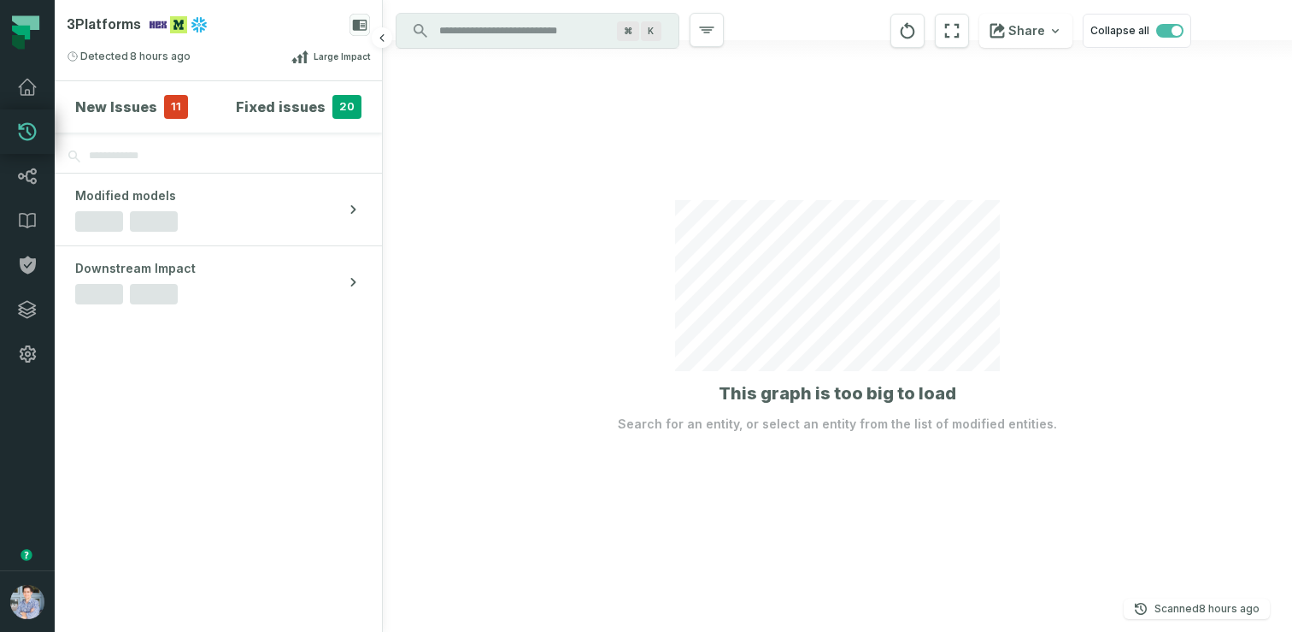
click at [164, 109] on span "11" at bounding box center [176, 107] width 24 height 24
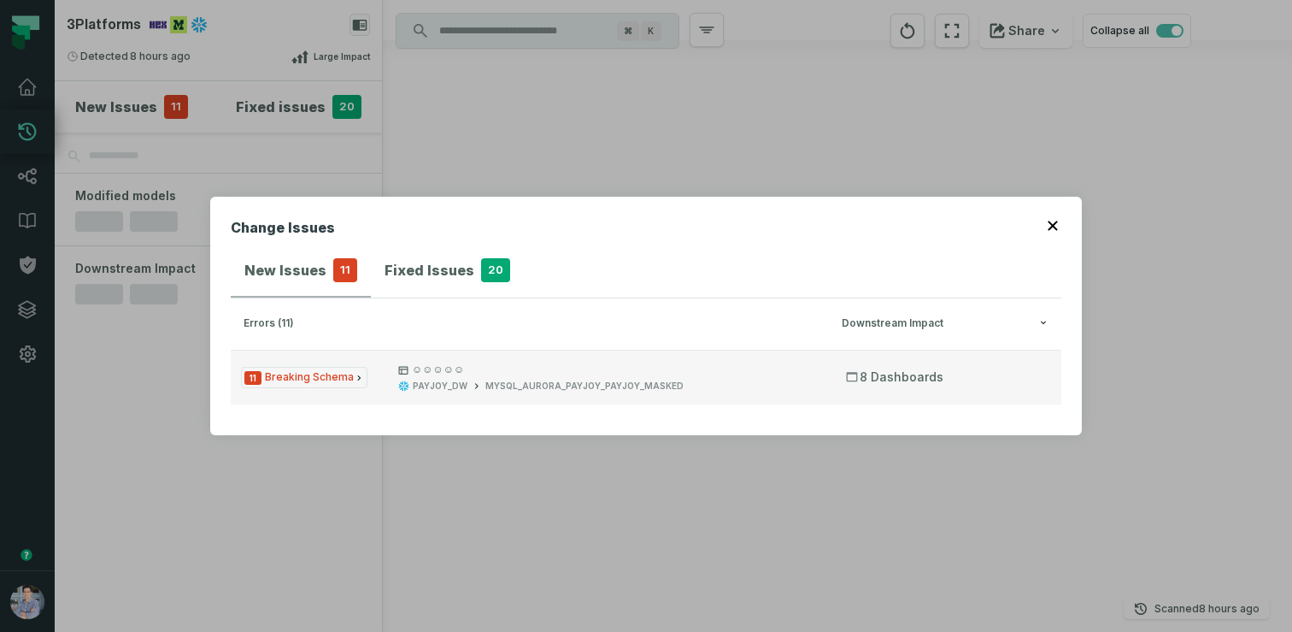
click at [395, 378] on button "11 Breaking Schema ☺☺☺☺☺ PAYJOY_DW MYSQL_AURORA_PAYJOY_PAYJOY_MASKED 8 Dashboar…" at bounding box center [646, 377] width 831 height 55
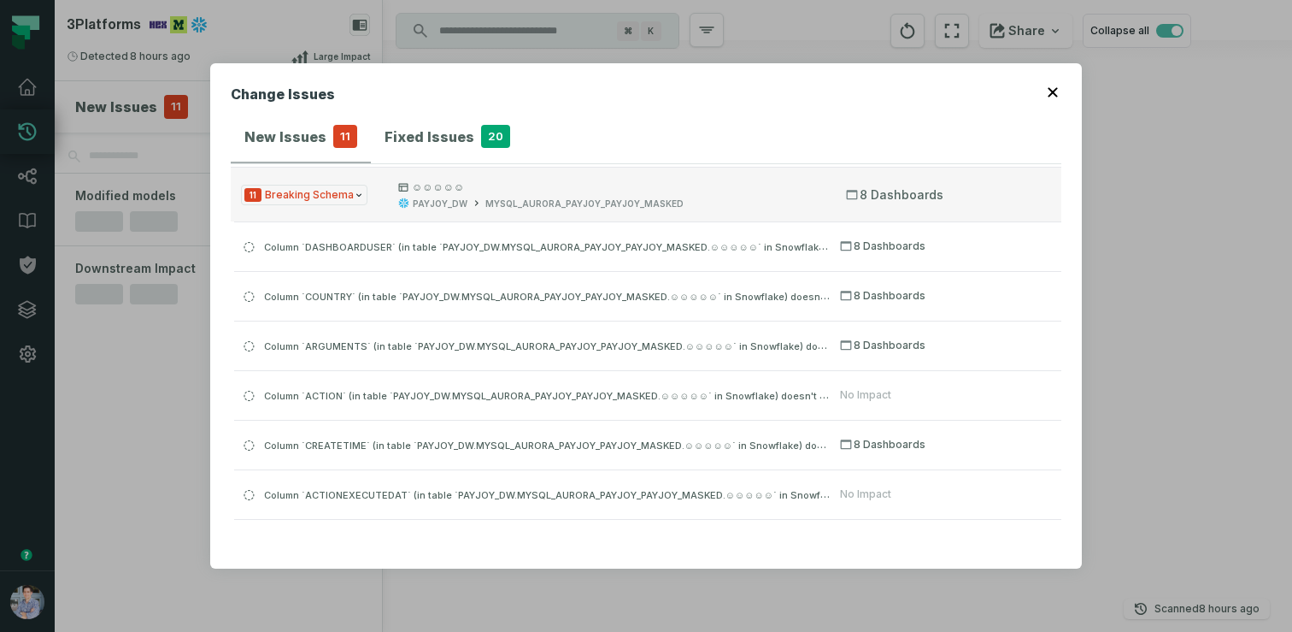
scroll to position [37, 0]
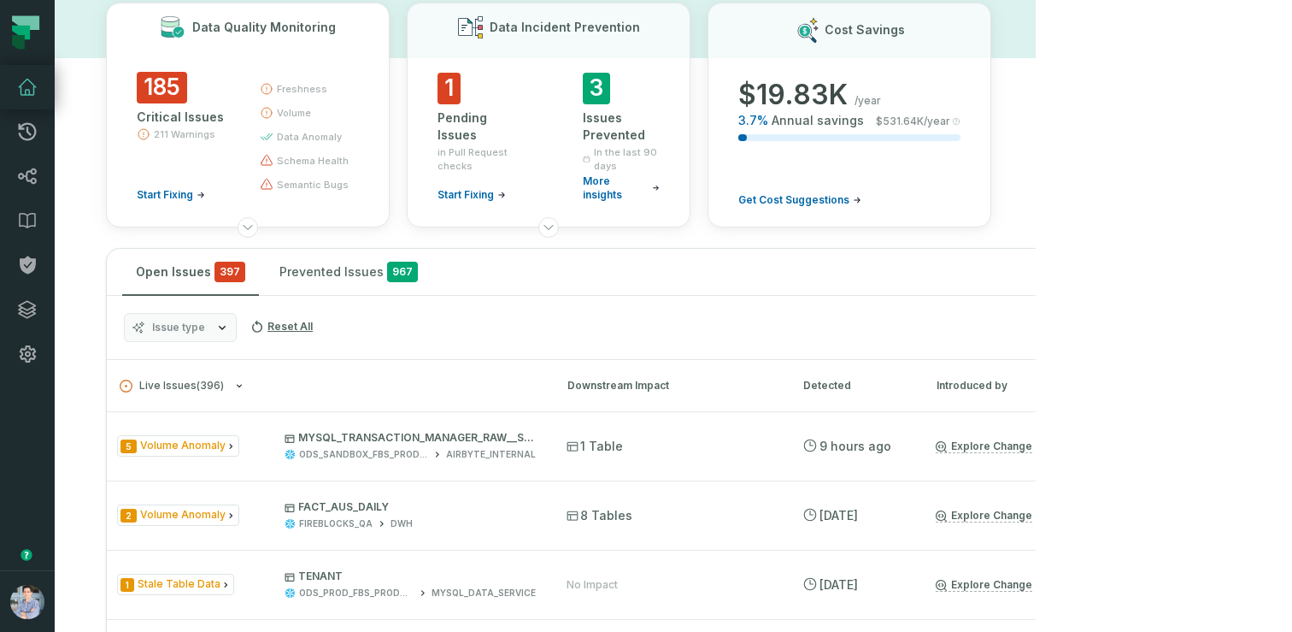
scroll to position [292, 0]
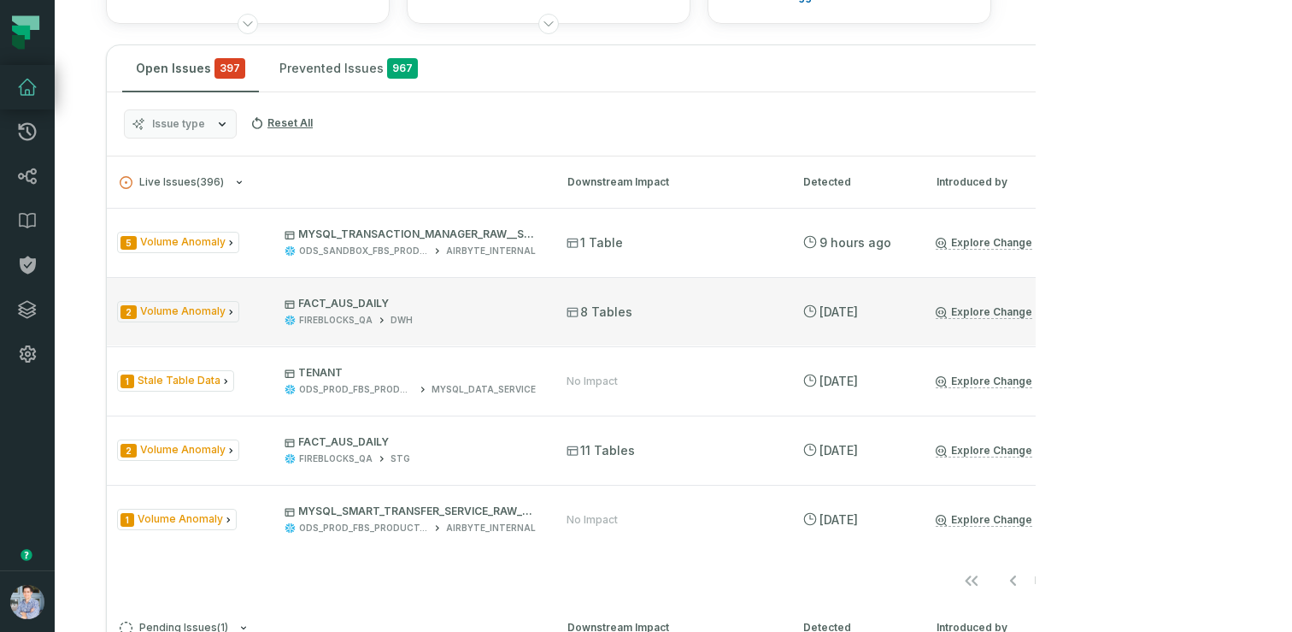
click at [1032, 308] on link "Explore Change" at bounding box center [984, 312] width 97 height 14
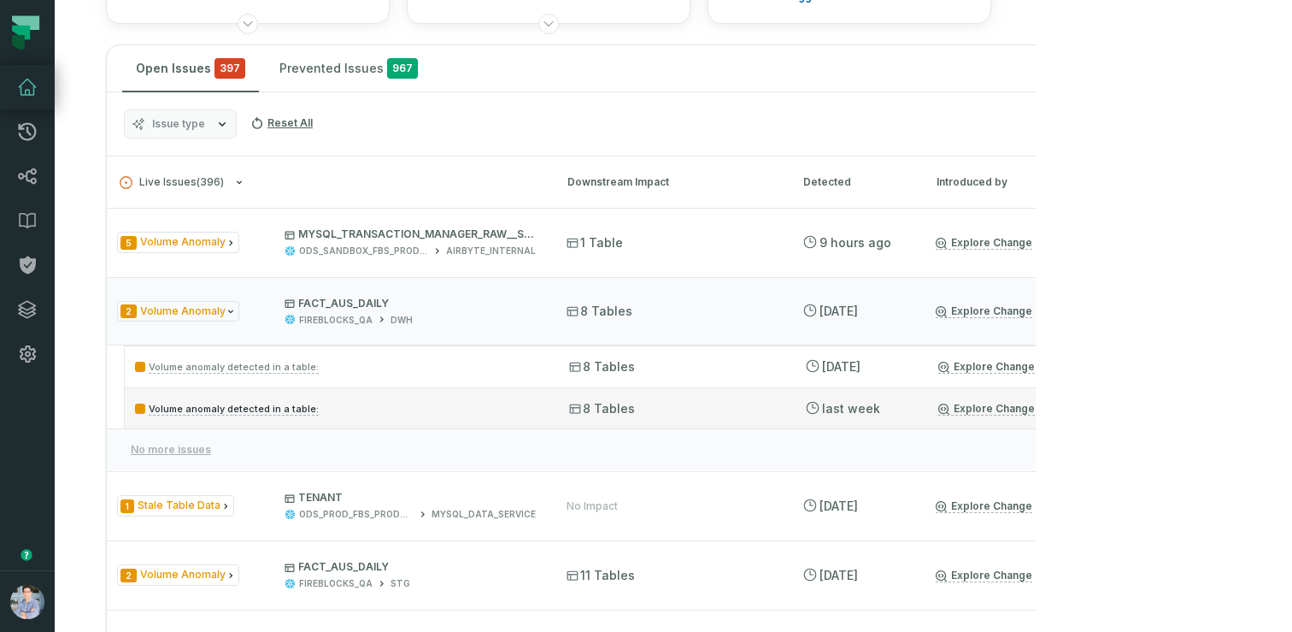
click at [1010, 409] on link "Explore Change" at bounding box center [986, 409] width 97 height 14
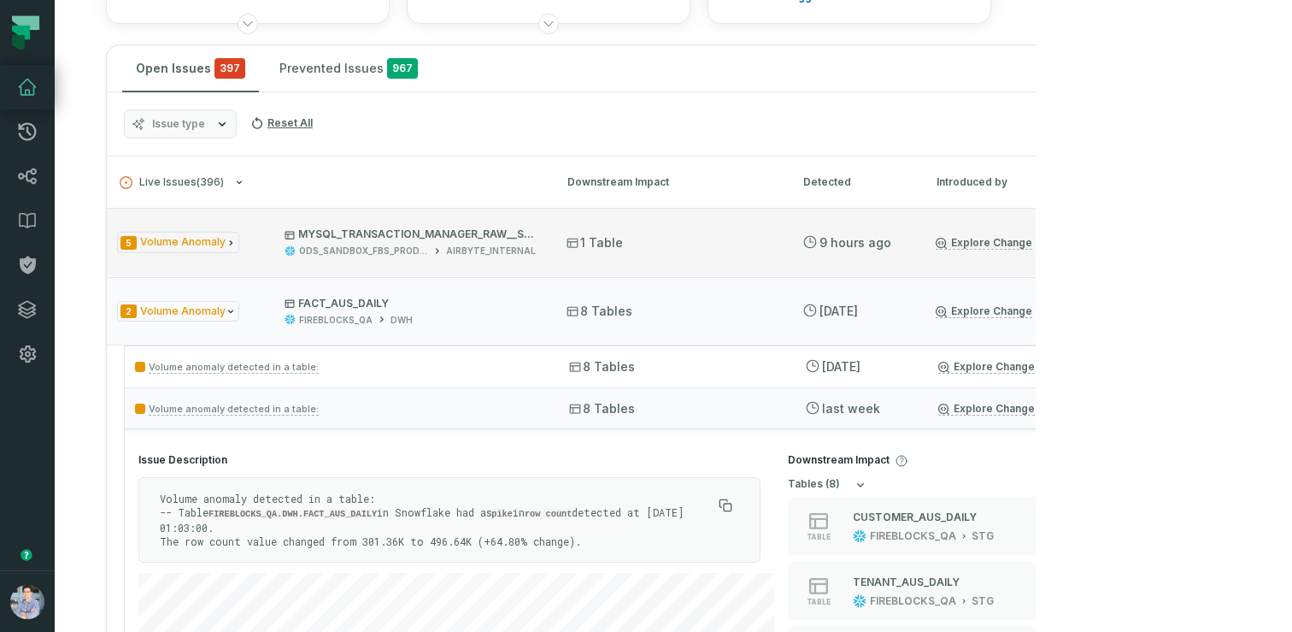
click at [1009, 241] on link "Explore Change" at bounding box center [984, 243] width 97 height 14
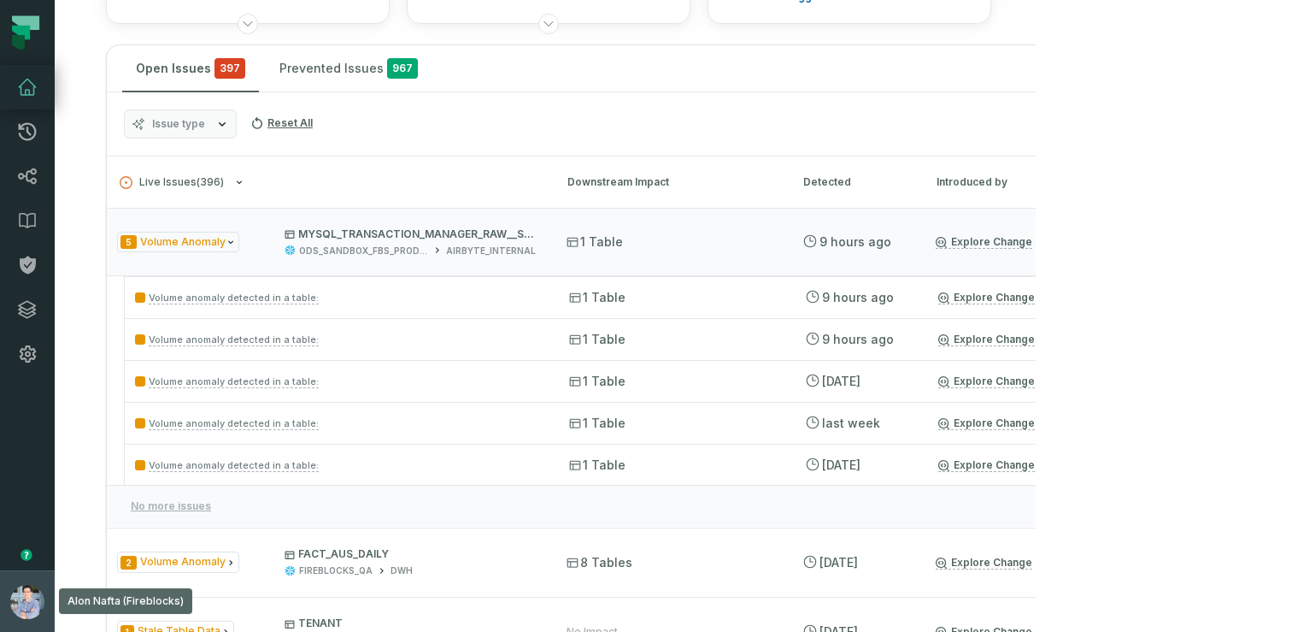
click at [7, 585] on button "Alon Nafta (Fireblocks) alon@foundational.io" at bounding box center [27, 601] width 55 height 62
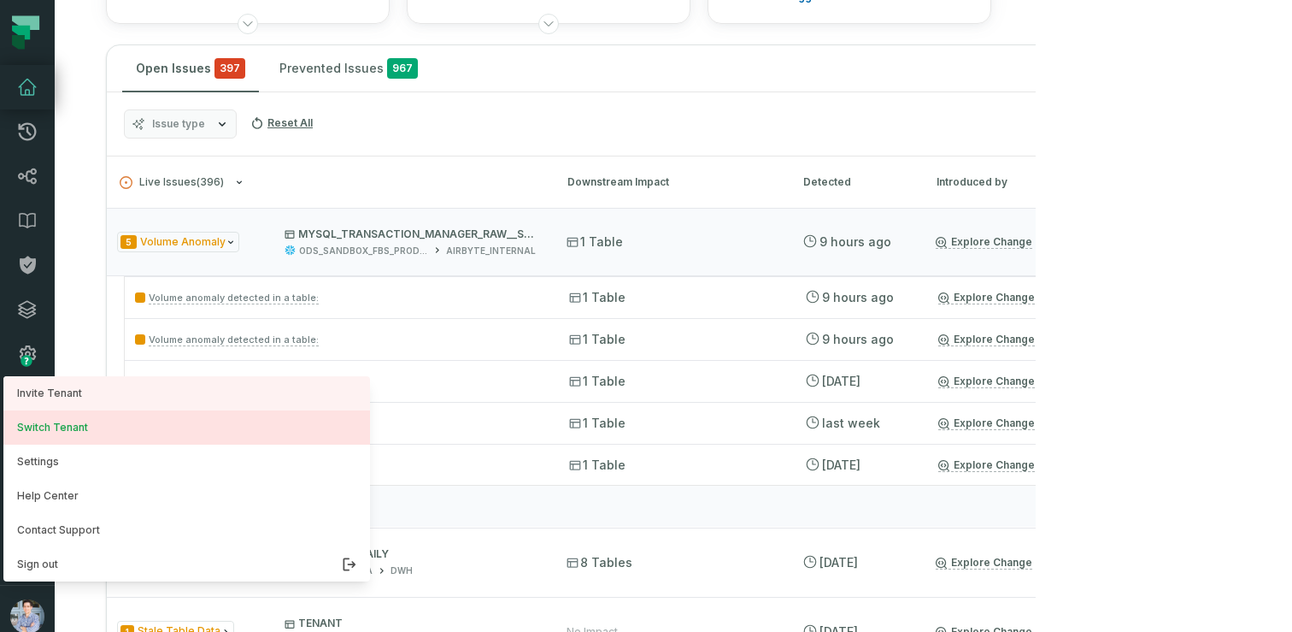
click at [74, 423] on button "Switch Tenant" at bounding box center [186, 427] width 367 height 34
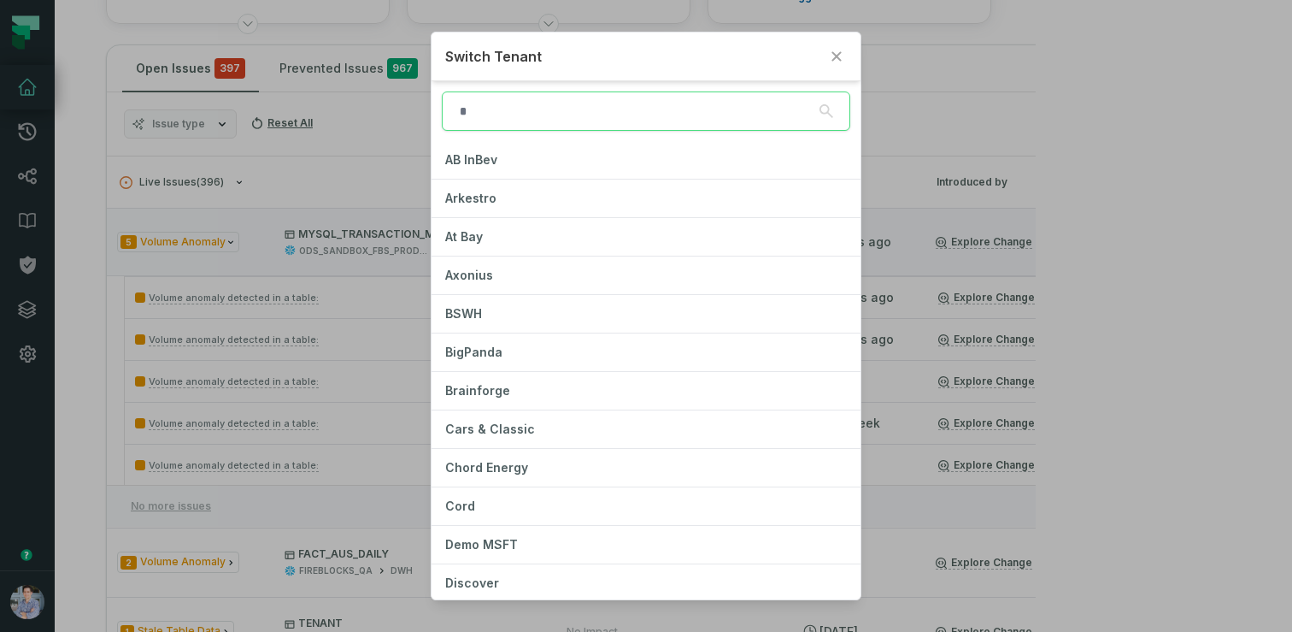
click at [521, 111] on input "search" at bounding box center [646, 110] width 409 height 39
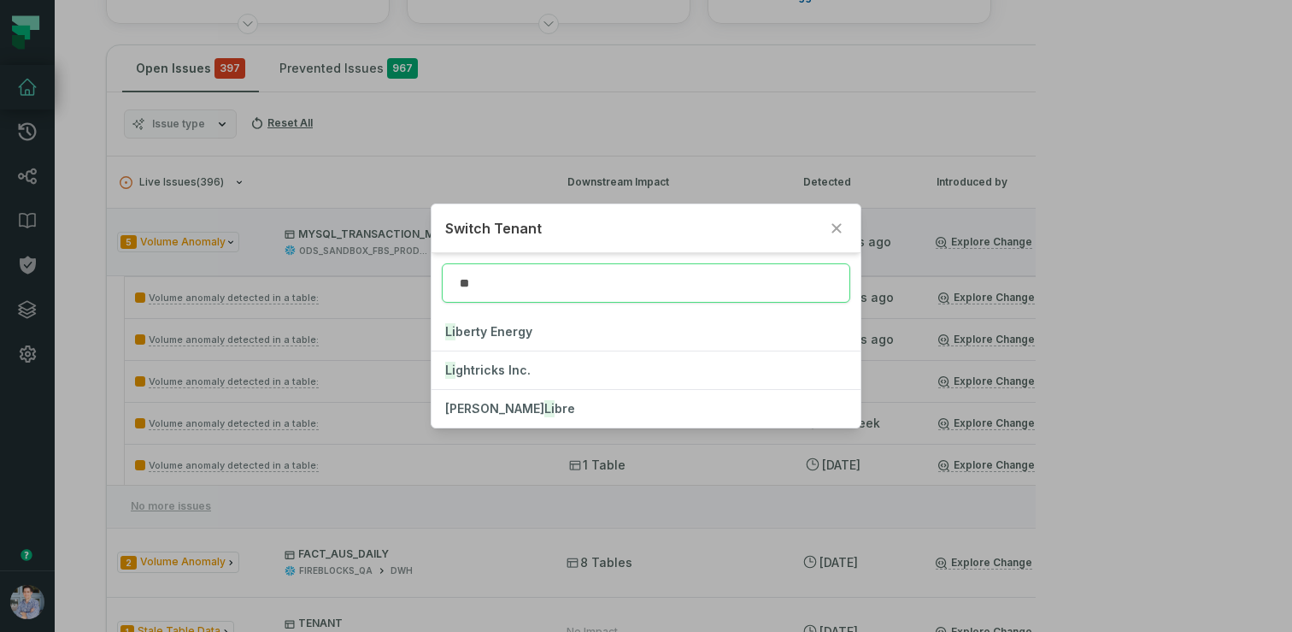
type input "***"
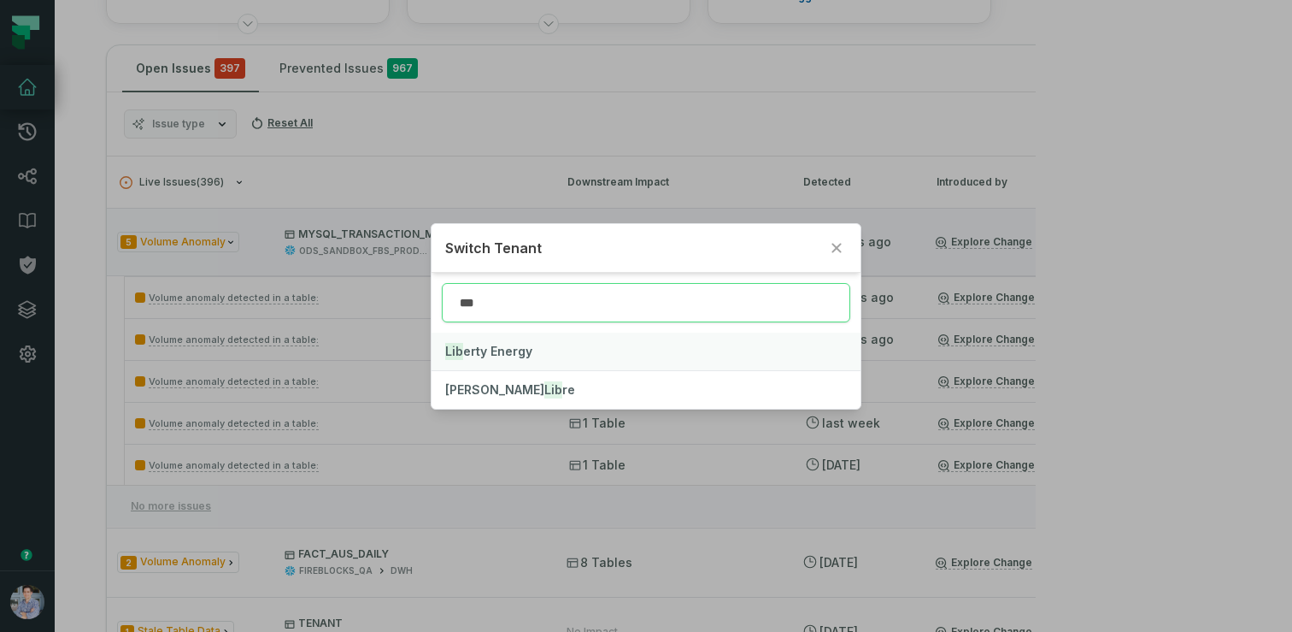
click at [475, 358] on button "Lib erty Energy" at bounding box center [646, 351] width 429 height 38
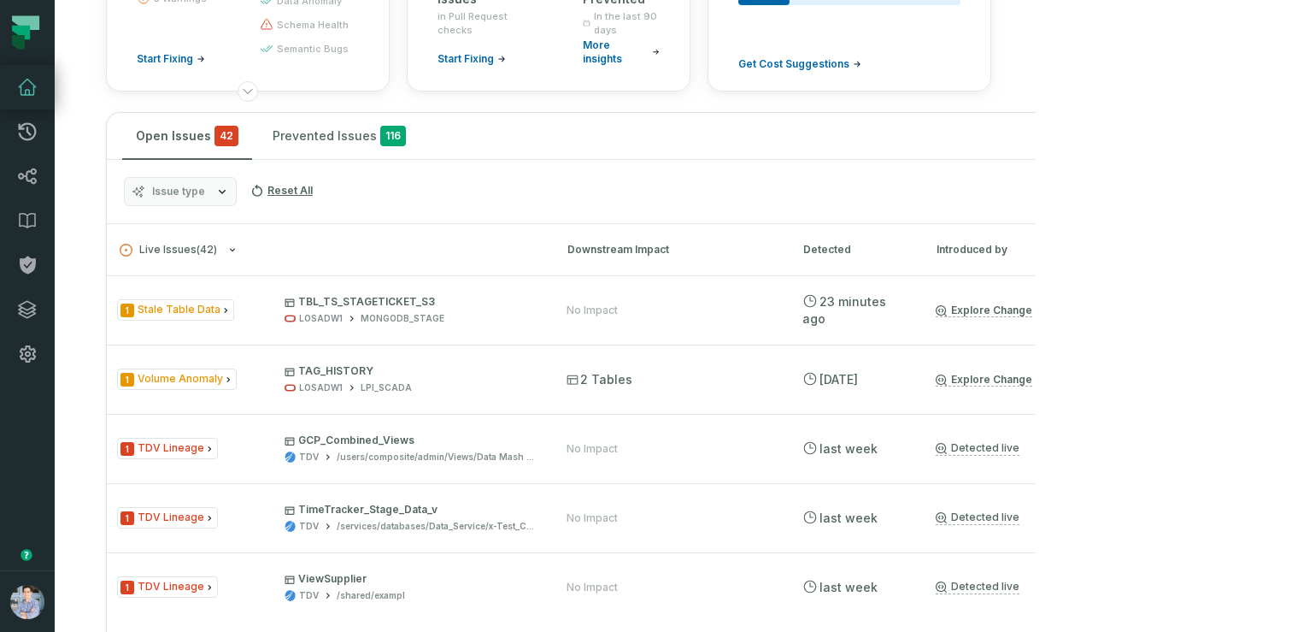
scroll to position [327, 0]
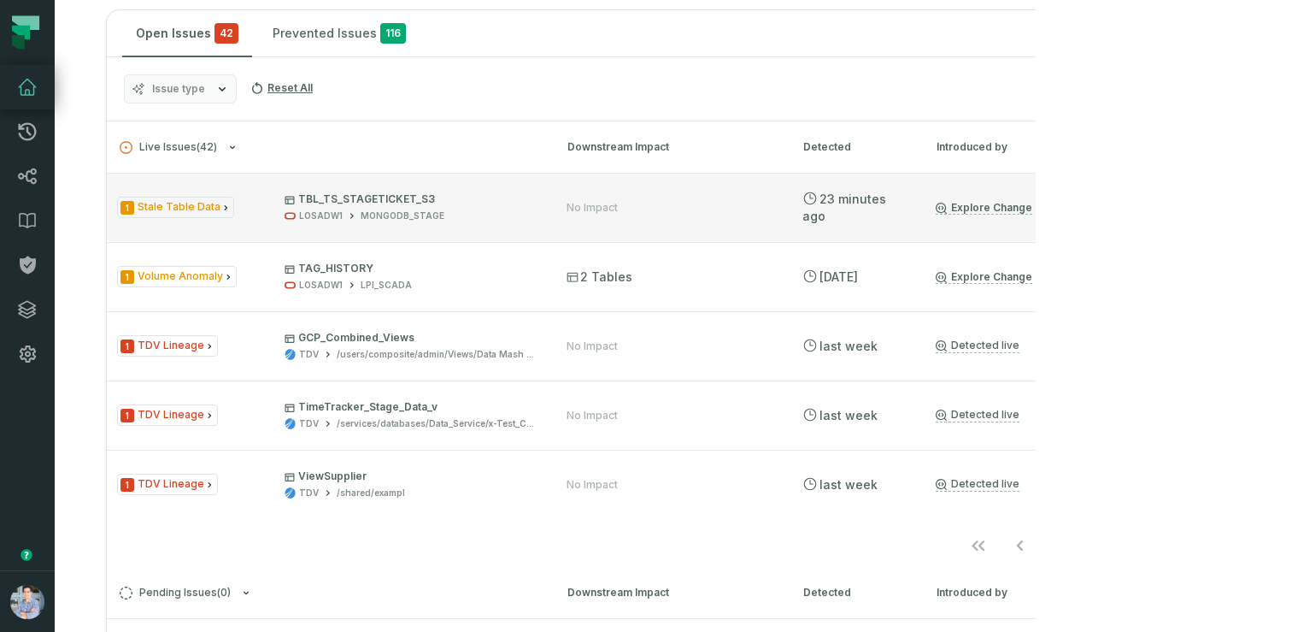
click at [997, 203] on link "Explore Change" at bounding box center [984, 208] width 97 height 14
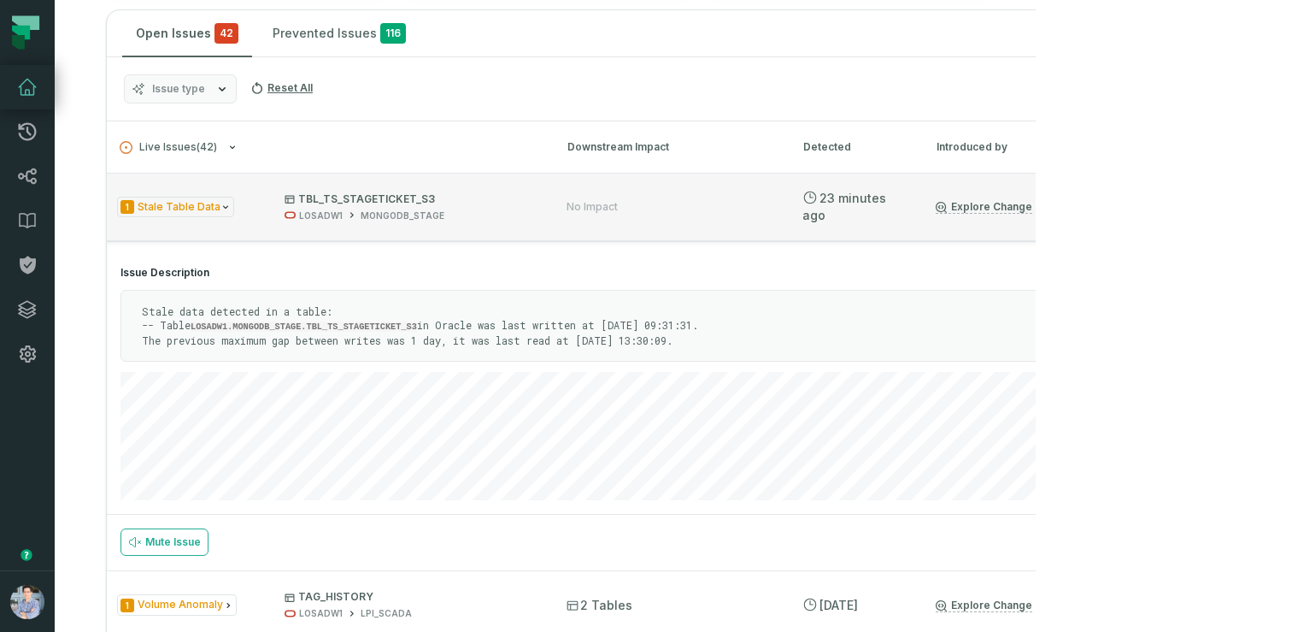
click at [475, 205] on p "TBL_TS_STAGETICKET_S3" at bounding box center [410, 199] width 251 height 14
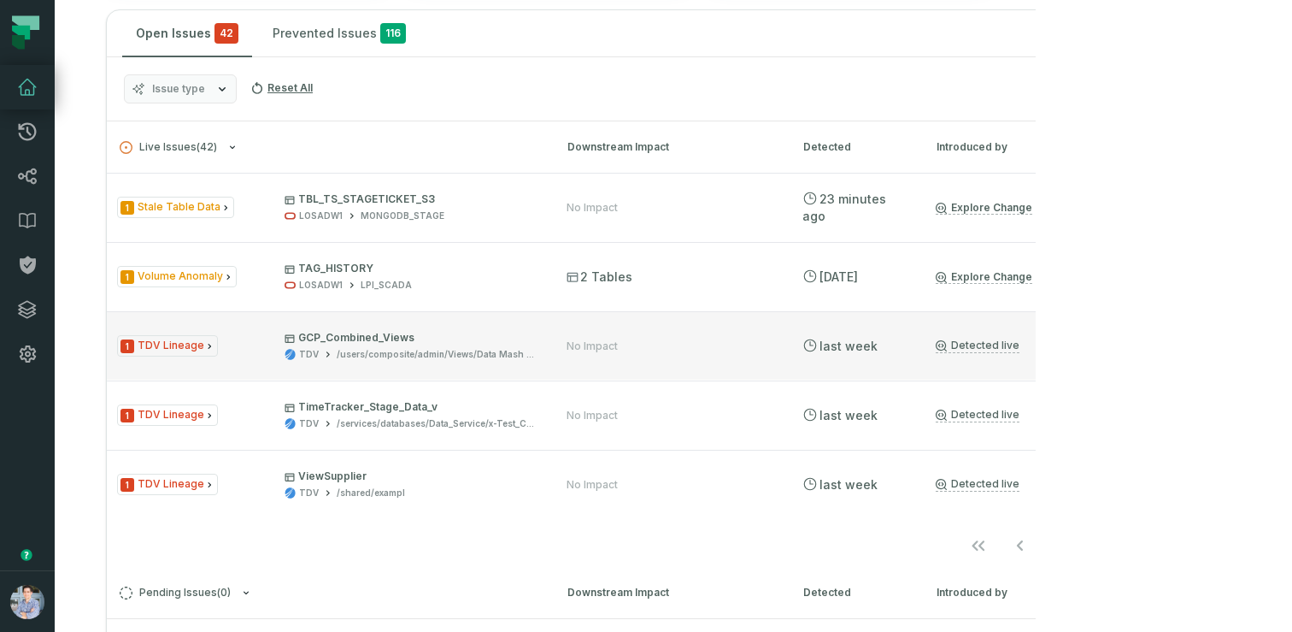
click at [1001, 352] on link "Detected live" at bounding box center [978, 345] width 84 height 15
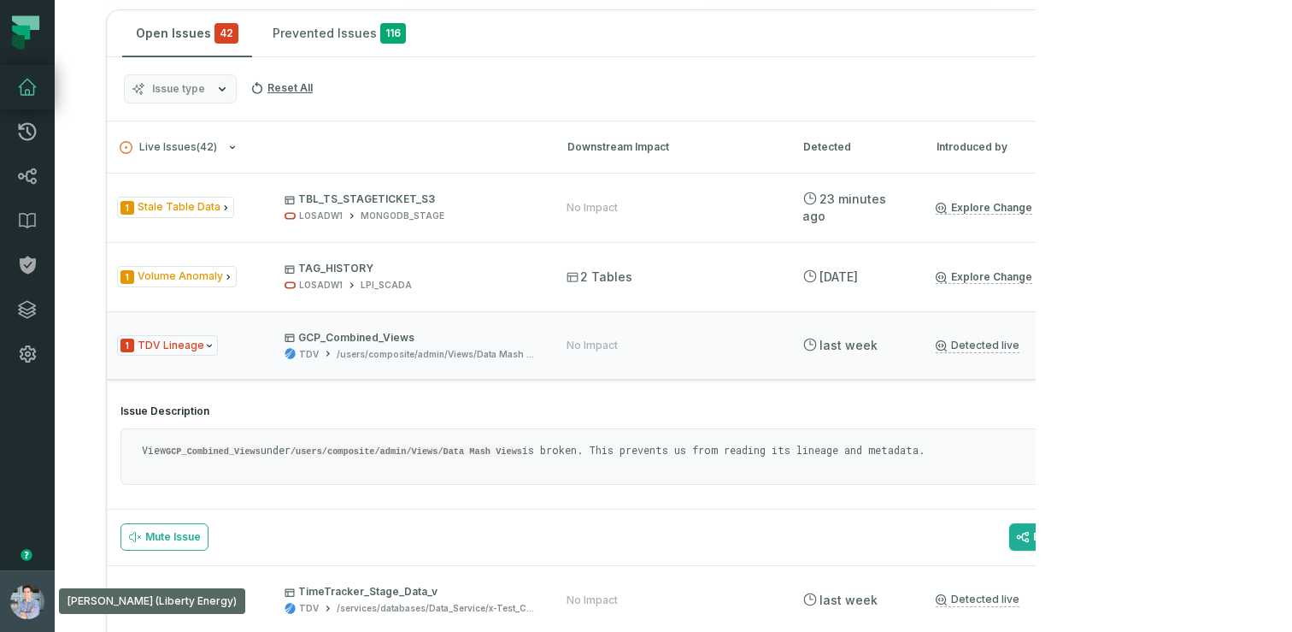
click at [8, 587] on button "Alon Nafta (Liberty Energy) alon@foundational.io" at bounding box center [27, 601] width 55 height 62
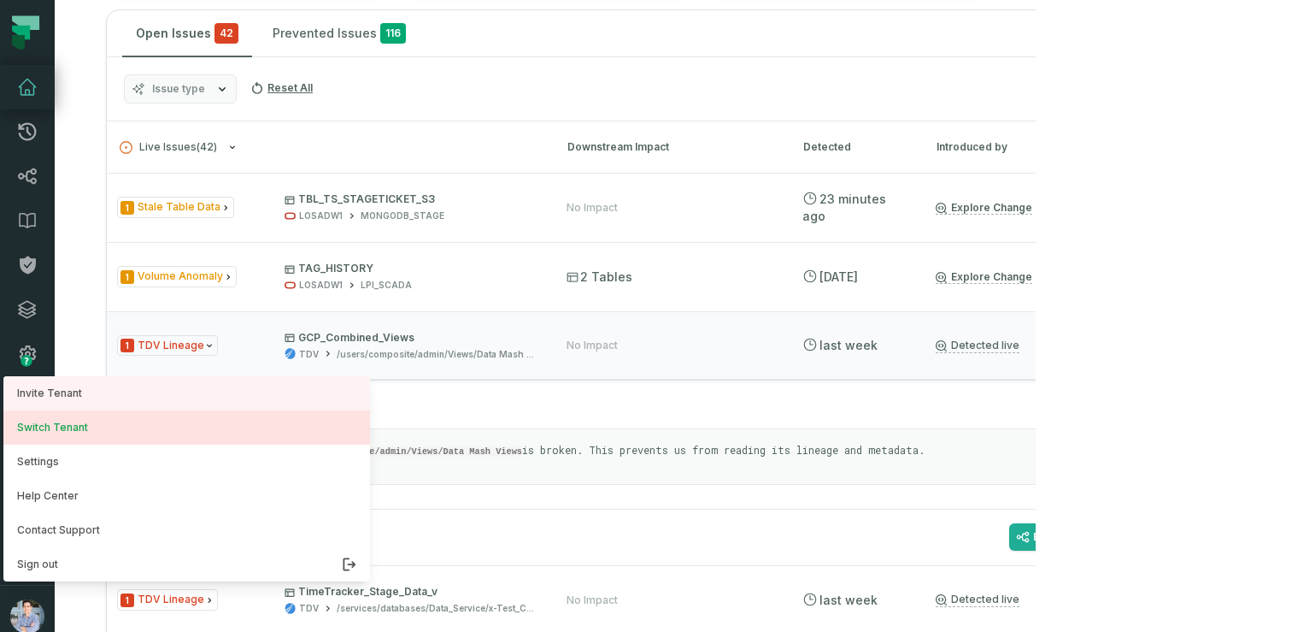
click at [59, 433] on button "Switch Tenant" at bounding box center [186, 427] width 367 height 34
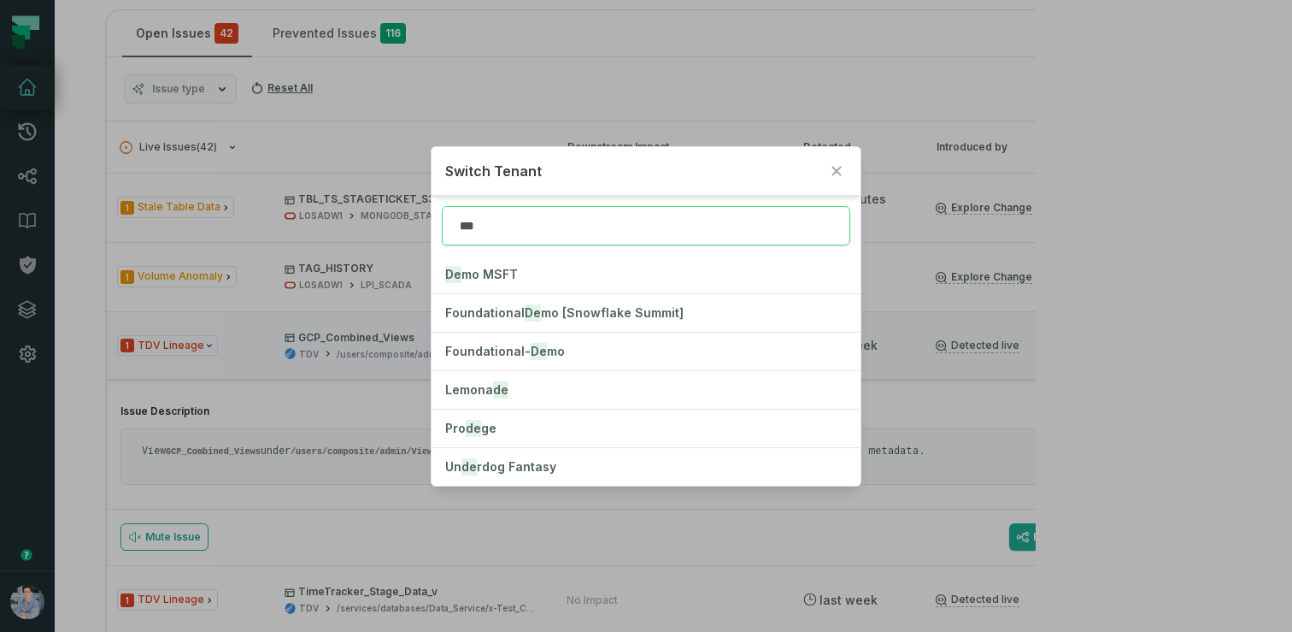
type input "****"
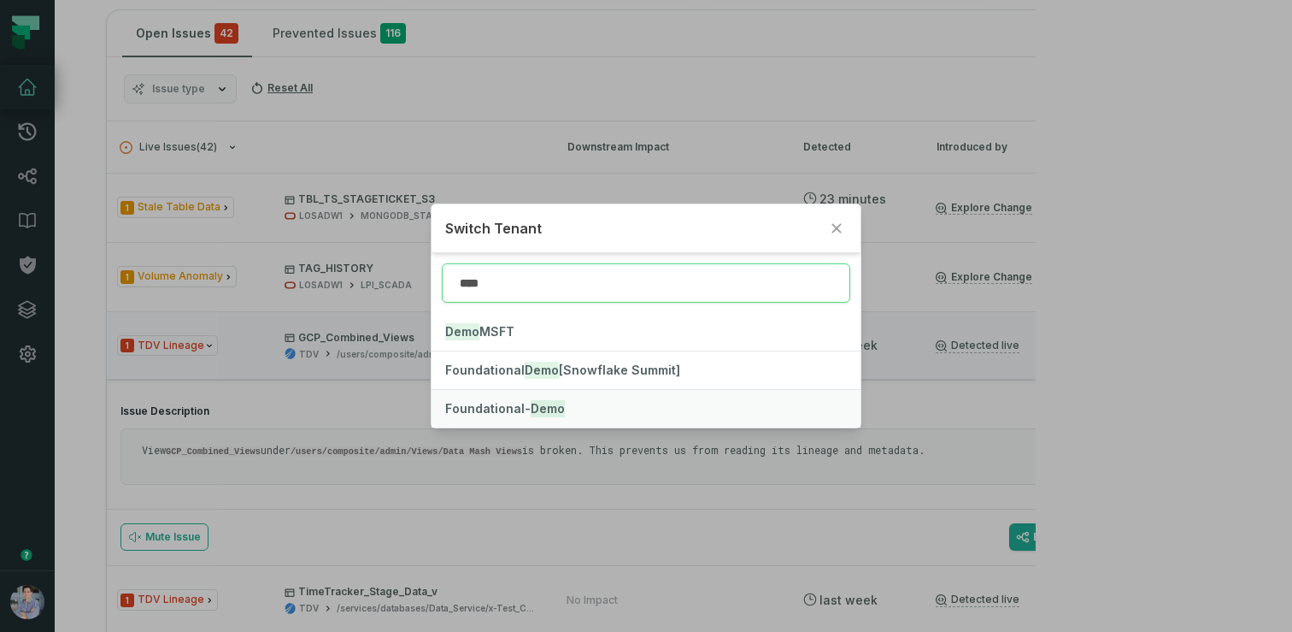
click at [523, 403] on span "Foundational- Demo" at bounding box center [505, 408] width 120 height 15
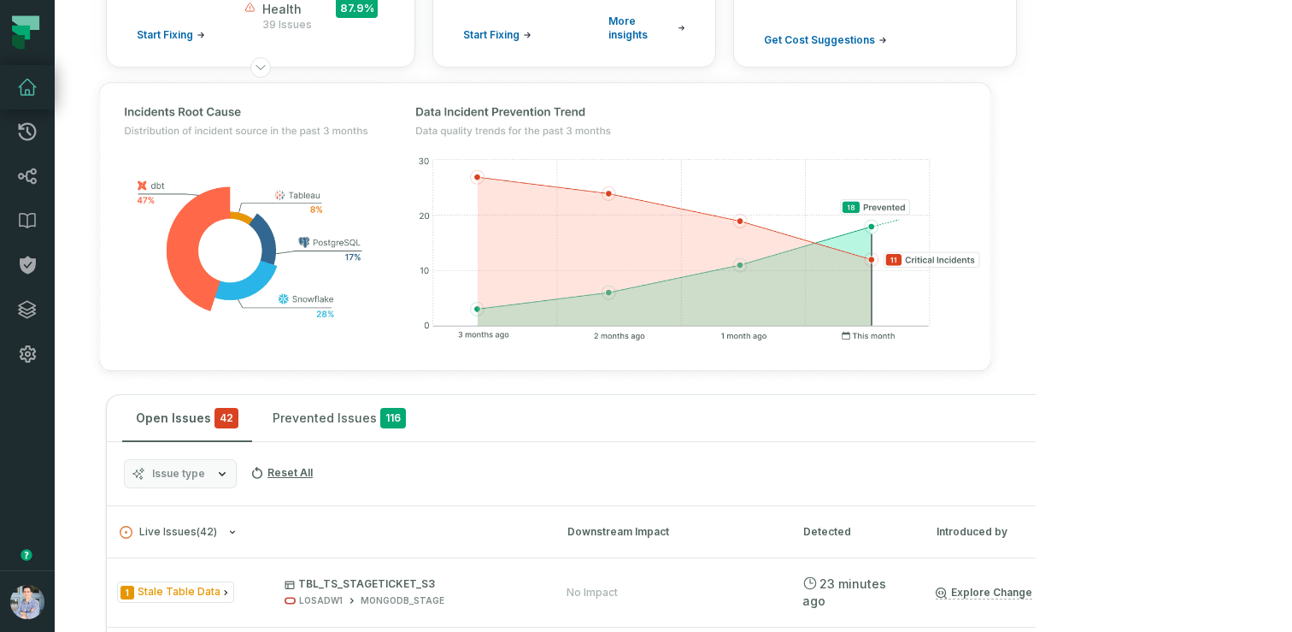
scroll to position [801, 0]
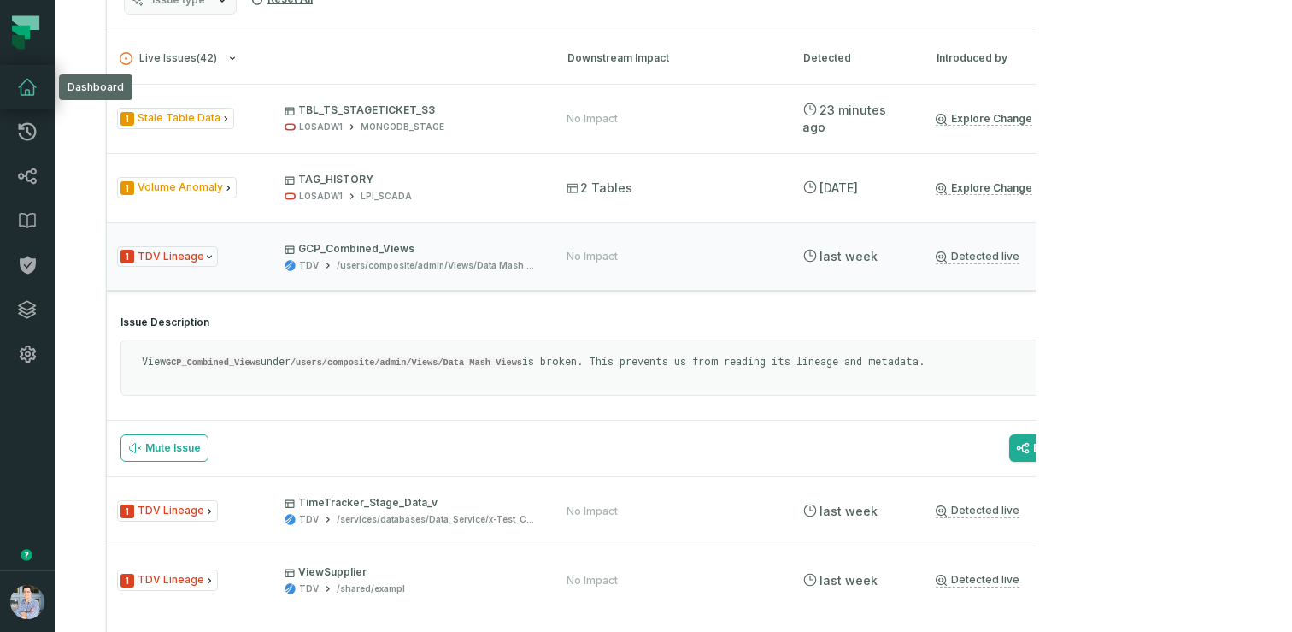
click at [41, 77] on link "Dashboard" at bounding box center [27, 87] width 55 height 44
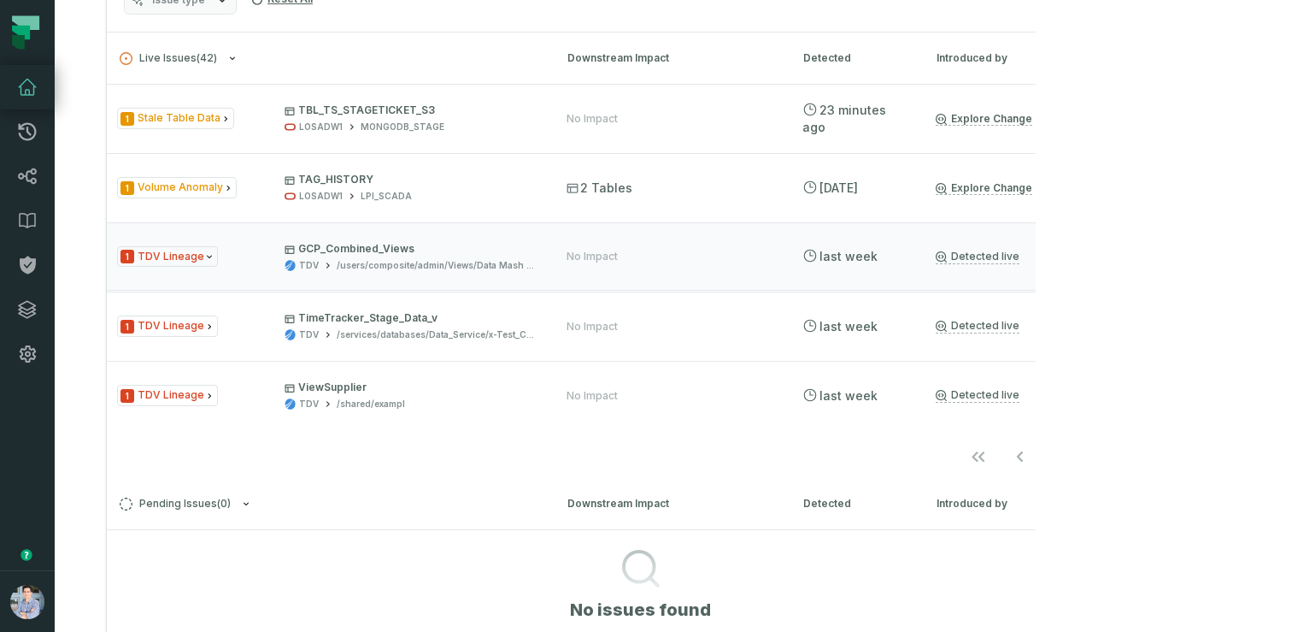
scroll to position [31, 0]
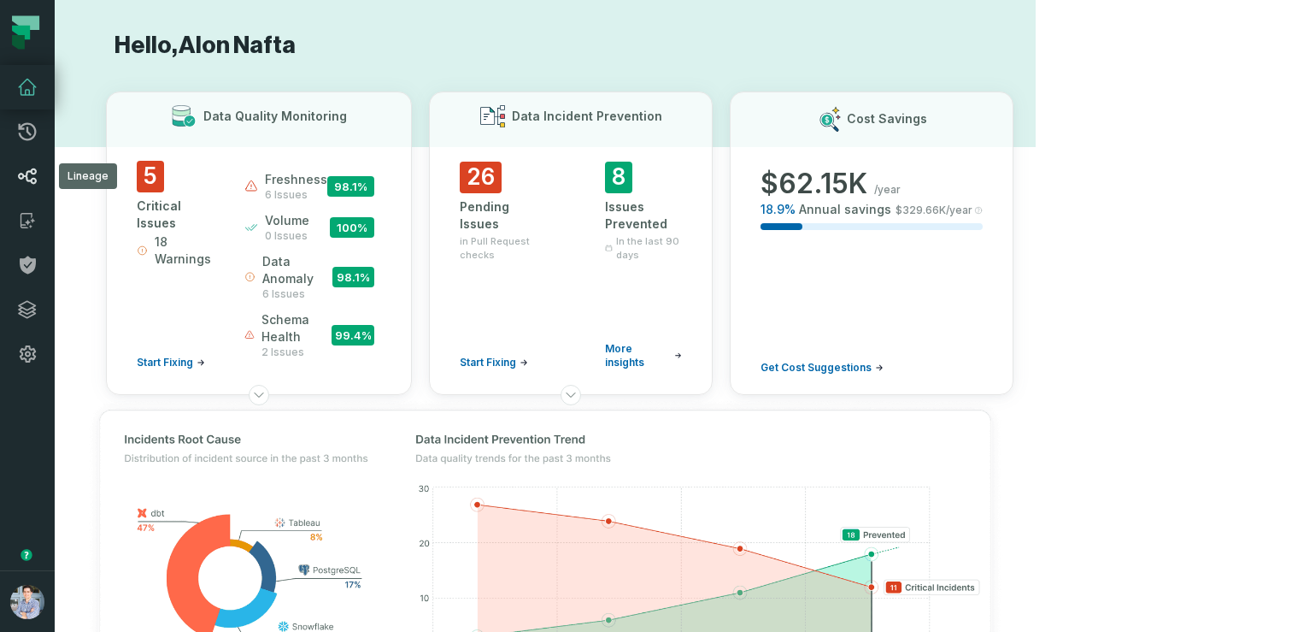
click at [23, 176] on icon at bounding box center [27, 176] width 19 height 16
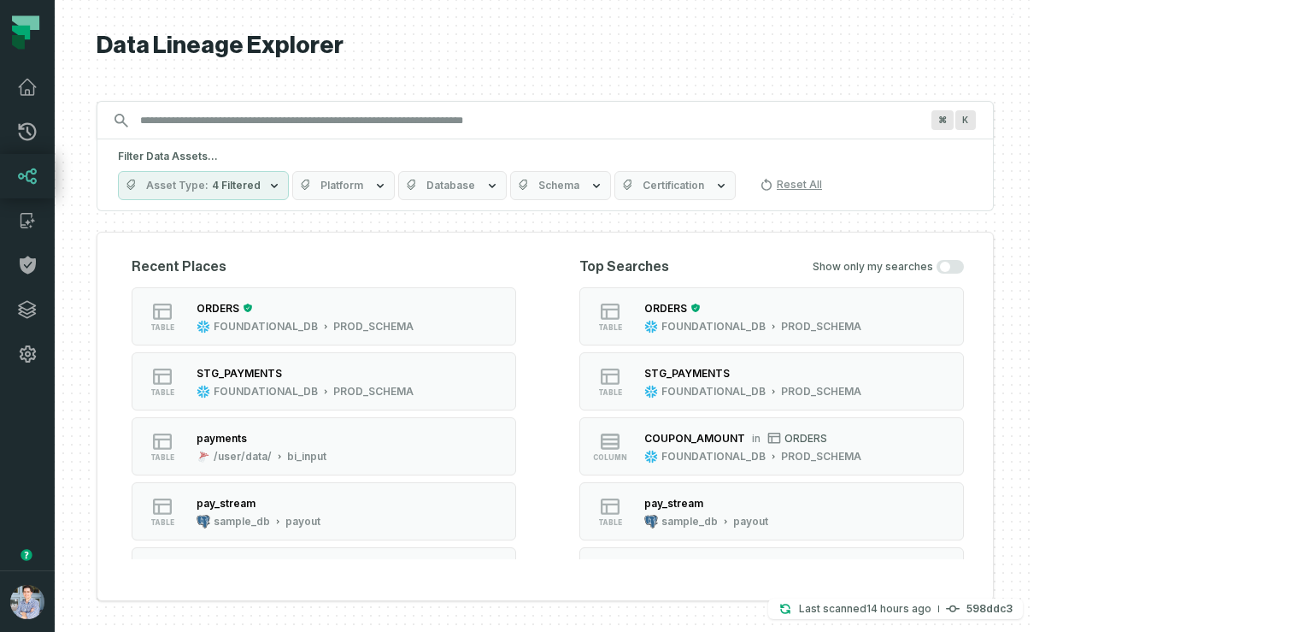
click at [668, 319] on div "Recent Places table ORDERS FOUNDATIONAL_DB PROD_SCHEMA table STG_PAYMENTS FOUND…" at bounding box center [545, 416] width 897 height 369
click at [516, 315] on button "table ORDERS FOUNDATIONAL_DB PROD_SCHEMA" at bounding box center [324, 316] width 385 height 58
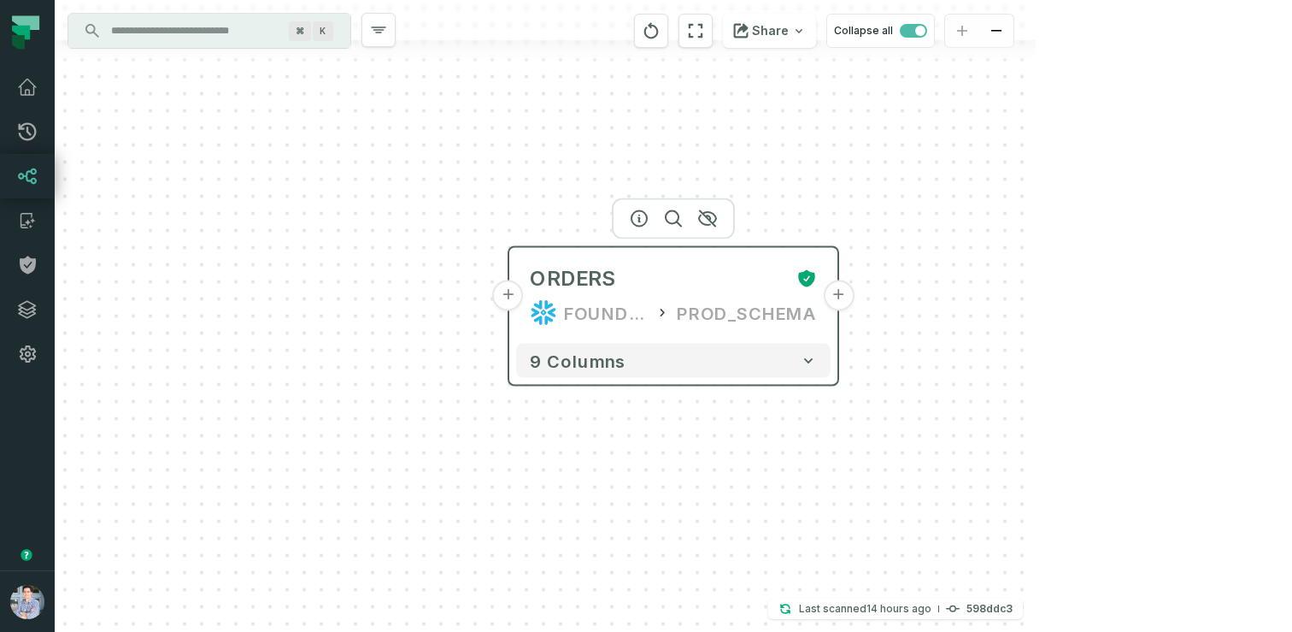
click at [512, 299] on button "+" at bounding box center [508, 295] width 31 height 31
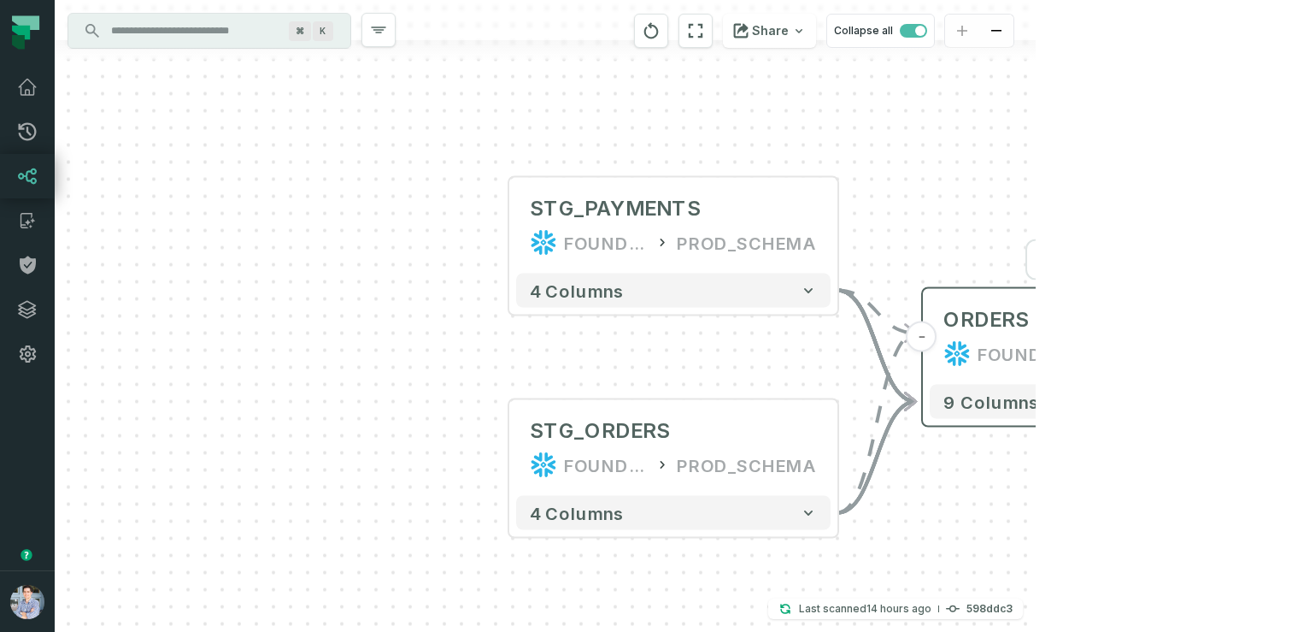
click at [1246, 341] on button "+" at bounding box center [1252, 336] width 31 height 31
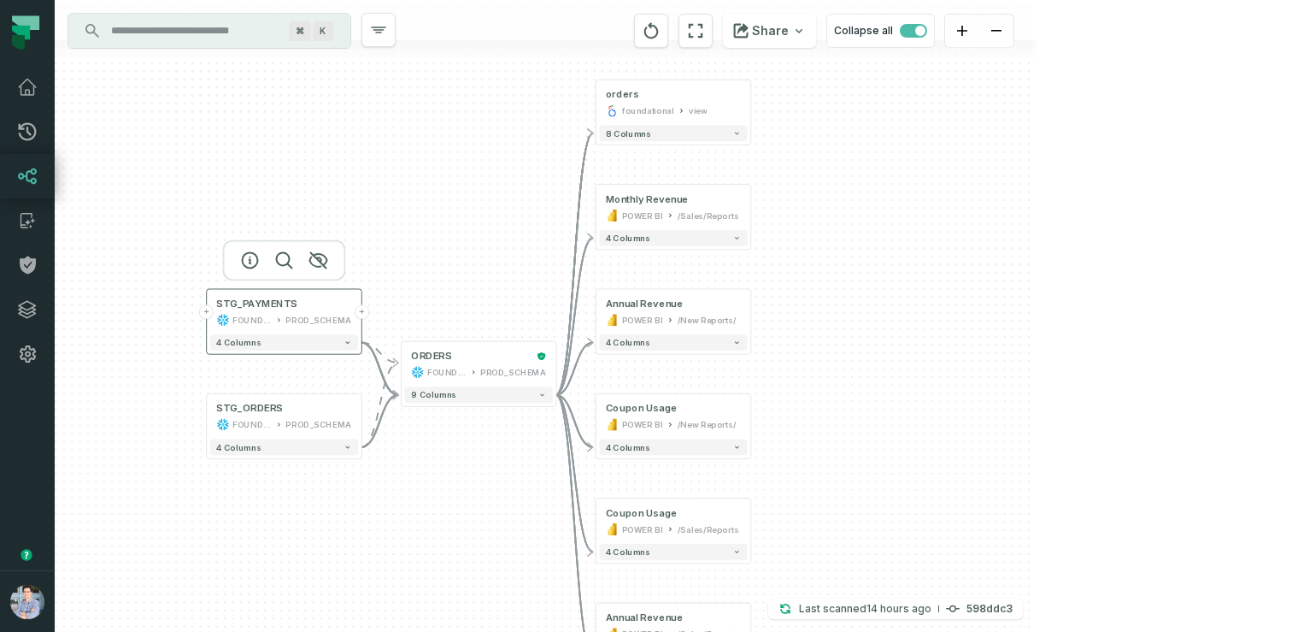
click at [209, 311] on button "+" at bounding box center [206, 311] width 15 height 15
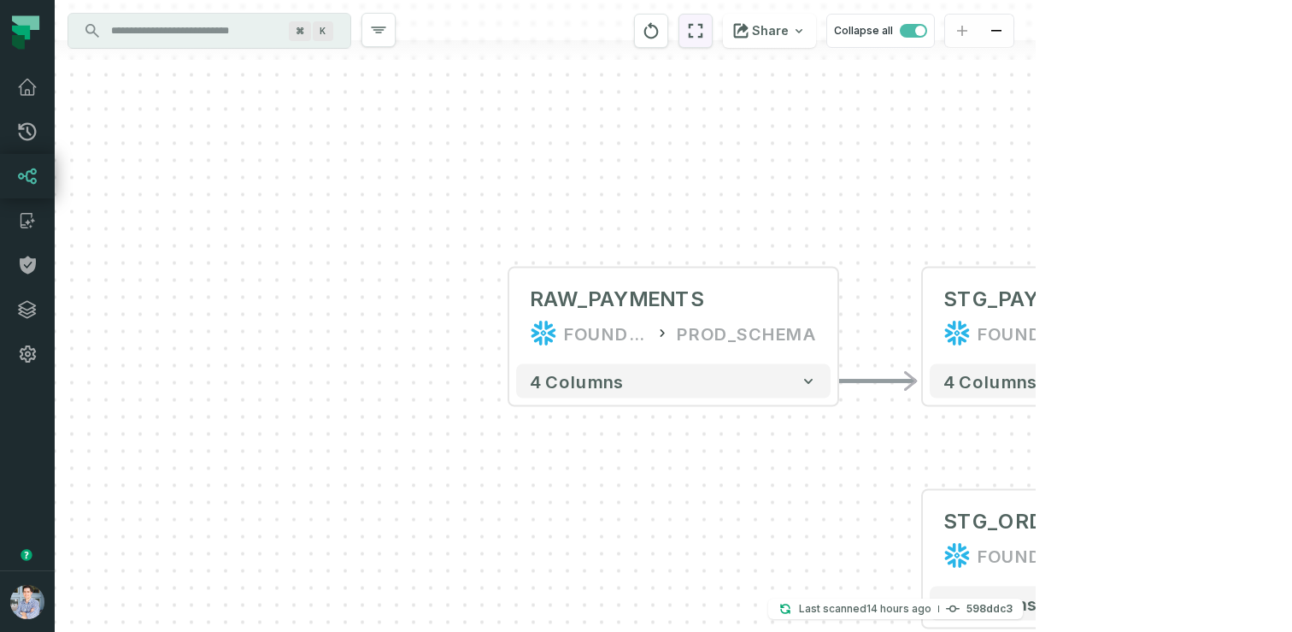
click at [705, 24] on icon "reset" at bounding box center [695, 31] width 19 height 21
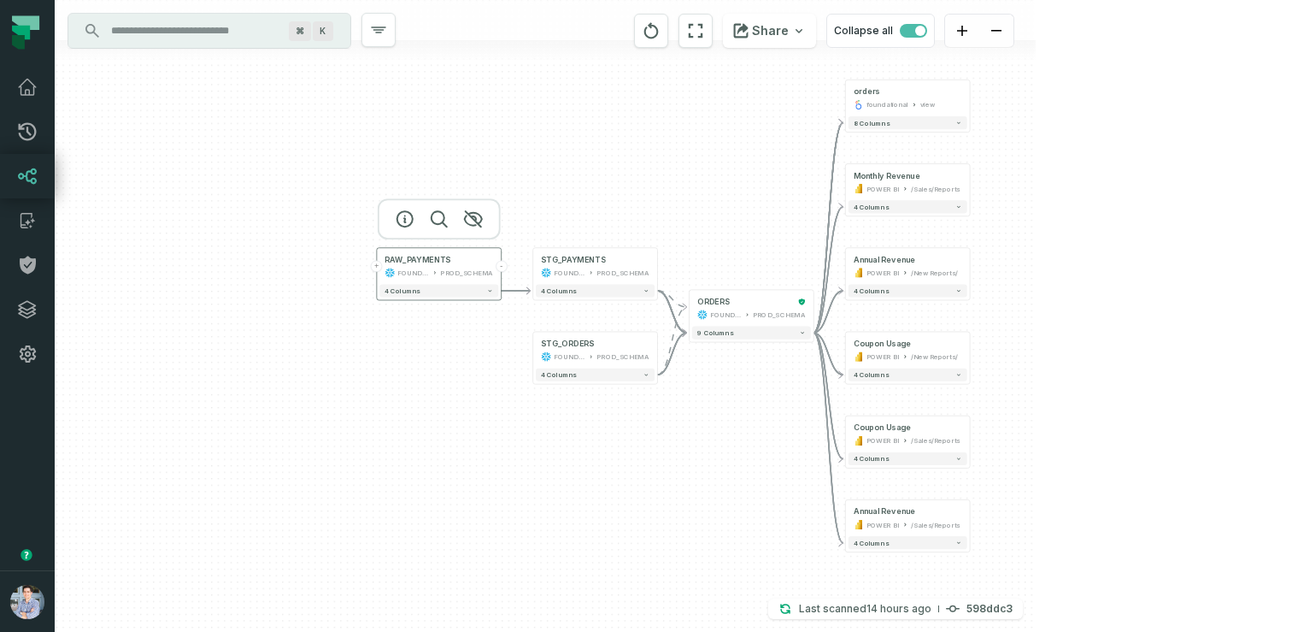
click at [376, 268] on button "+" at bounding box center [377, 267] width 12 height 12
